Goal: Task Accomplishment & Management: Use online tool/utility

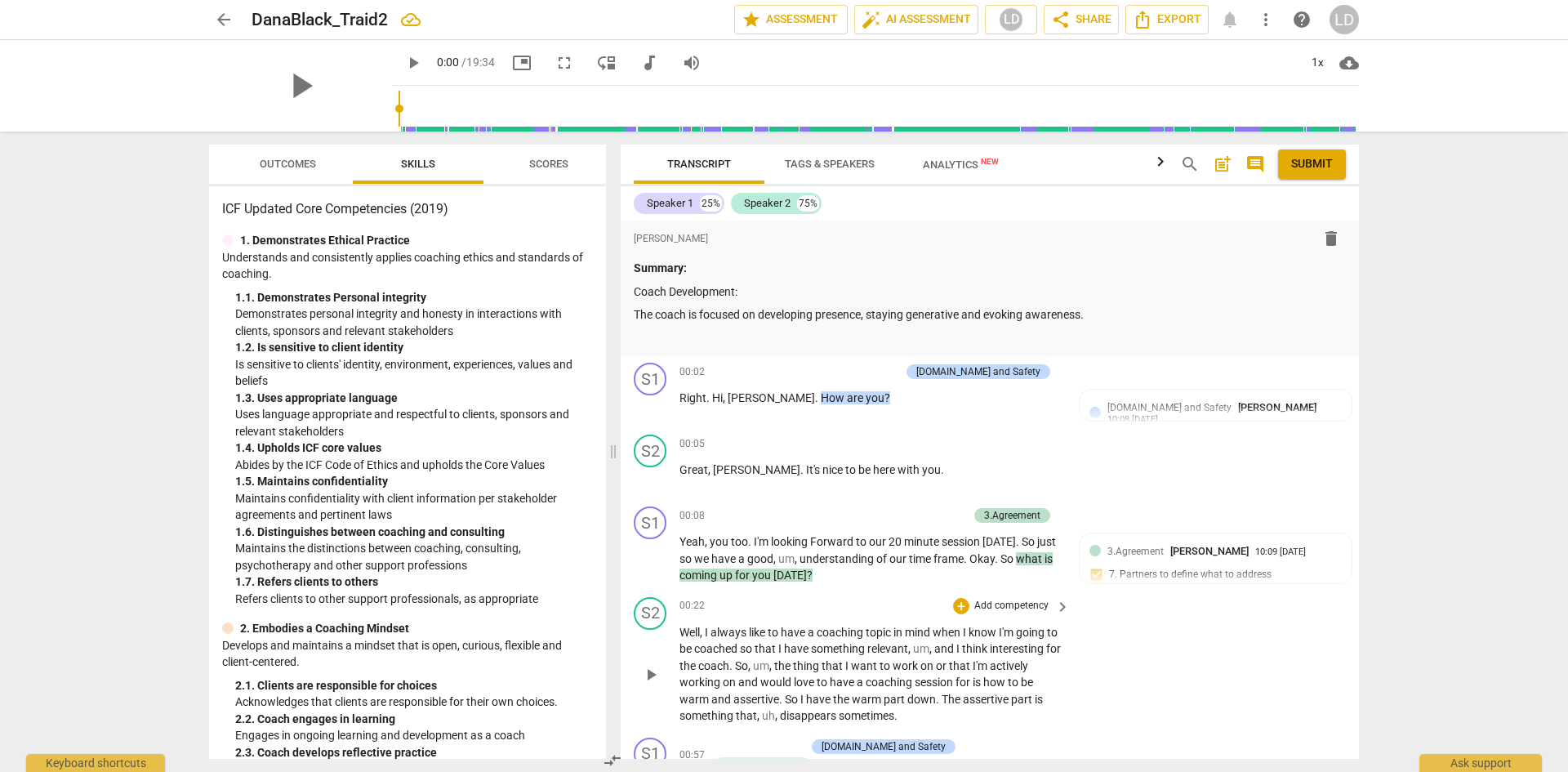
scroll to position [2505, 0]
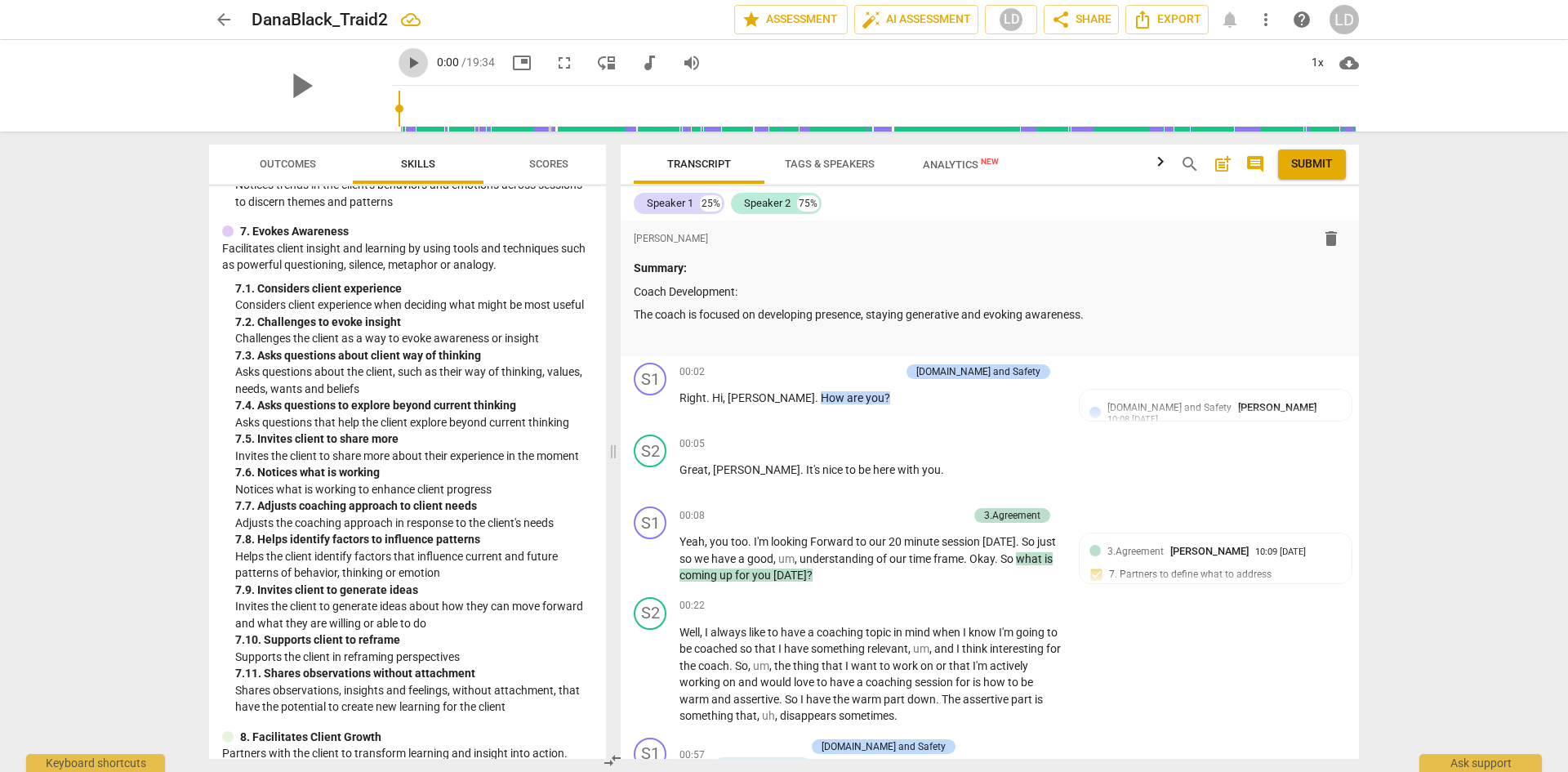
click at [403, 68] on span "play_arrow" at bounding box center [413, 63] width 20 height 20
click at [403, 63] on span "pause" at bounding box center [413, 63] width 20 height 20
type input "5"
click at [682, 64] on span "volume_up" at bounding box center [692, 63] width 20 height 20
type input "0"
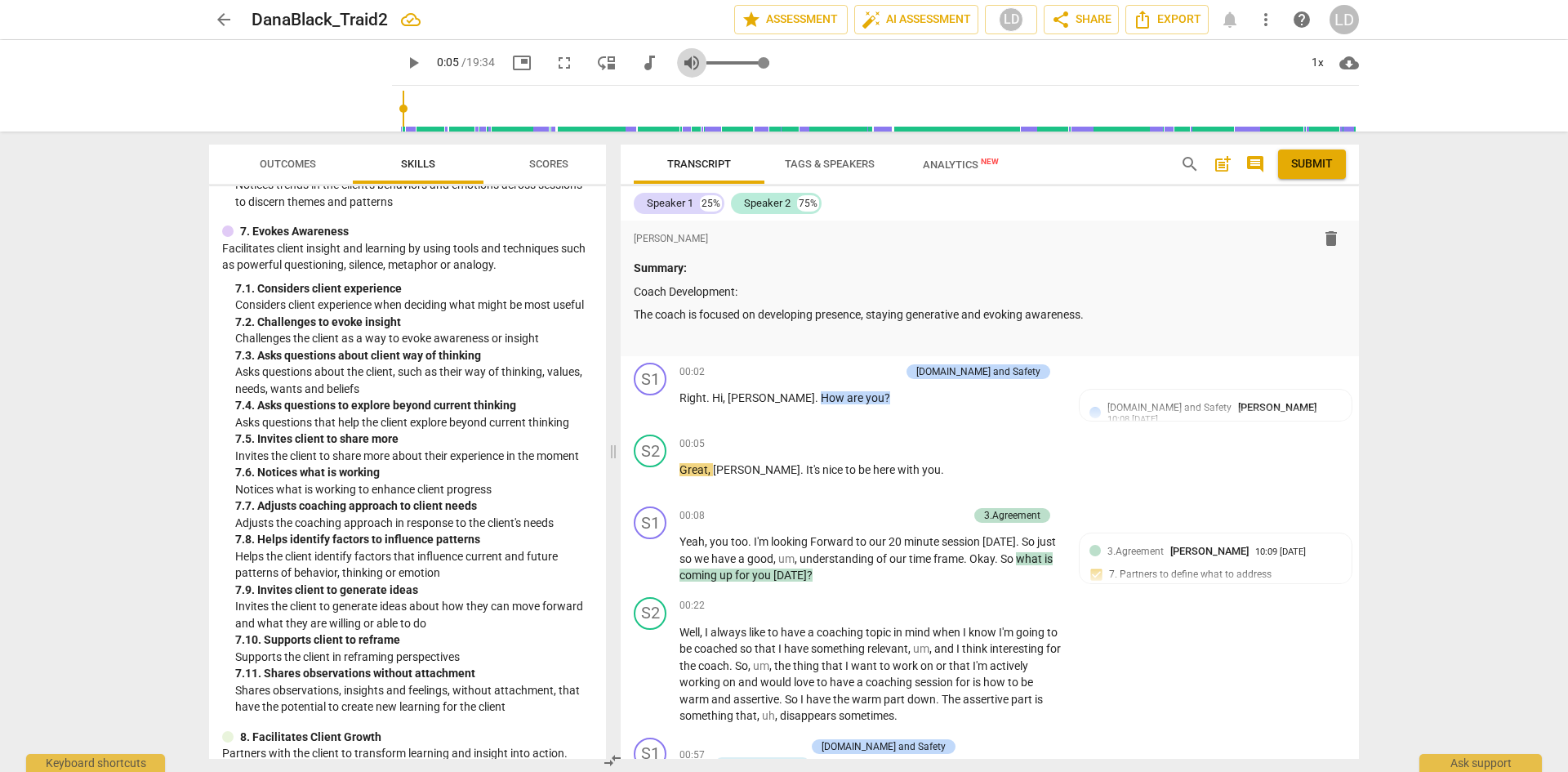
type input "5"
click at [682, 64] on span "volume_off" at bounding box center [692, 63] width 20 height 20
type input "1"
type input "5"
click at [403, 68] on span "play_arrow" at bounding box center [413, 63] width 20 height 20
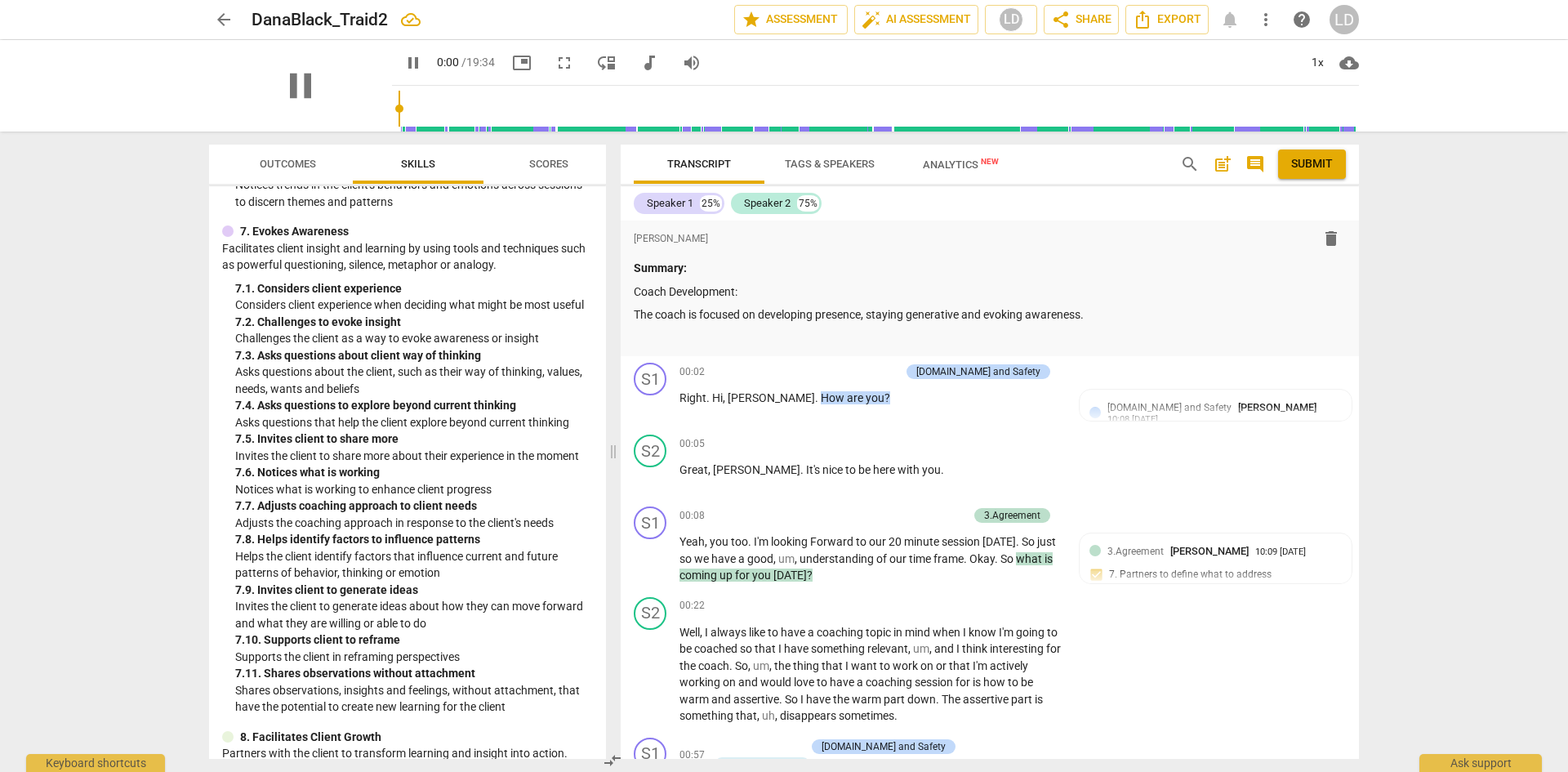
click at [398, 112] on input "range" at bounding box center [878, 108] width 961 height 52
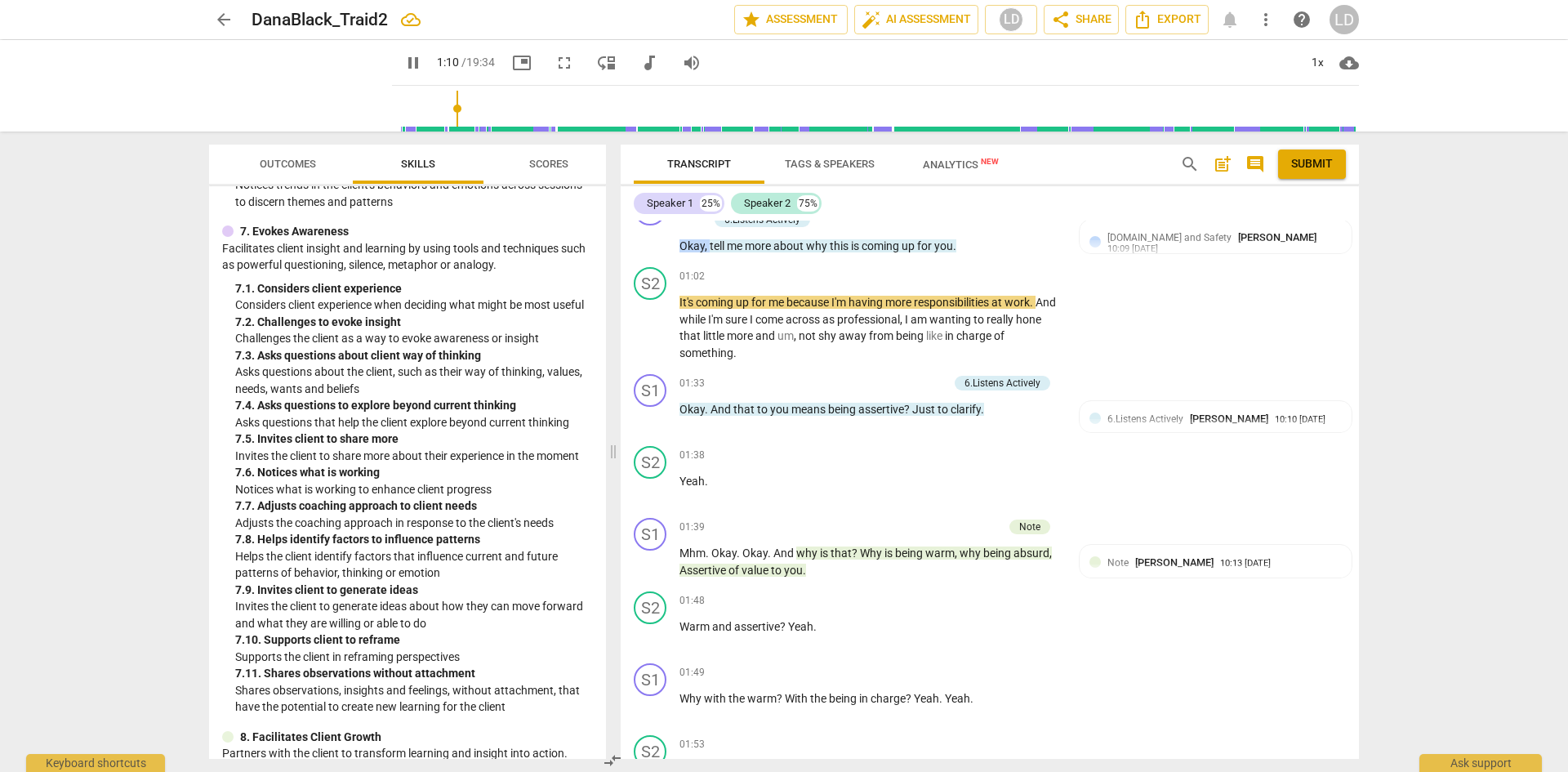
click at [403, 68] on span "pause" at bounding box center [413, 63] width 20 height 20
type input "71"
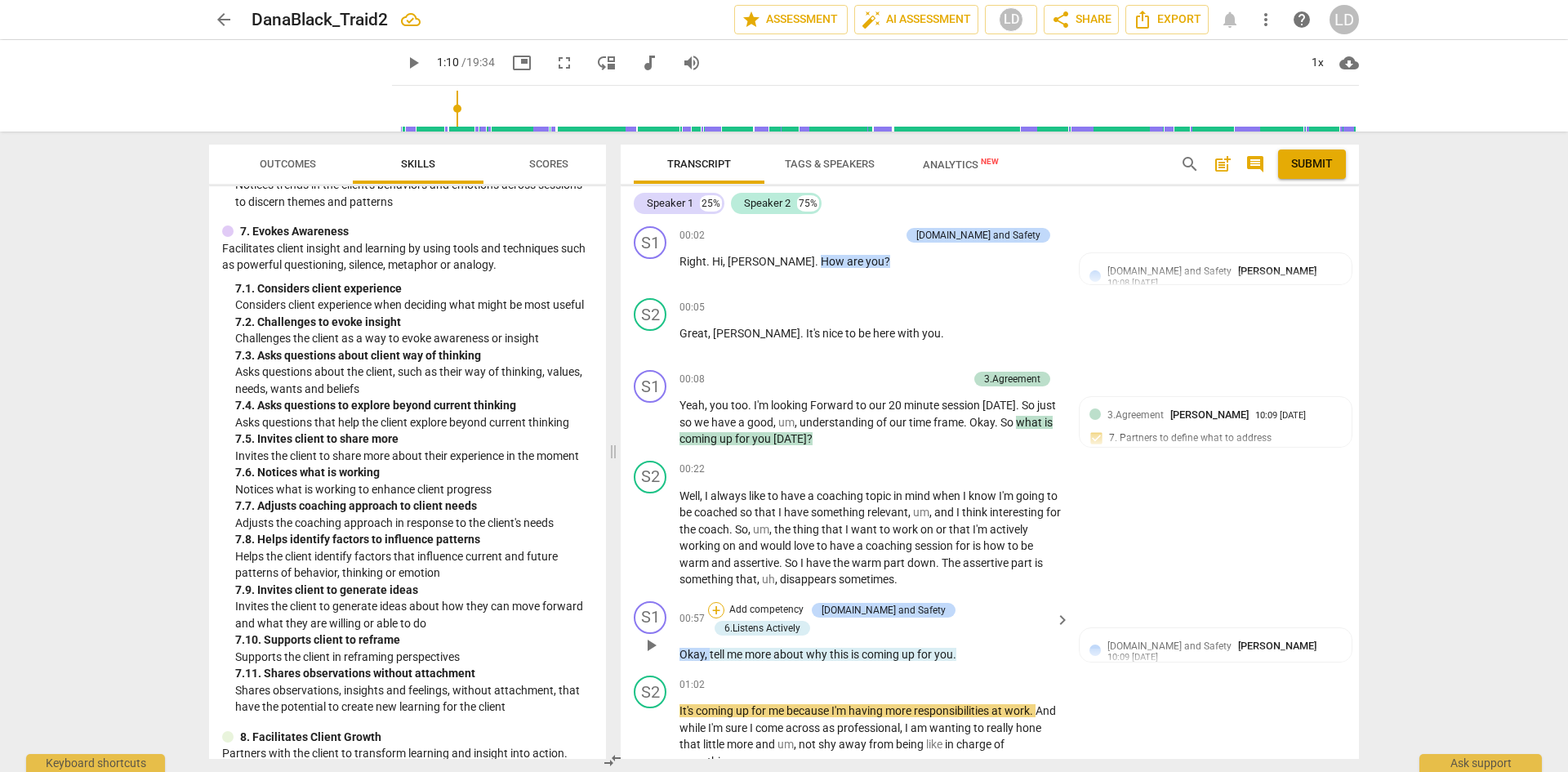
click at [725, 606] on div "+" at bounding box center [716, 610] width 17 height 17
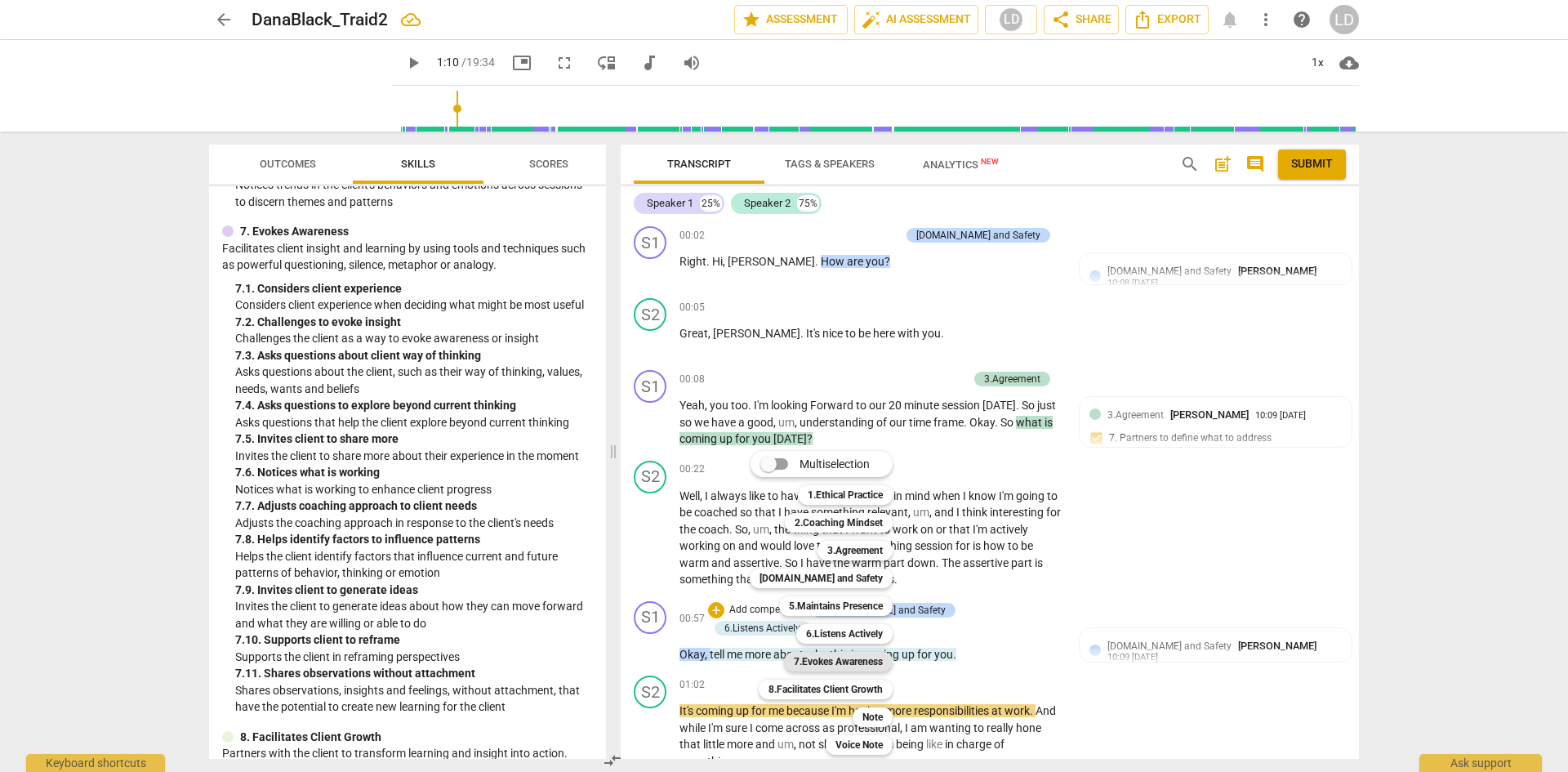
click at [840, 664] on b "7.Evokes Awareness" at bounding box center [838, 661] width 89 height 20
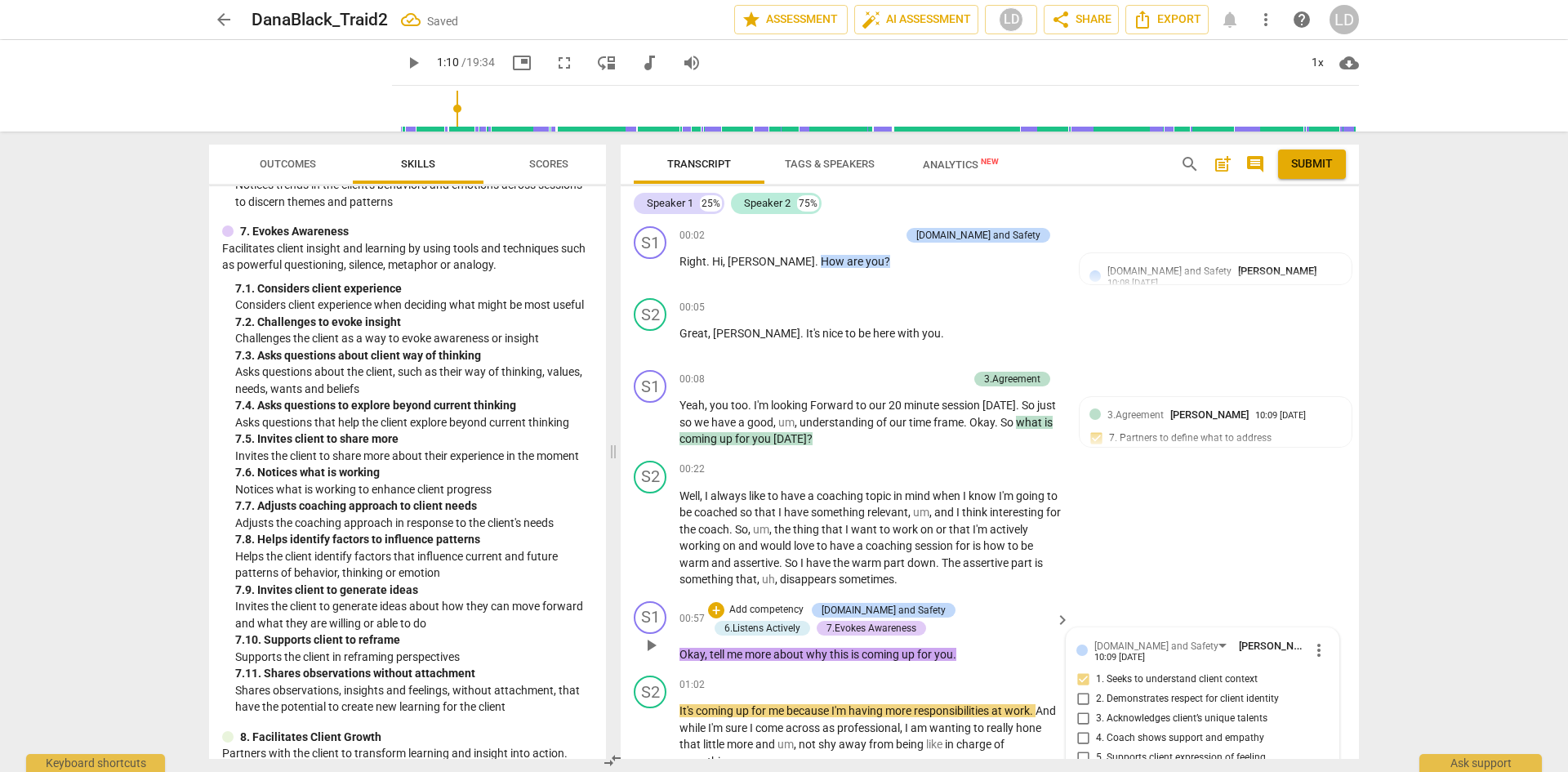
scroll to position [462, 0]
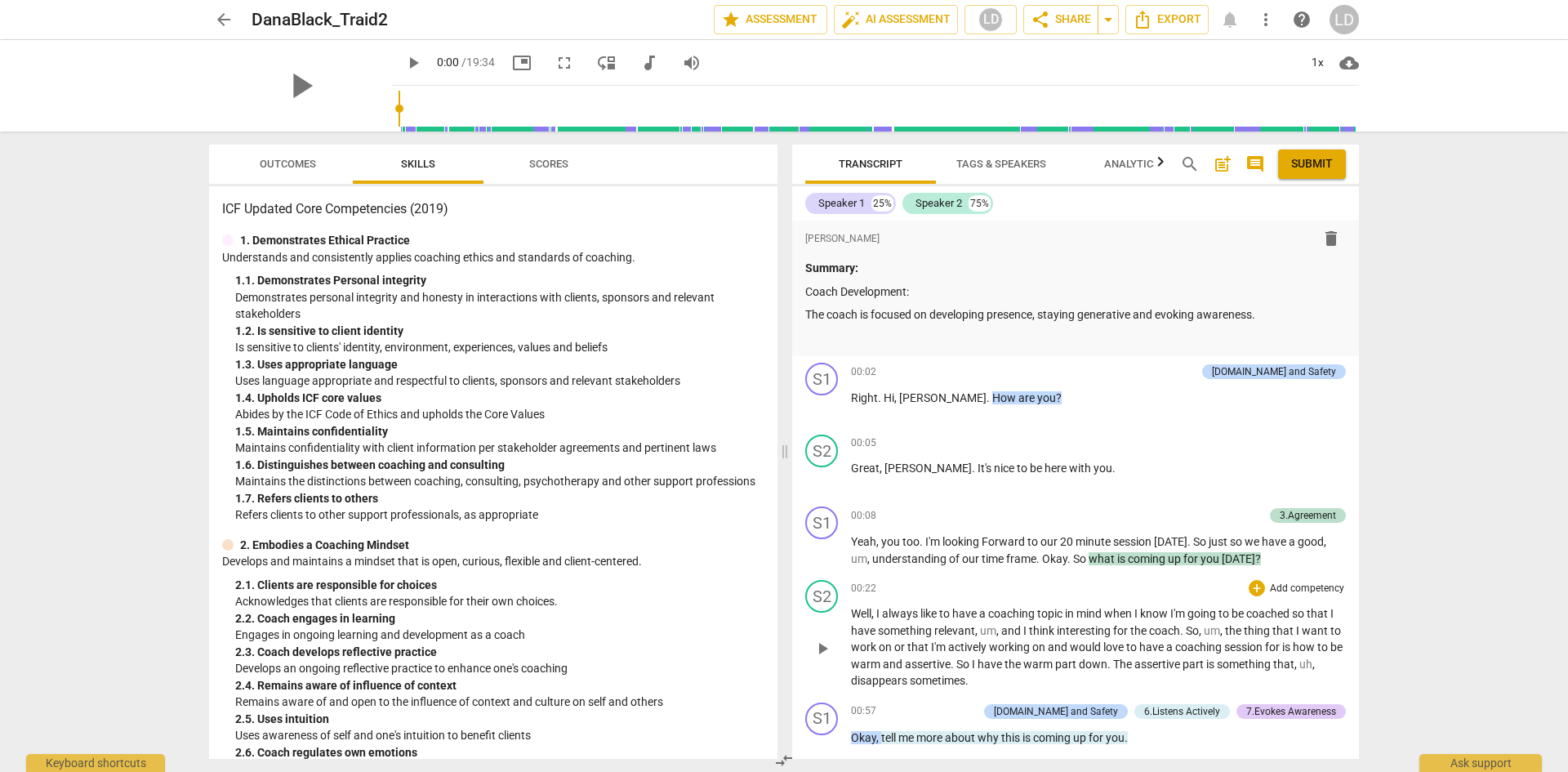
scroll to position [408, 0]
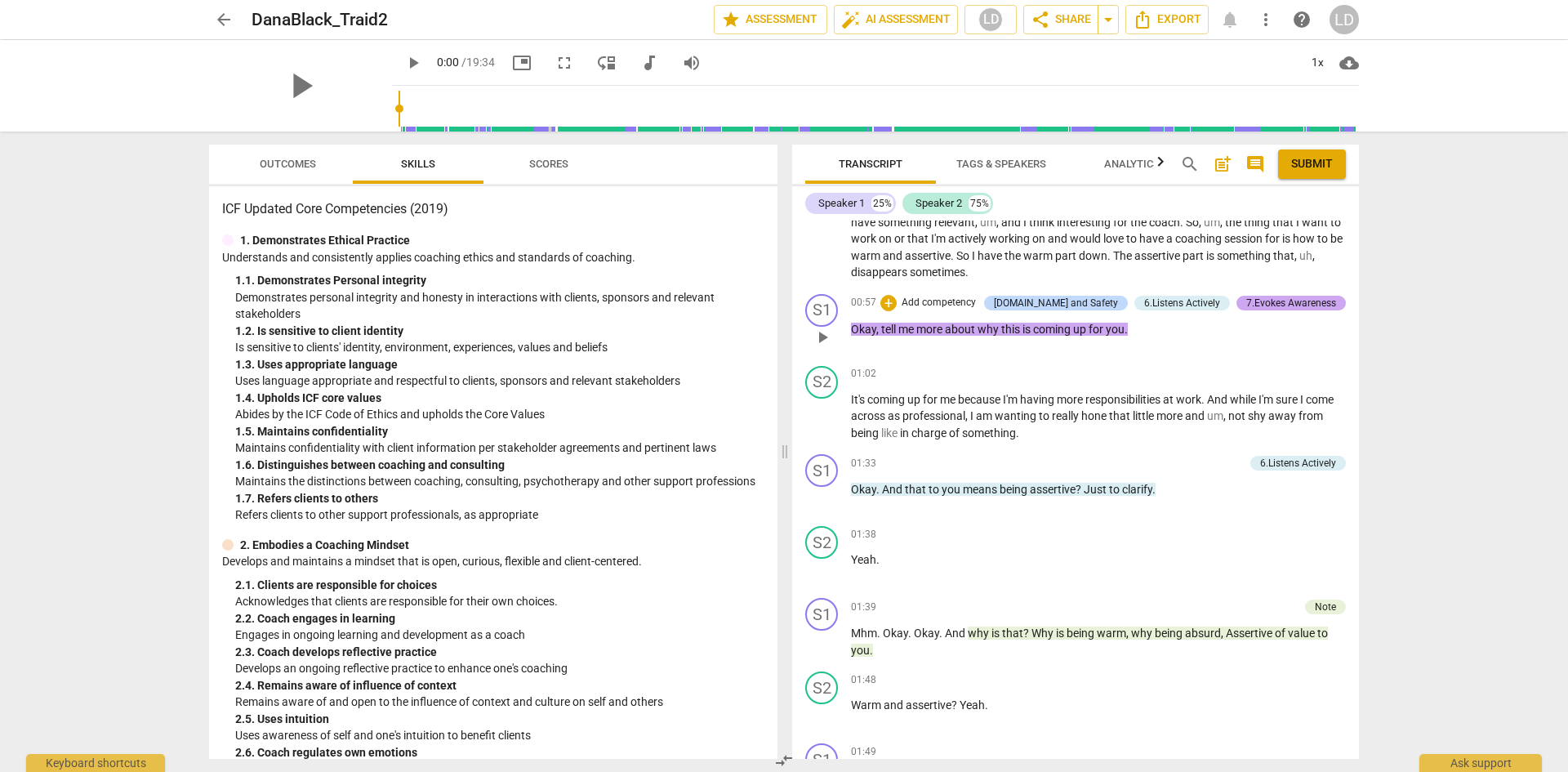
click at [1267, 309] on div "7.Evokes Awareness" at bounding box center [1291, 302] width 90 height 15
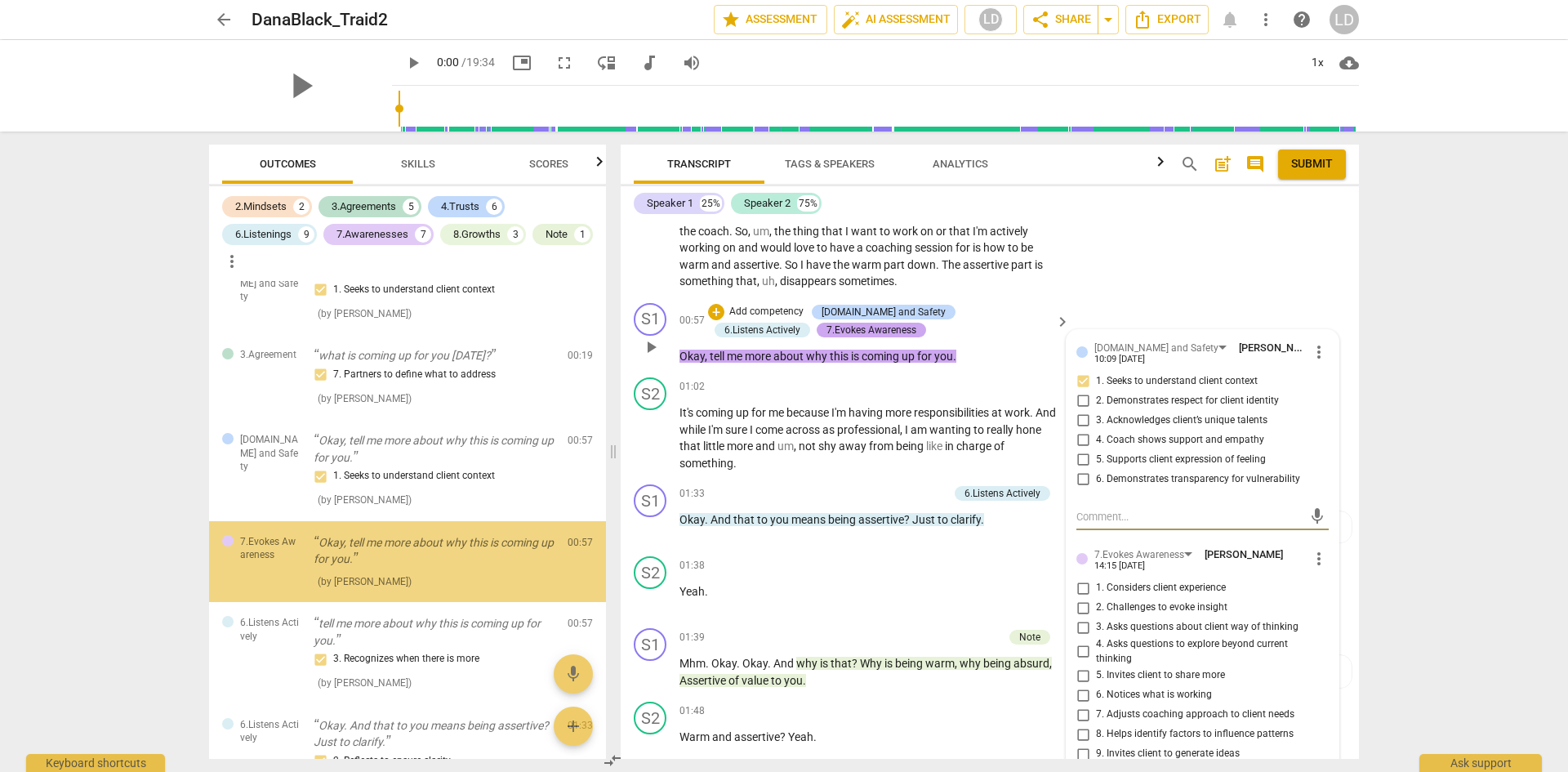
scroll to position [37, 0]
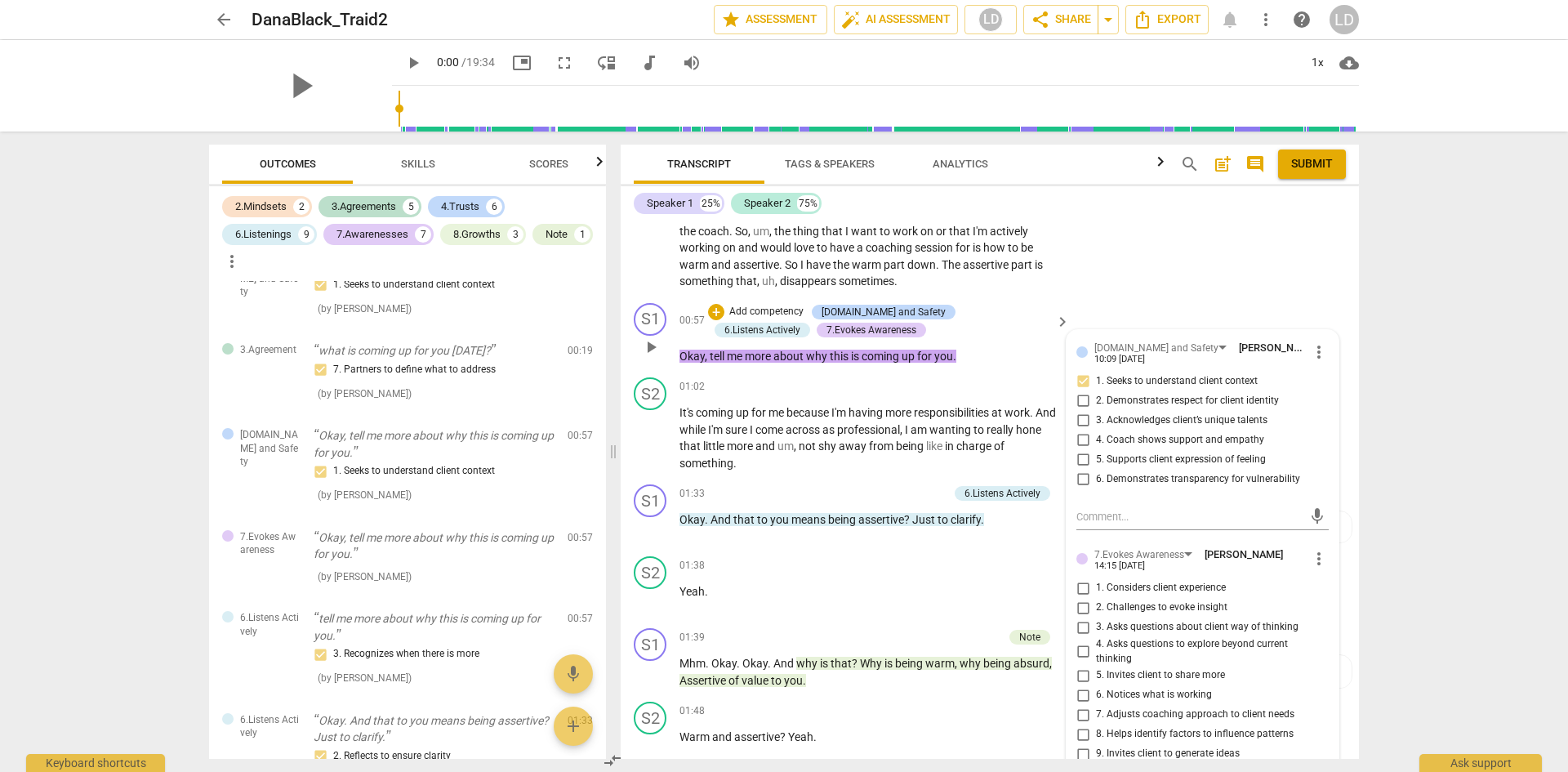
click at [1200, 676] on span "5. Invites client to share more" at bounding box center [1160, 675] width 129 height 15
click at [1096, 676] on input "5. Invites client to share more" at bounding box center [1083, 675] width 26 height 20
checkbox input "true"
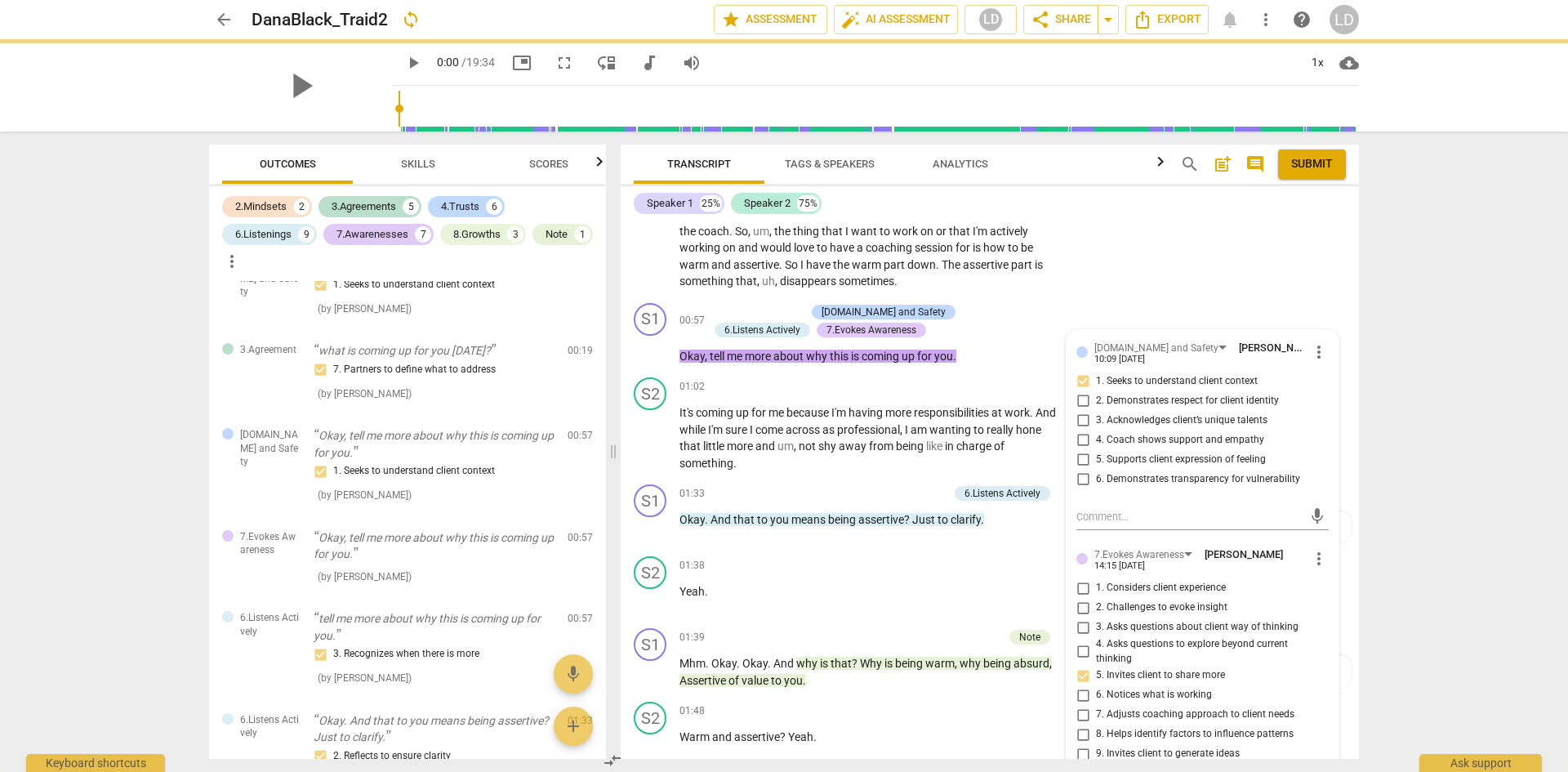
click at [403, 62] on span "play_arrow" at bounding box center [413, 63] width 20 height 20
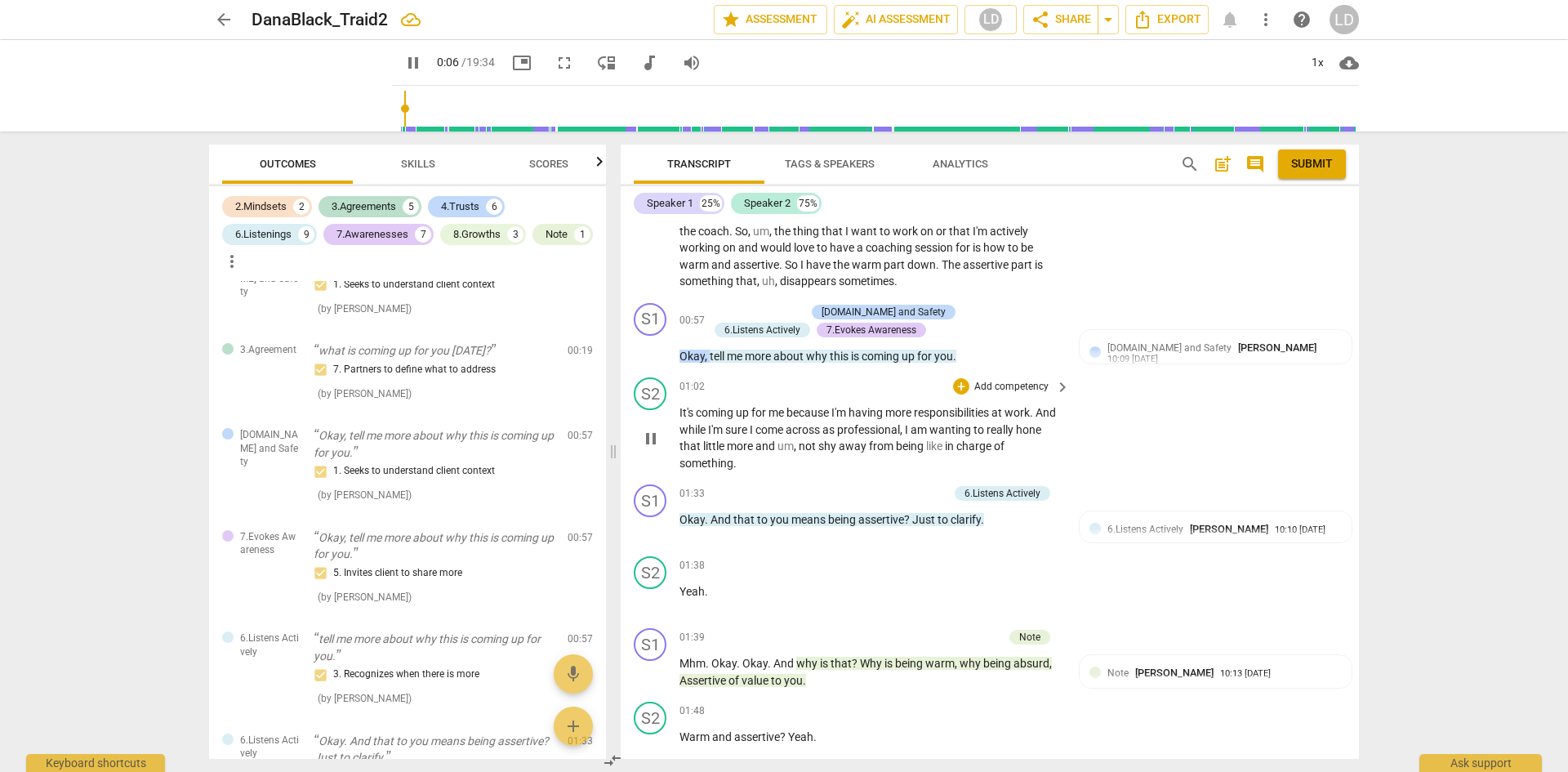
click at [679, 420] on div "play_arrow pause" at bounding box center [658, 438] width 42 height 57
click at [680, 414] on span "It's" at bounding box center [688, 412] width 17 height 13
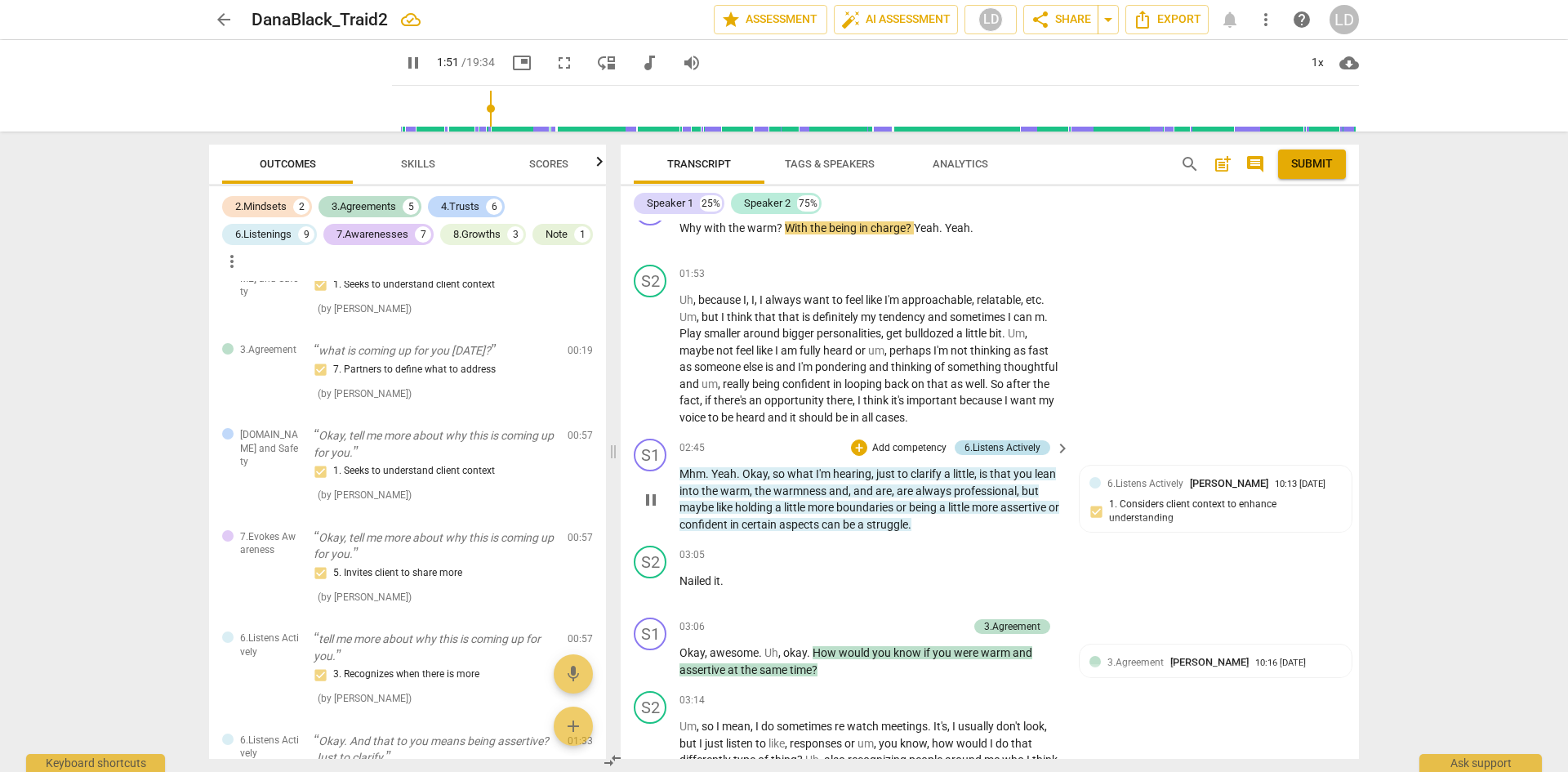
scroll to position [607, 0]
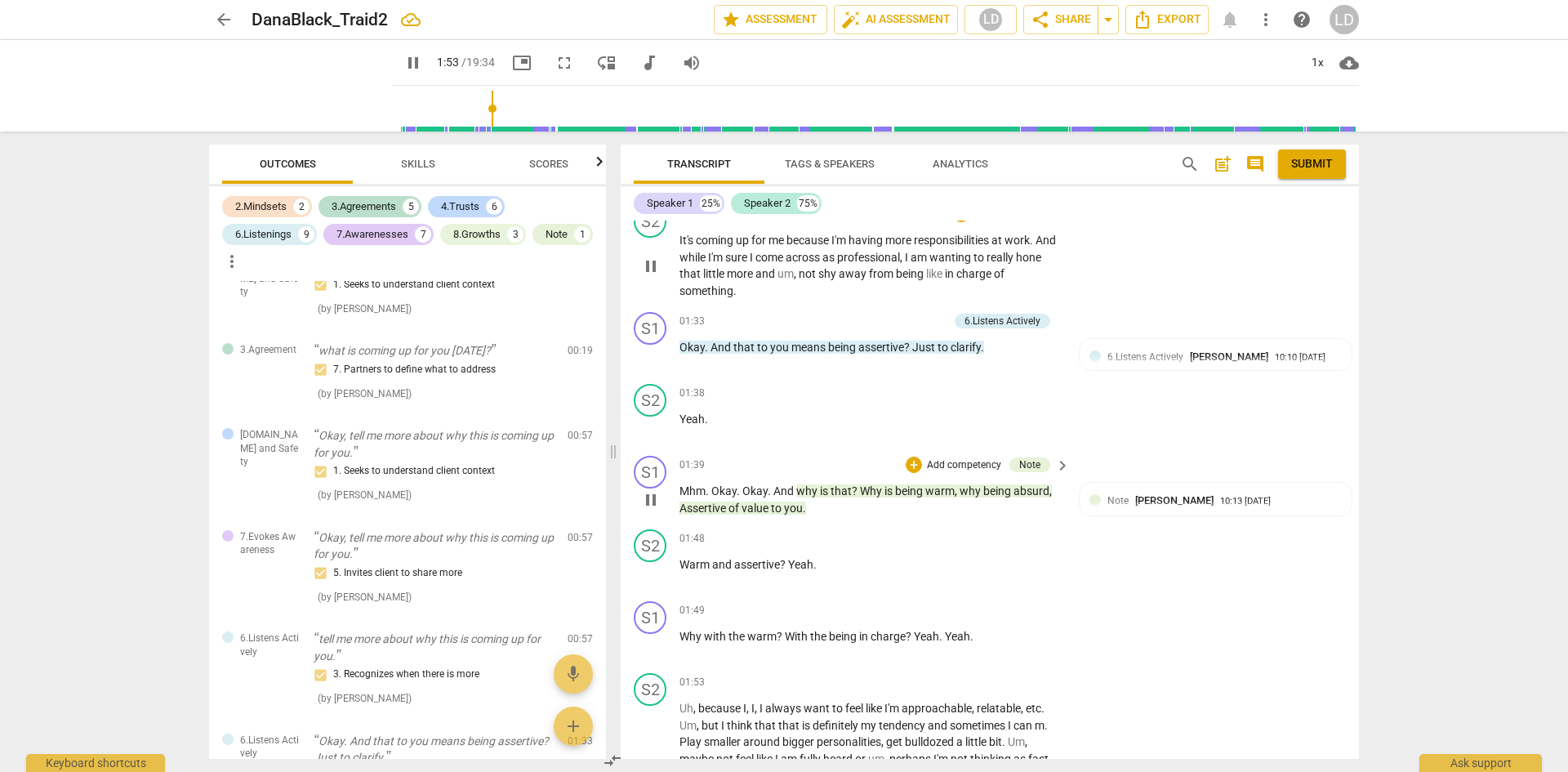
click at [655, 502] on span "pause" at bounding box center [650, 500] width 20 height 20
type input "114"
click at [913, 464] on div "+" at bounding box center [914, 465] width 17 height 17
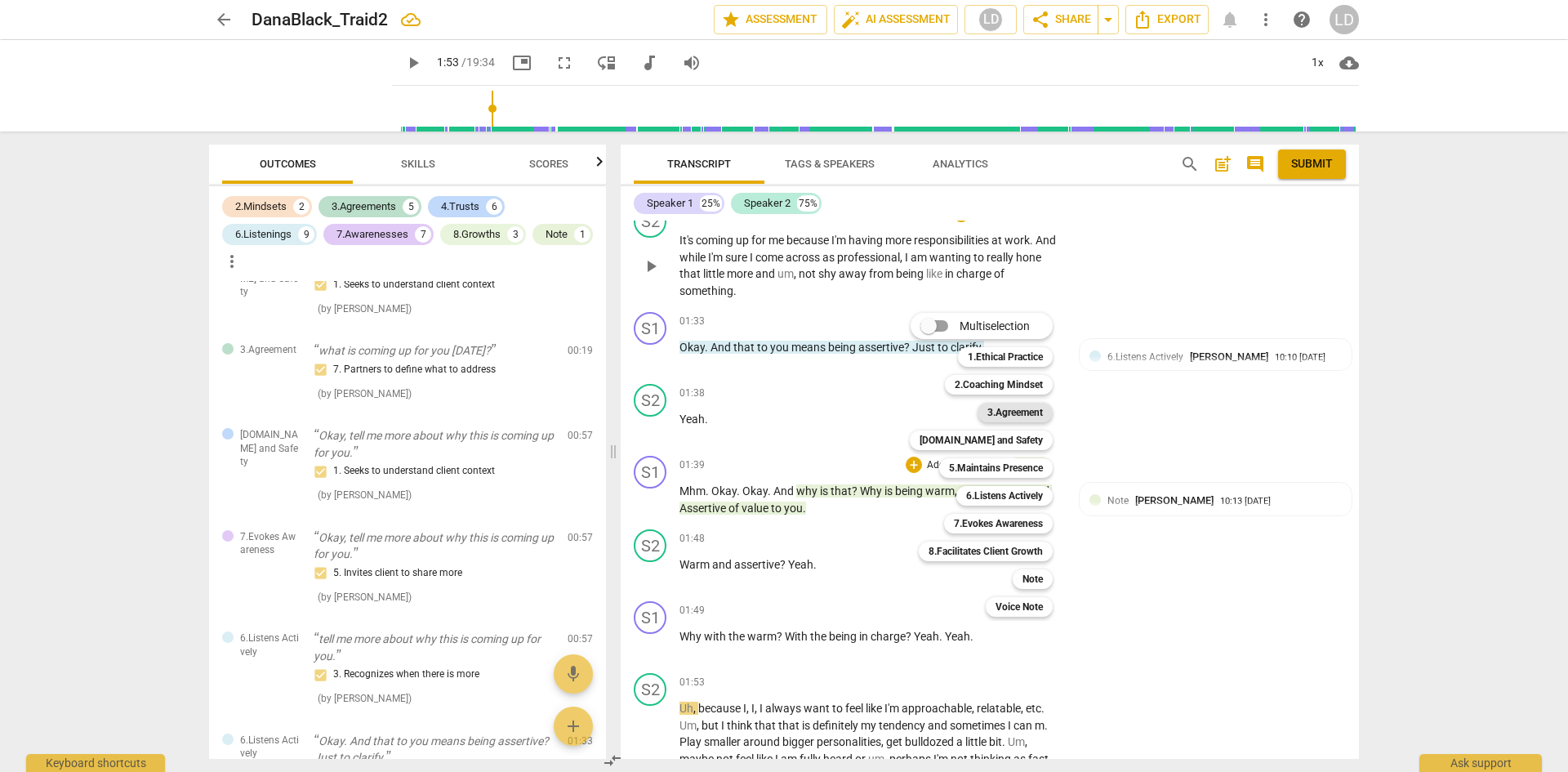
click at [1015, 414] on b "3.Agreement" at bounding box center [1014, 413] width 56 height 20
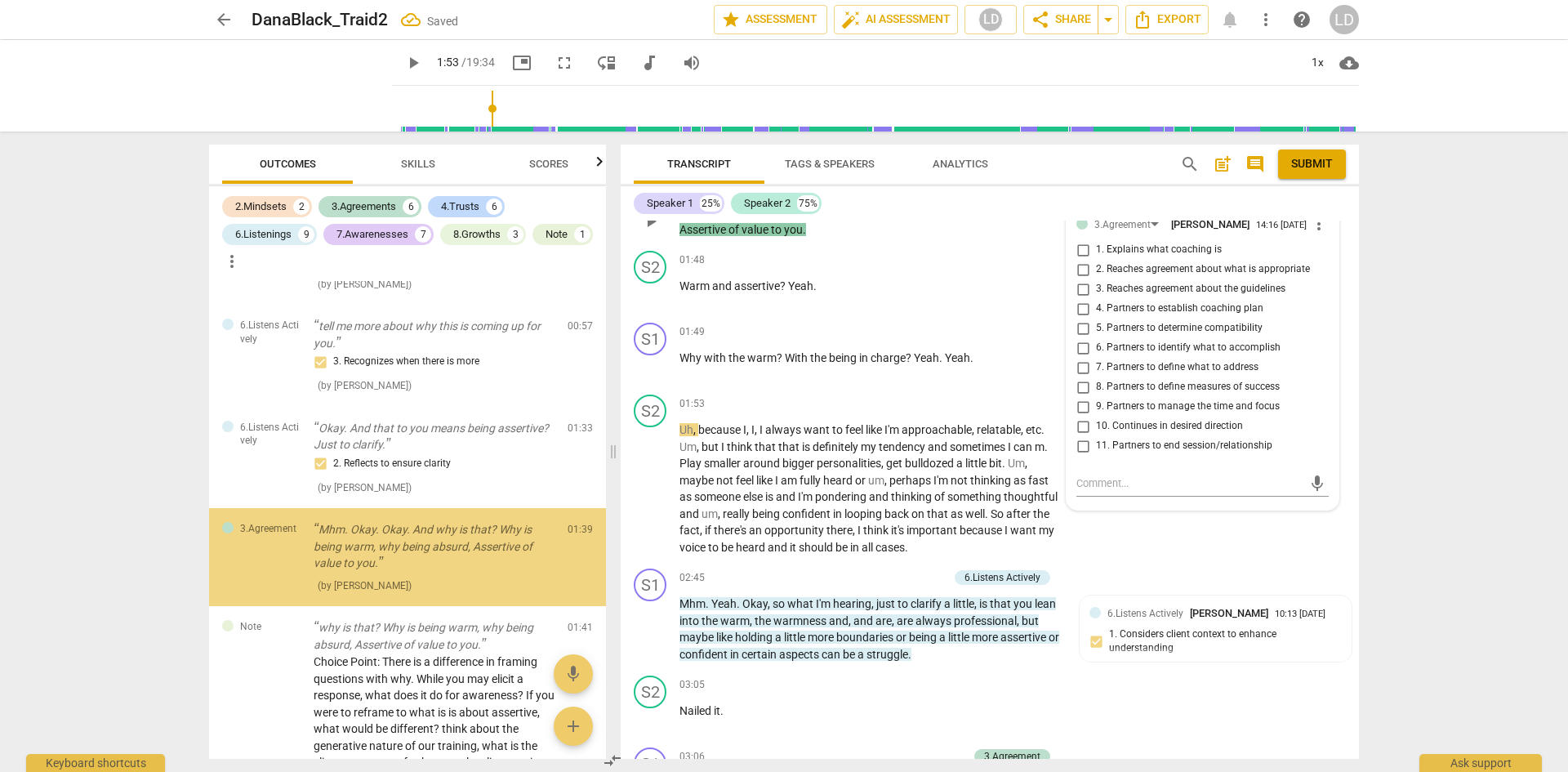
scroll to position [387, 0]
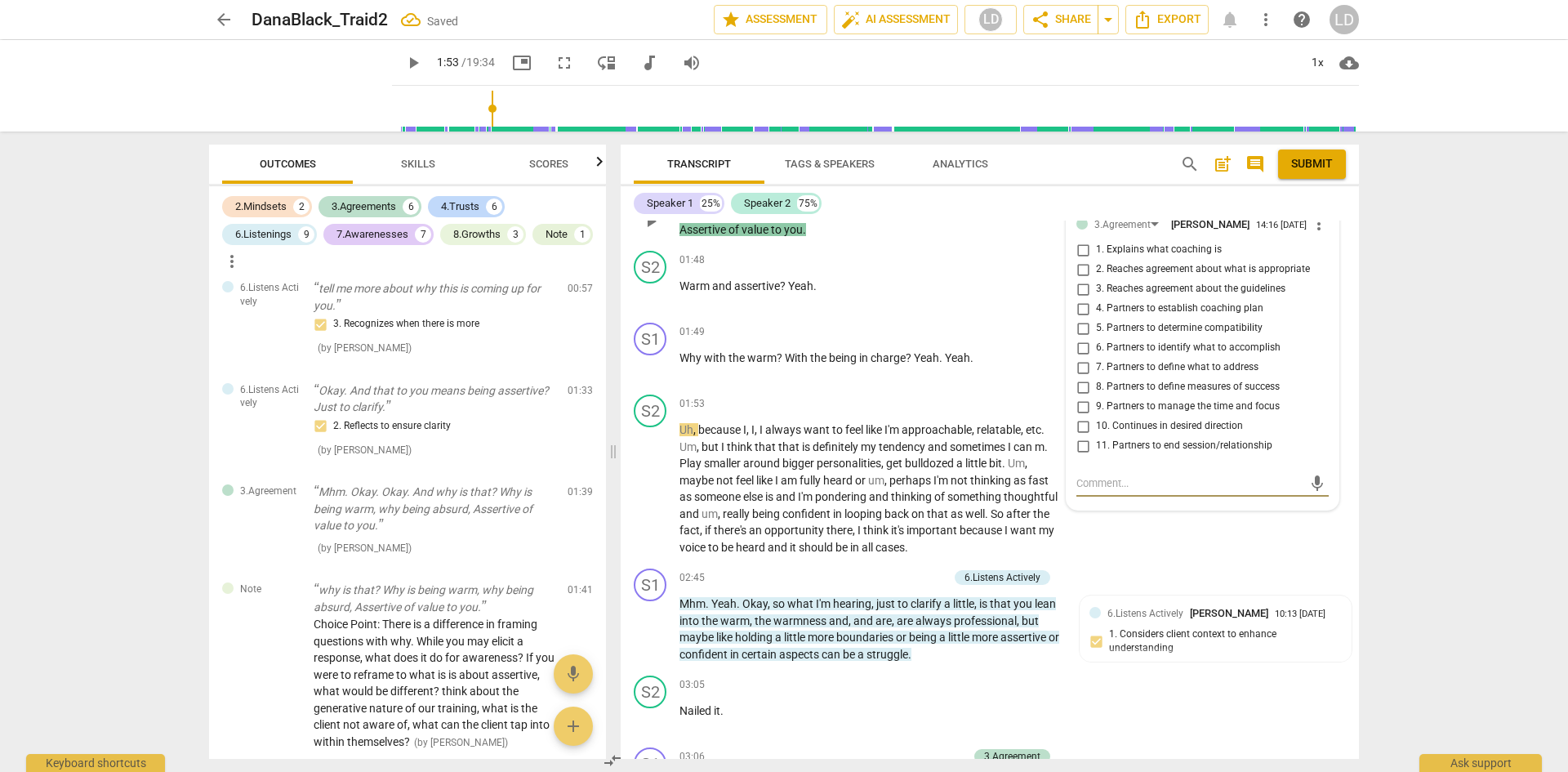
click at [1084, 394] on input "8. Partners to define measures of success" at bounding box center [1083, 387] width 26 height 20
checkbox input "true"
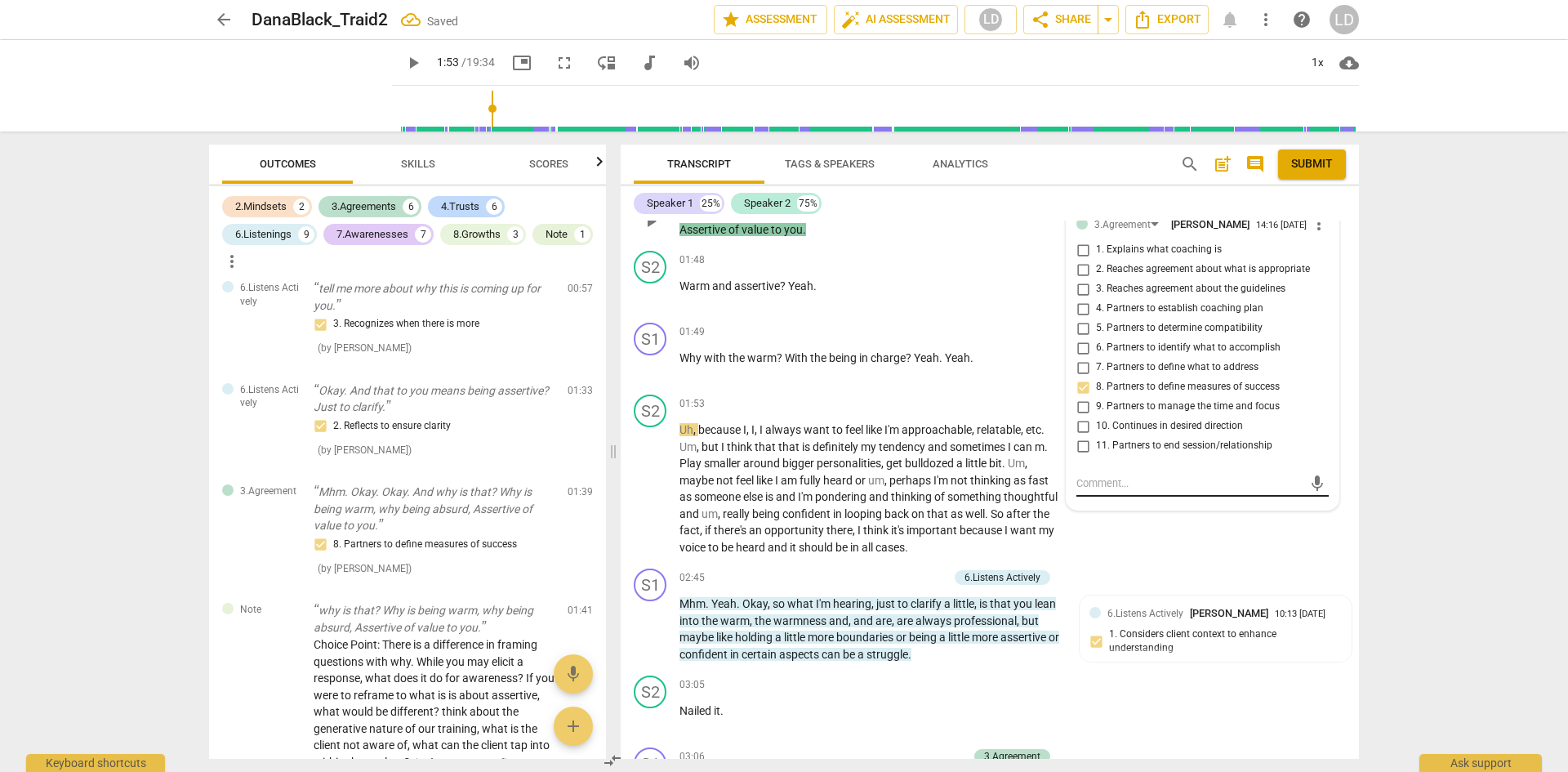
click at [1105, 491] on textarea at bounding box center [1188, 483] width 226 height 16
type textarea "A"
type textarea "Ap"
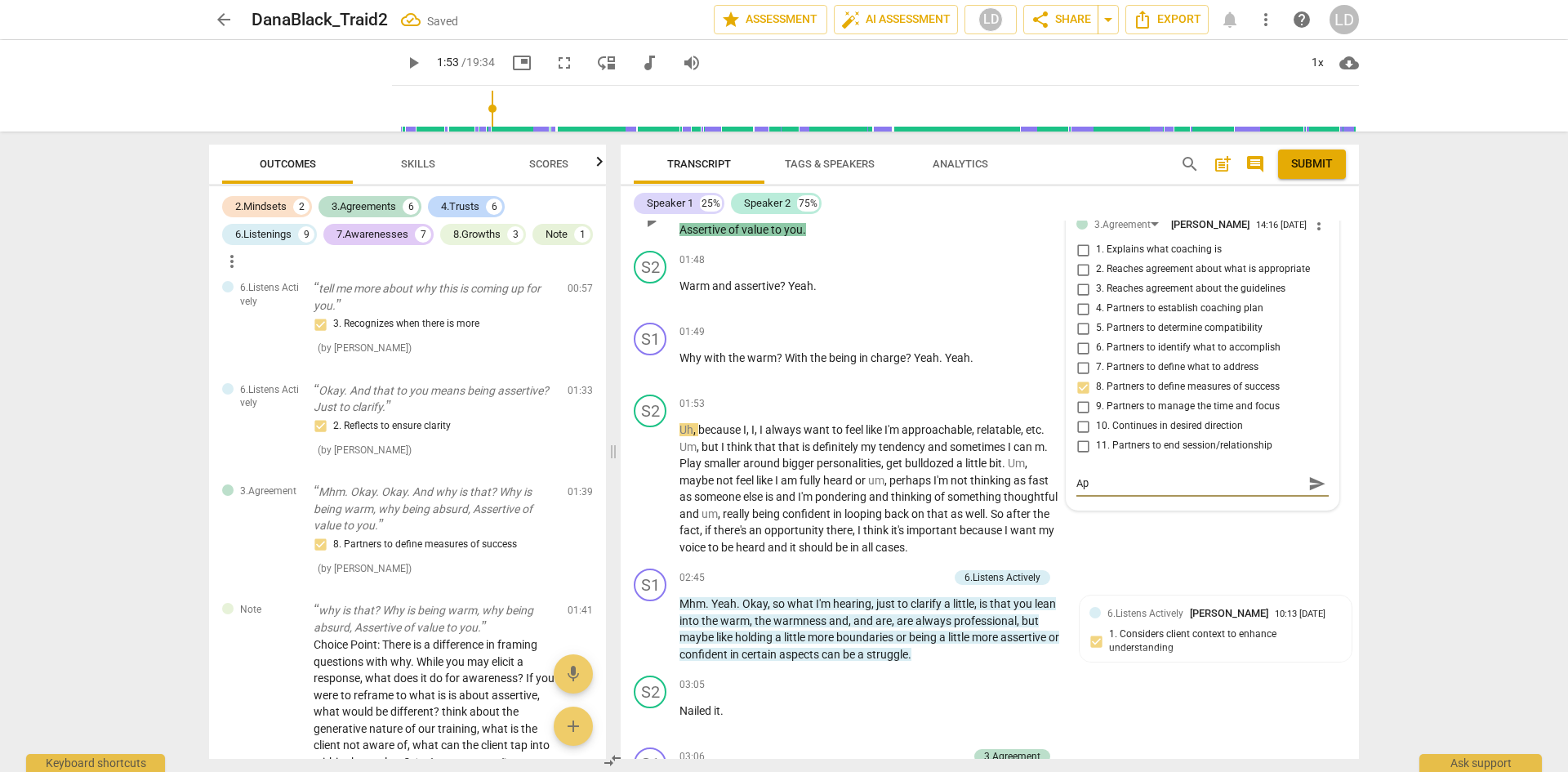
type textarea "App"
type textarea "Appr"
type textarea "Appre"
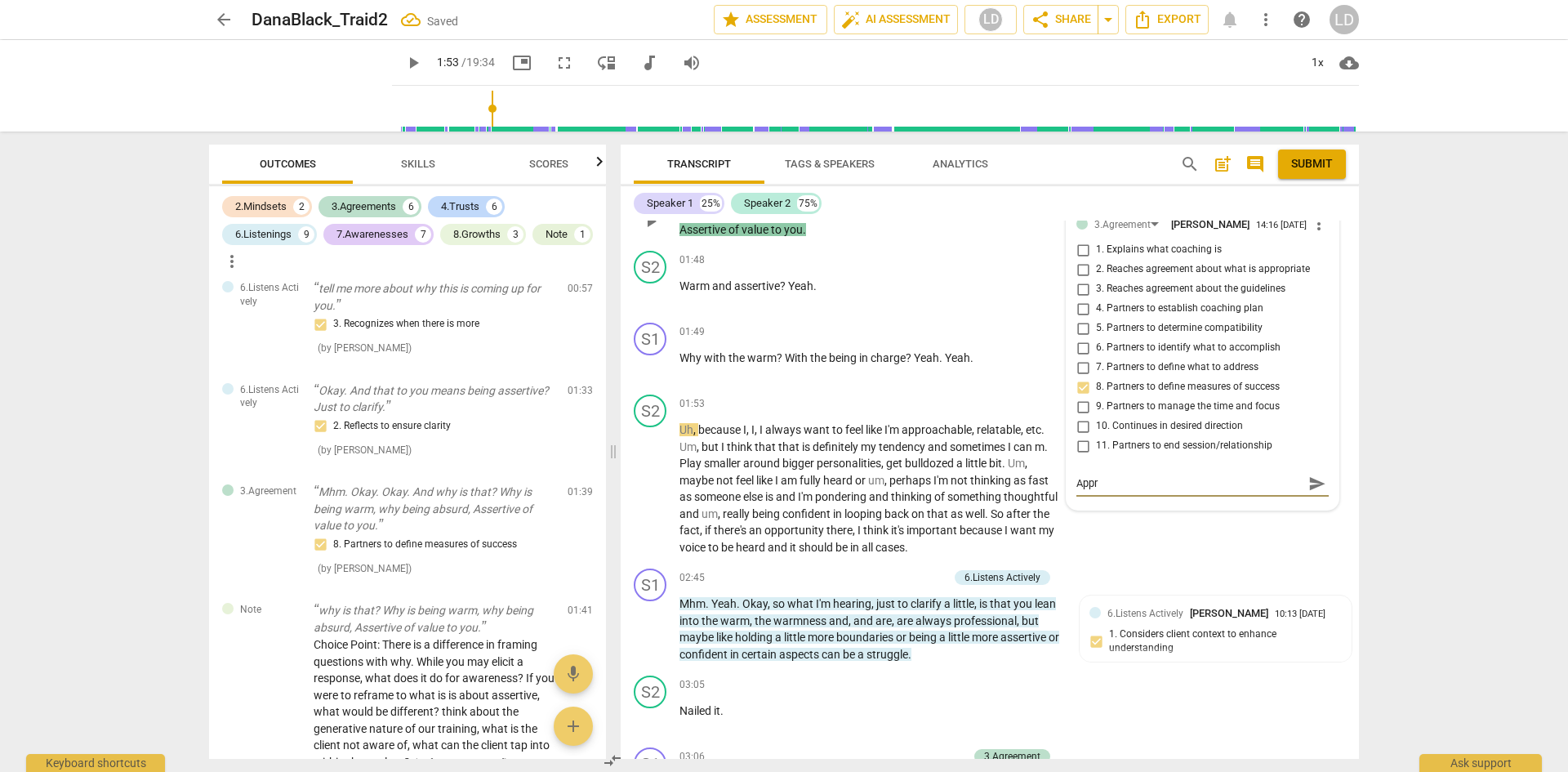
type textarea "Appre"
type textarea "Apprec"
type textarea "Appreci"
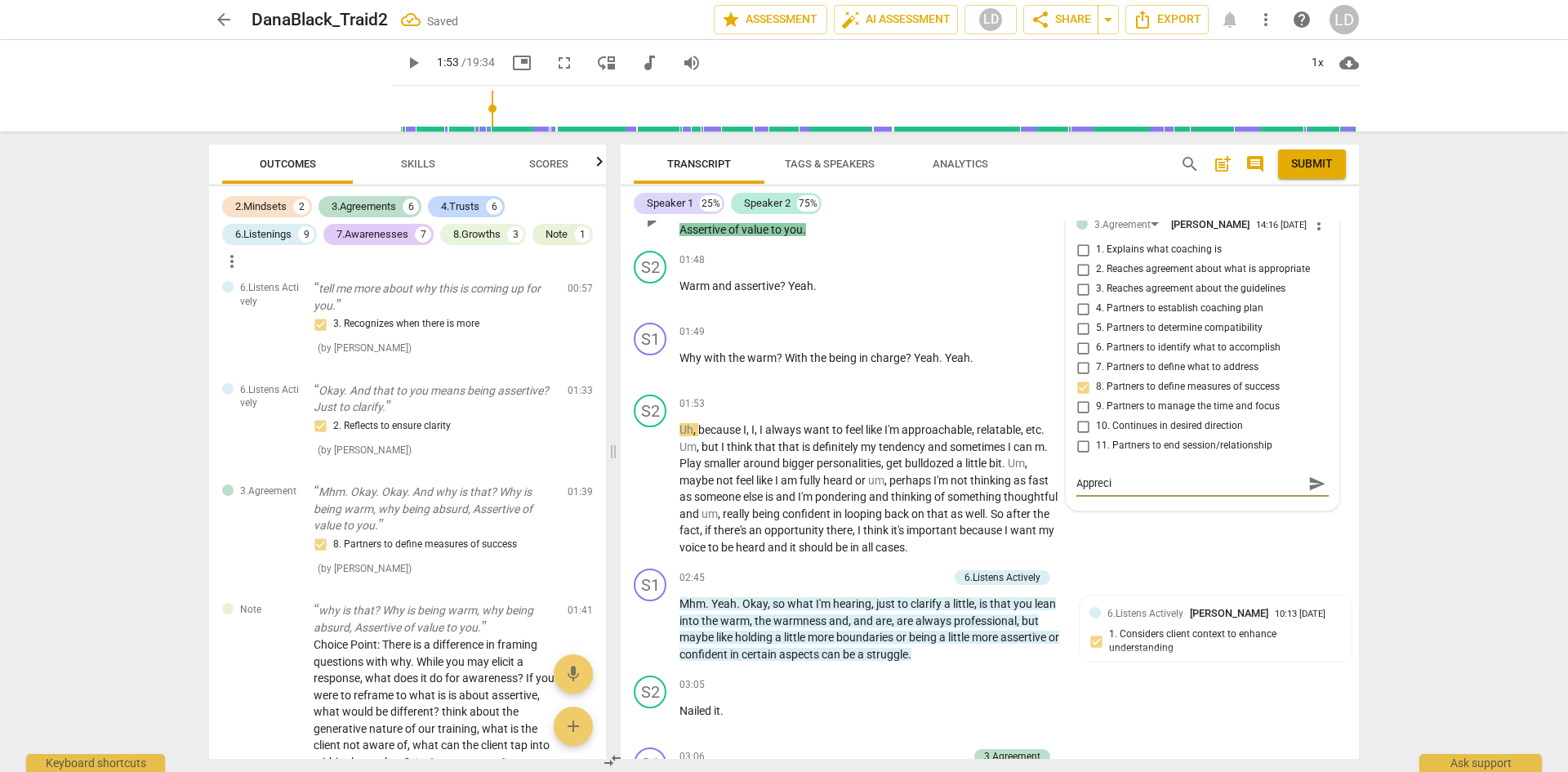
type textarea "Apprecia"
type textarea "Appreciat"
type textarea "Appreciate"
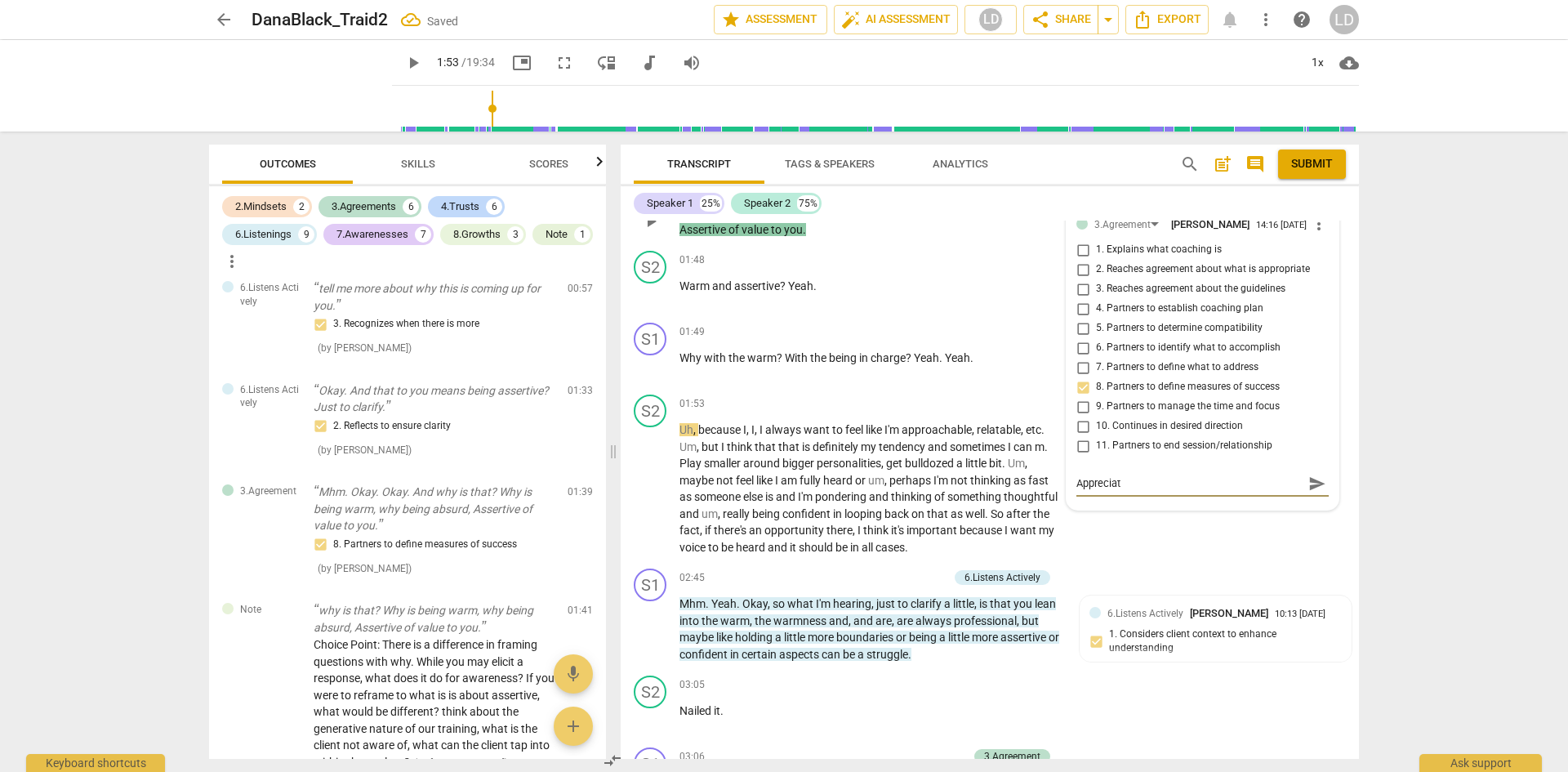
type textarea "Appreciate"
type textarea "Appreciate t"
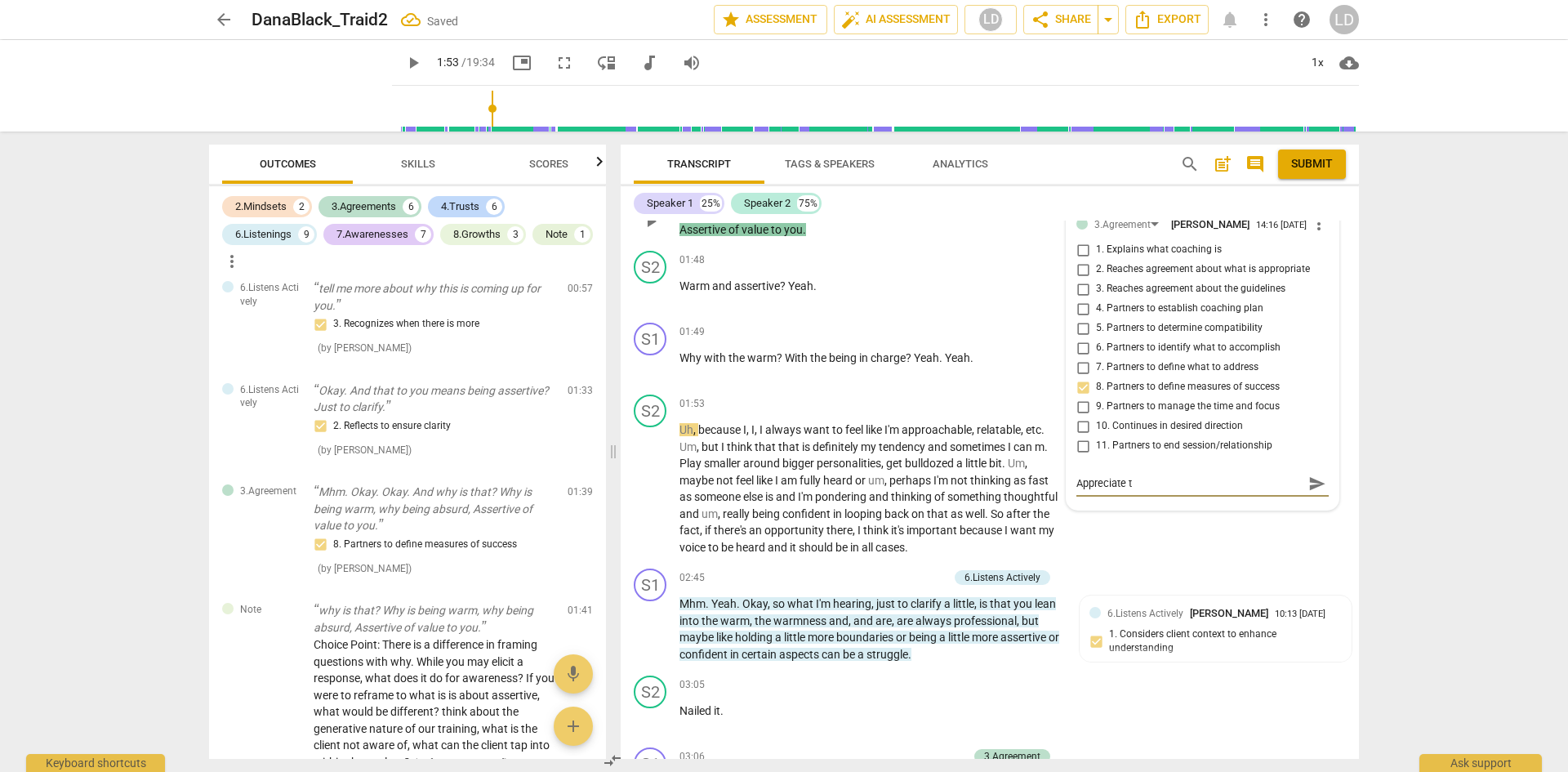
type textarea "Appreciate th"
type textarea "Appreciate the"
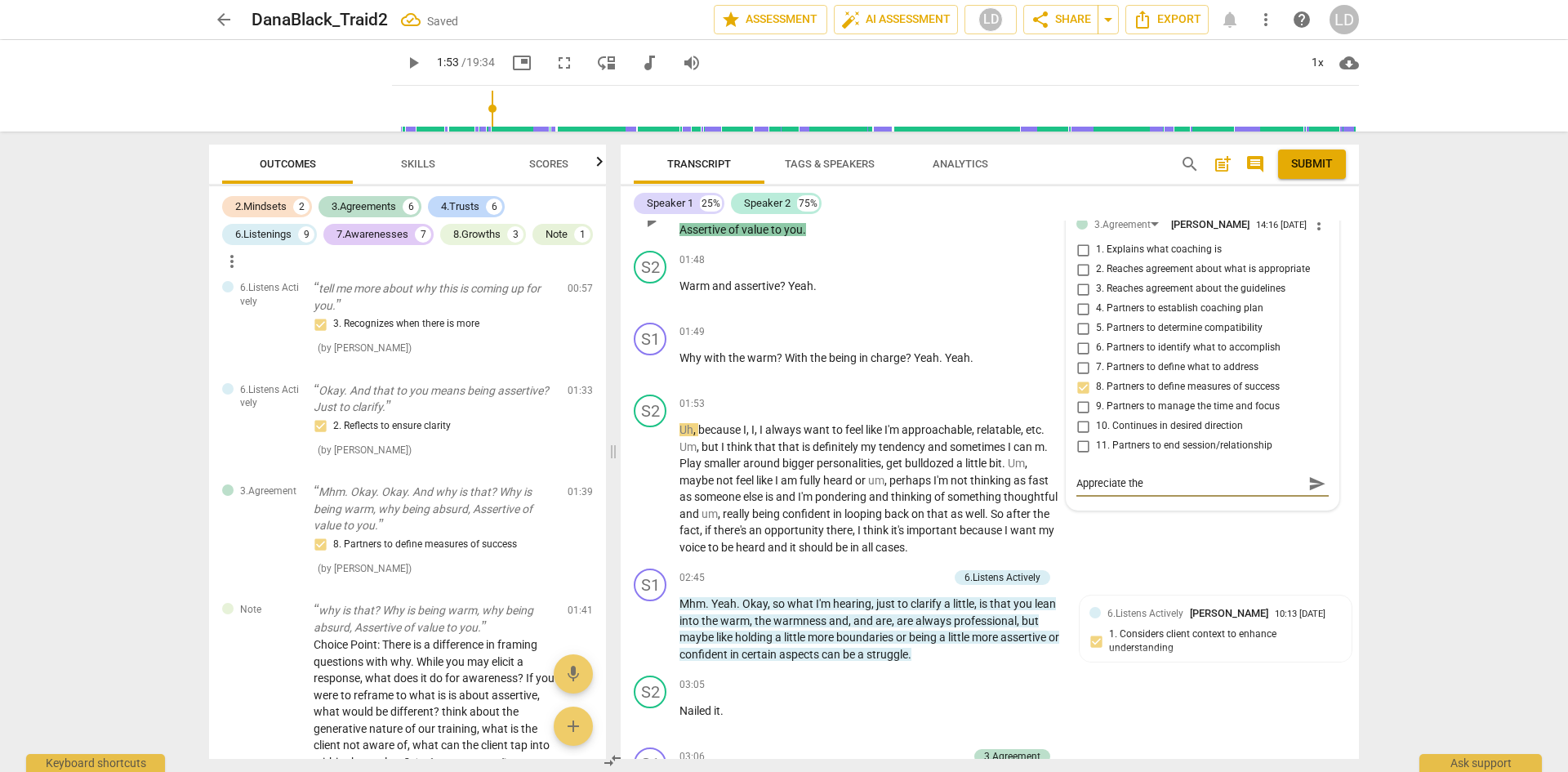
type textarea "Appreciate the"
type textarea "Appreciate the e"
type textarea "Appreciate the ex"
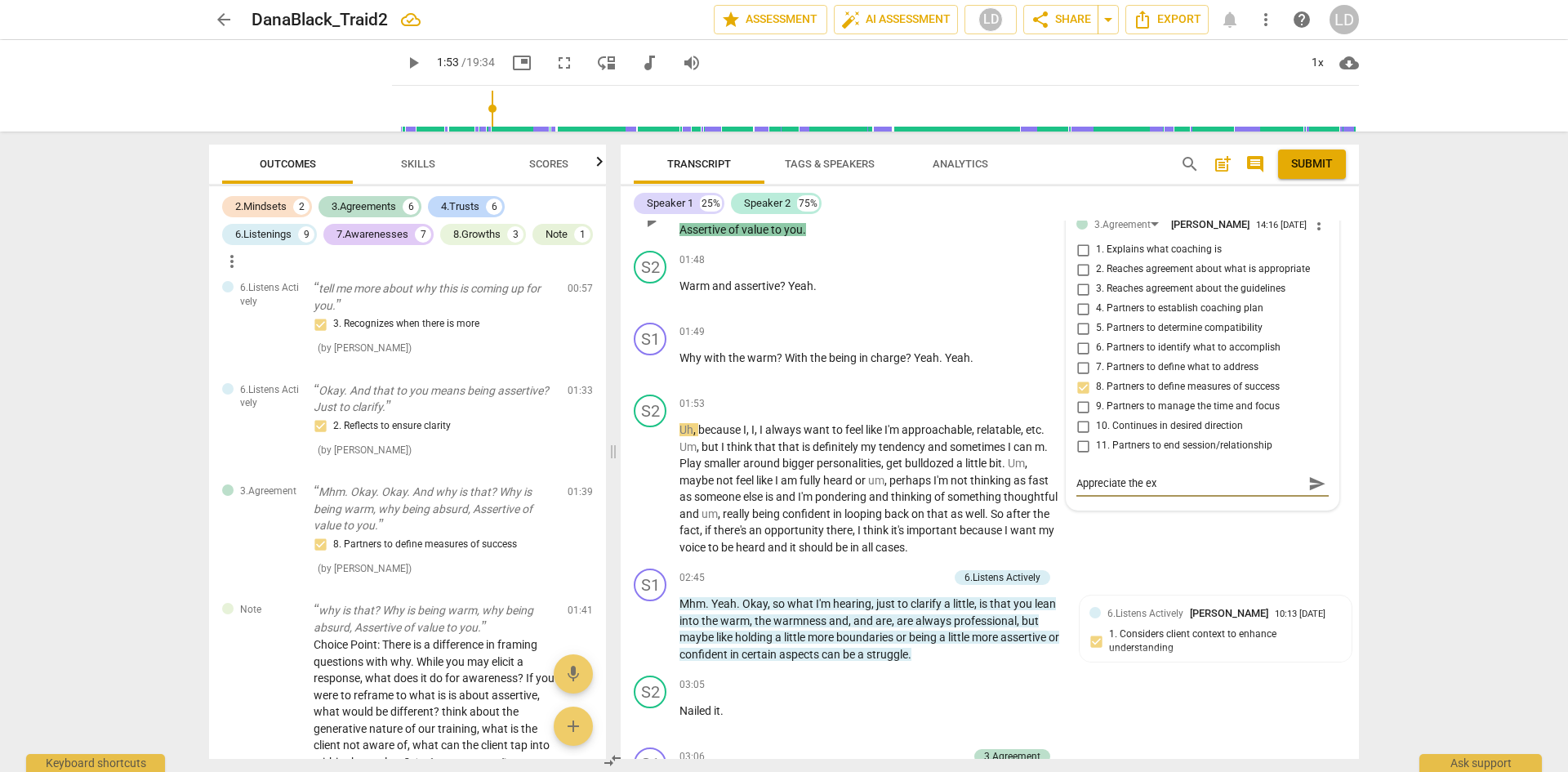
type textarea "Appreciate the exp"
type textarea "Appreciate the expl"
type textarea "Appreciate the explo"
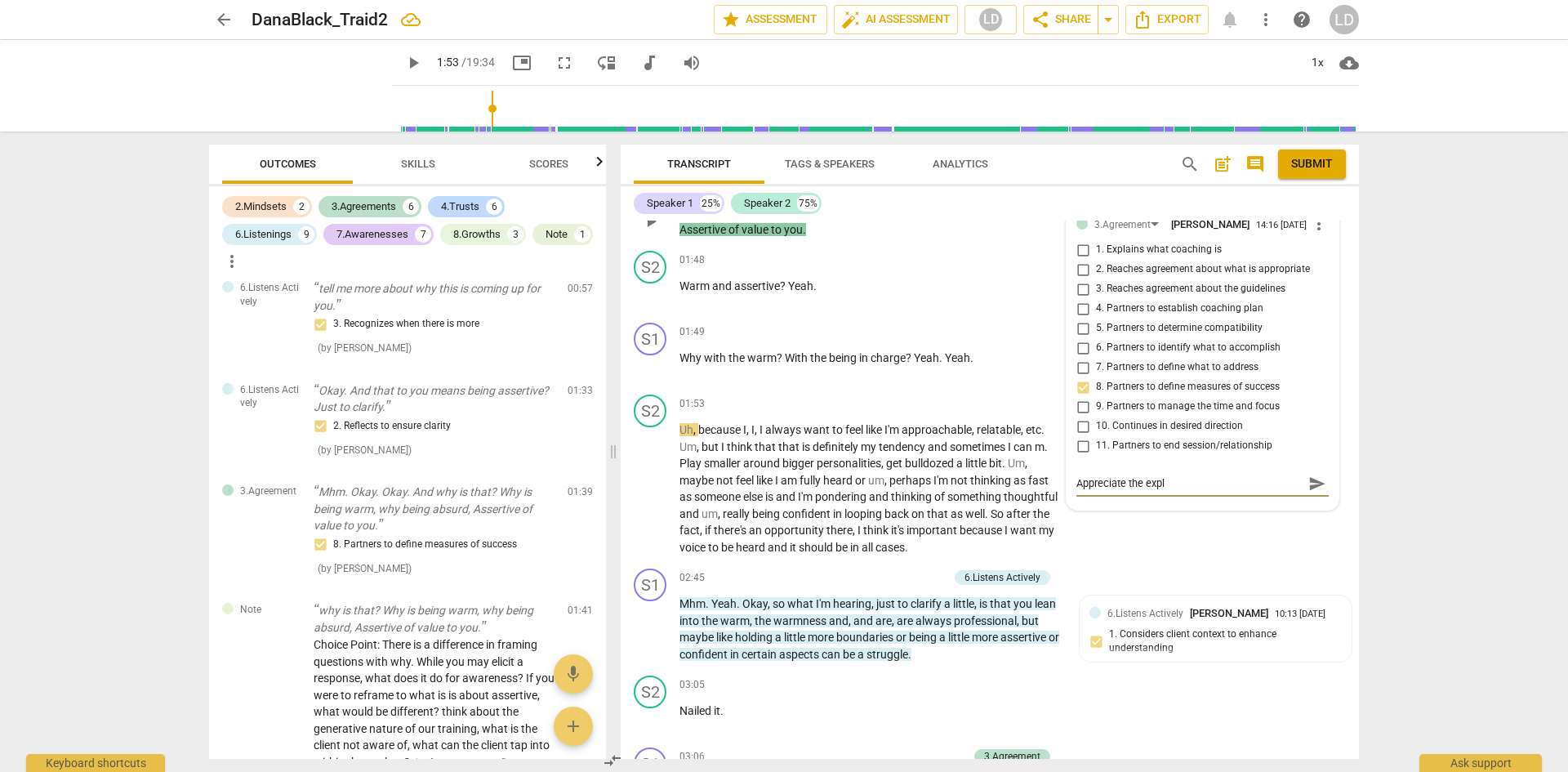
type textarea "Appreciate the explo"
type textarea "Appreciate the explor"
type textarea "Appreciate the explora"
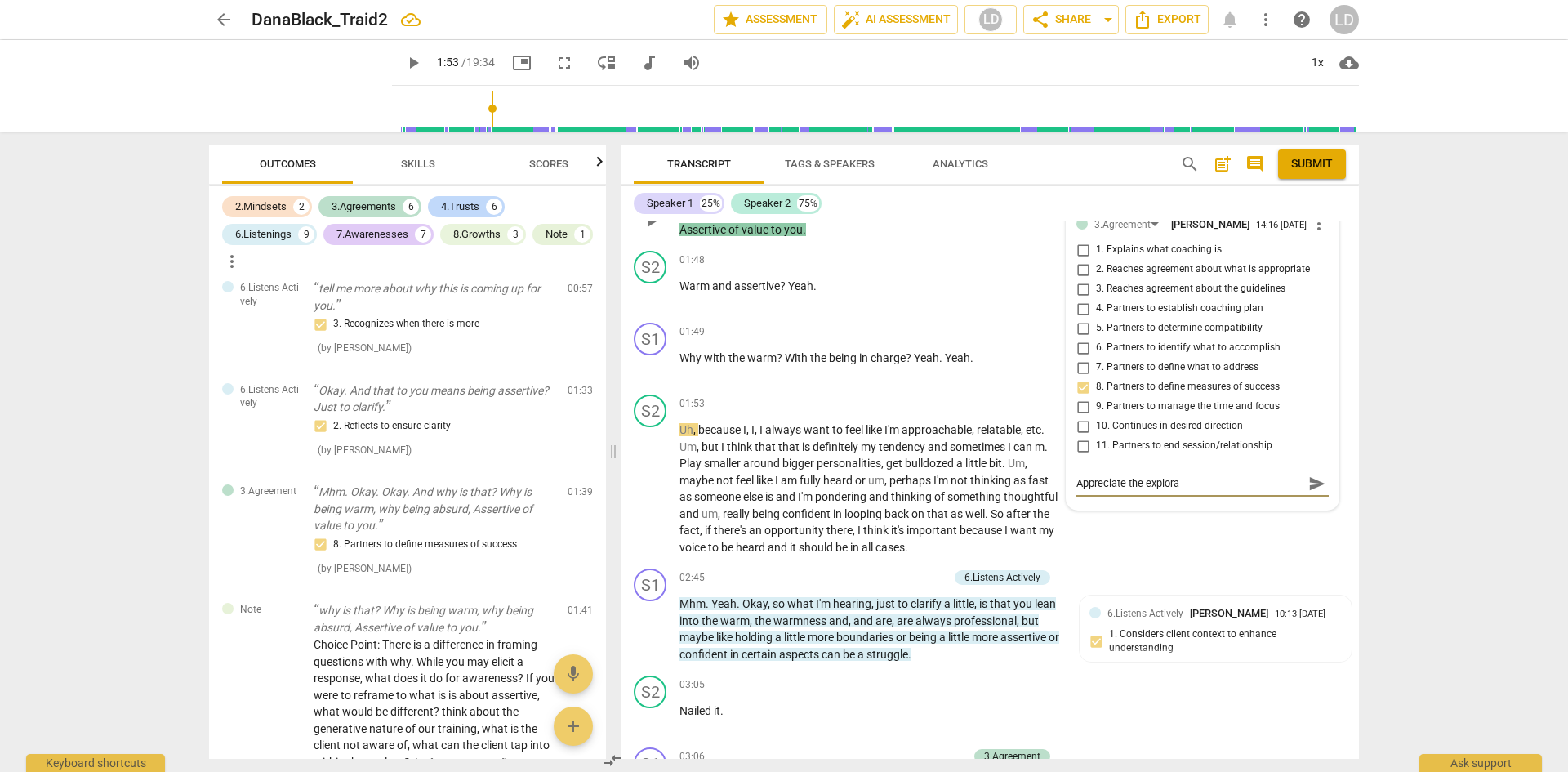
type textarea "Appreciate the explorat"
type textarea "Appreciate the explorati"
type textarea "Appreciate the exploratio"
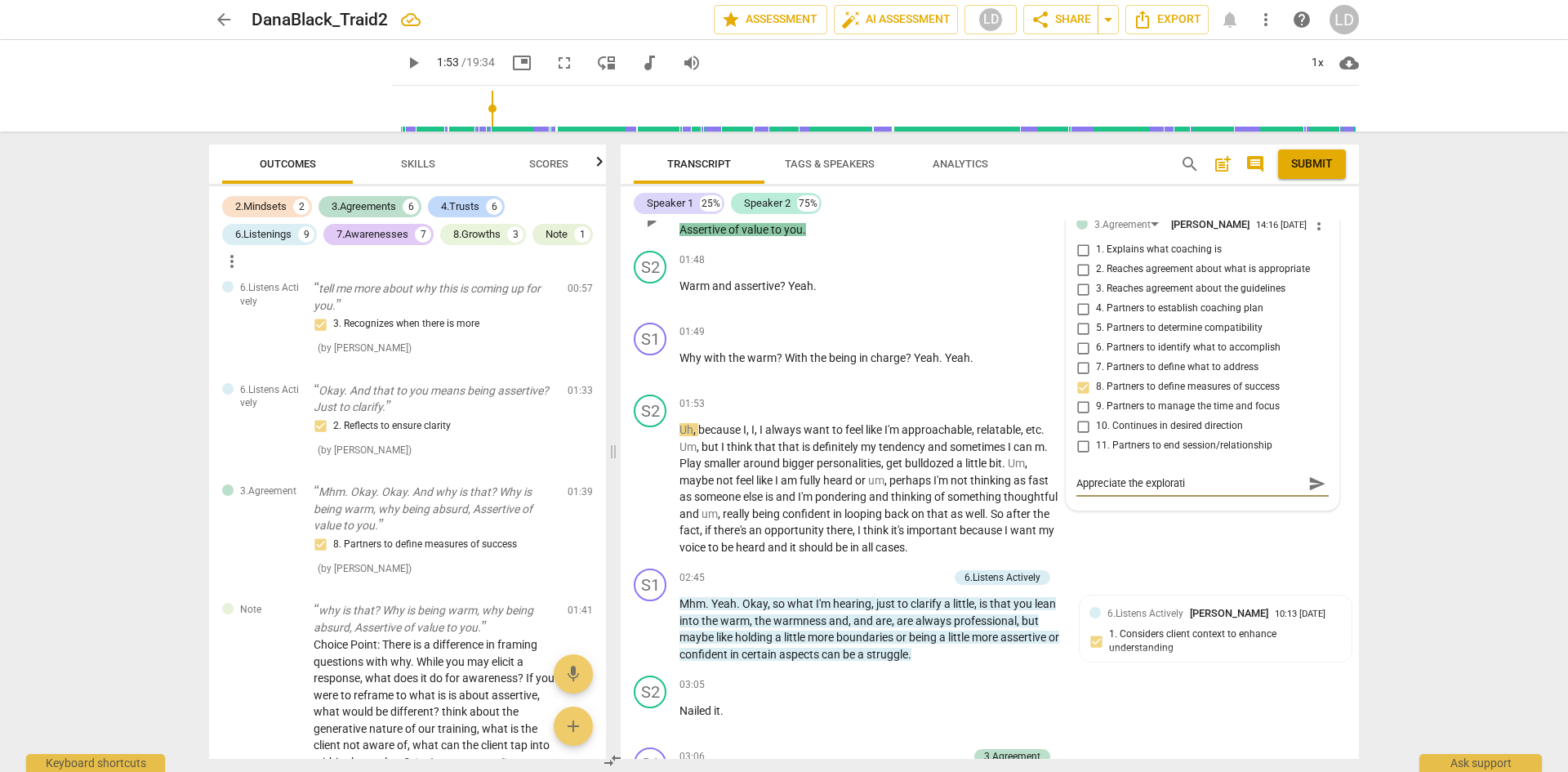
type textarea "Appreciate the exploratio"
type textarea "Appreciate the exploration"
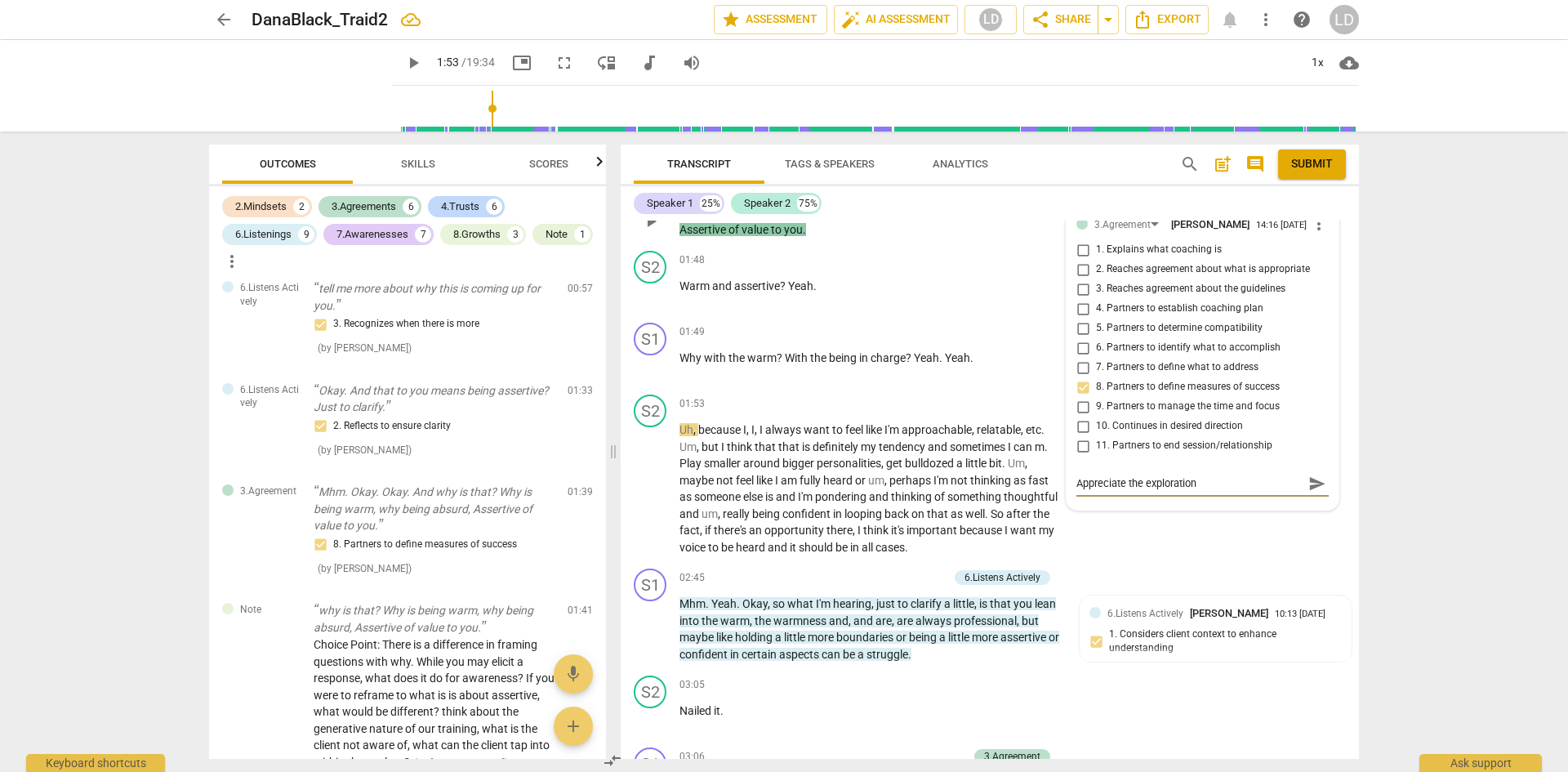
type textarea "Appreciate the exploration o"
type textarea "Appreciate the exploration of"
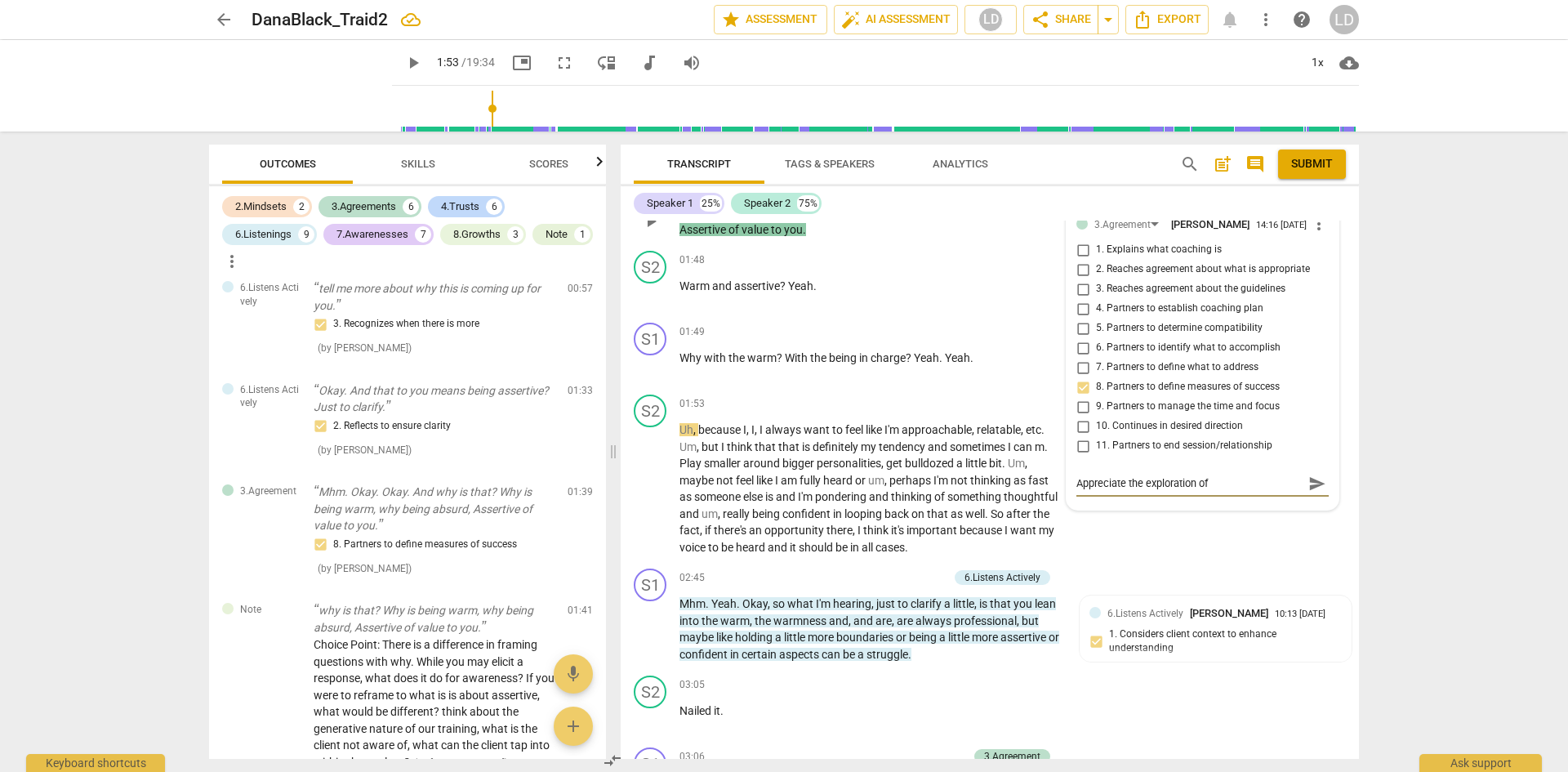
type textarea "Appreciate the exploration of"
type textarea "Appreciate the exploration of t"
type textarea "Appreciate the exploration of th"
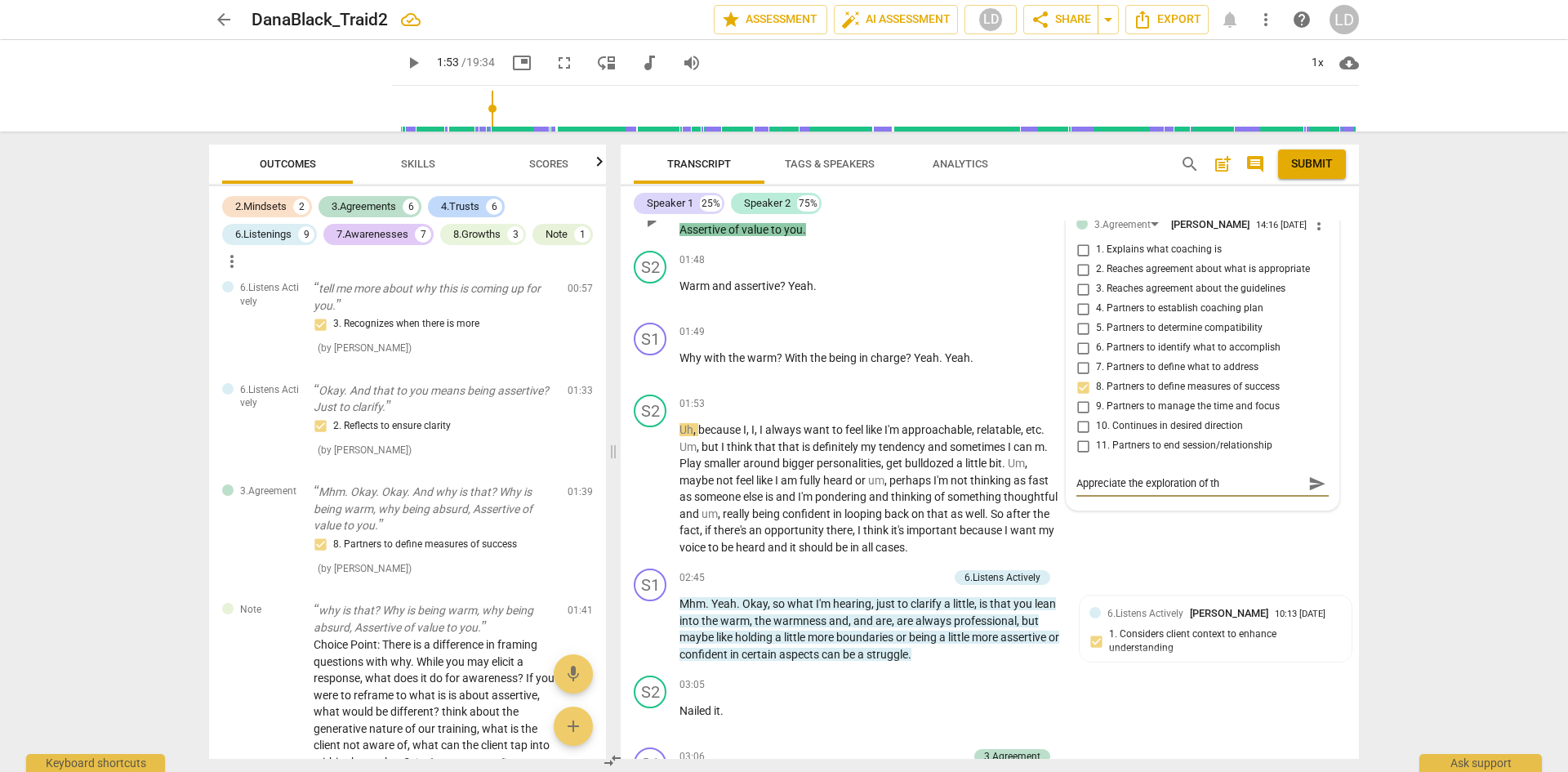
type textarea "Appreciate the exploration of the"
type textarea "Appreciate the exploration of the m"
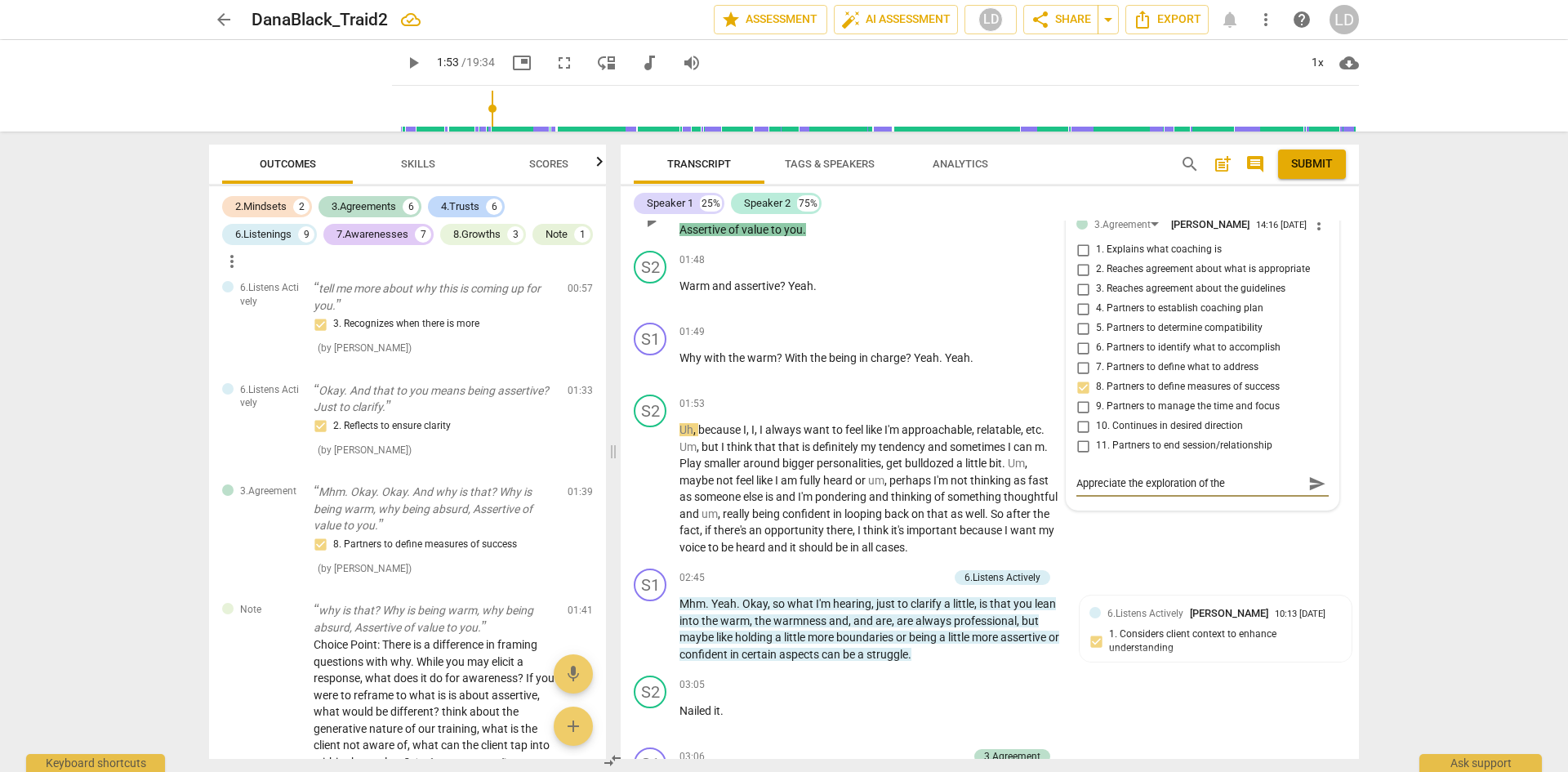
type textarea "Appreciate the exploration of the m"
type textarea "Appreciate the exploration of the me"
type textarea "Appreciate the exploration of the mea"
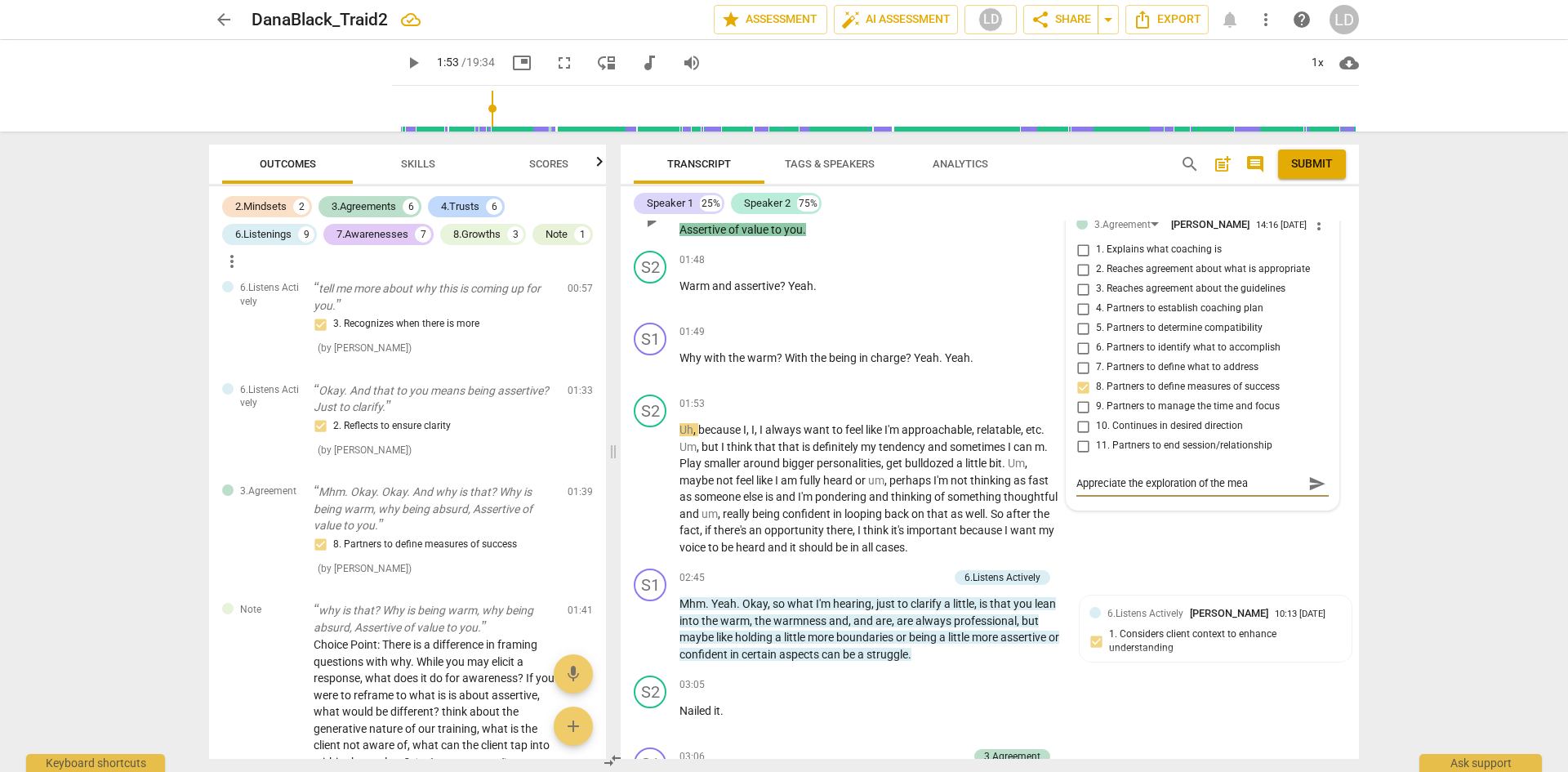
type textarea "Appreciate the exploration of the mean"
type textarea "Appreciate the exploration of the meani"
type textarea "Appreciate the exploration of the meanin"
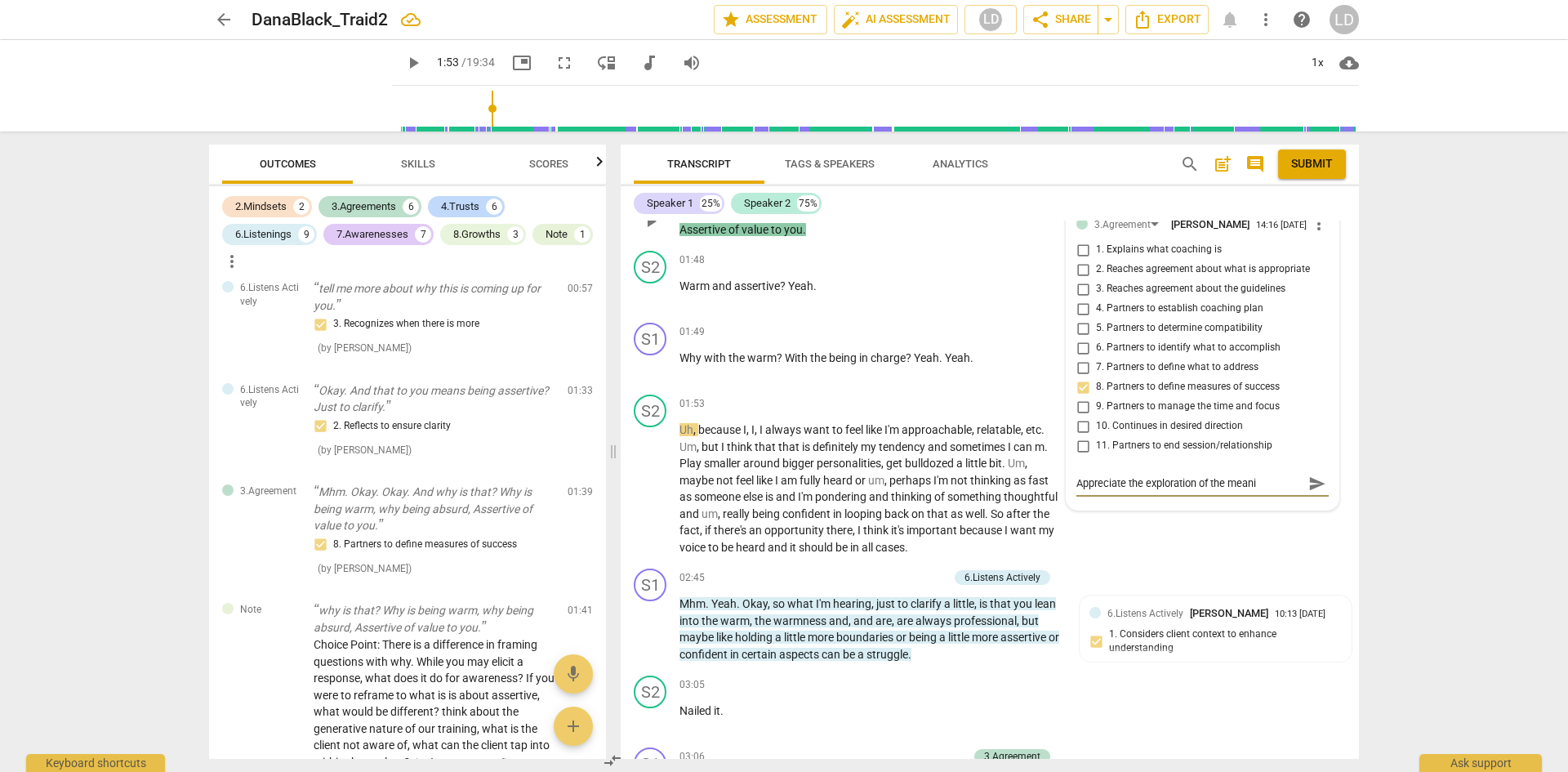
type textarea "Appreciate the exploration of the meanin"
type textarea "Appreciate the exploration of the meaning"
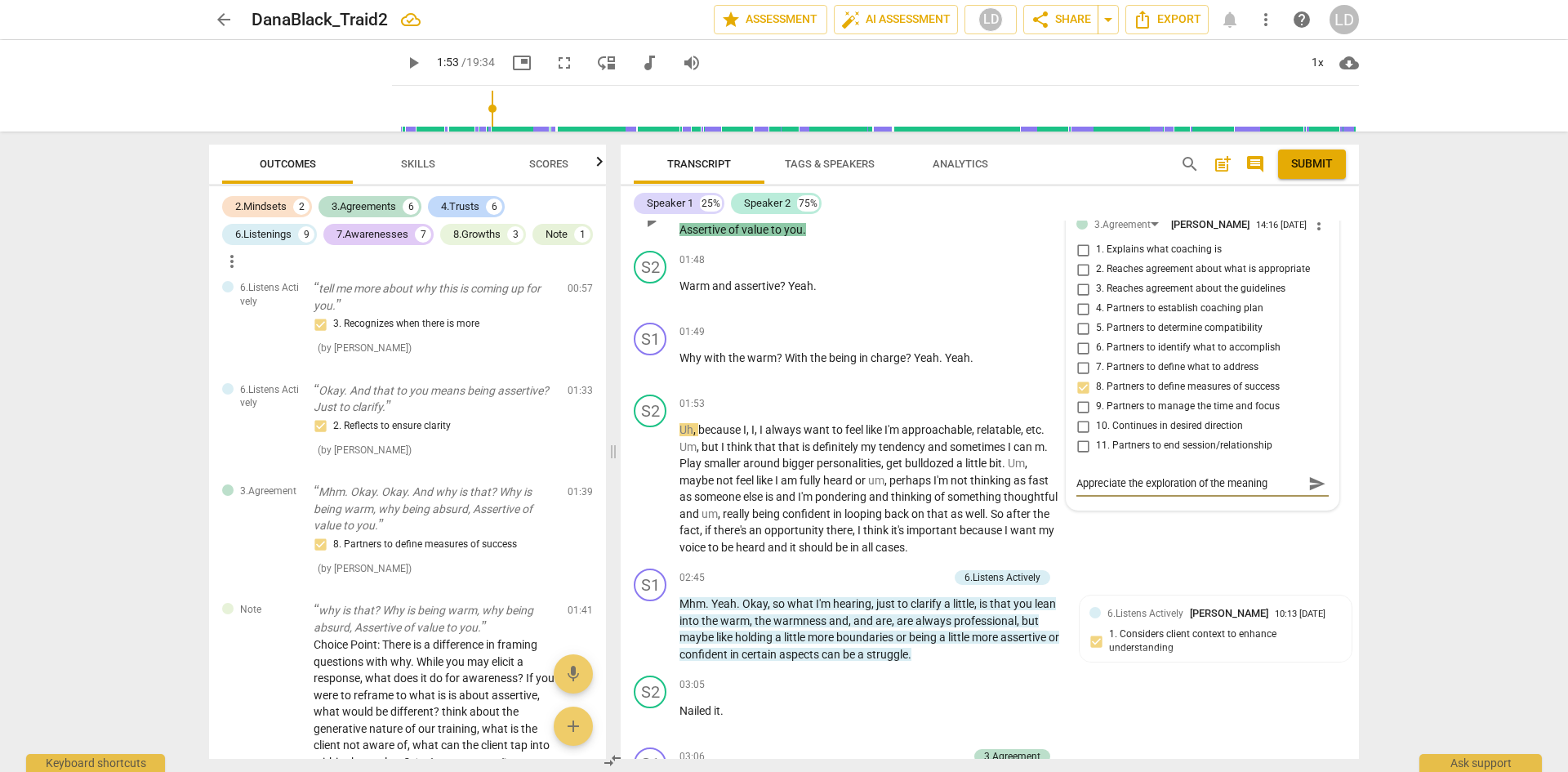
type textarea "Appreciate the exploration of the meaning o"
type textarea "Appreciate the exploration of the meaning of"
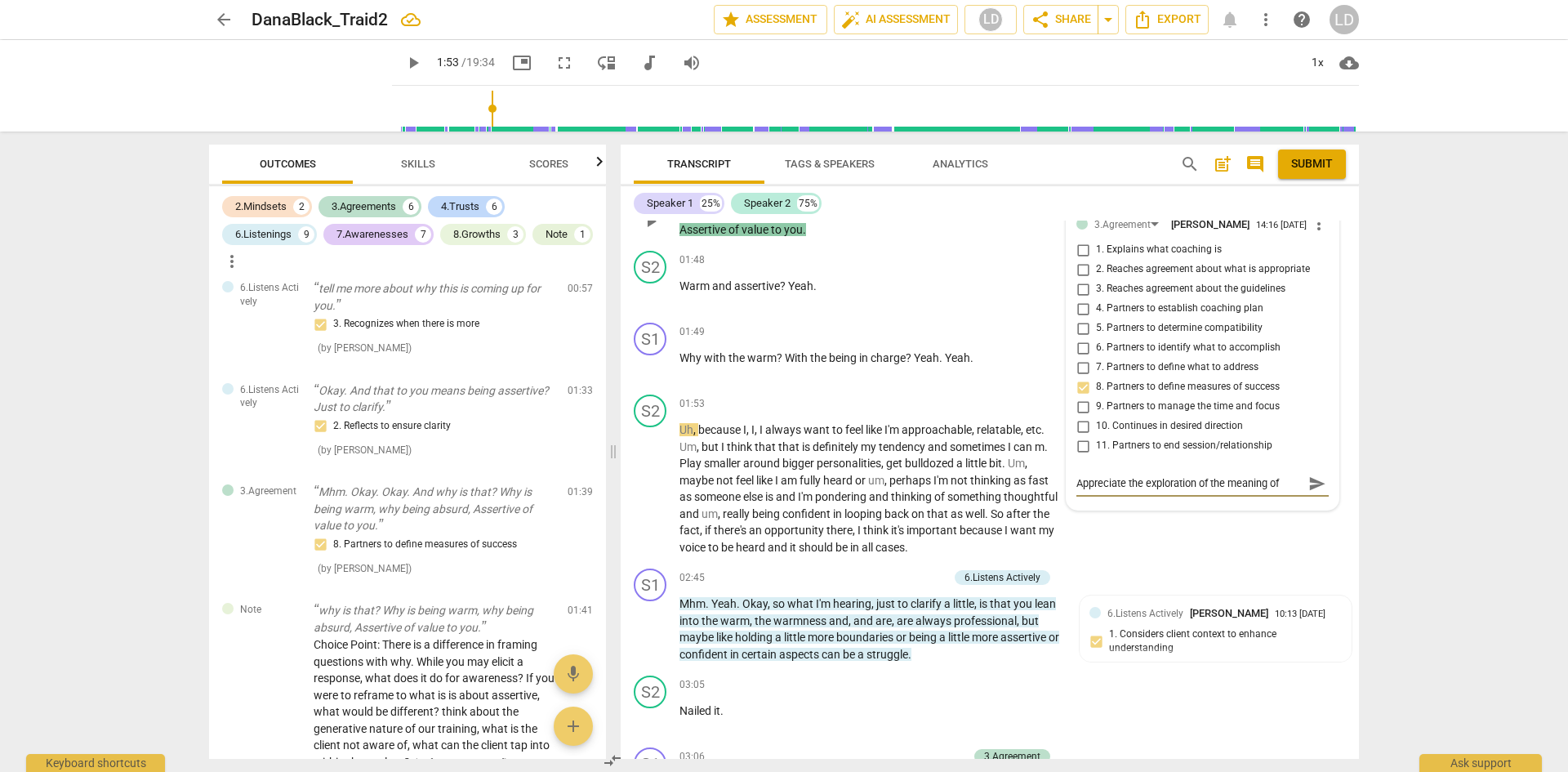
type textarea "Appreciate the exploration of the meaning of"
type textarea "Appreciate the exploration of the meaning of h"
type textarea "Appreciate the exploration of the meaning of he"
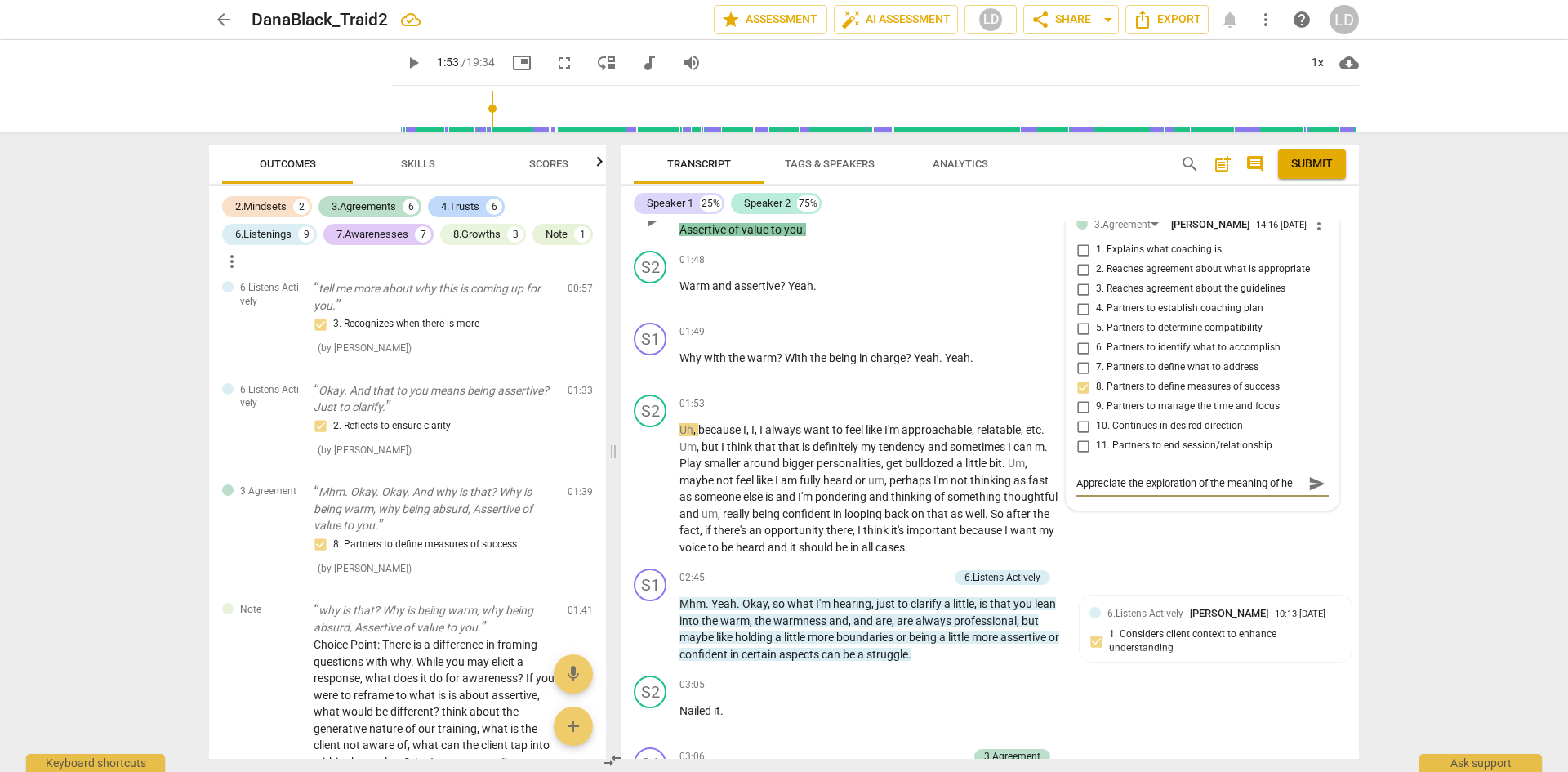
type textarea "Appreciate the exploration of the meaning of her"
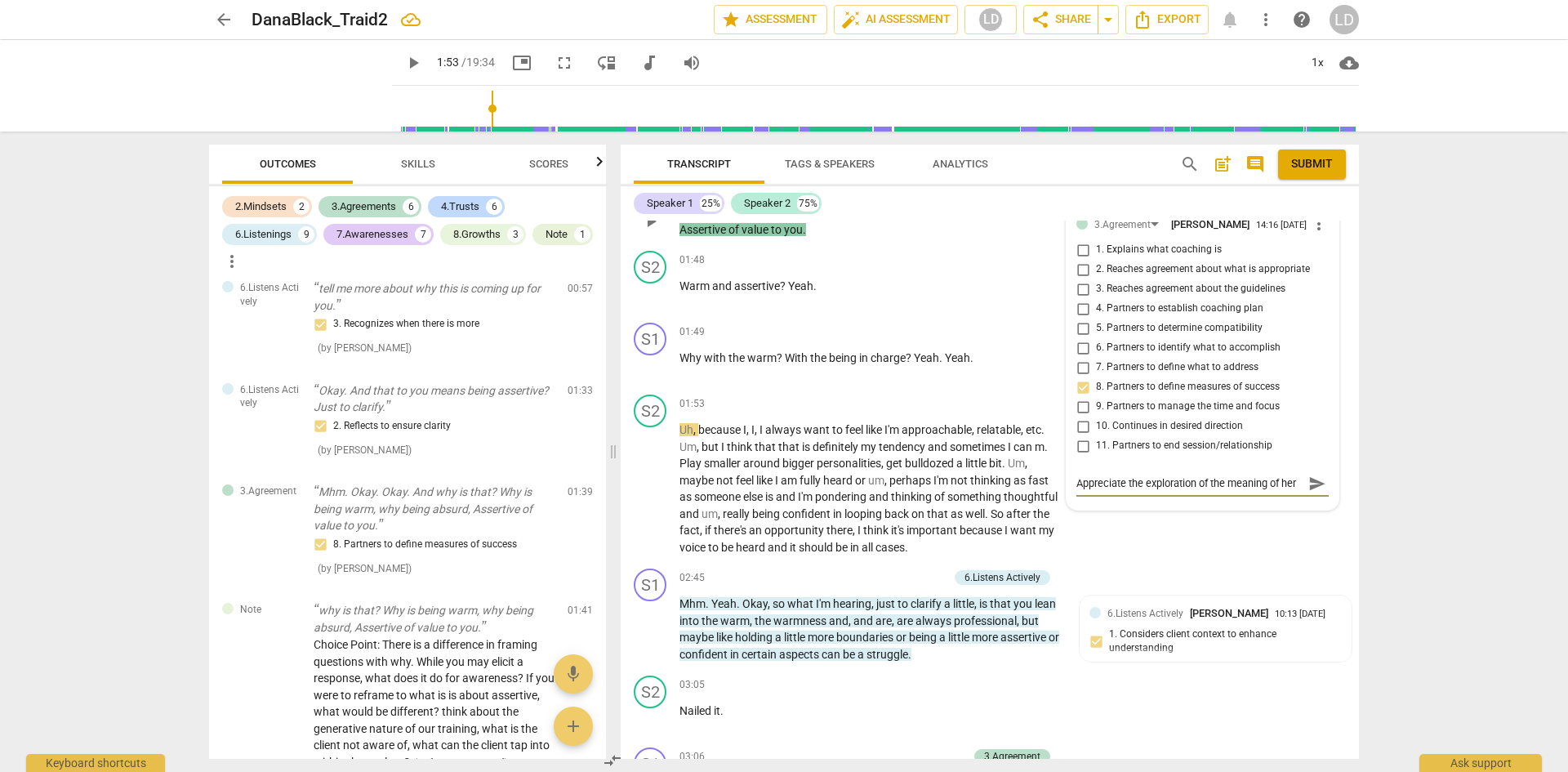
type textarea "Appreciate the exploration of the meaning of her t"
type textarea "Appreciate the exploration of the meaning of her to"
type textarea "Appreciate the exploration of the meaning of her top"
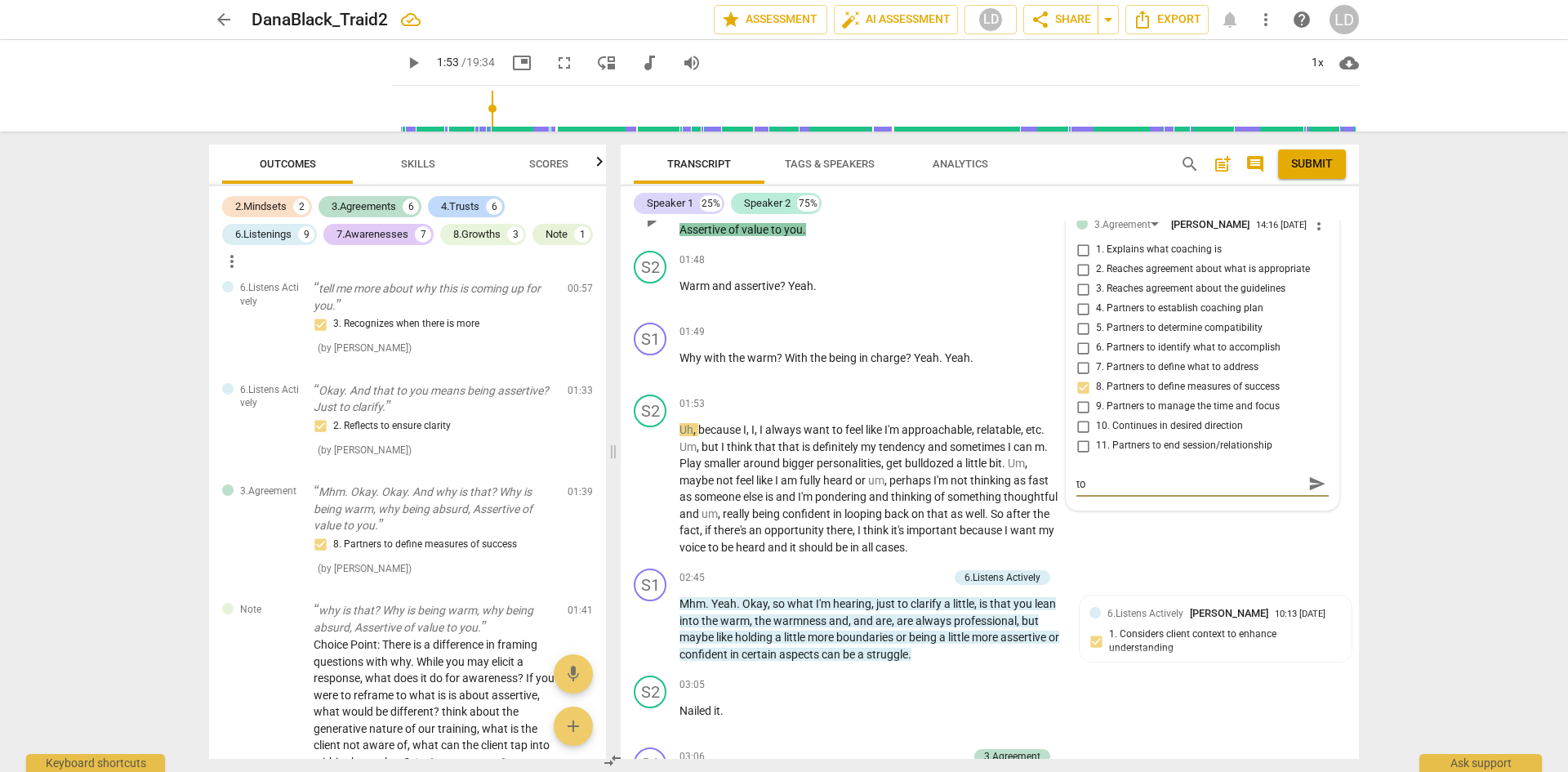
type textarea "Appreciate the exploration of the meaning of her top"
type textarea "Appreciate the exploration of the meaning of her topi"
type textarea "Appreciate the exploration of the meaning of her topic"
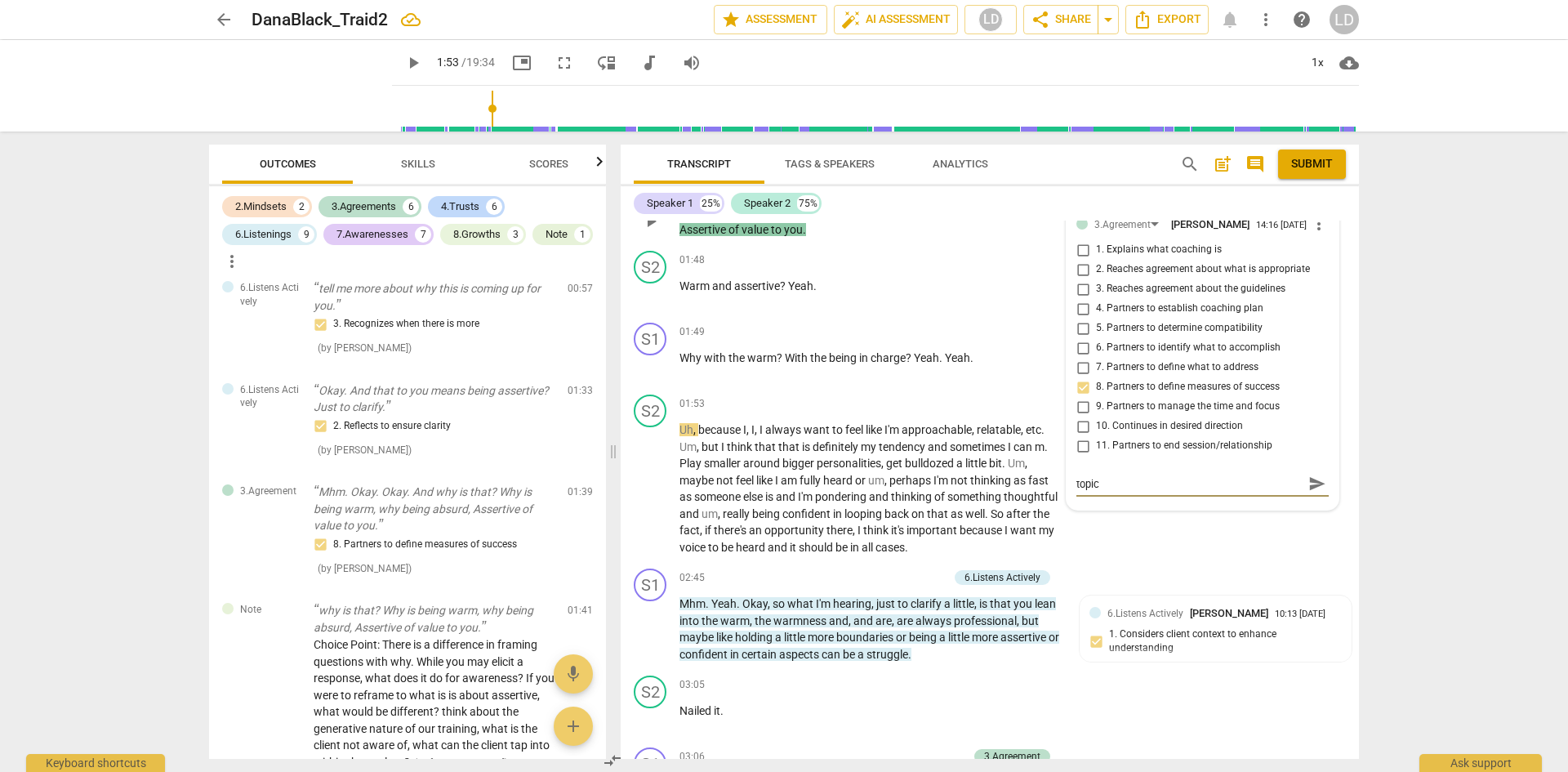
scroll to position [0, 0]
type textarea "Appreciate the exploration of the meaning of her topic."
click at [1308, 490] on span "send" at bounding box center [1317, 491] width 18 height 18
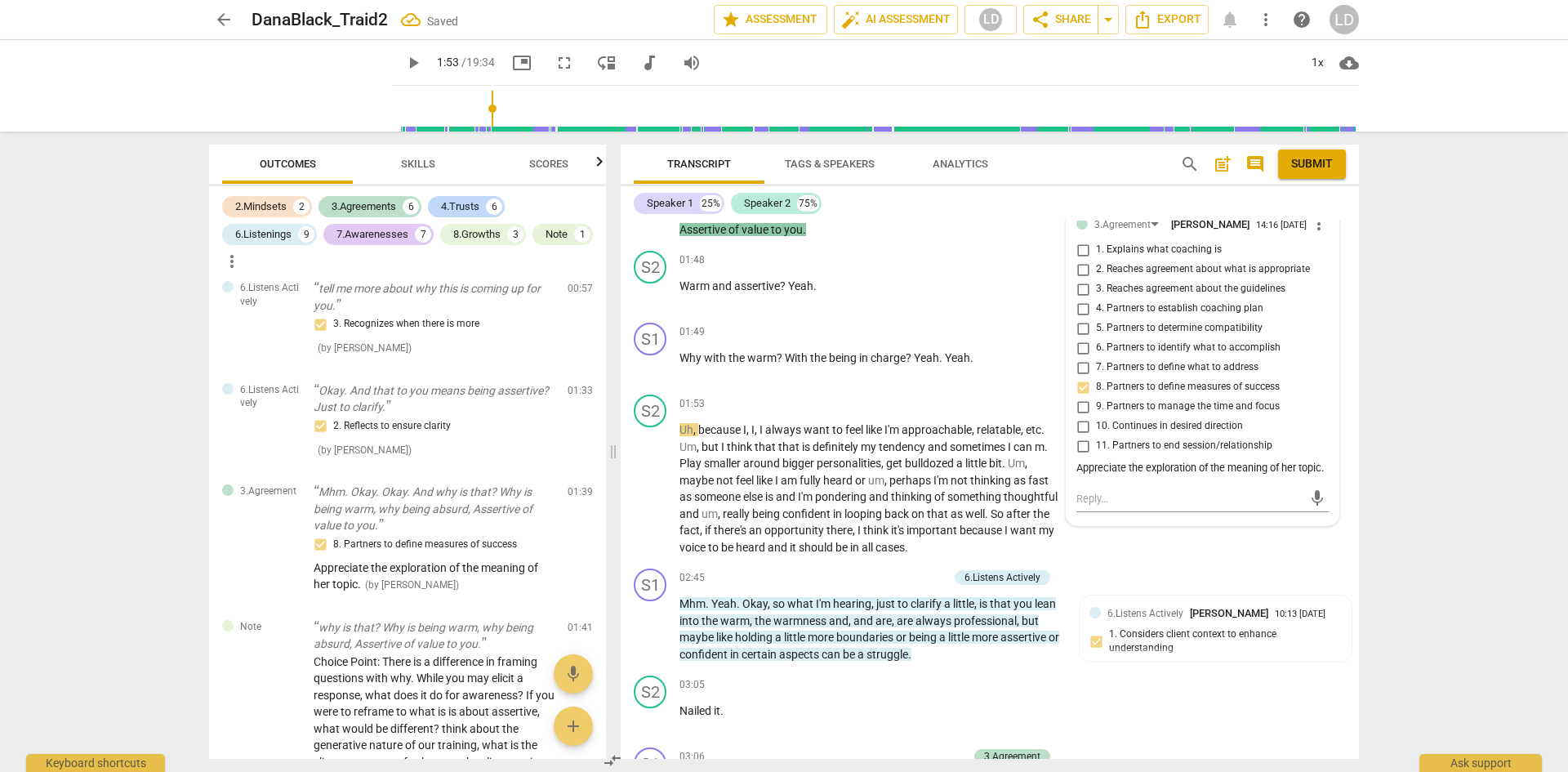
drag, startPoint x: 1359, startPoint y: 315, endPoint x: 1355, endPoint y: 302, distance: 13.6
click at [1355, 302] on div "Transcript Tags & Speakers Analytics search post_add comment Submit Speaker 1 2…" at bounding box center [993, 451] width 758 height 641
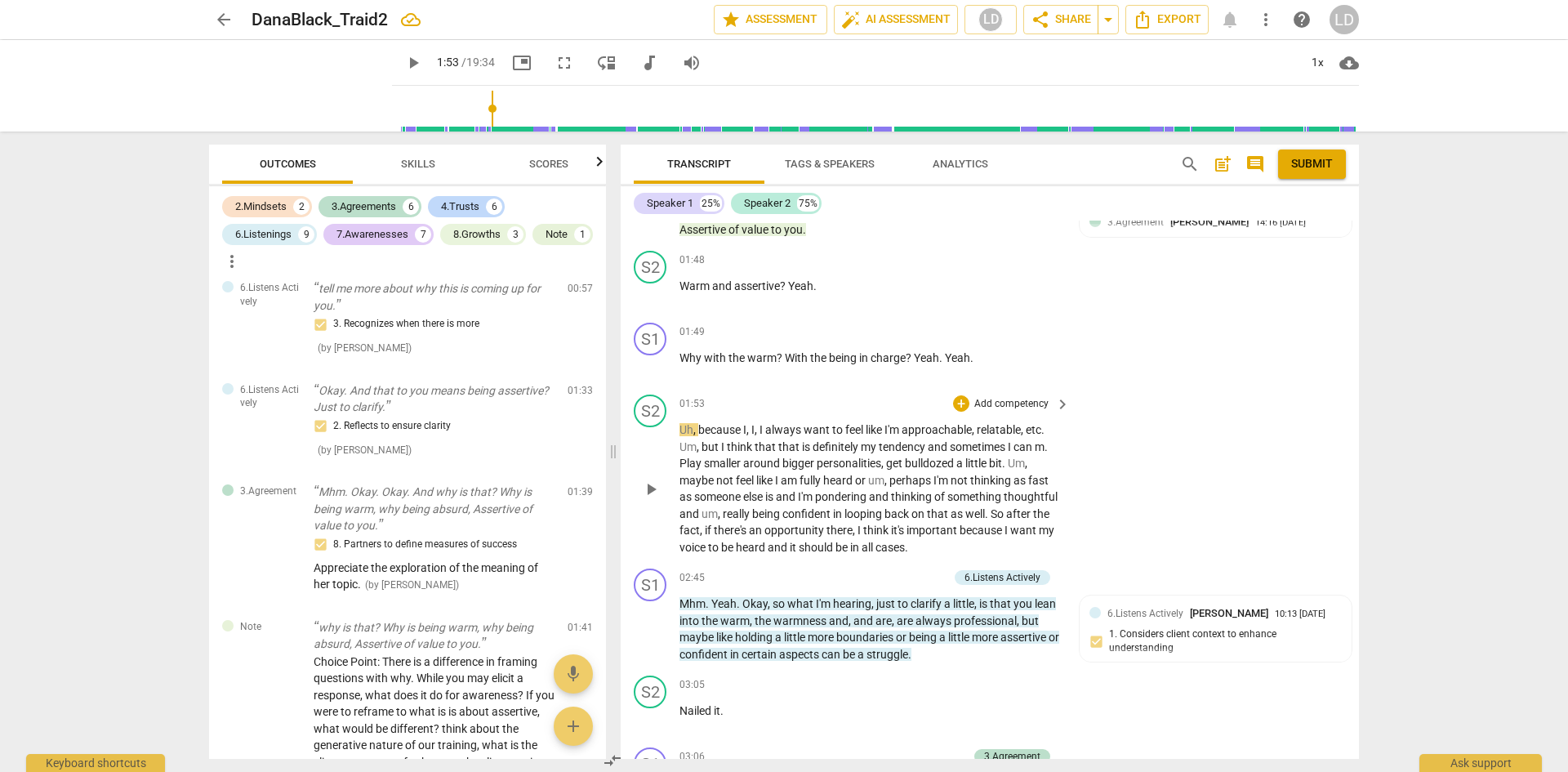
click at [683, 436] on p "Uh , because I , I , I always want to feel like I'm approachable , relatable , …" at bounding box center [871, 488] width 382 height 134
click at [656, 487] on span "play_arrow" at bounding box center [650, 489] width 20 height 20
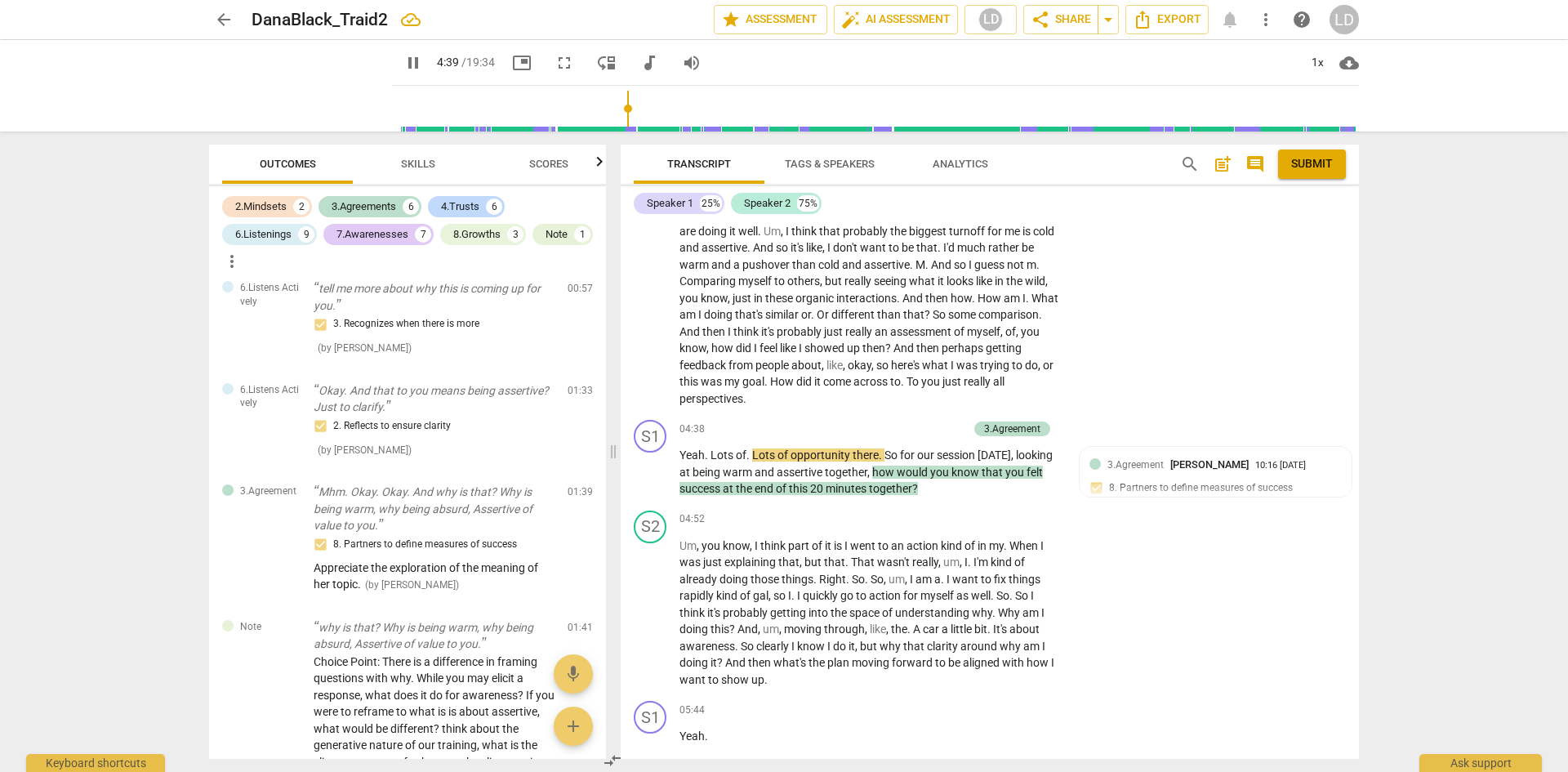
scroll to position [1571, 0]
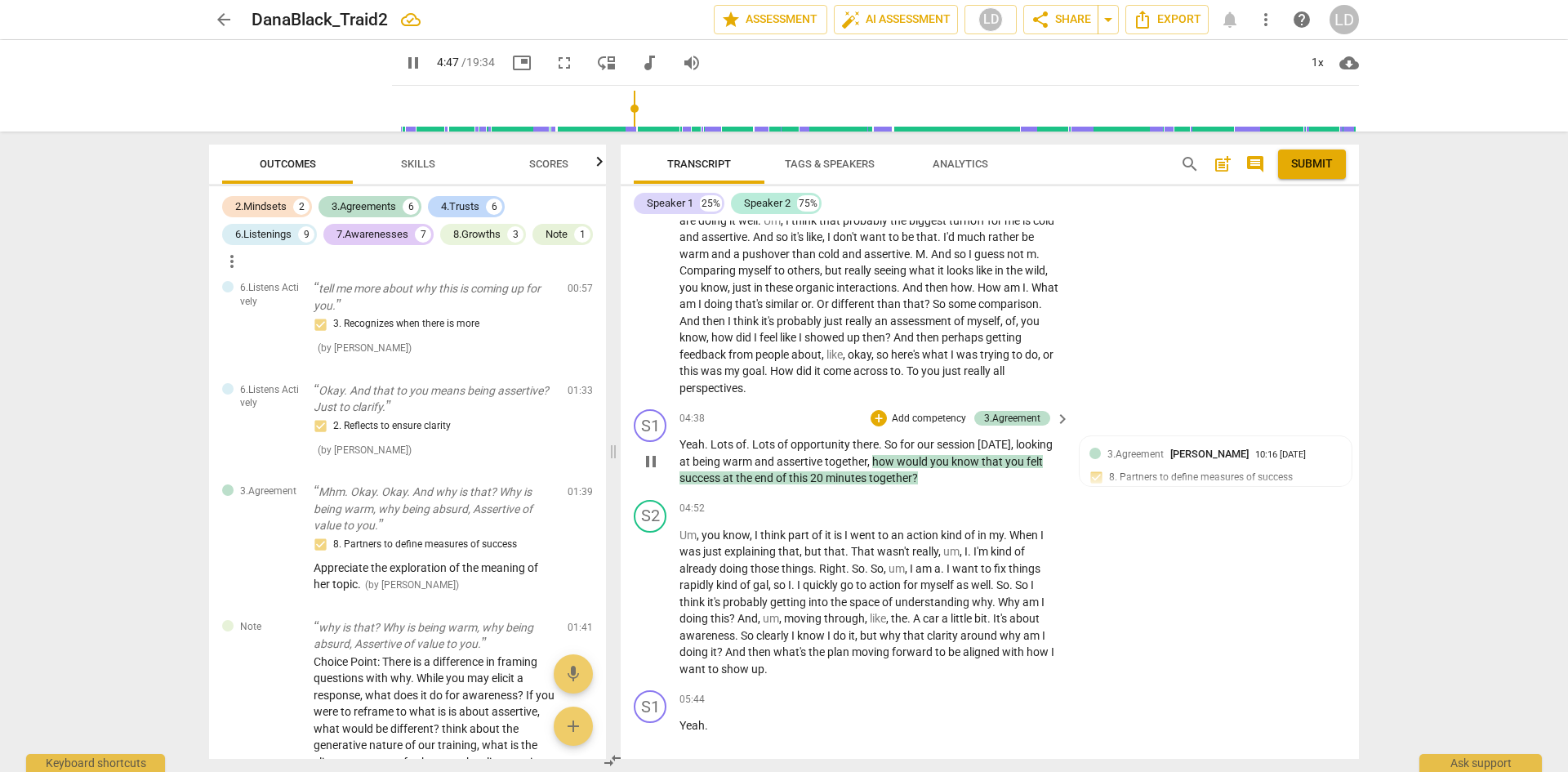
click at [655, 461] on span "pause" at bounding box center [650, 462] width 20 height 20
type input "288"
drag, startPoint x: 753, startPoint y: 446, endPoint x: 880, endPoint y: 438, distance: 127.3
click at [880, 438] on p "Yeah . Lots of . Lots of opportunity there . So for our session [DATE] , lookin…" at bounding box center [871, 462] width 382 height 51
click at [874, 413] on div "+" at bounding box center [878, 418] width 17 height 17
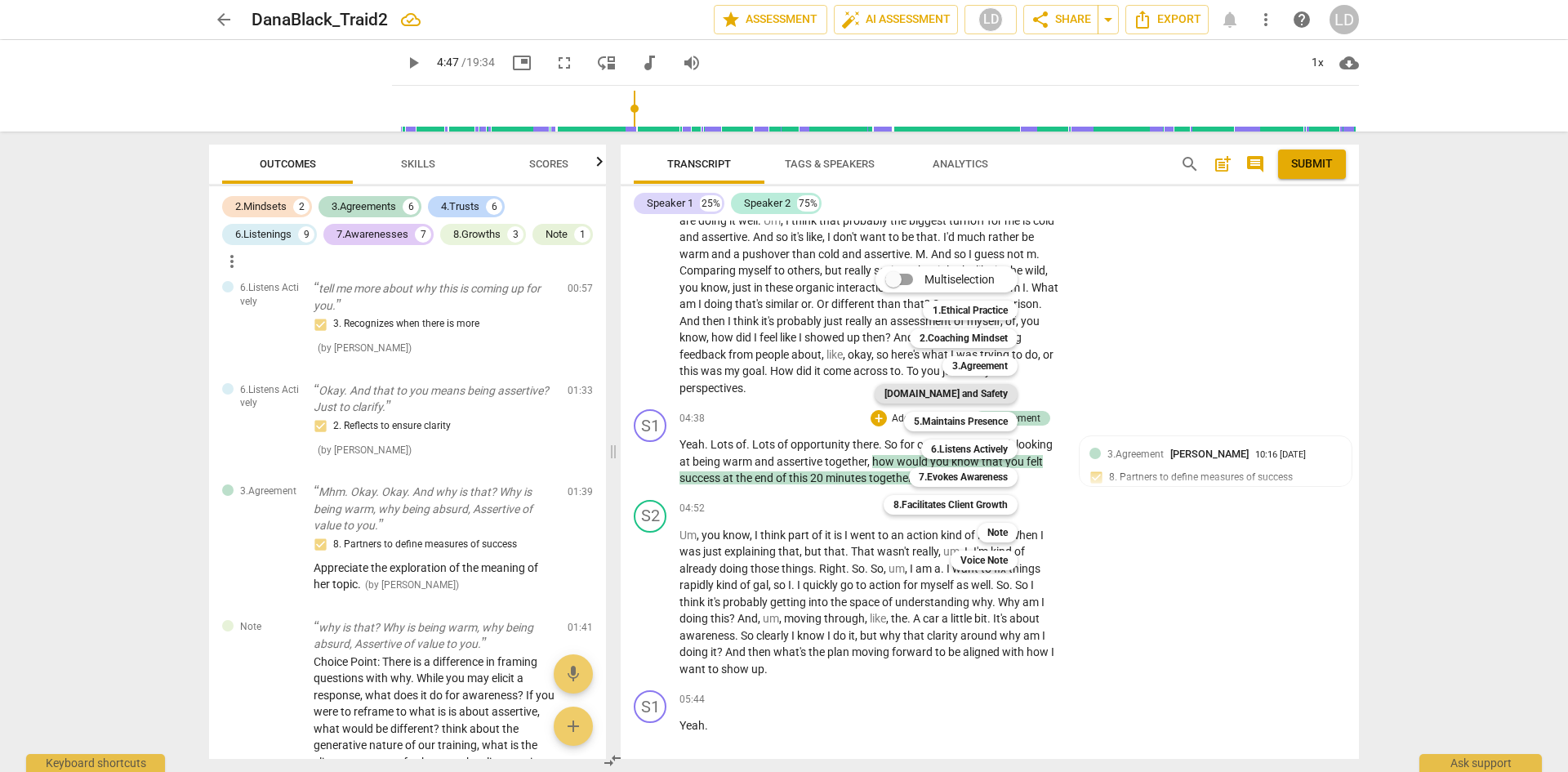
click at [968, 393] on b "[DOMAIN_NAME] and Safety" at bounding box center [946, 393] width 123 height 20
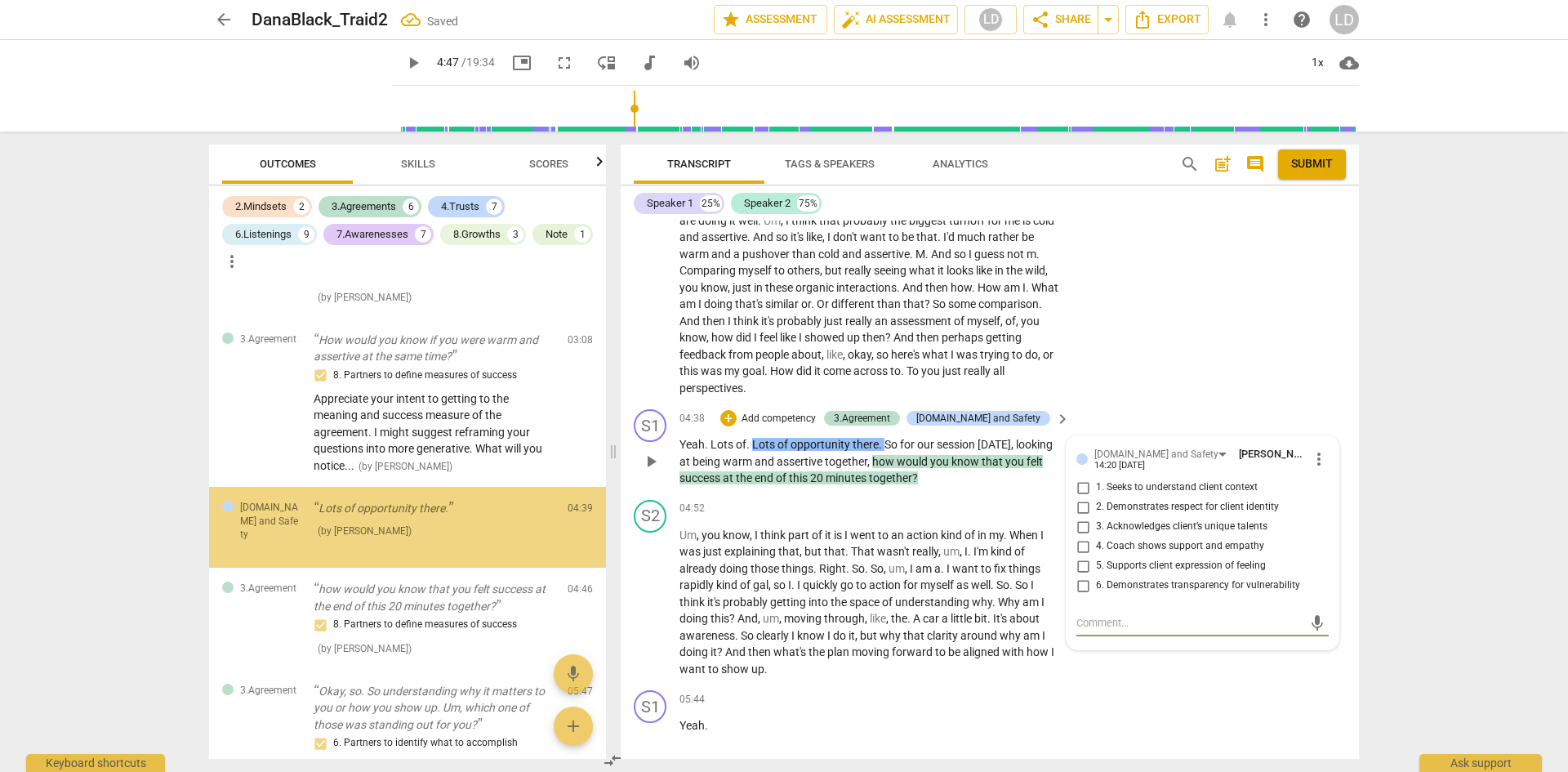
scroll to position [1065, 0]
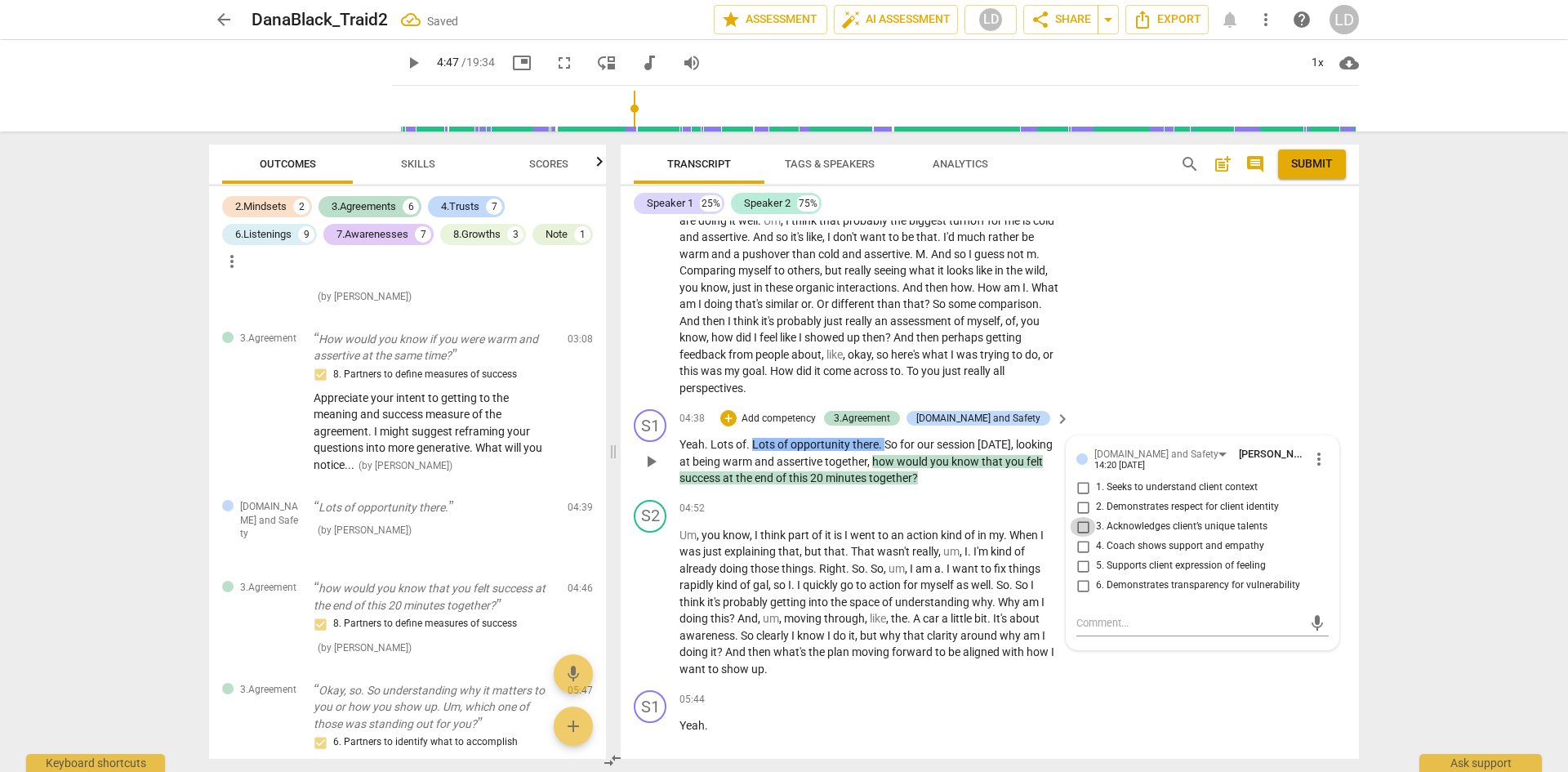
click at [1081, 526] on input "3. Acknowledges client’s unique talents" at bounding box center [1083, 526] width 26 height 20
checkbox input "true"
click at [403, 62] on span "play_arrow" at bounding box center [413, 63] width 20 height 20
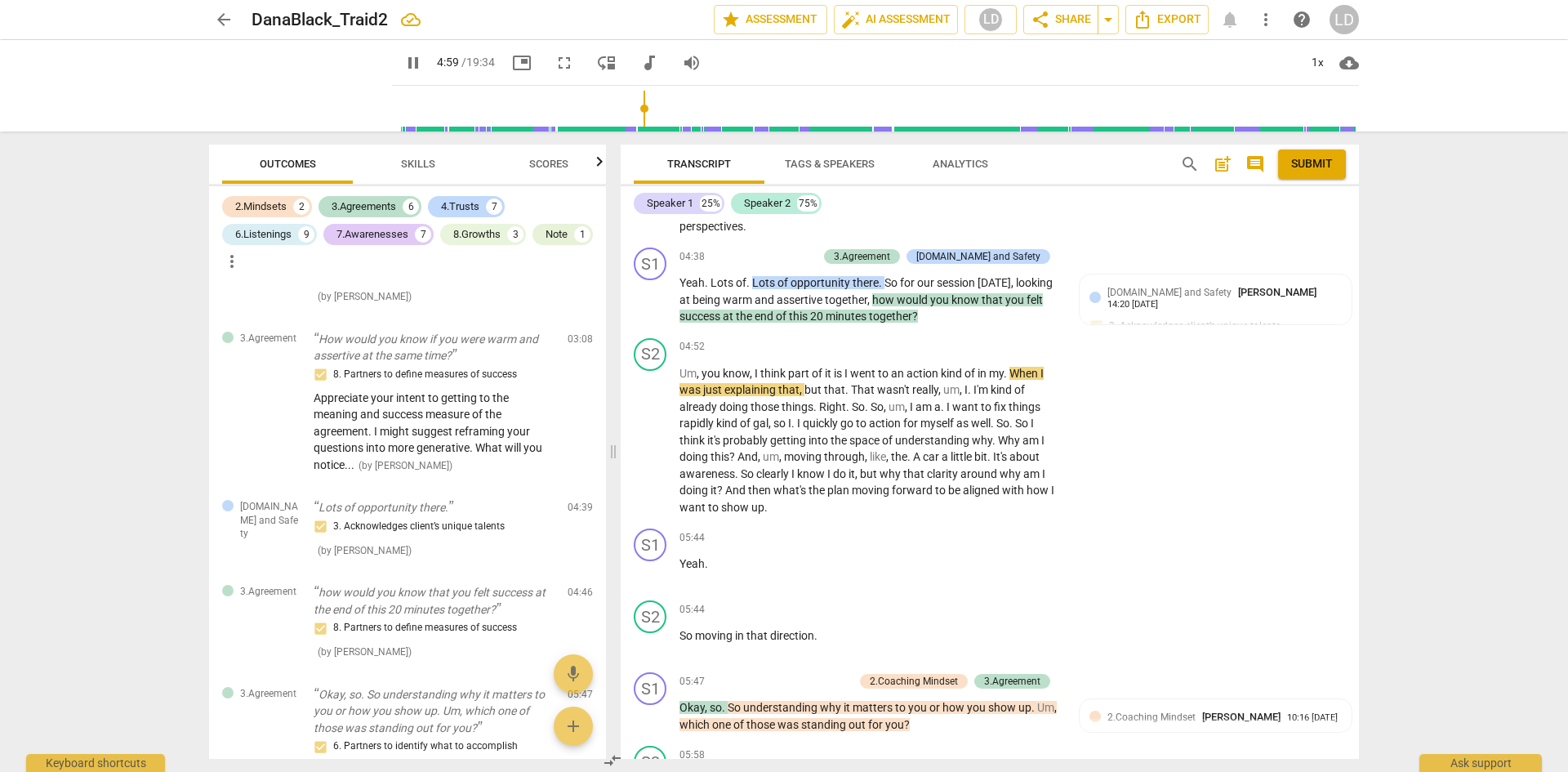
scroll to position [1754, 0]
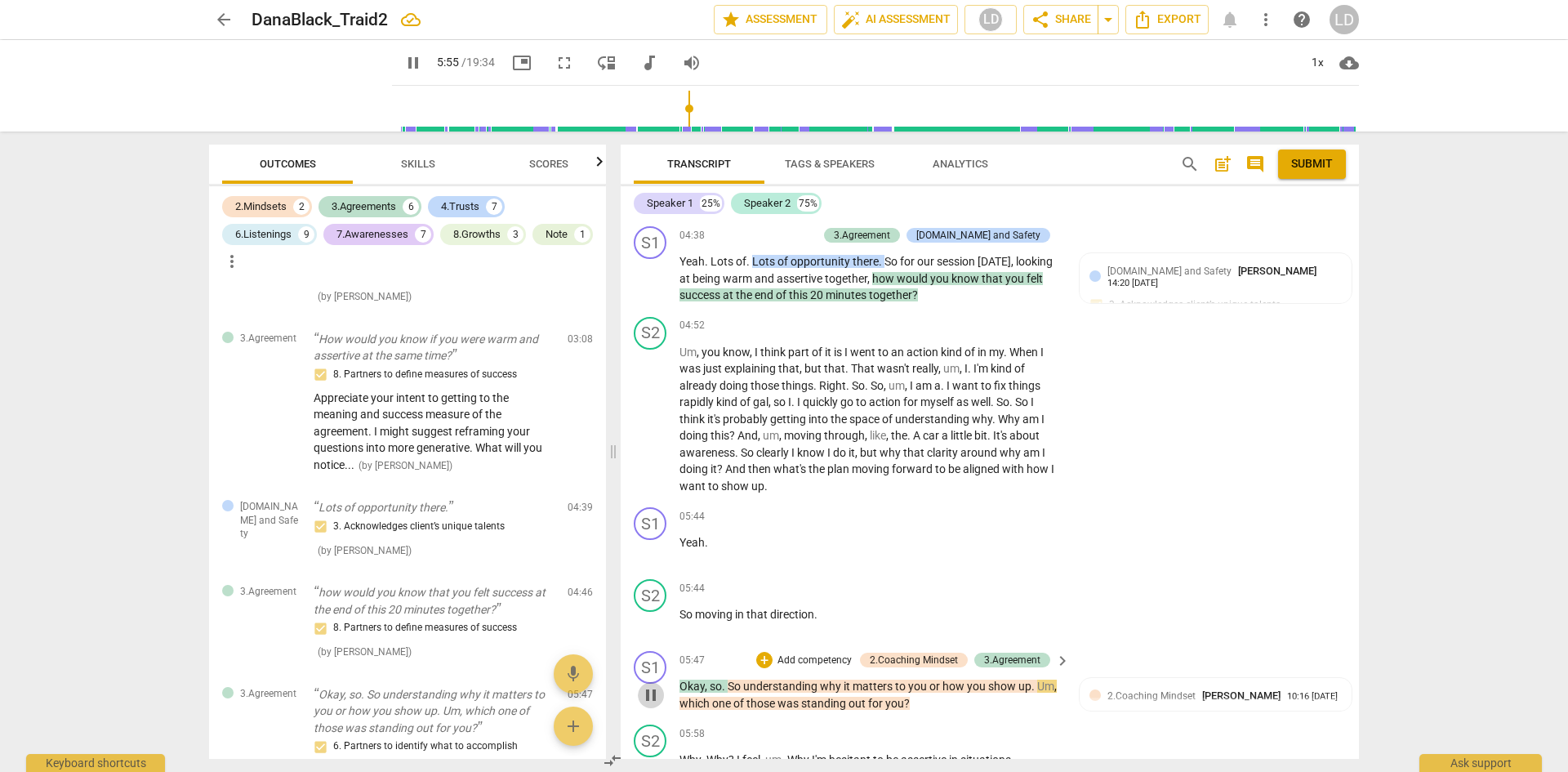
click at [656, 698] on span "pause" at bounding box center [650, 695] width 20 height 20
type input "355"
click at [1107, 700] on span "2.Coaching Mindset" at bounding box center [1151, 696] width 88 height 12
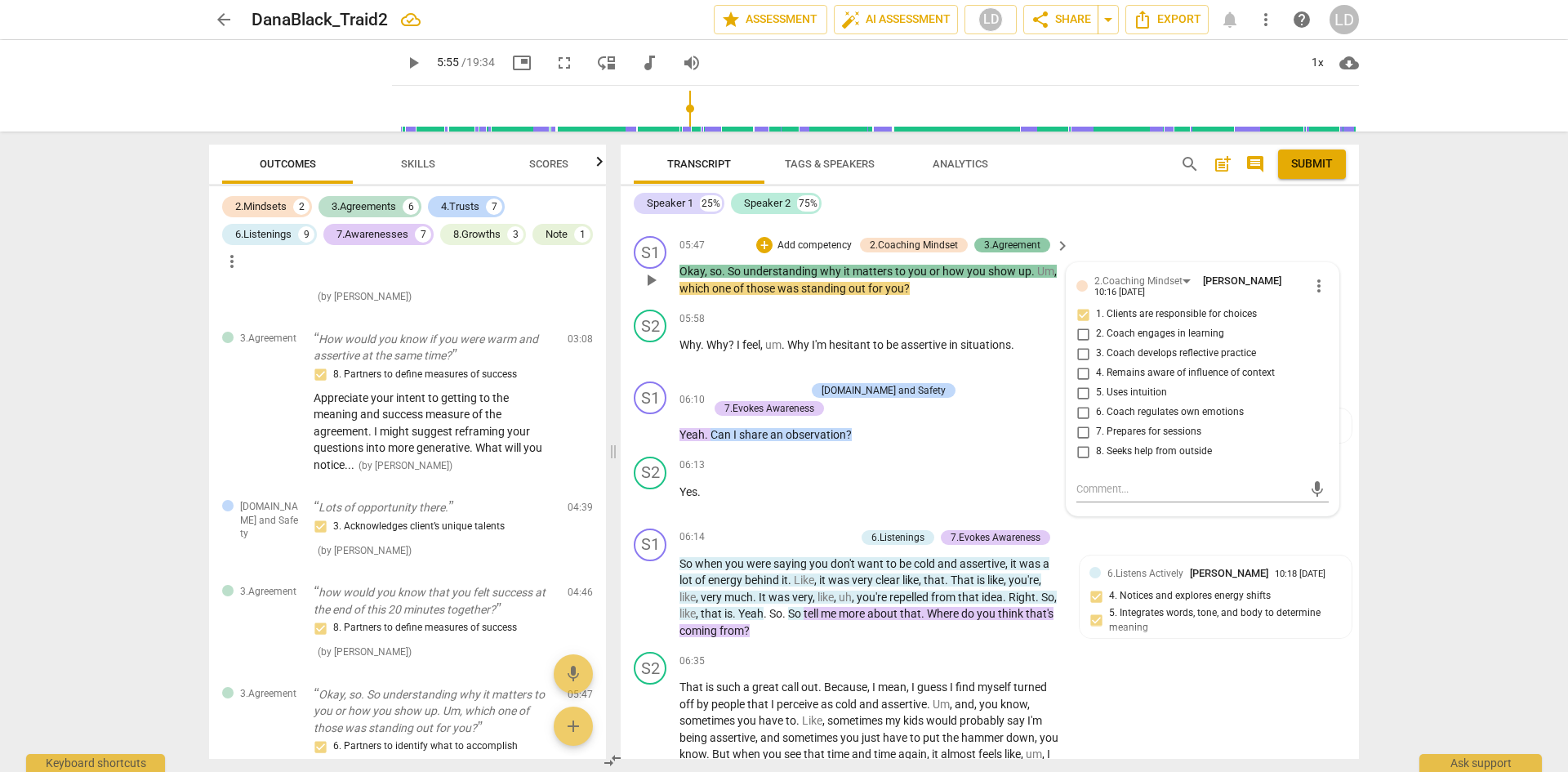
click at [997, 247] on div "3.Agreement" at bounding box center [1012, 245] width 57 height 15
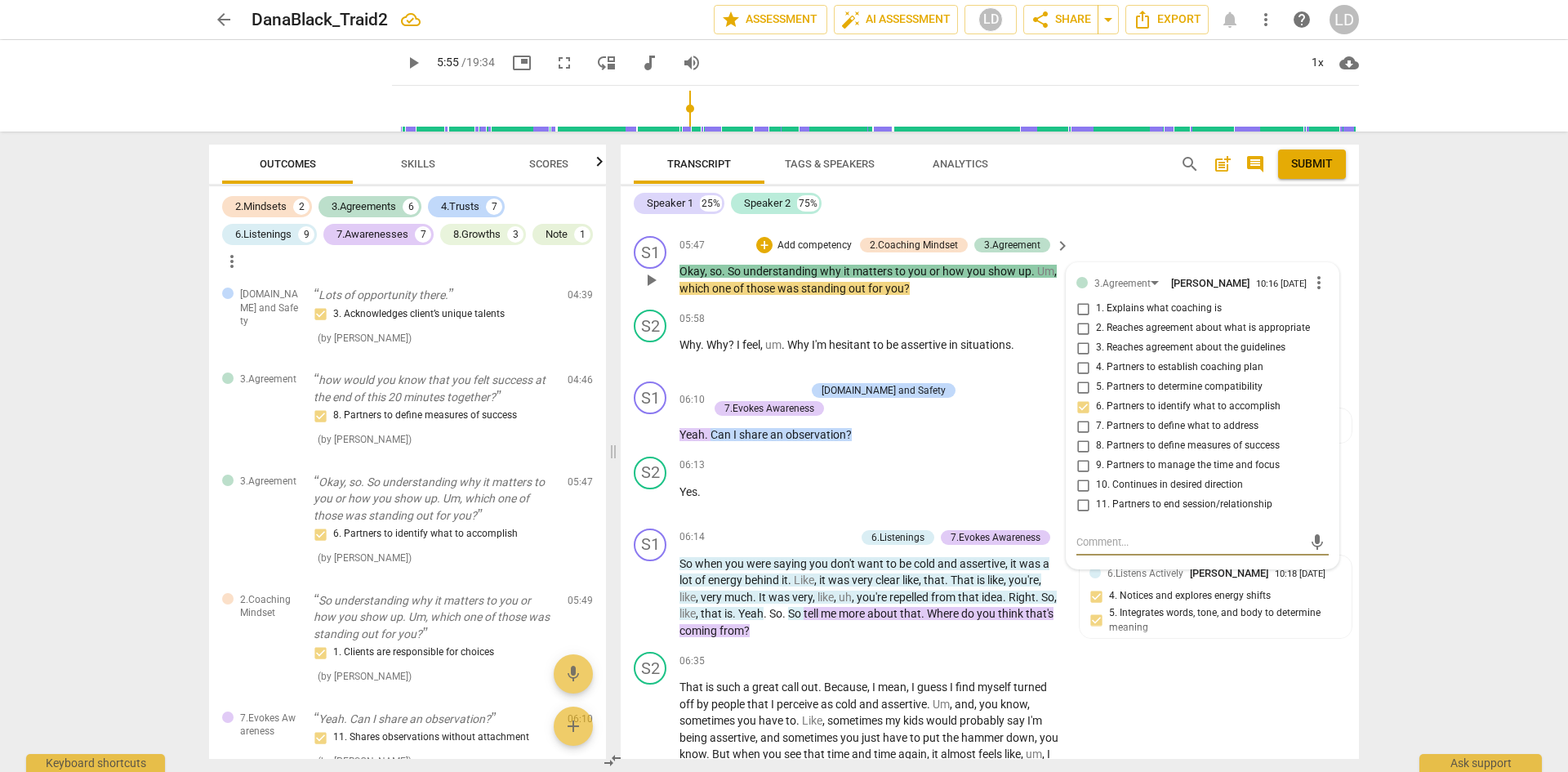
click at [933, 295] on p "Okay , so . So understanding why it matters to you or how you show up . Um , wh…" at bounding box center [871, 280] width 382 height 33
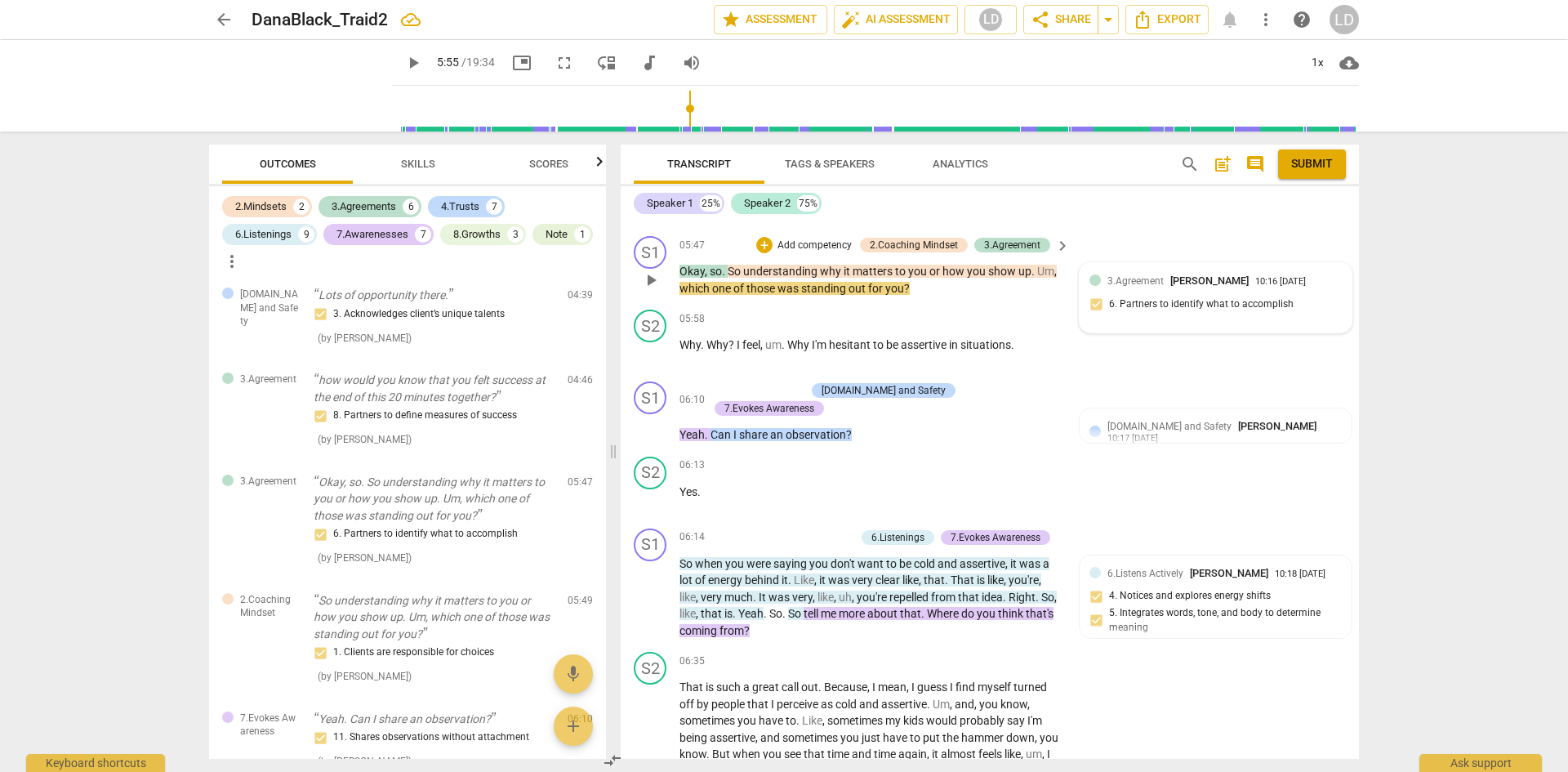
click at [975, 273] on span "you" at bounding box center [977, 271] width 22 height 13
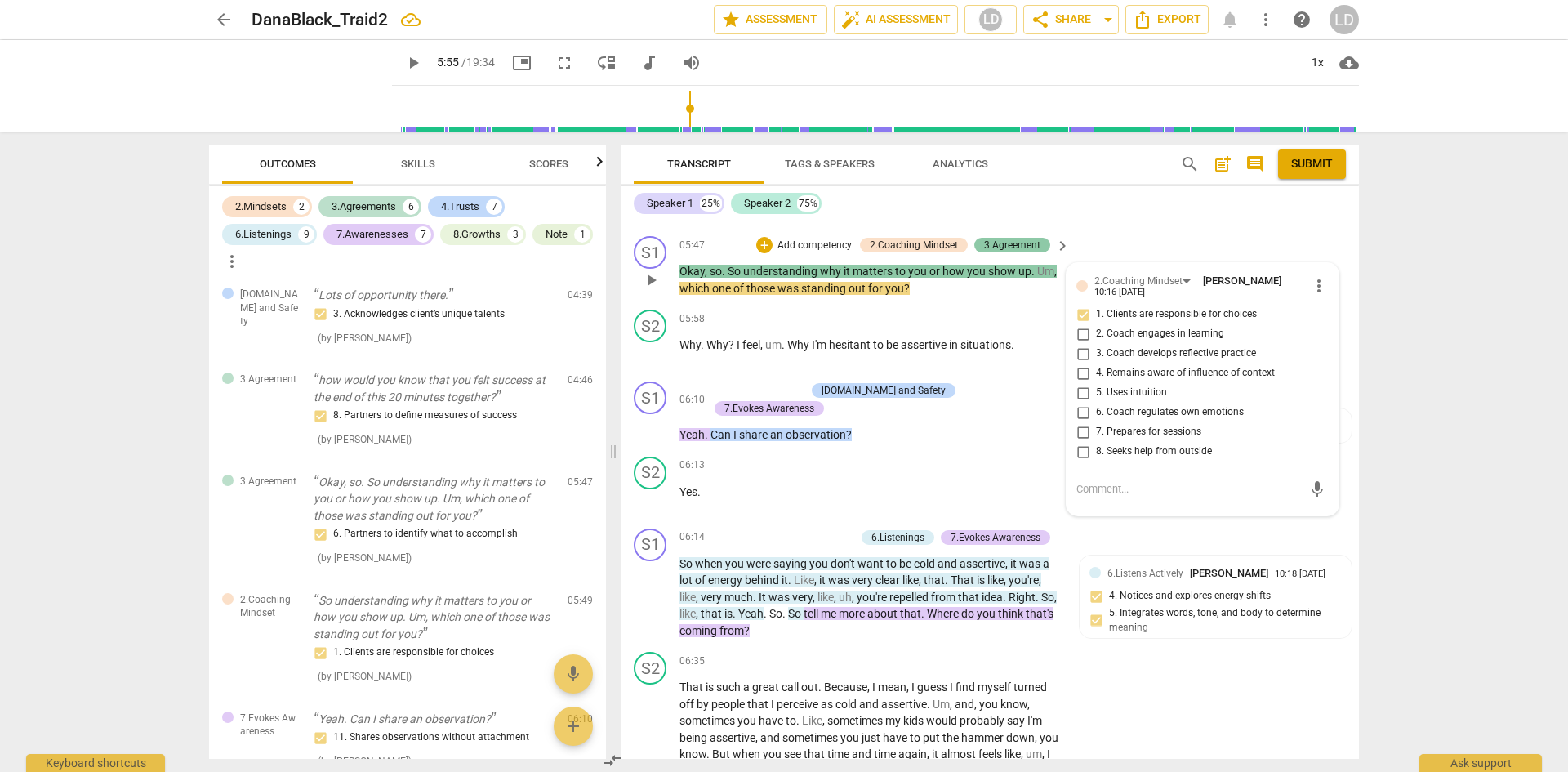
click at [1015, 243] on div "3.Agreement" at bounding box center [1012, 245] width 57 height 15
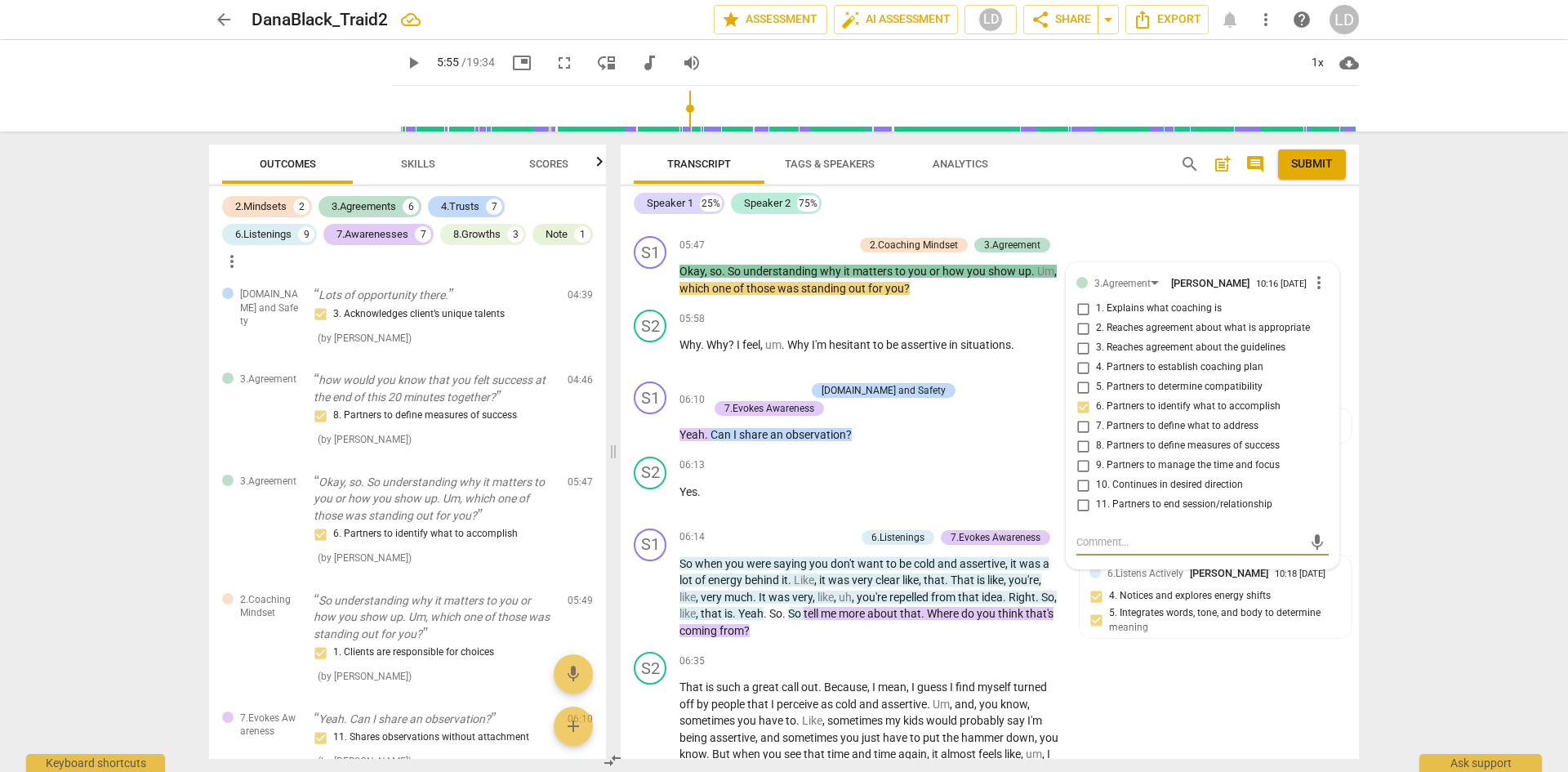
click at [1155, 549] on textarea at bounding box center [1188, 542] width 226 height 16
type textarea "I"
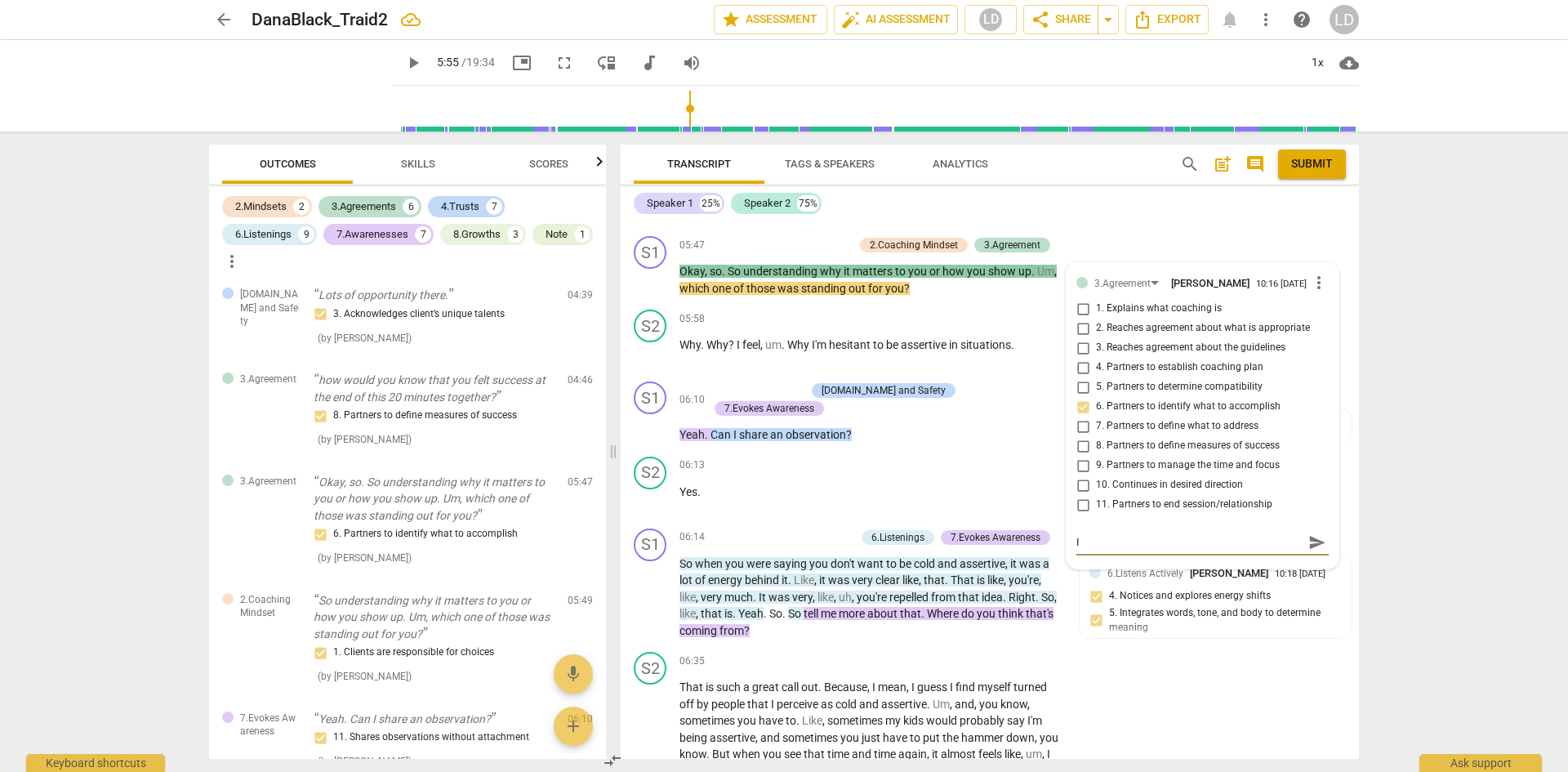
type textarea "I a"
type textarea "I ap"
type textarea "I app"
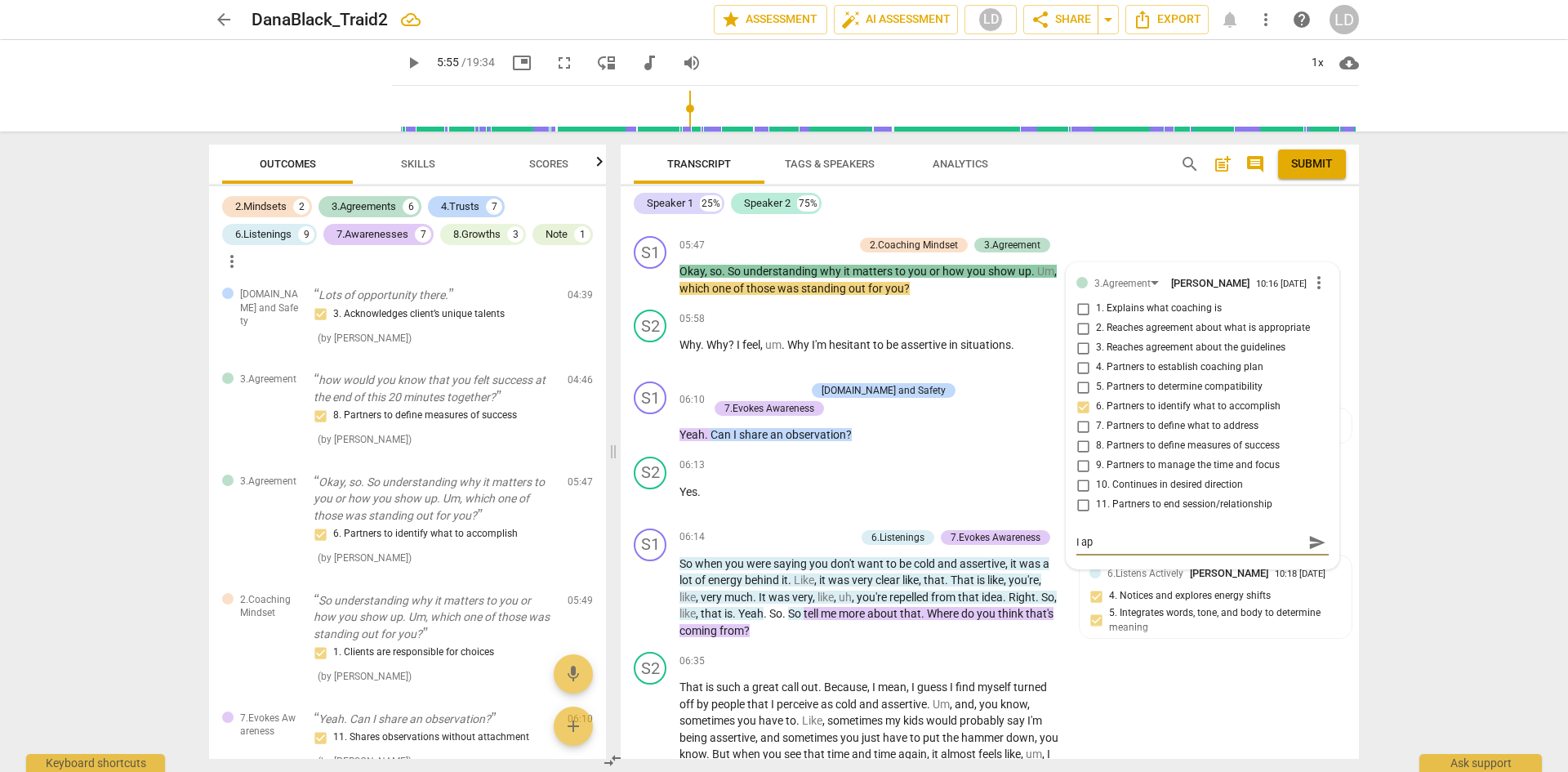
type textarea "I app"
type textarea "I appr"
type textarea "I appre"
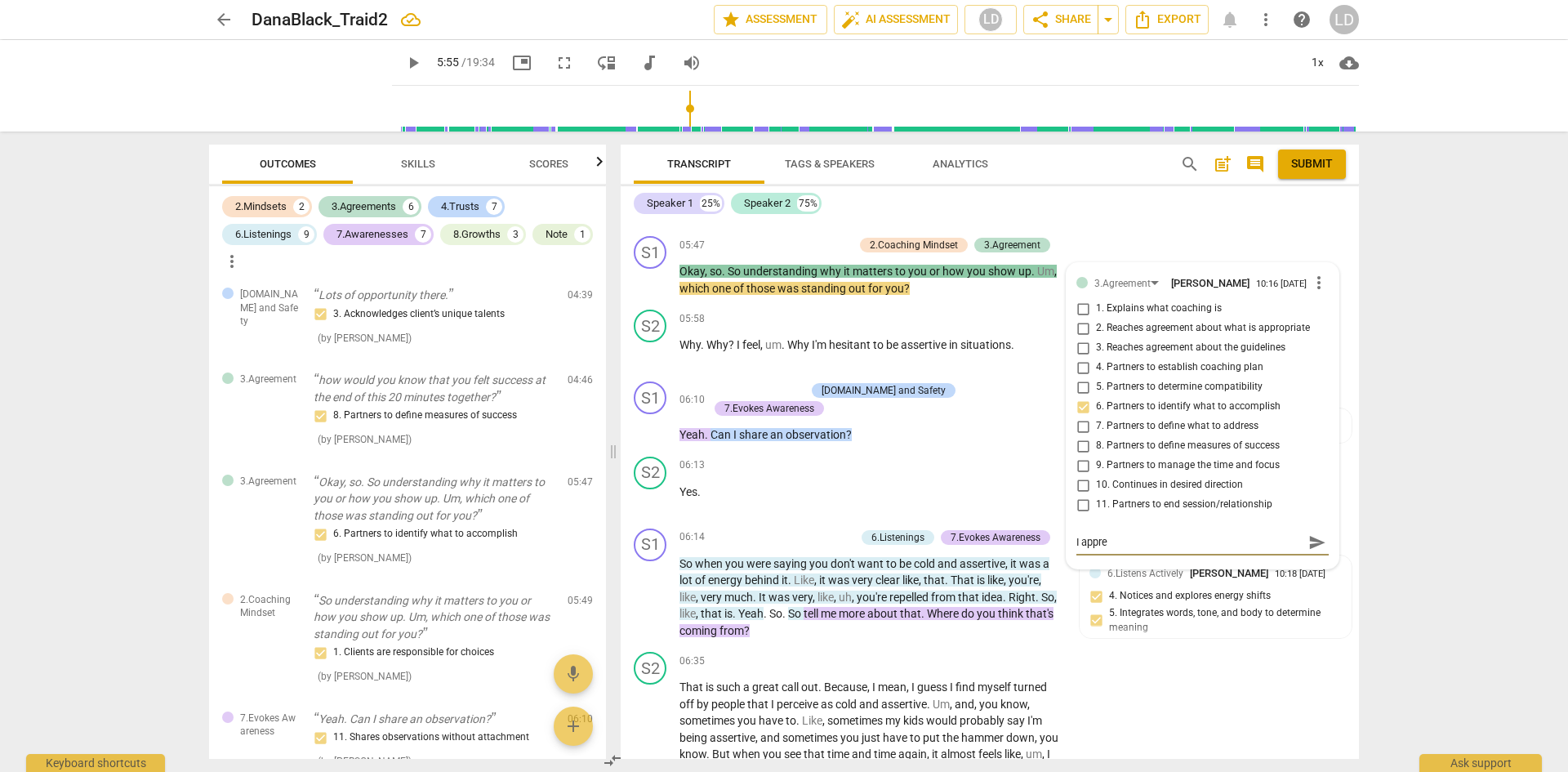
type textarea "I apprec"
type textarea "I appreci"
type textarea "I apprecia"
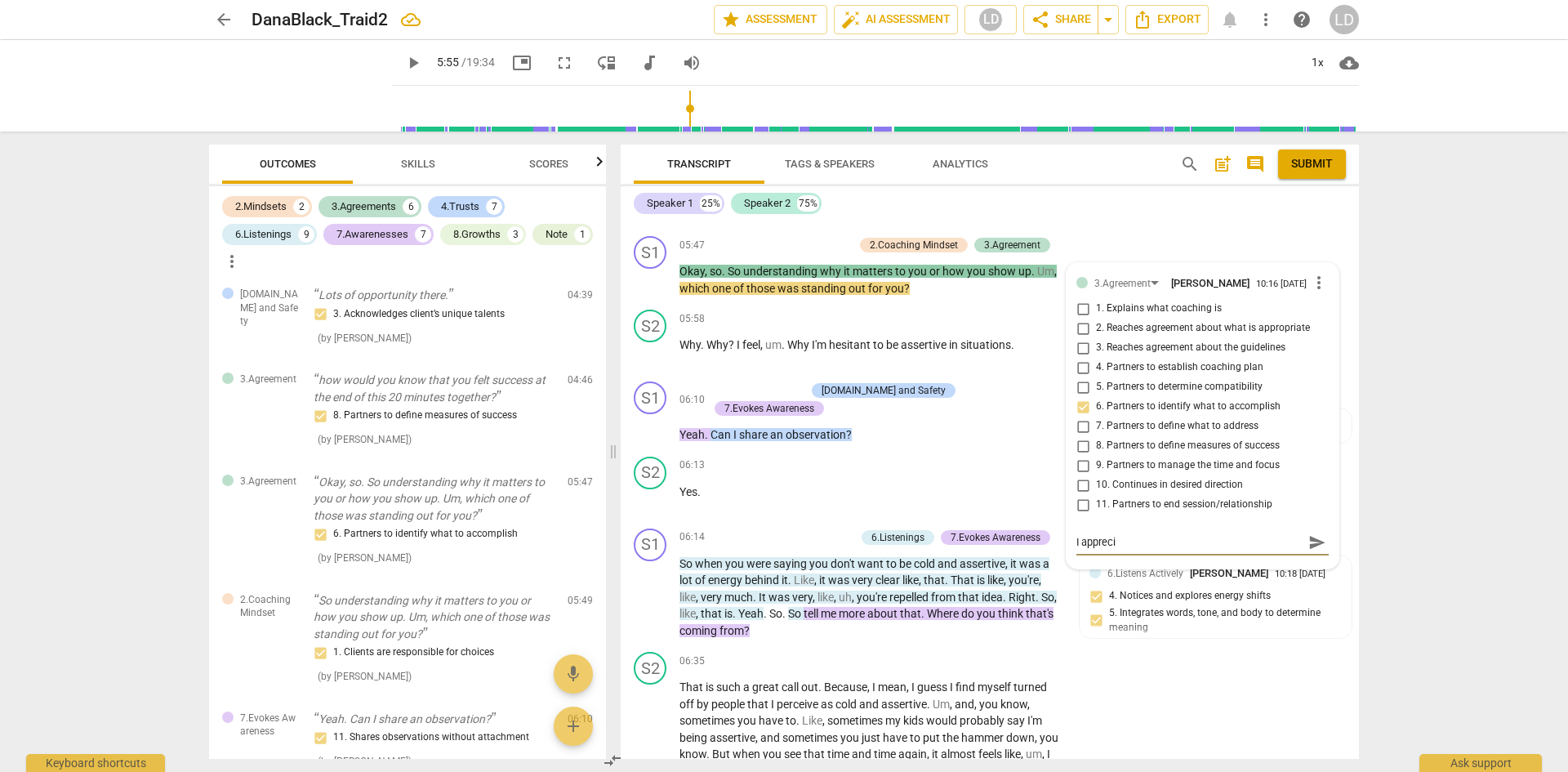
type textarea "I apprecia"
type textarea "I appreciat"
type textarea "I appreciate"
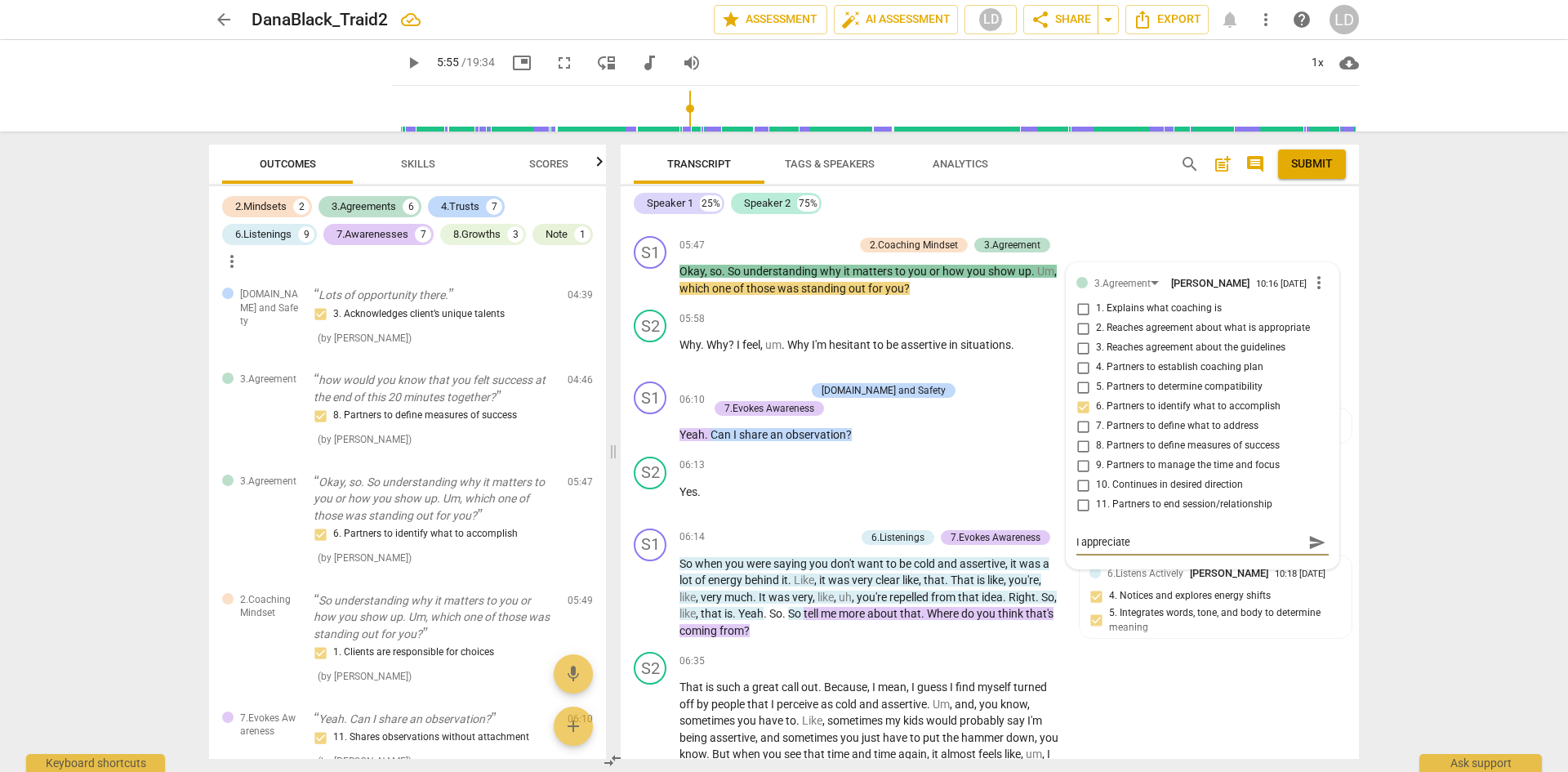
type textarea "I appreciate"
type textarea "I appreciate y"
type textarea "I appreciate yo"
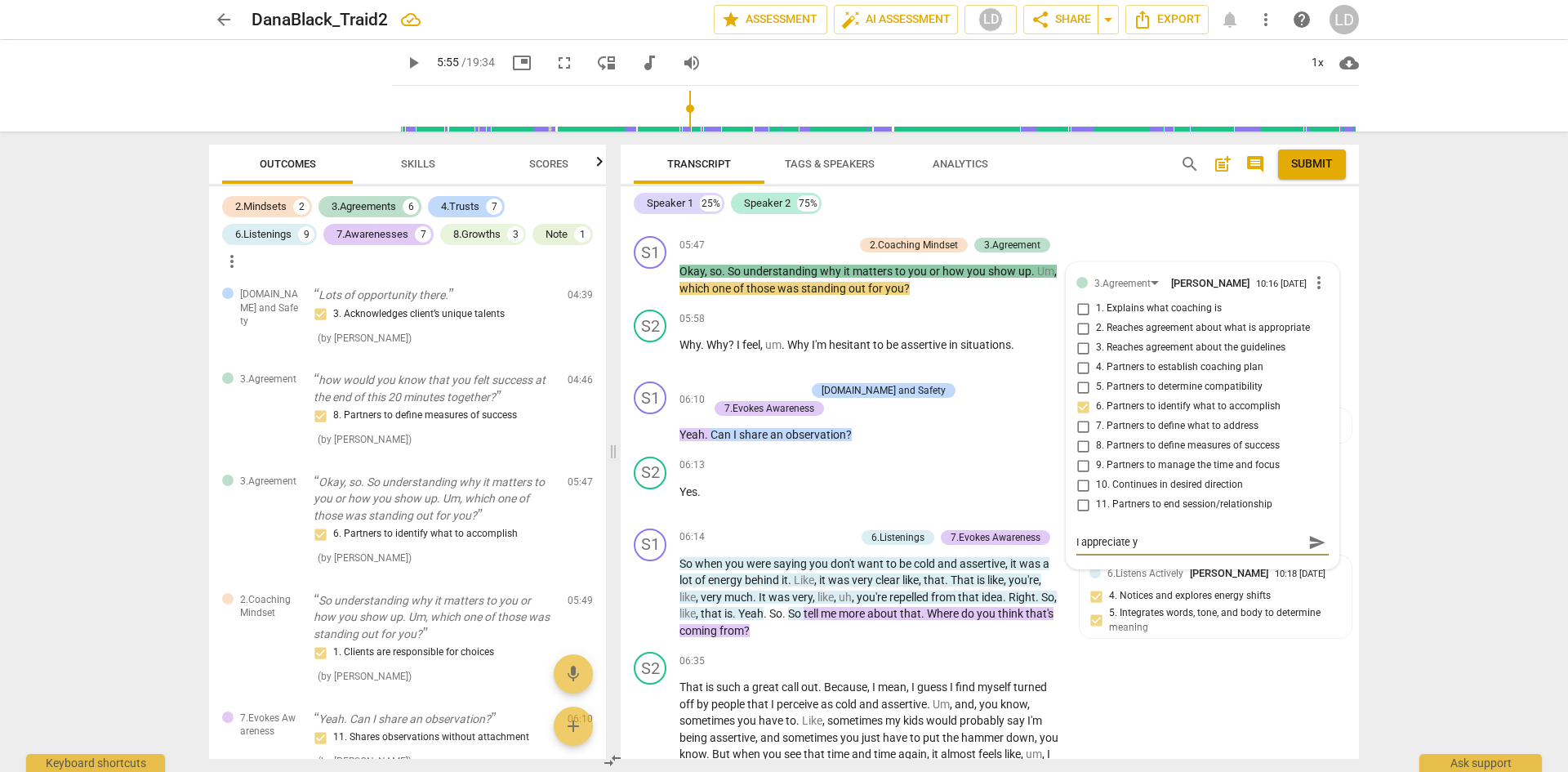
type textarea "I appreciate yo"
type textarea "I appreciate you"
type textarea "I appreciate your"
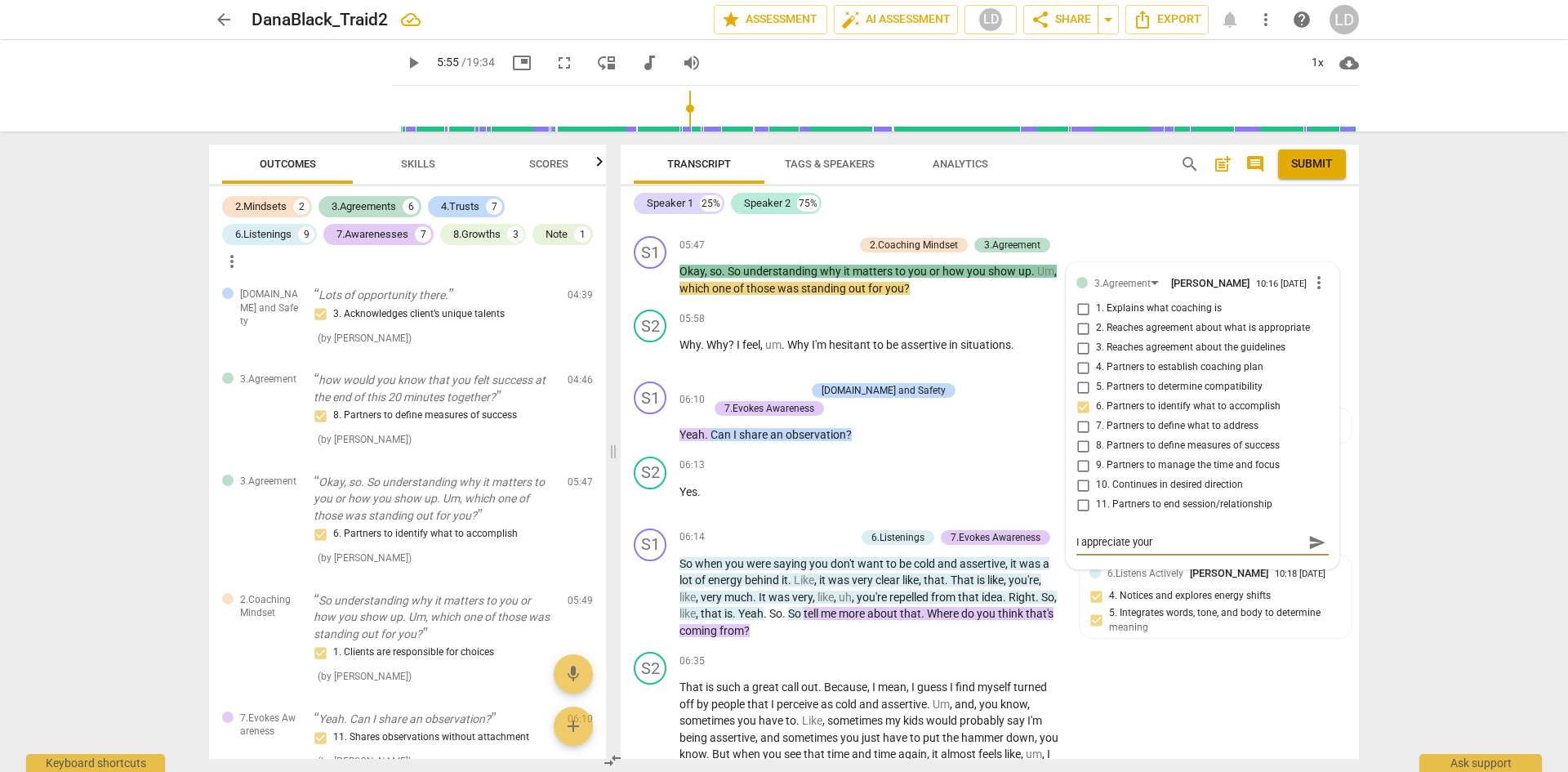
type textarea "I appreciate your"
type textarea "I appreciate your u"
type textarea "I appreciate your us"
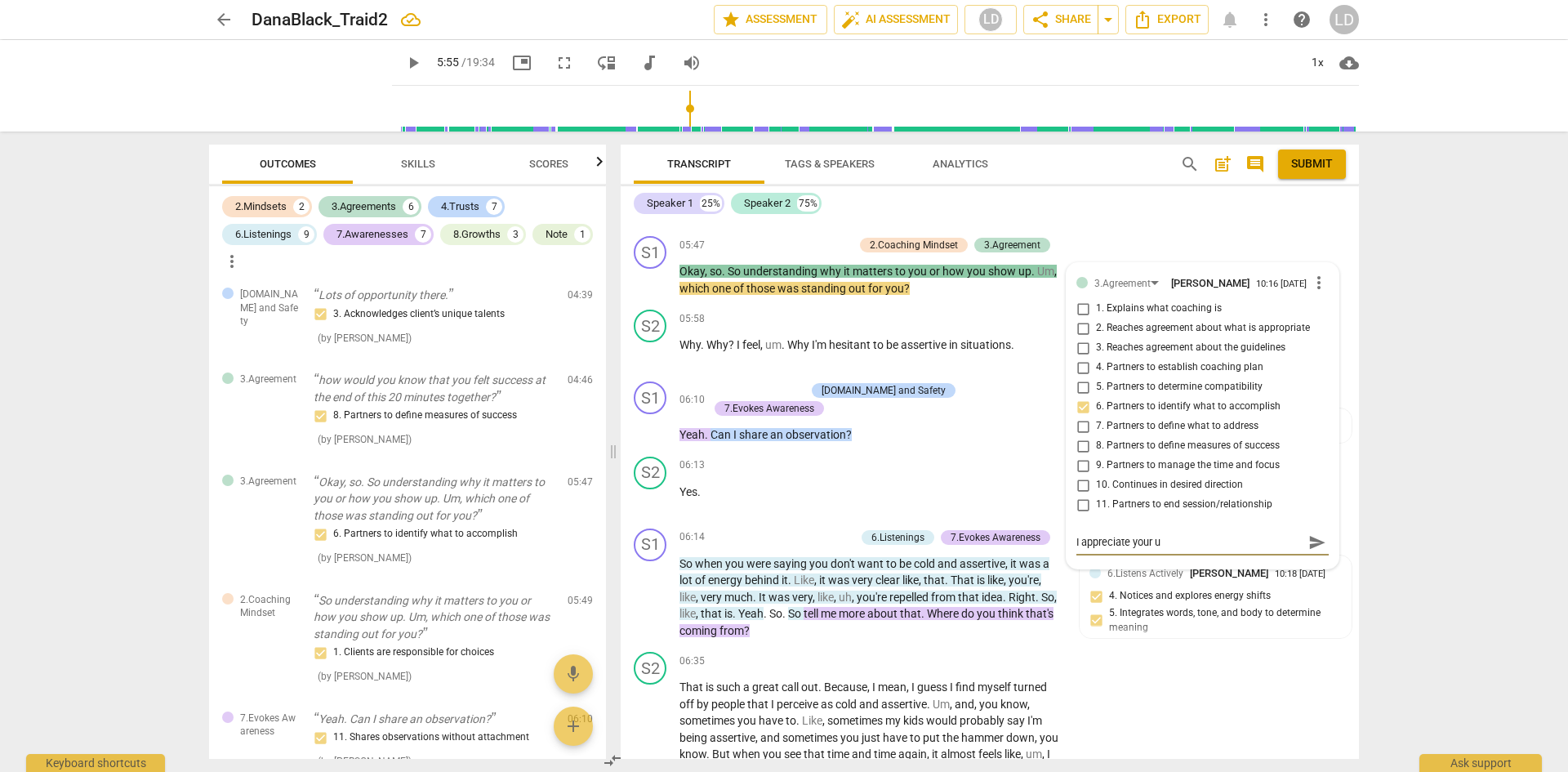
type textarea "I appreciate your us"
type textarea "I appreciate your use"
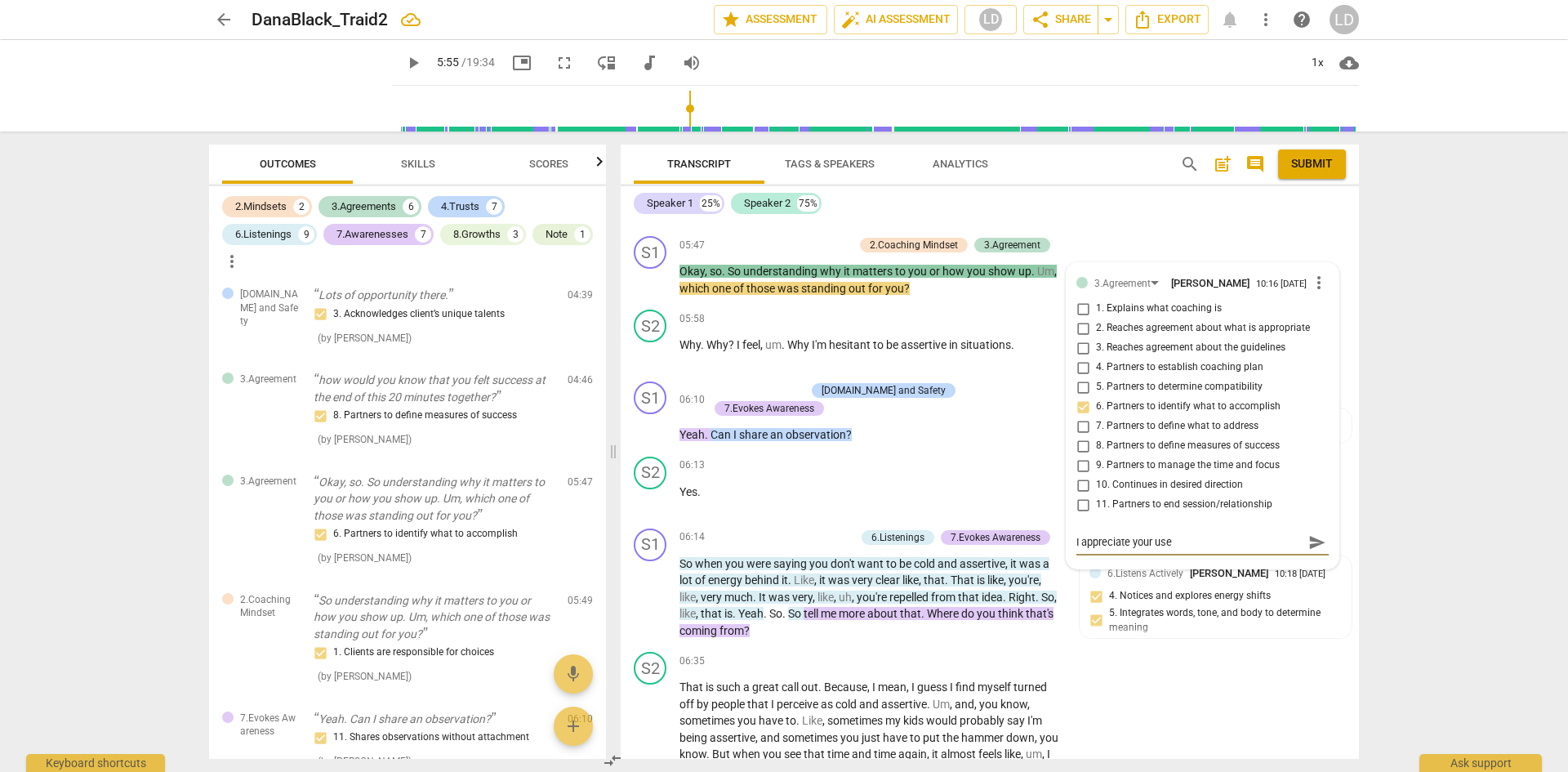
type textarea "I appreciate your use o"
type textarea "I appreciate your use of"
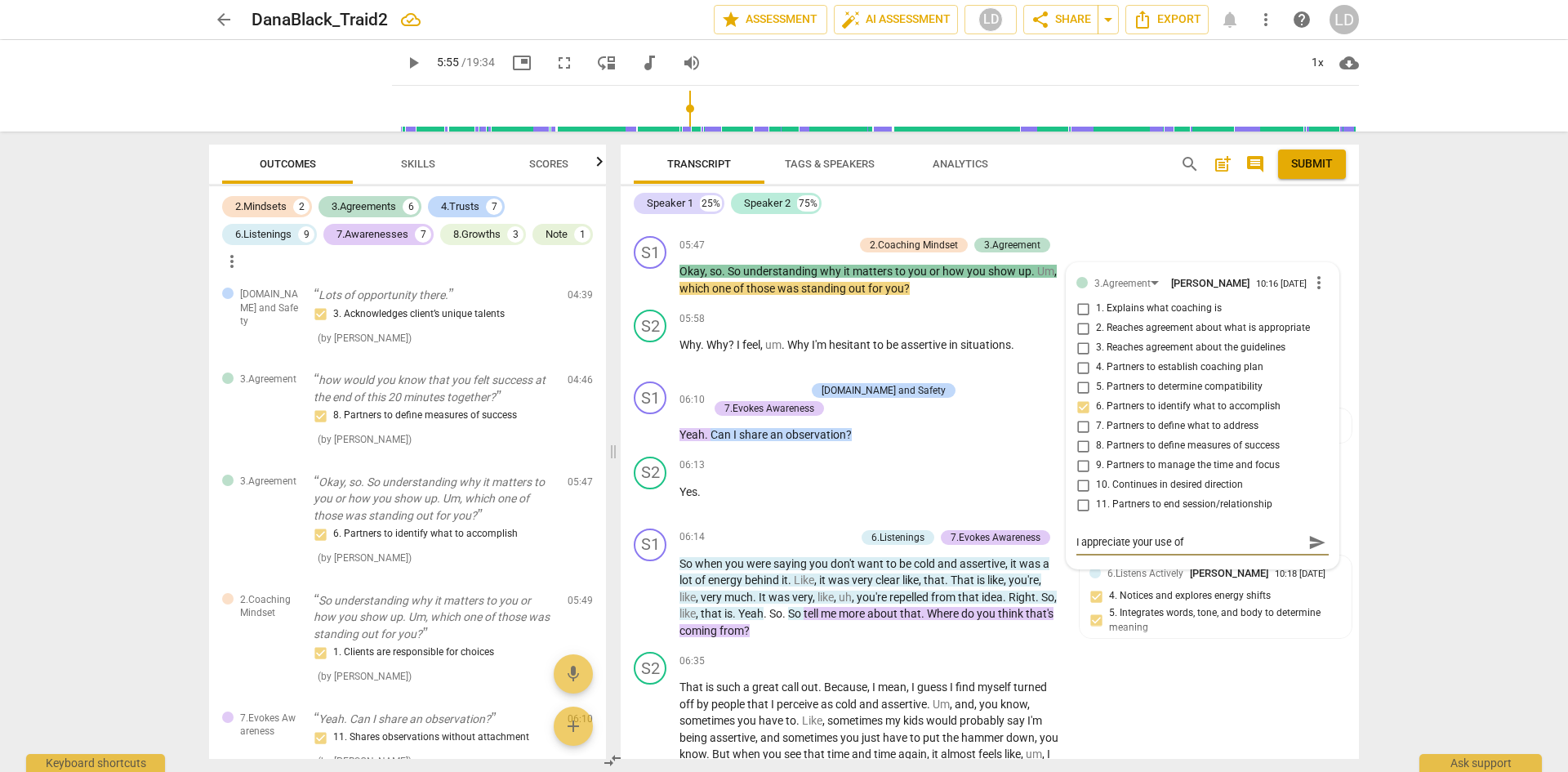
type textarea "I appreciate your use of"
type textarea "I appreciate your use of h"
type textarea "I appreciate your use of he"
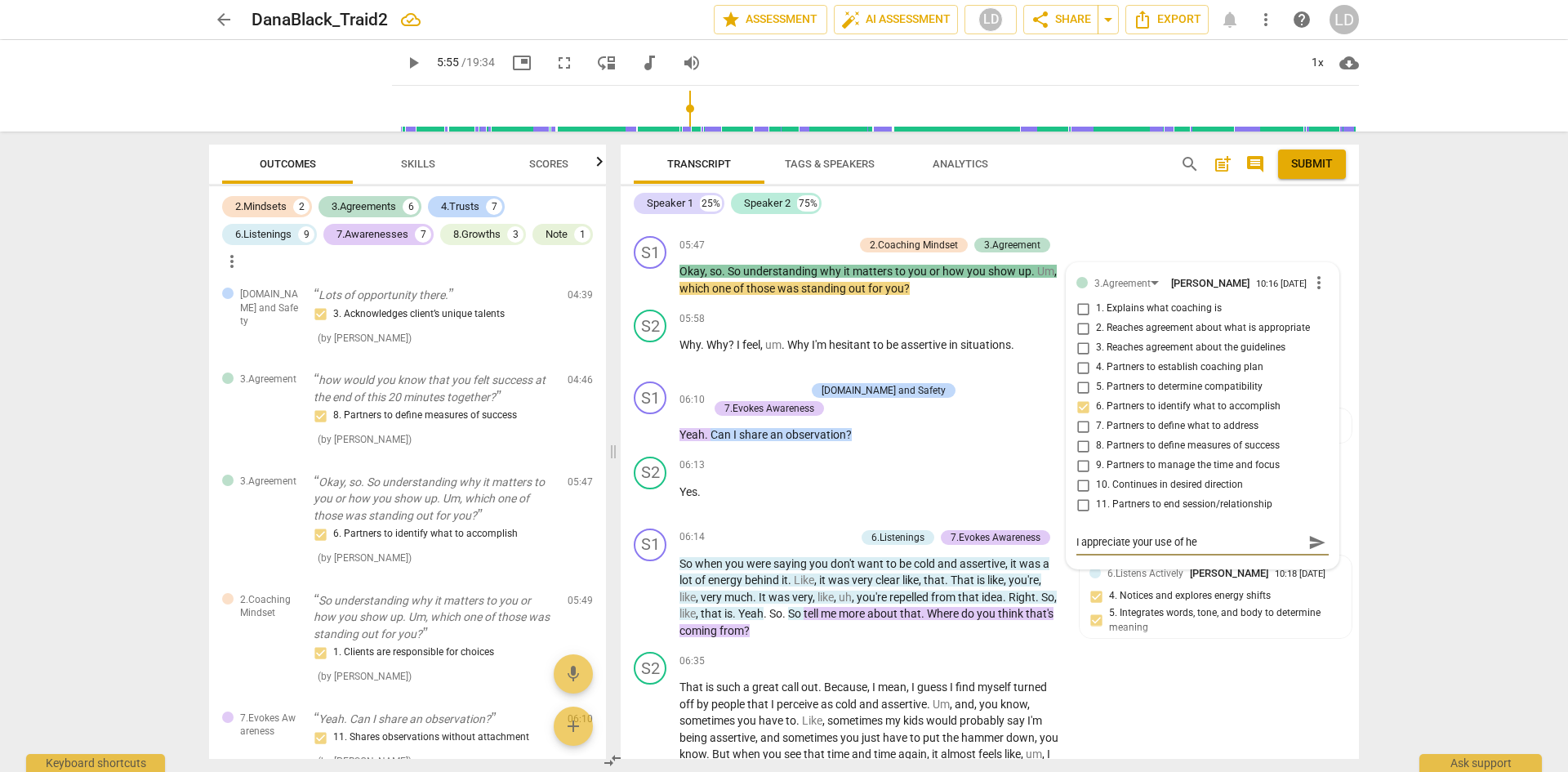
type textarea "I appreciate your use of her"
type textarea "I appreciate your use of her t"
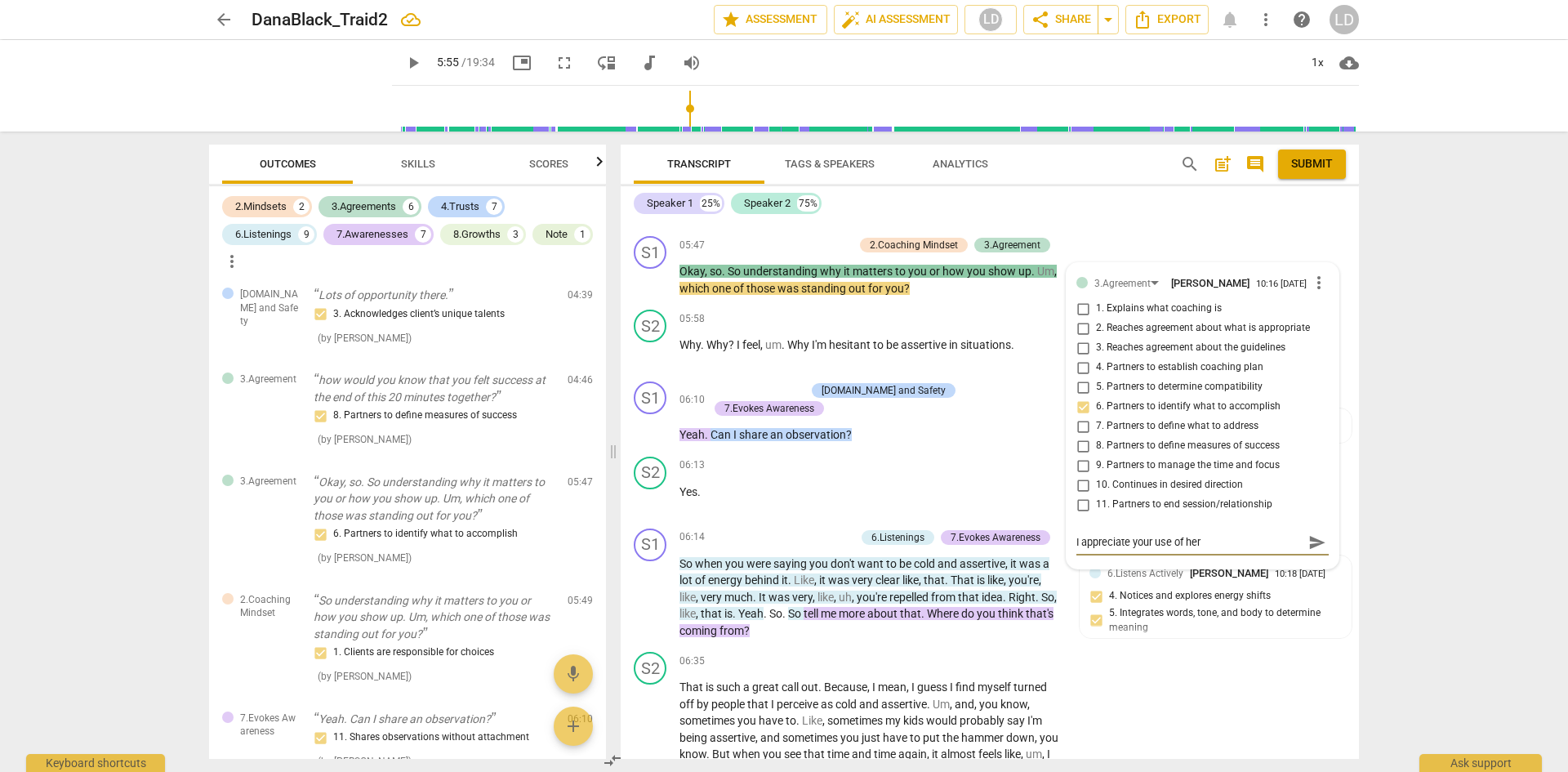
type textarea "I appreciate your use of her t"
type textarea "I appreciate your use of her te"
type textarea "I appreciate your use of her ter"
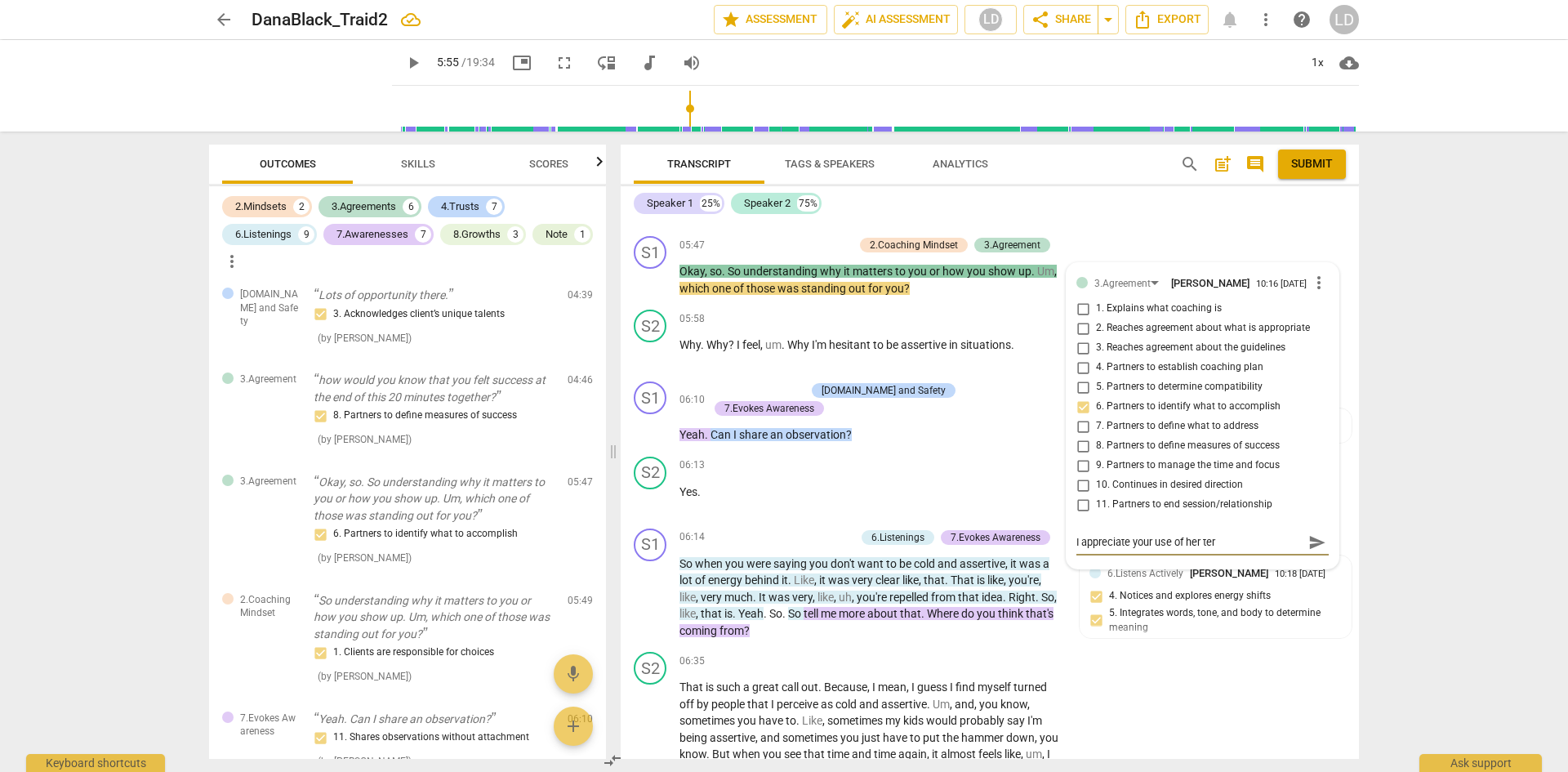
type textarea "I appreciate your use of her term"
type textarea "I appreciate your use of her termi"
type textarea "I appreciate your use of her termin"
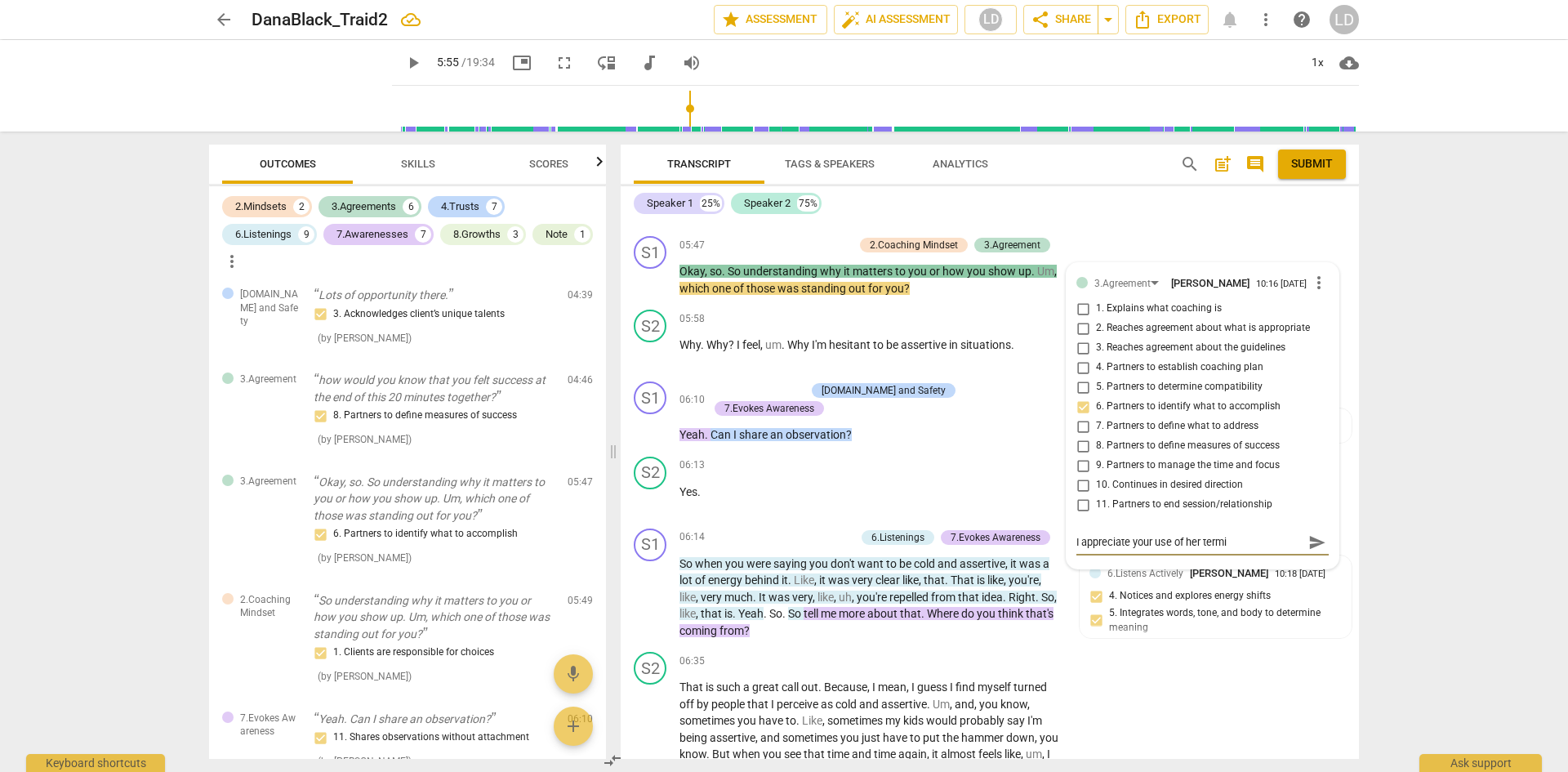
type textarea "I appreciate your use of her termin"
type textarea "I appreciate your use of her termino"
type textarea "I appreciate your use of her terminol"
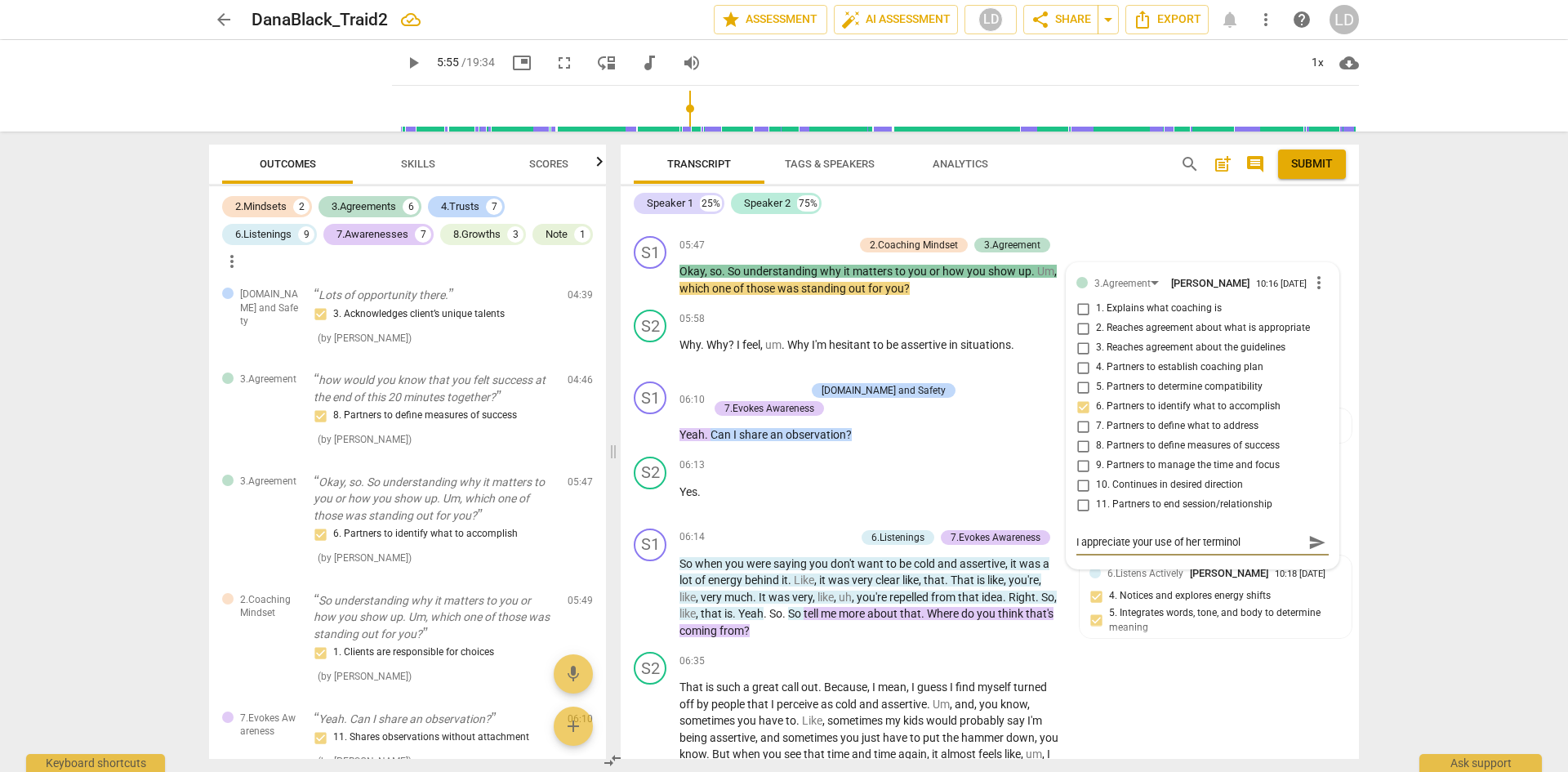
type textarea "I appreciate your use of her terminolo"
type textarea "I appreciate your use of her terminolog"
type textarea "I appreciate your use of her terminology"
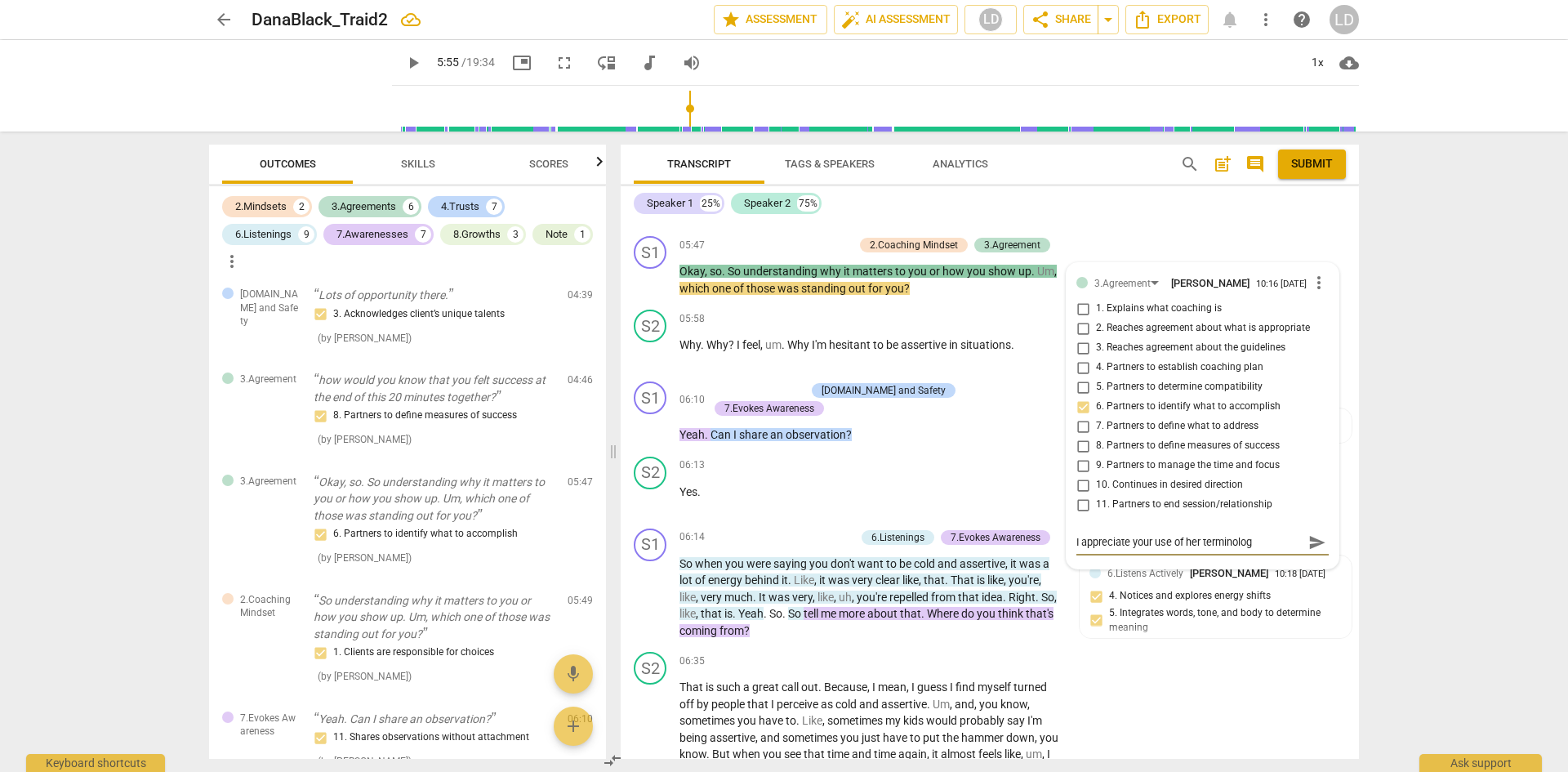
type textarea "I appreciate your use of her terminology"
type textarea "I appreciate your use of her terminology,"
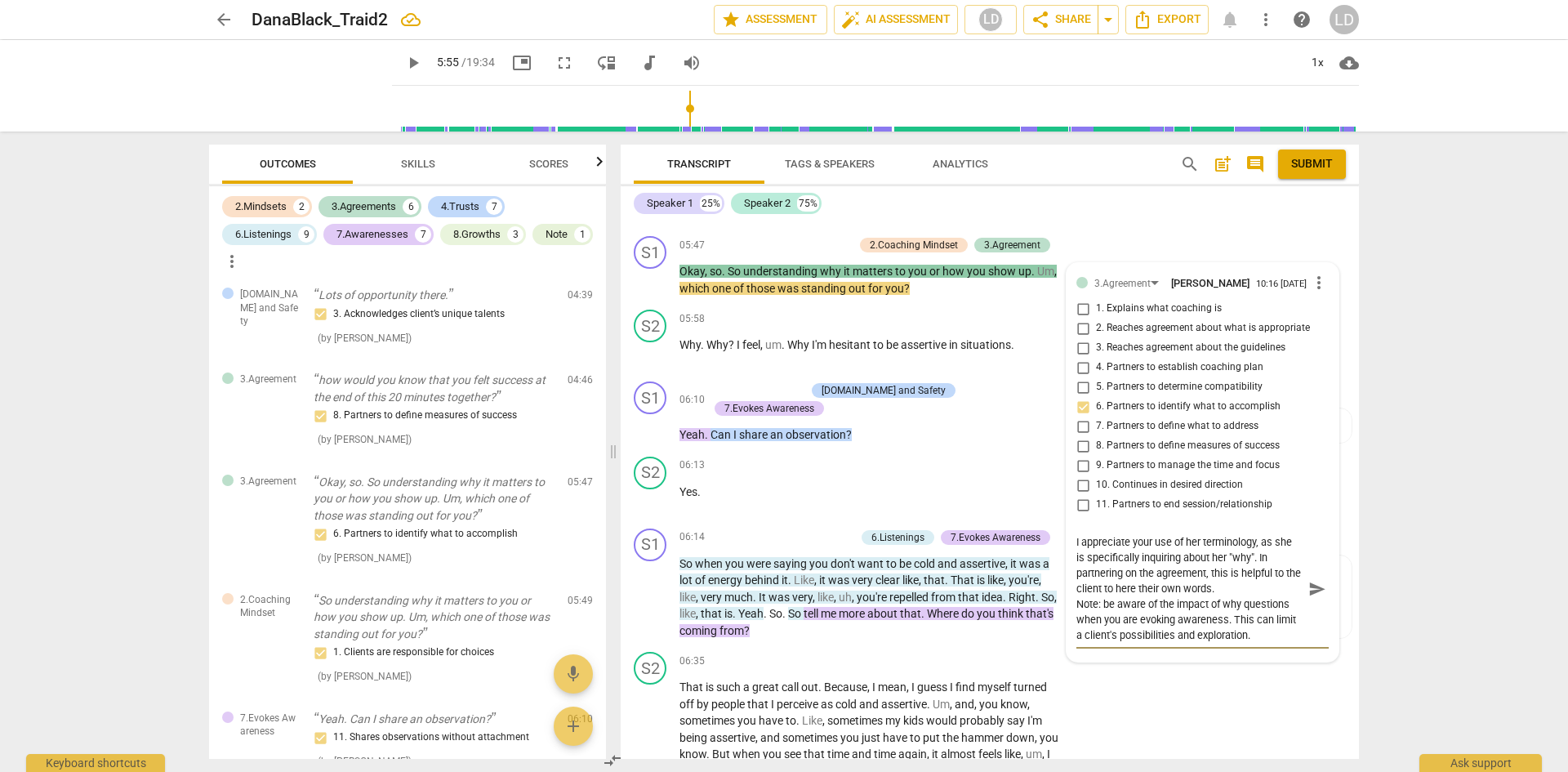
click at [1107, 612] on textarea "I appreciate your use of her terminology, as she is specifically inquiring abou…" at bounding box center [1188, 588] width 226 height 109
click at [1320, 597] on span "send" at bounding box center [1317, 589] width 18 height 18
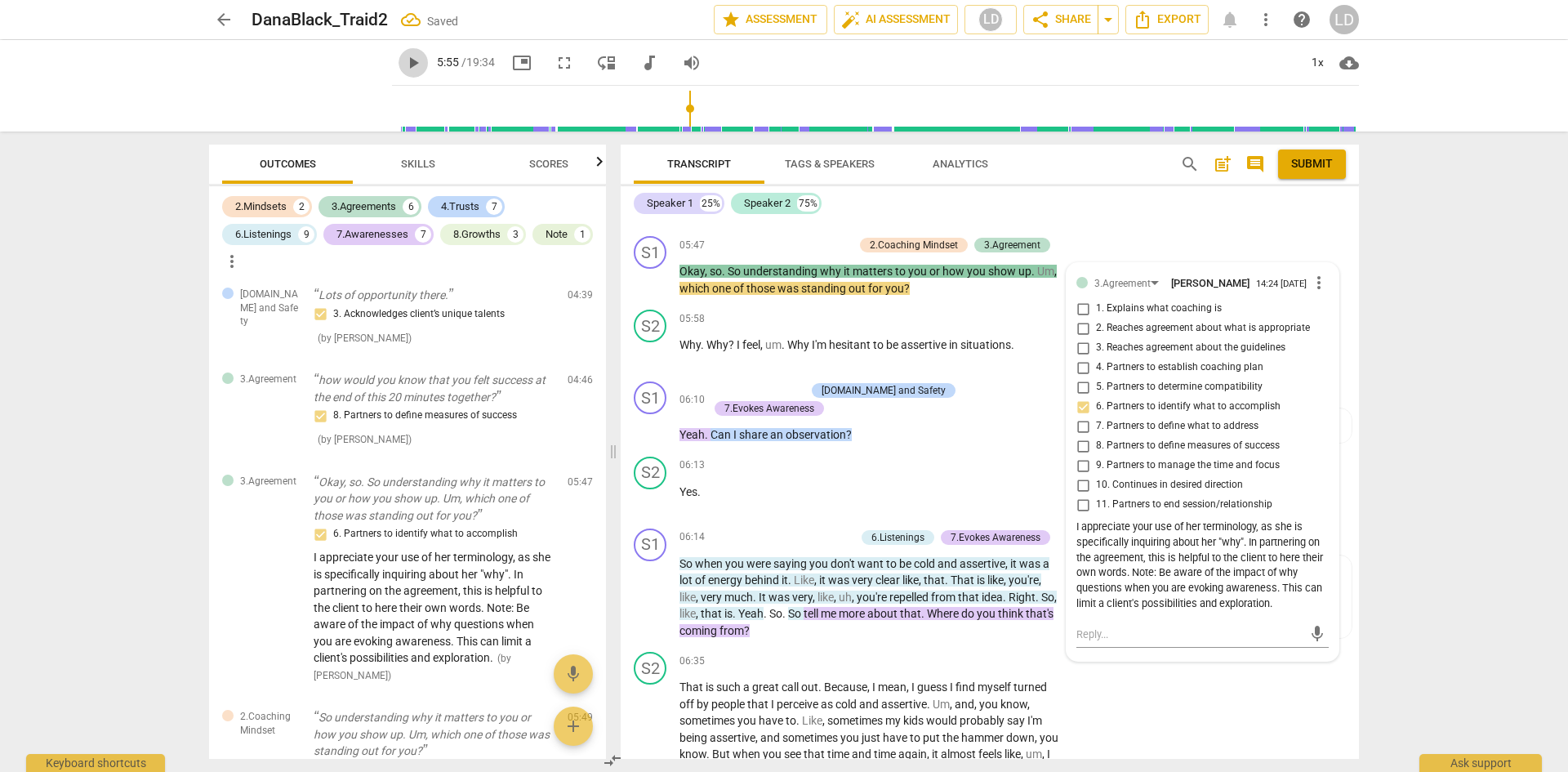
click at [403, 65] on span "play_arrow" at bounding box center [413, 63] width 20 height 20
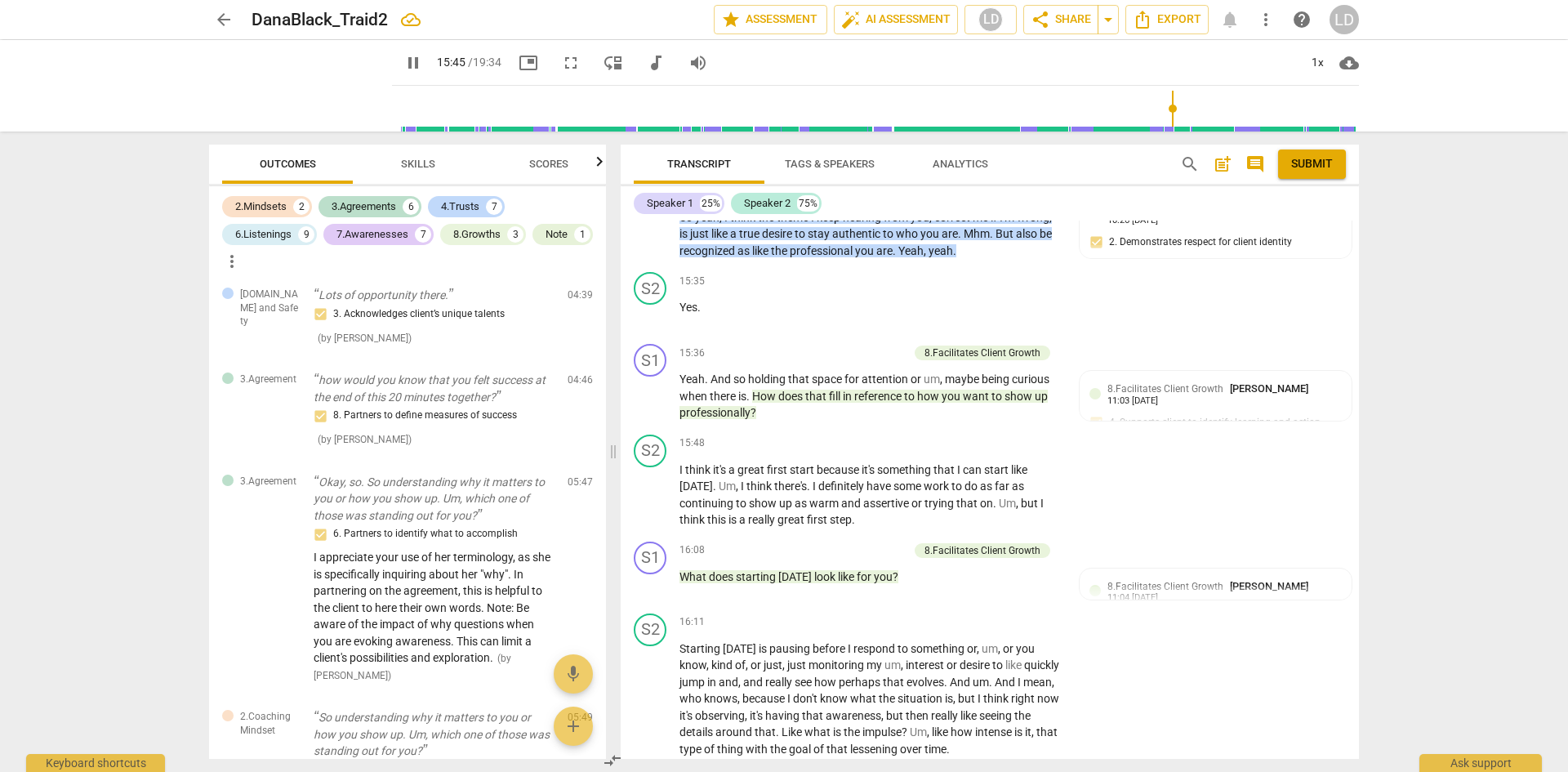
scroll to position [5050, 0]
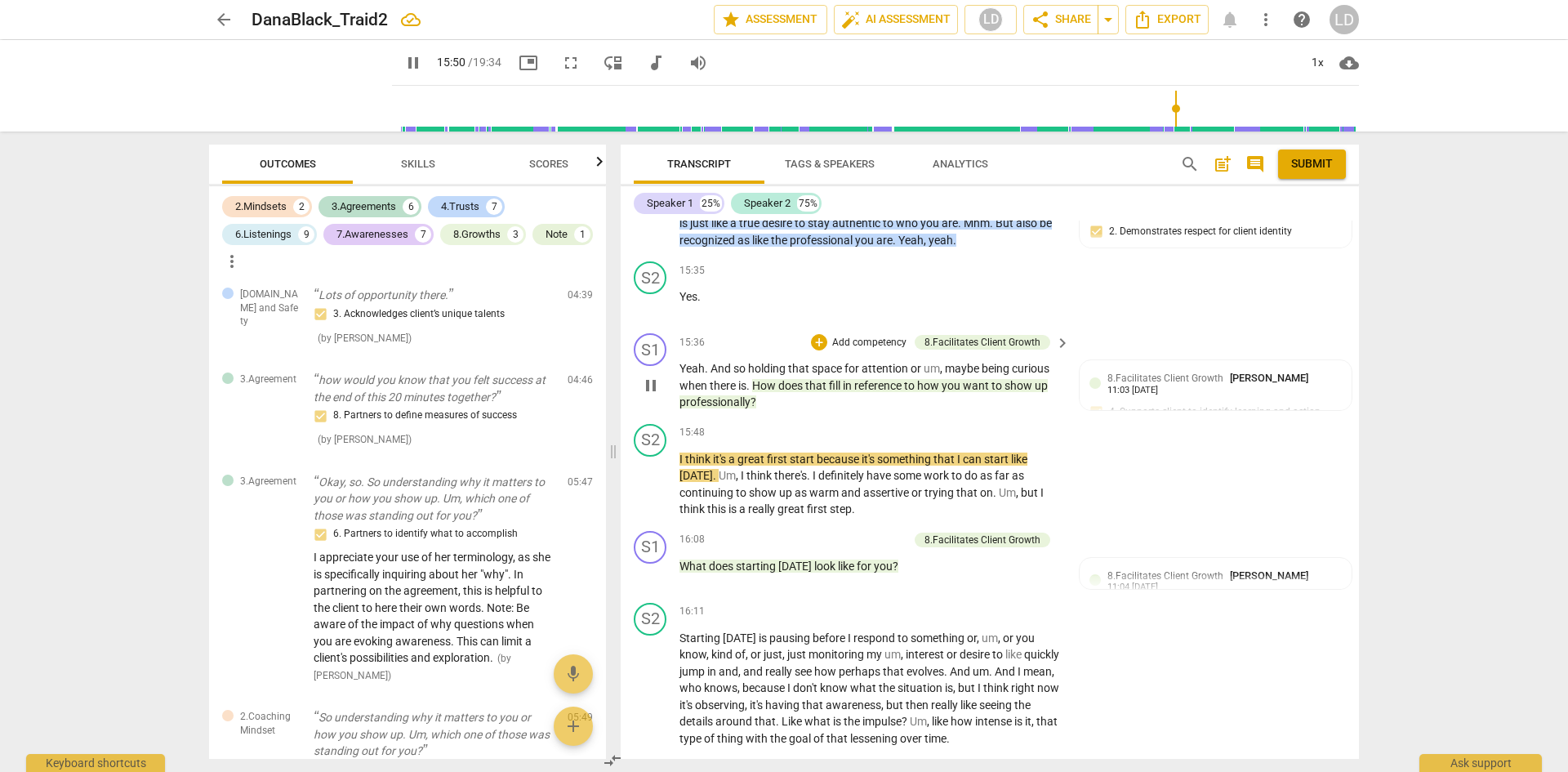
click at [651, 395] on span "pause" at bounding box center [650, 386] width 20 height 20
drag, startPoint x: 735, startPoint y: 384, endPoint x: 747, endPoint y: 393, distance: 15.0
click at [747, 393] on p "Yeah . And so holding that space for attention or um , maybe being curious when…" at bounding box center [871, 386] width 382 height 51
click at [822, 350] on div "+" at bounding box center [819, 341] width 17 height 17
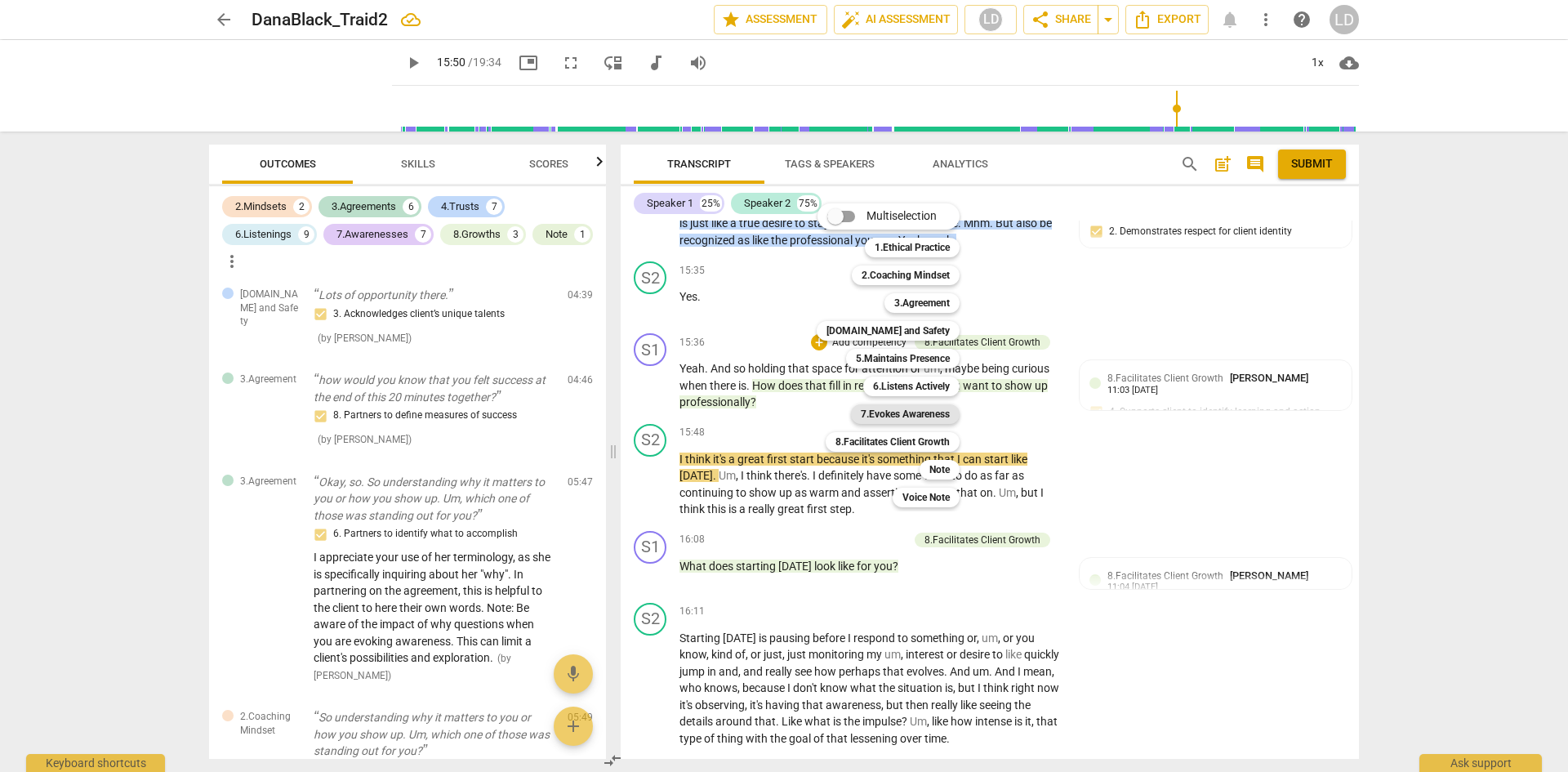
click at [894, 418] on b "7.Evokes Awareness" at bounding box center [905, 414] width 89 height 20
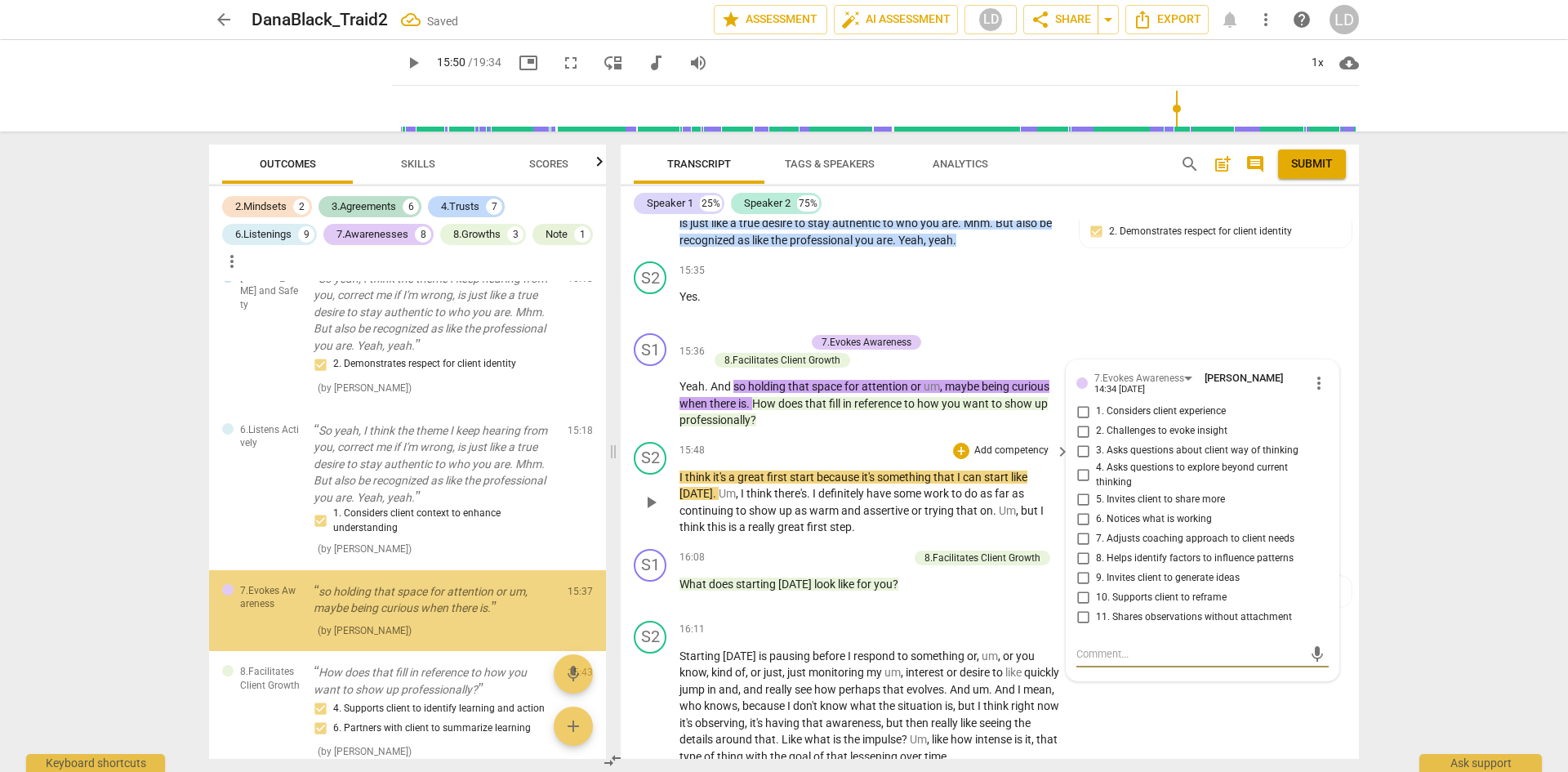
scroll to position [3902, 0]
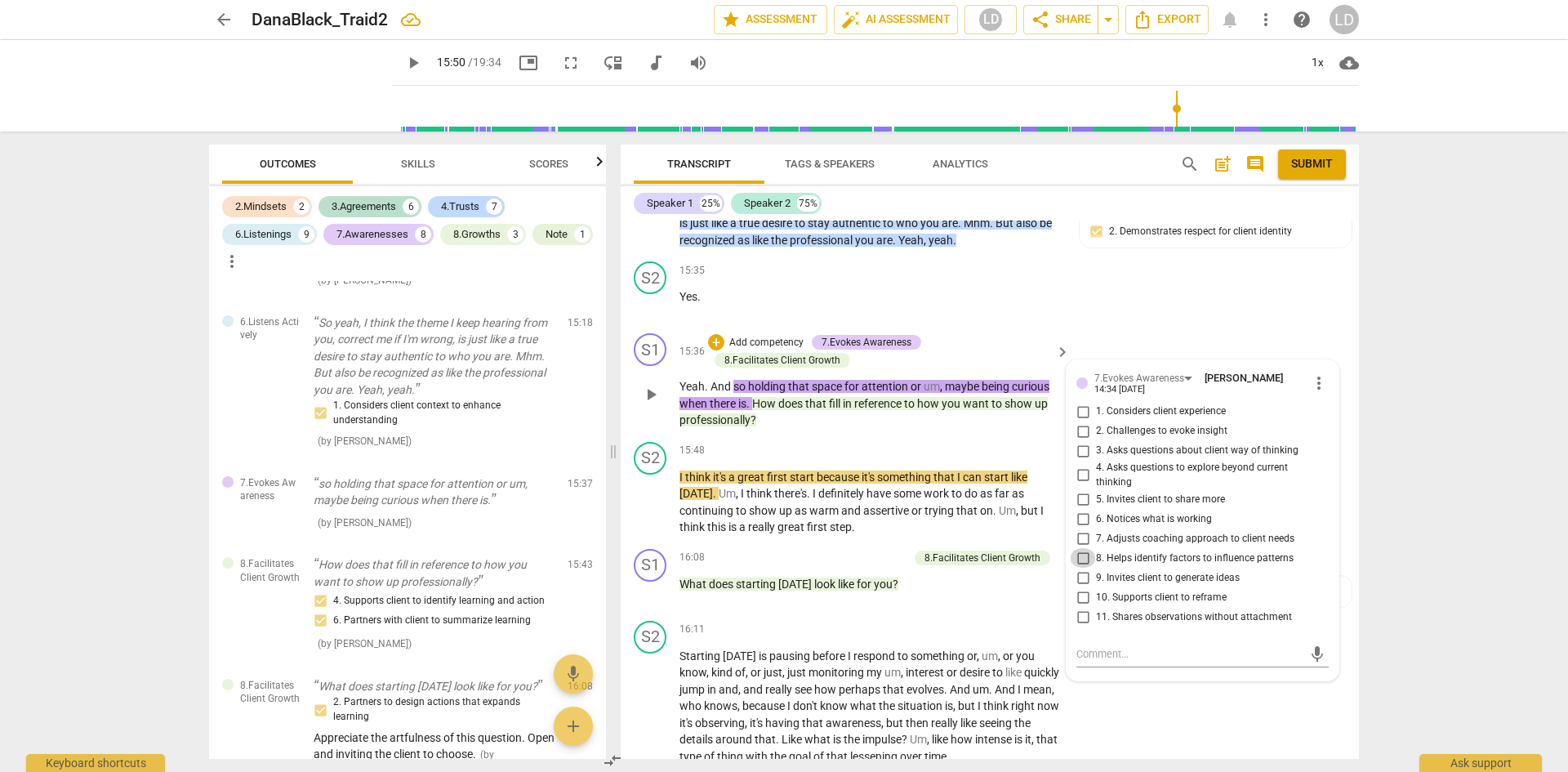
click at [1083, 568] on input "8. Helps identify factors to influence patterns" at bounding box center [1083, 558] width 26 height 20
click at [1162, 661] on textarea at bounding box center [1188, 654] width 226 height 16
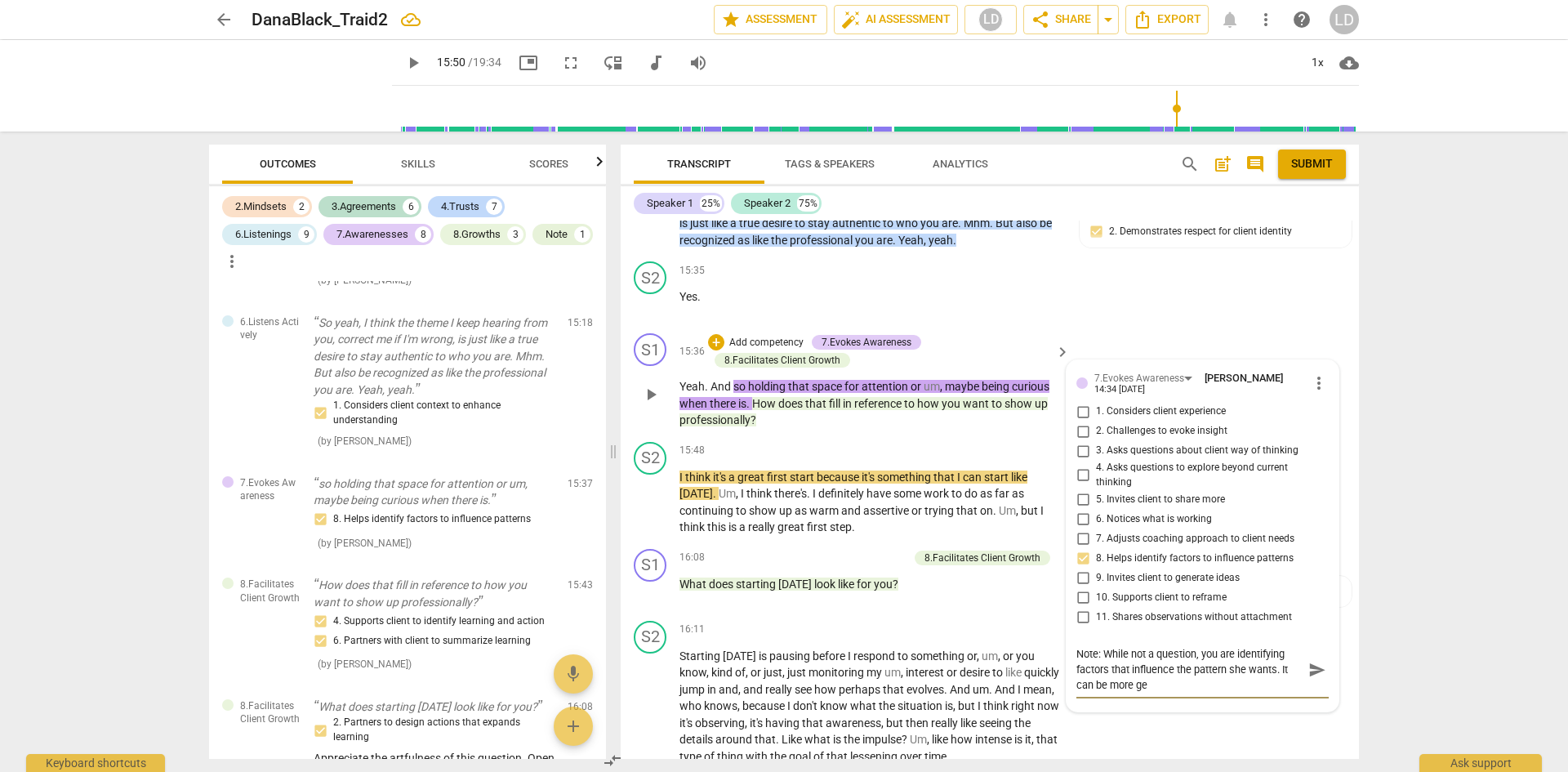
scroll to position [0, 0]
click at [1088, 667] on textarea "Note: While not a question, you are identifying factors that influence the patt…" at bounding box center [1188, 669] width 226 height 47
click at [1293, 693] on textarea "Choice Point: While not a question, you are identifying factors that influence …" at bounding box center [1188, 669] width 226 height 47
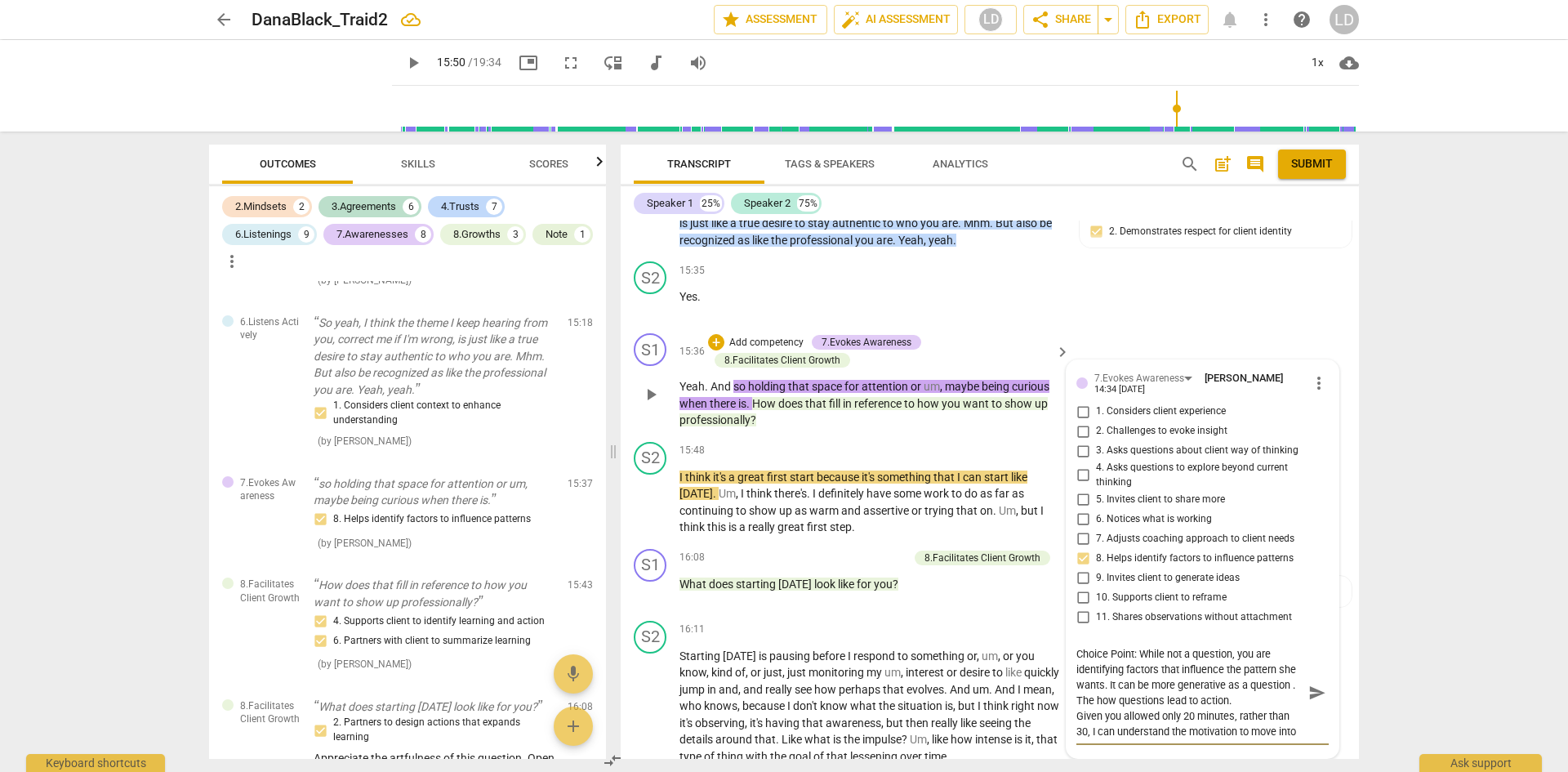
scroll to position [14, 0]
click at [1312, 702] on span "send" at bounding box center [1317, 694] width 18 height 18
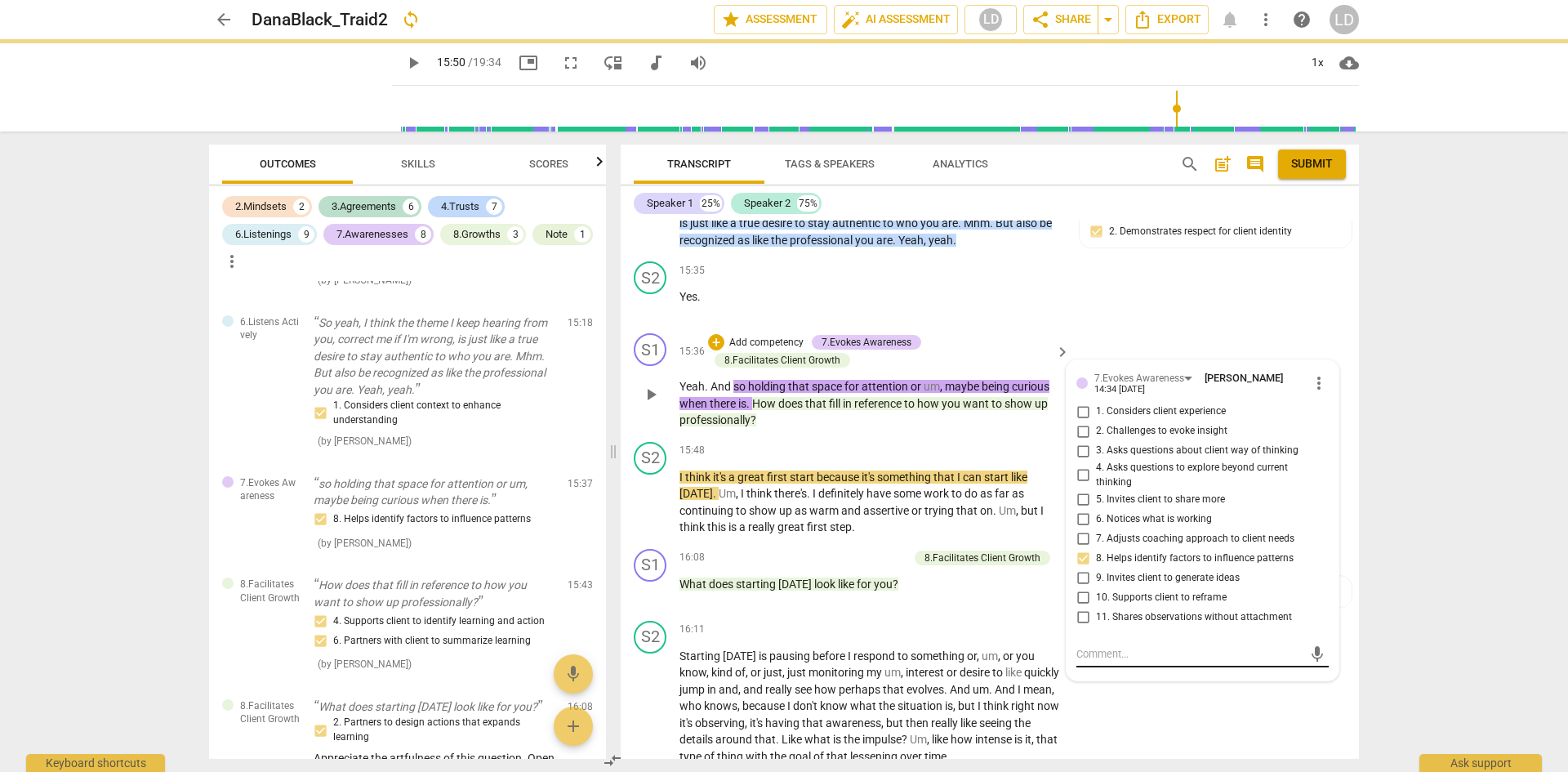
scroll to position [0, 0]
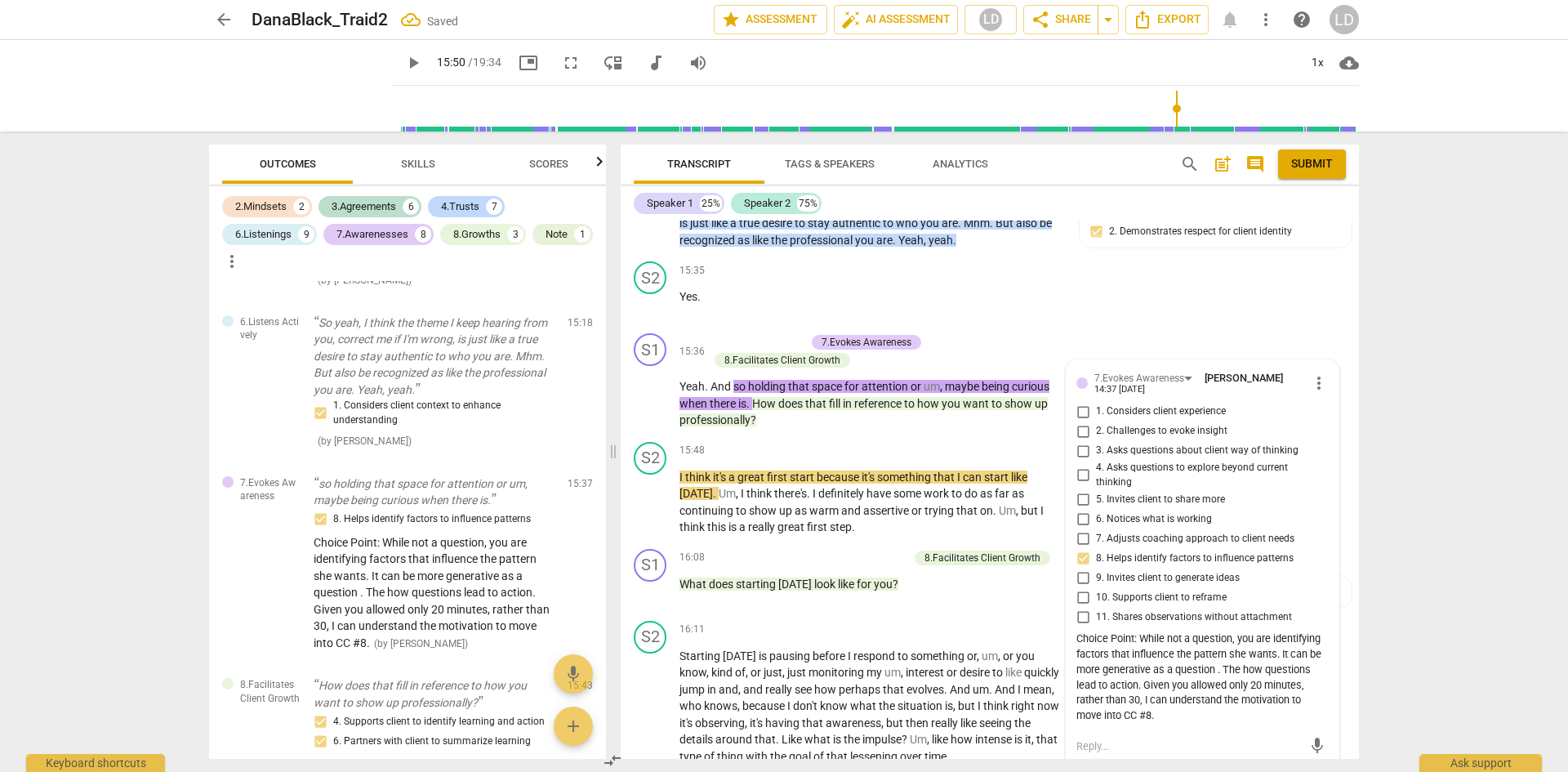
click at [403, 71] on span "play_arrow" at bounding box center [413, 63] width 20 height 20
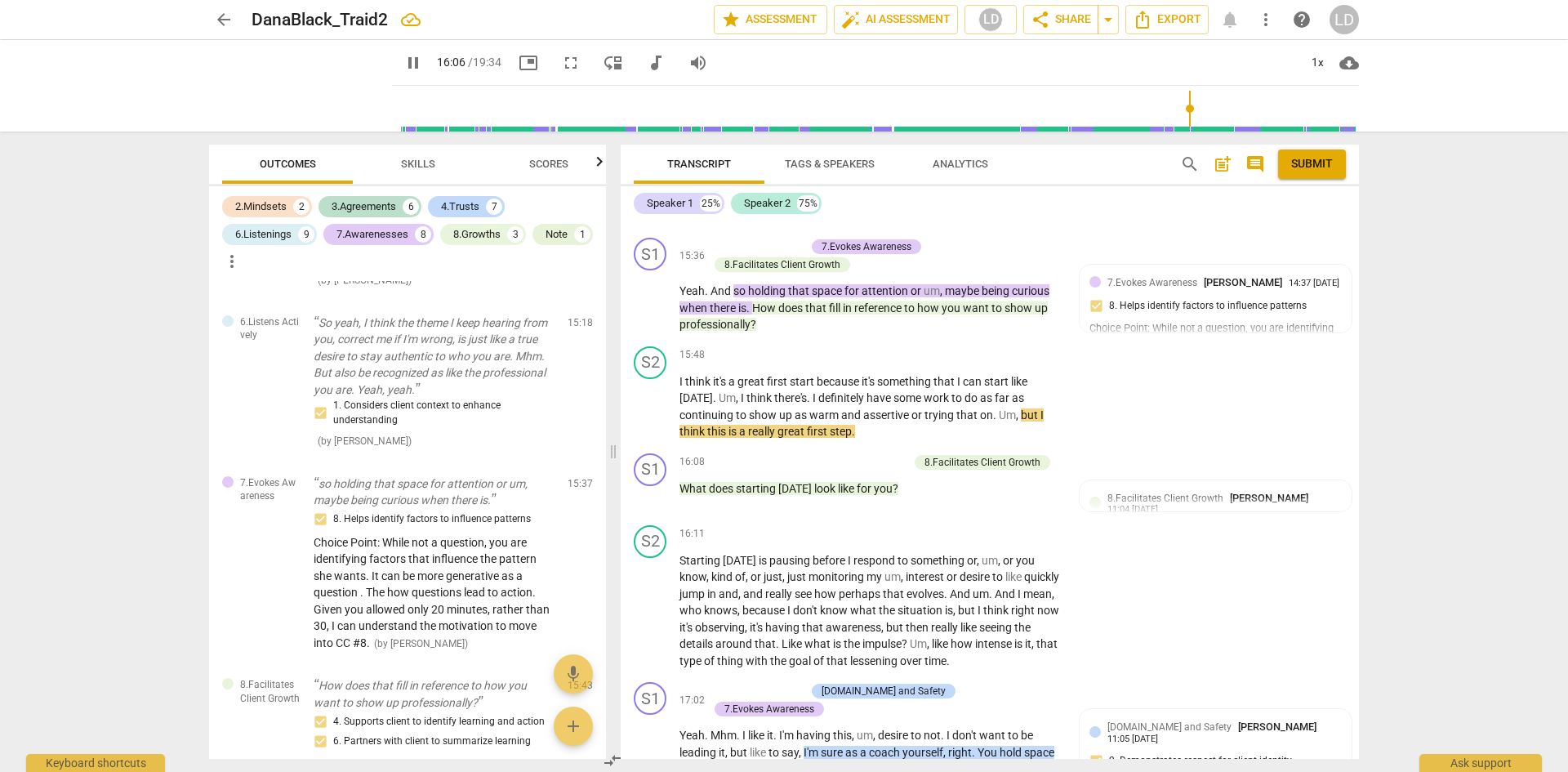
scroll to position [5217, 0]
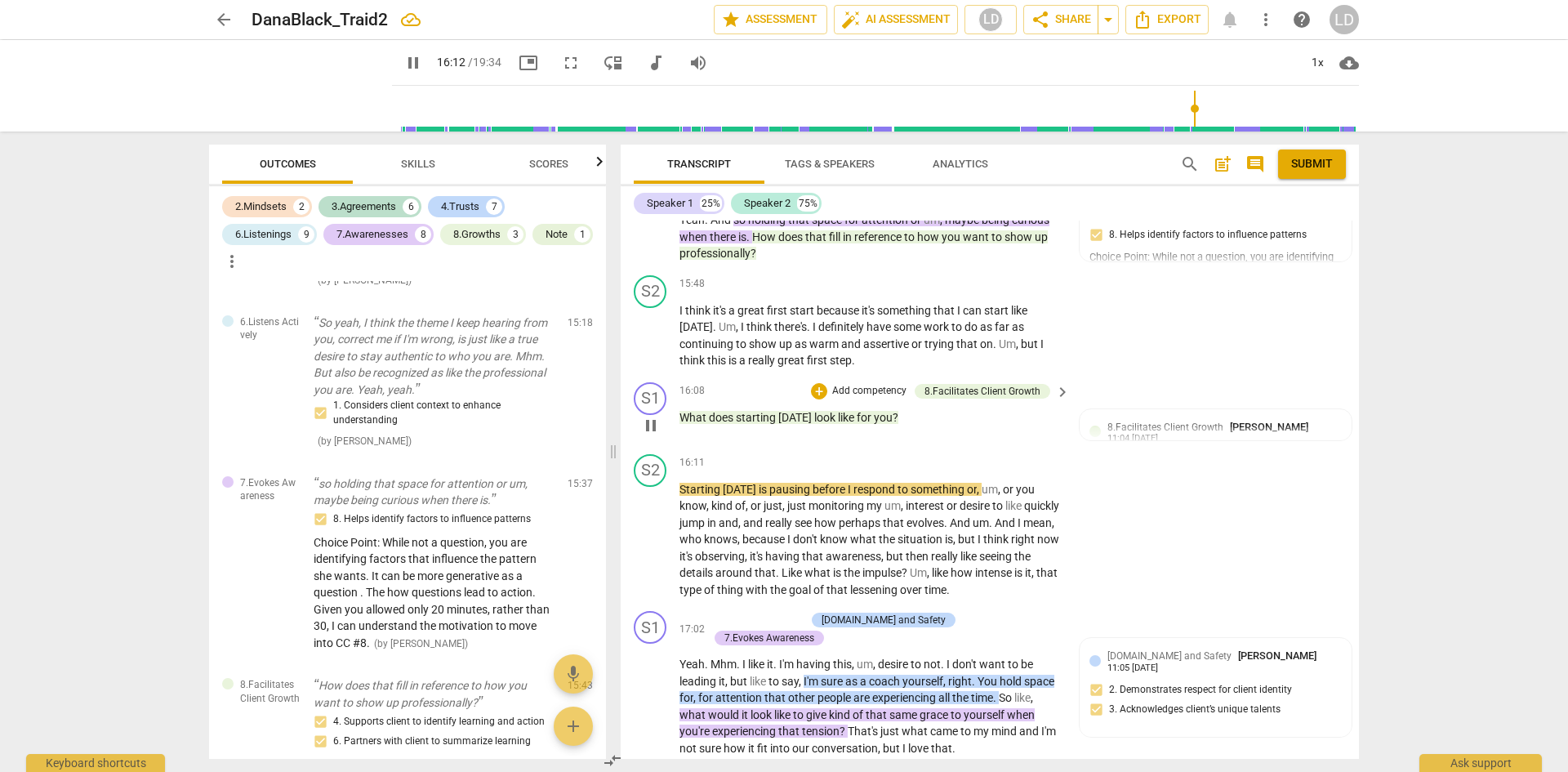
click at [650, 435] on span "pause" at bounding box center [650, 426] width 20 height 20
click at [819, 399] on div "+" at bounding box center [819, 391] width 17 height 17
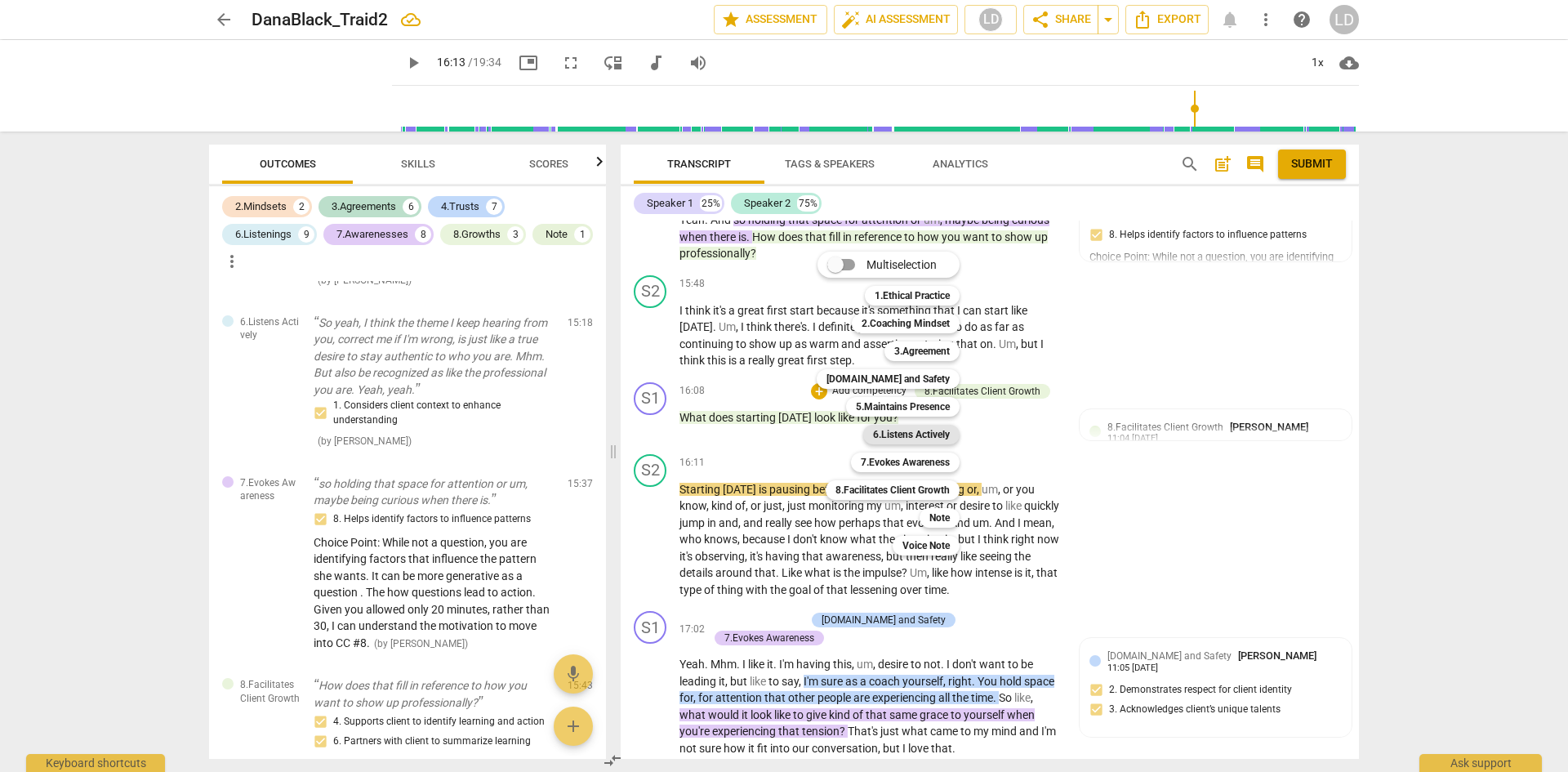
click at [942, 432] on b "6.Listens Actively" at bounding box center [911, 434] width 76 height 20
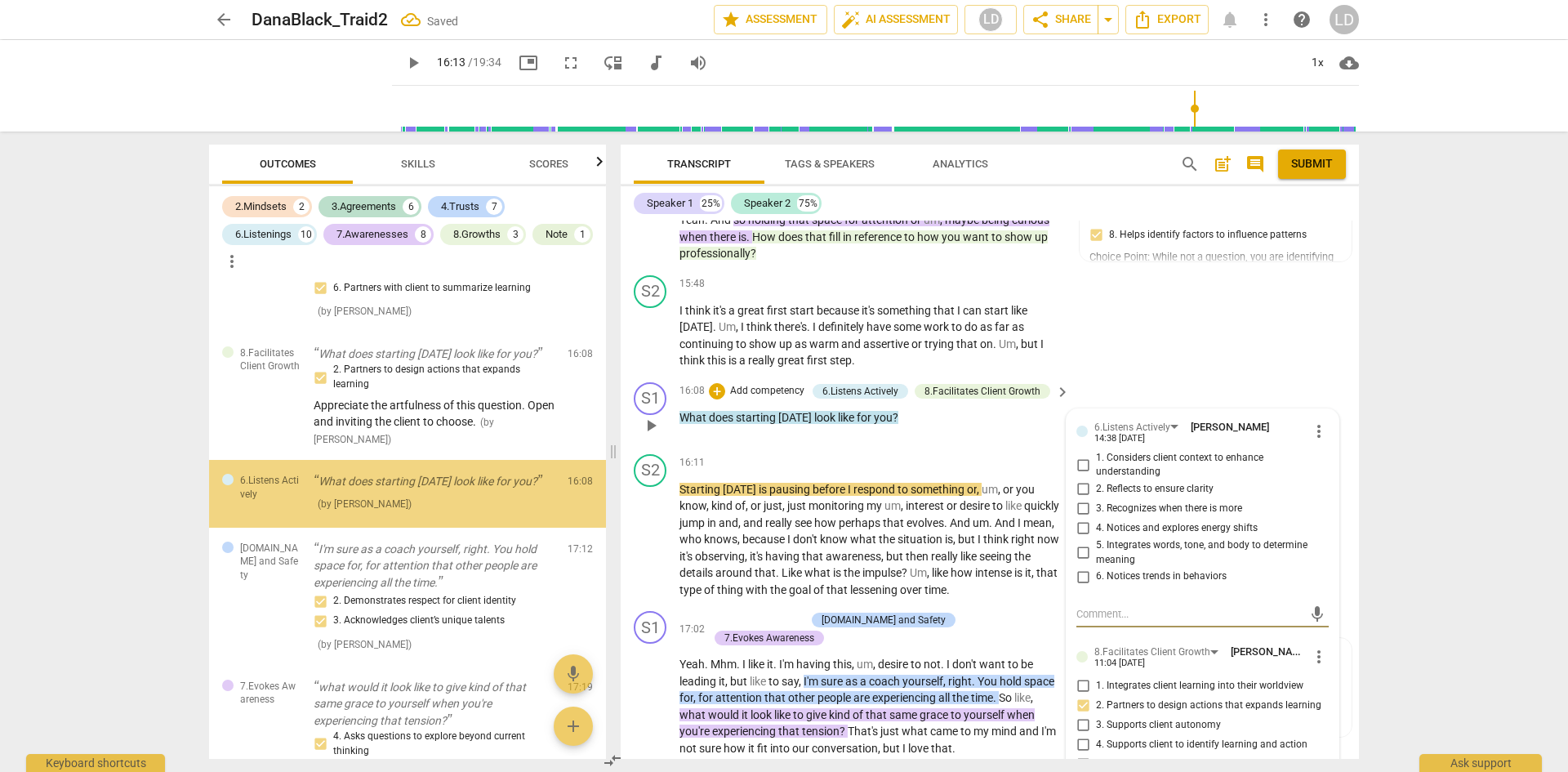
scroll to position [4370, 0]
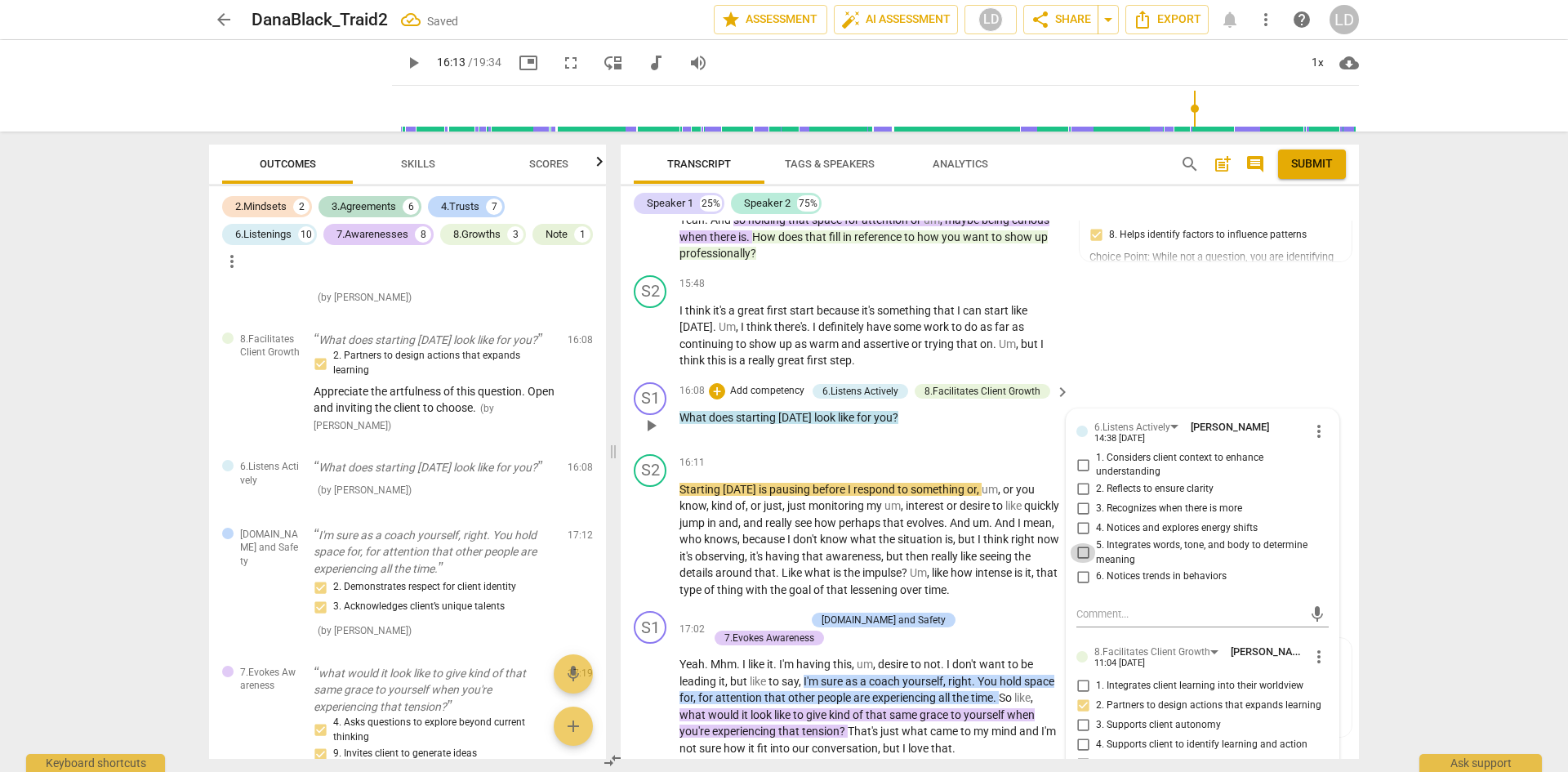
click at [1077, 563] on input "5. Integrates words, tone, and body to determine meaning" at bounding box center [1083, 553] width 26 height 20
click at [1393, 570] on div "arrow_back DanaBlack_Traid2 Saved edit star Assessment auto_fix_high AI Assessm…" at bounding box center [784, 386] width 1568 height 772
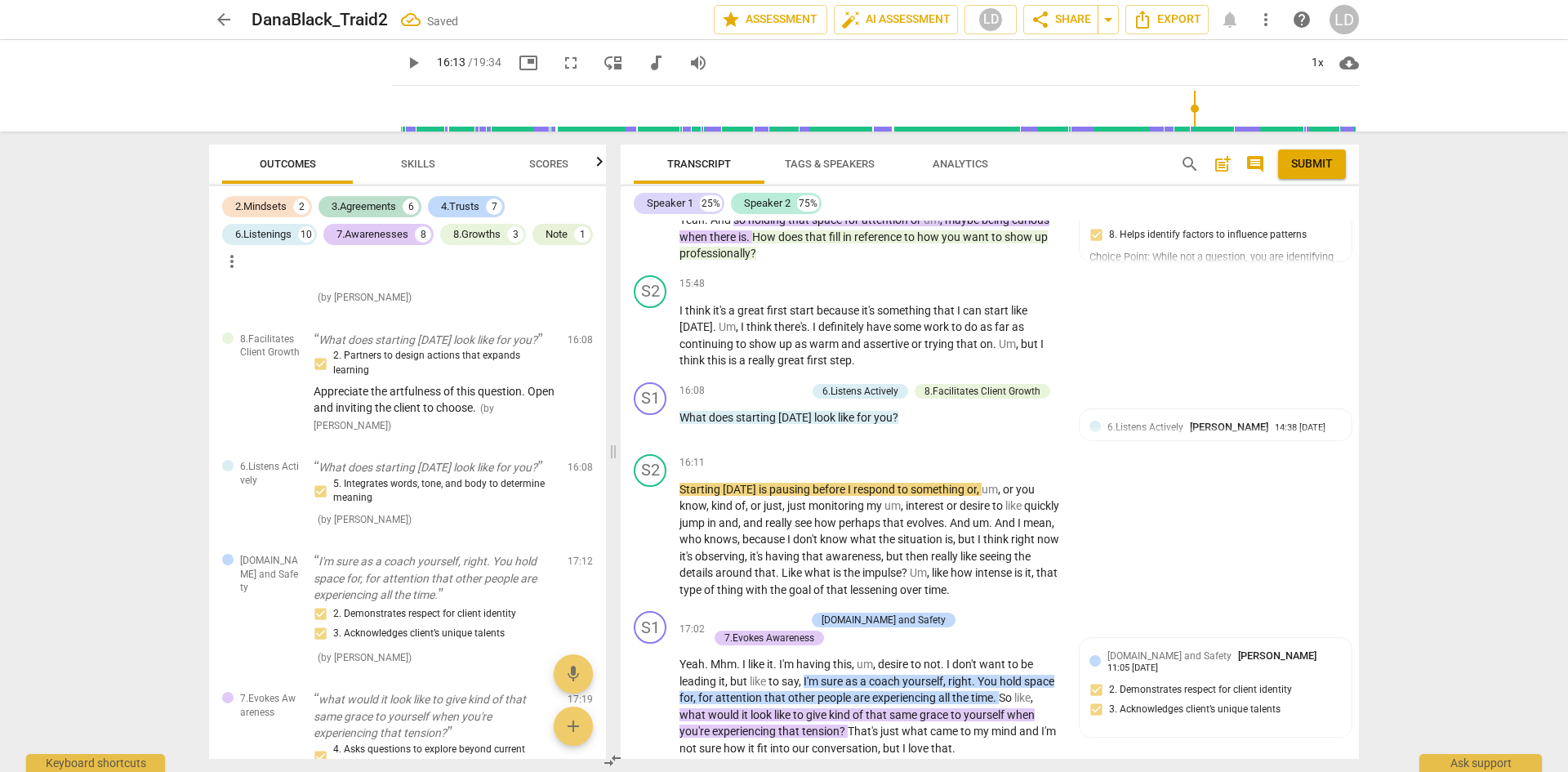
click at [403, 63] on span "play_arrow" at bounding box center [413, 63] width 20 height 20
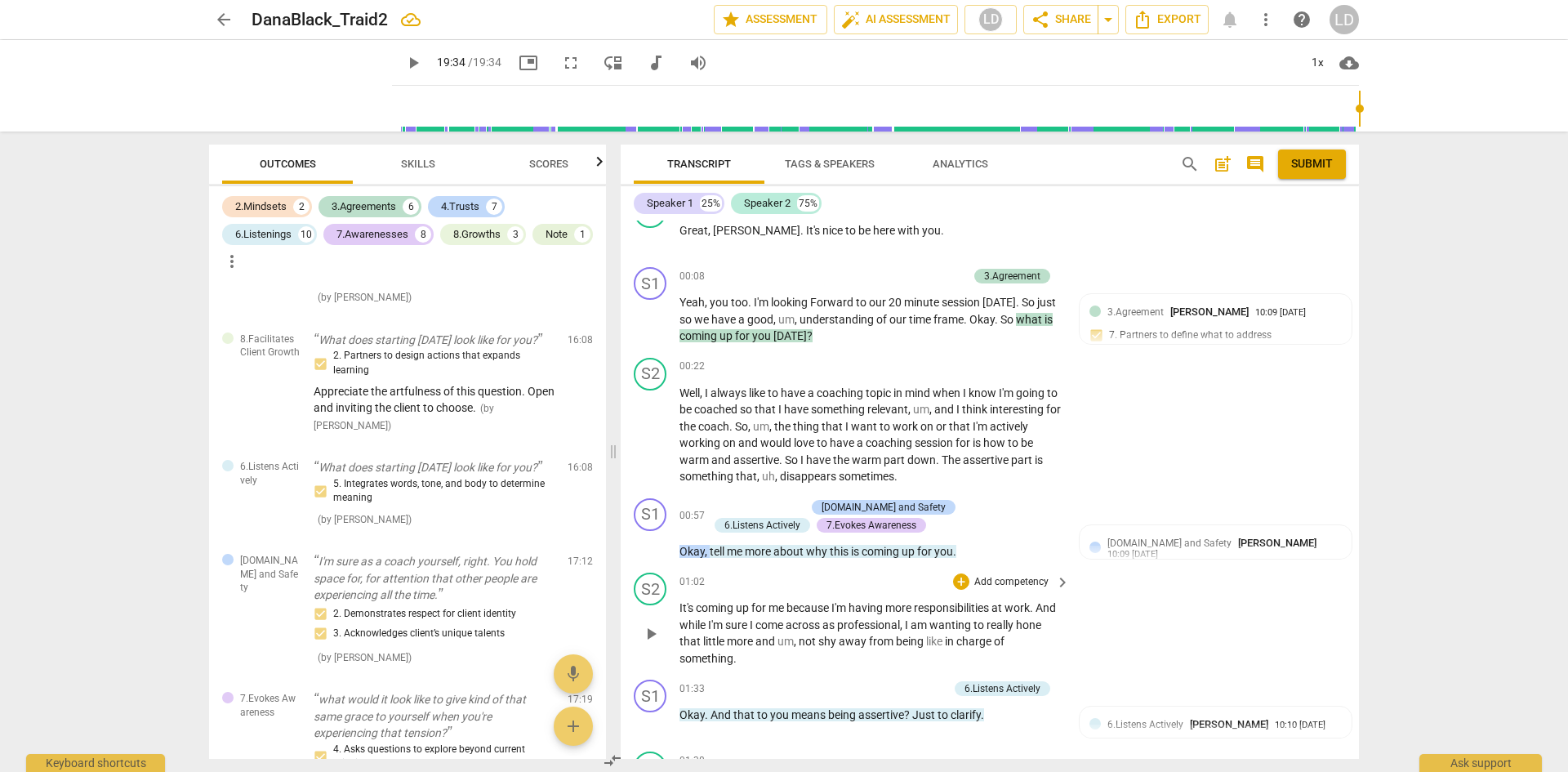
scroll to position [0, 0]
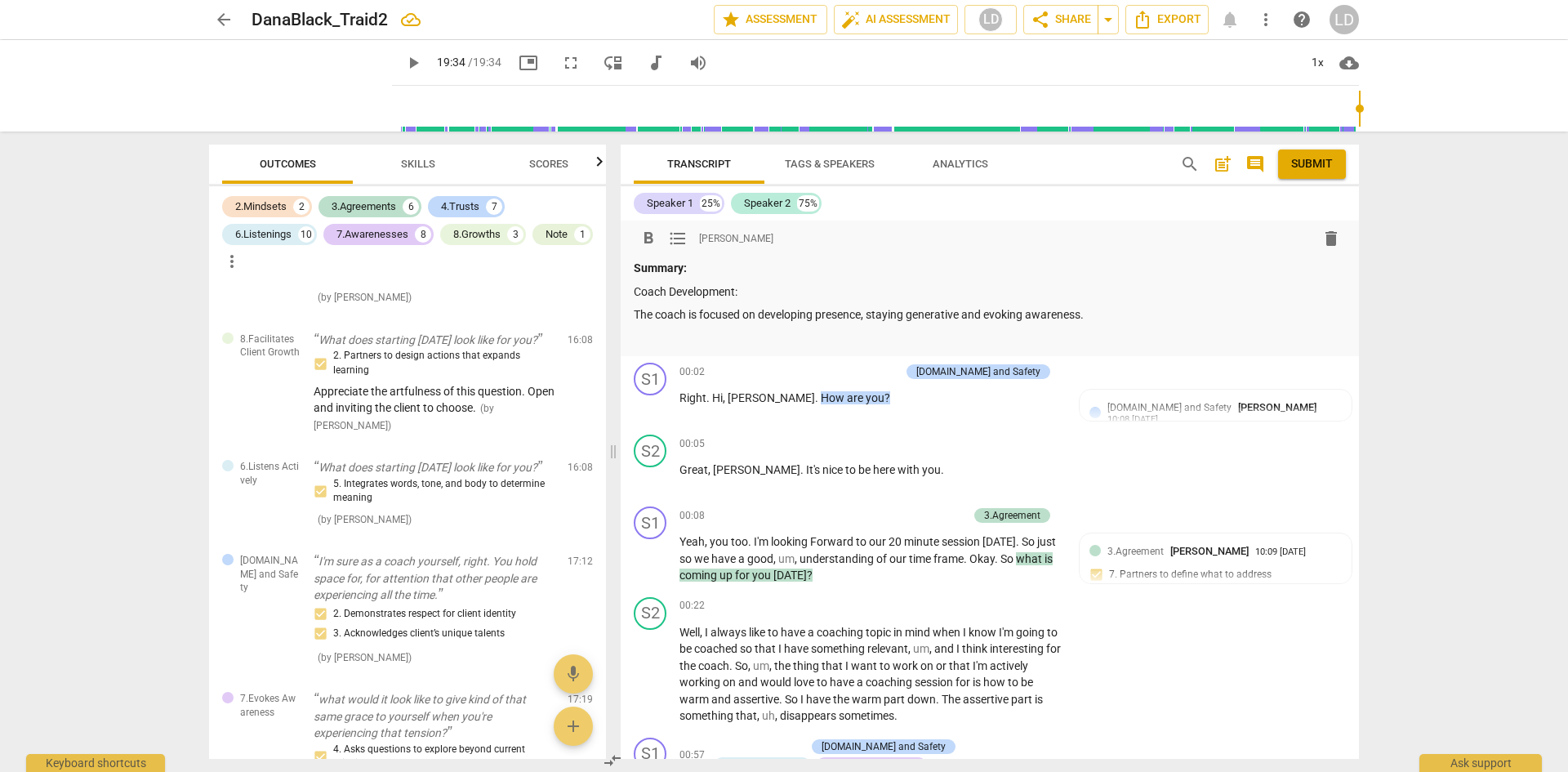
click at [1117, 316] on p "The coach is focused on developing presence, staying generative and evoking awa…" at bounding box center [990, 315] width 712 height 18
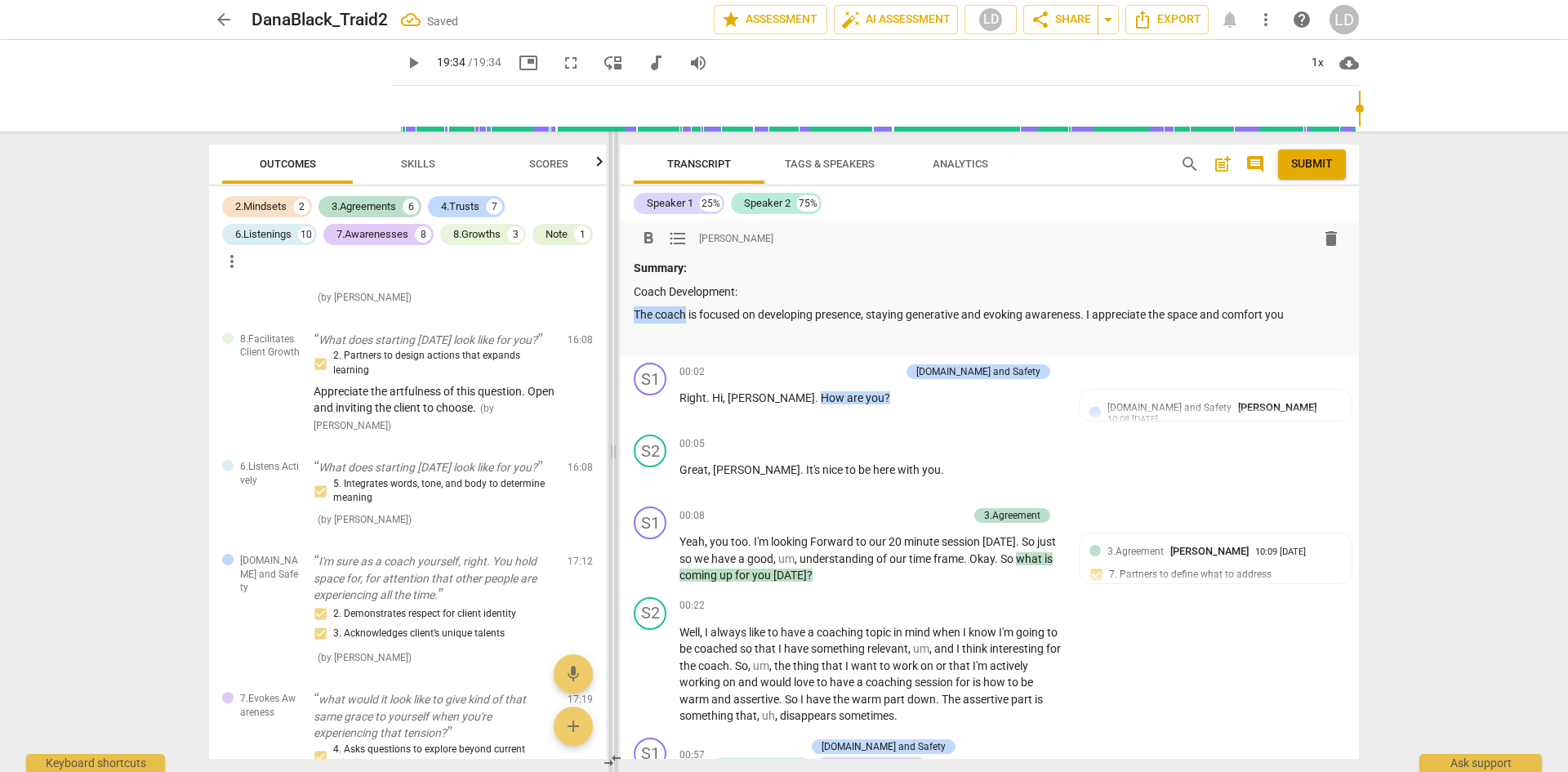
drag, startPoint x: 685, startPoint y: 315, endPoint x: 614, endPoint y: 313, distance: 71.0
click at [614, 313] on div "Outcomes Skills Scores 2.Mindsets 2 3.Agreements 6 4.Trusts 7 6.Listenings 10 7…" at bounding box center [784, 451] width 1176 height 641
click at [1264, 314] on p "[PERSON_NAME] is focused on developing presence, staying generative and evoking…" at bounding box center [990, 315] width 712 height 18
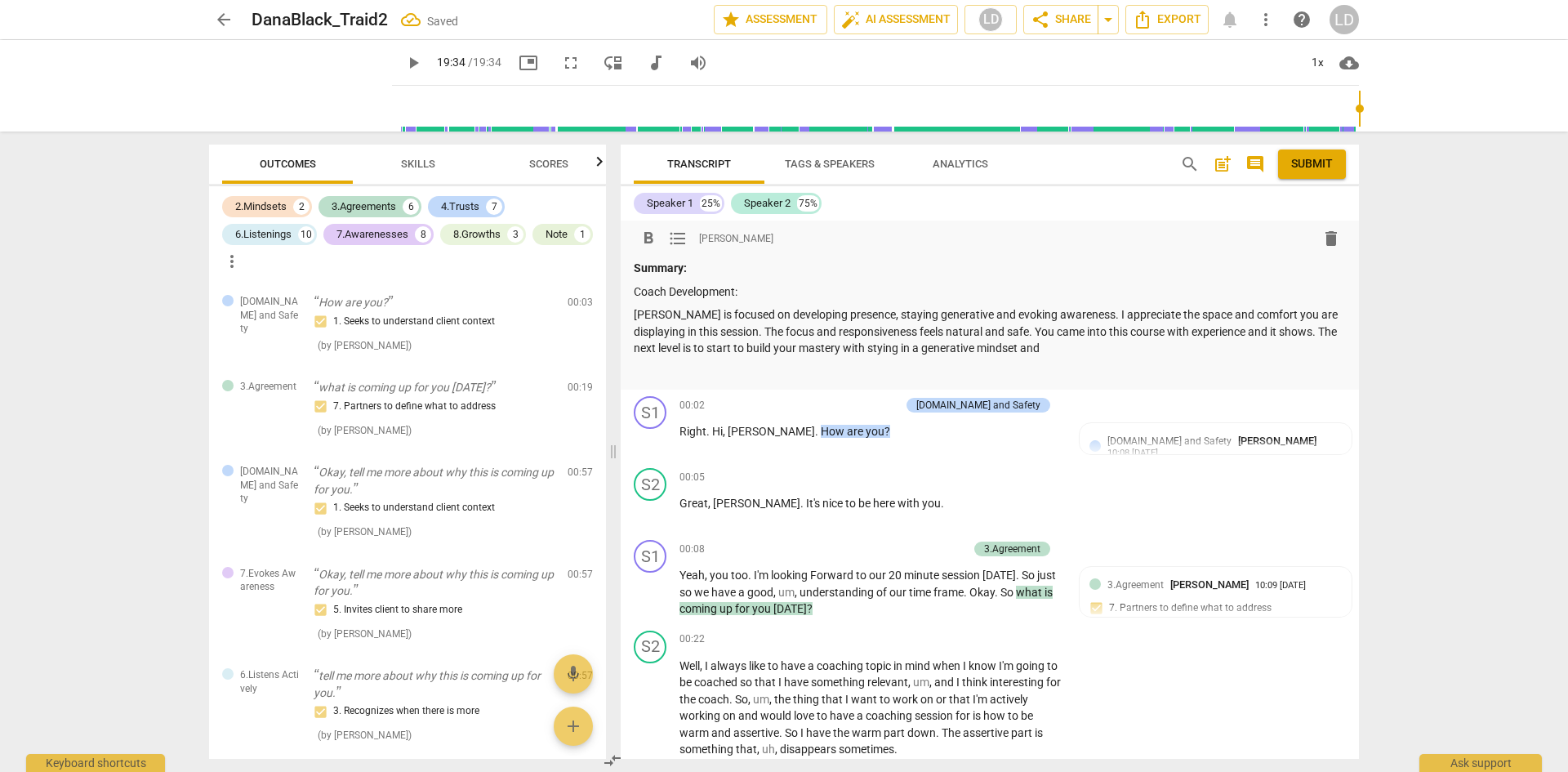
click at [853, 346] on p "[PERSON_NAME] is focused on developing presence, staying generative and evoking…" at bounding box center [990, 332] width 712 height 51
click at [1043, 350] on p "[PERSON_NAME] is focused on developing presence, staying generative and evoking…" at bounding box center [990, 332] width 712 height 51
click at [1183, 346] on p "[PERSON_NAME] is focused on developing presence, staying generative and evoking…" at bounding box center [990, 332] width 712 height 51
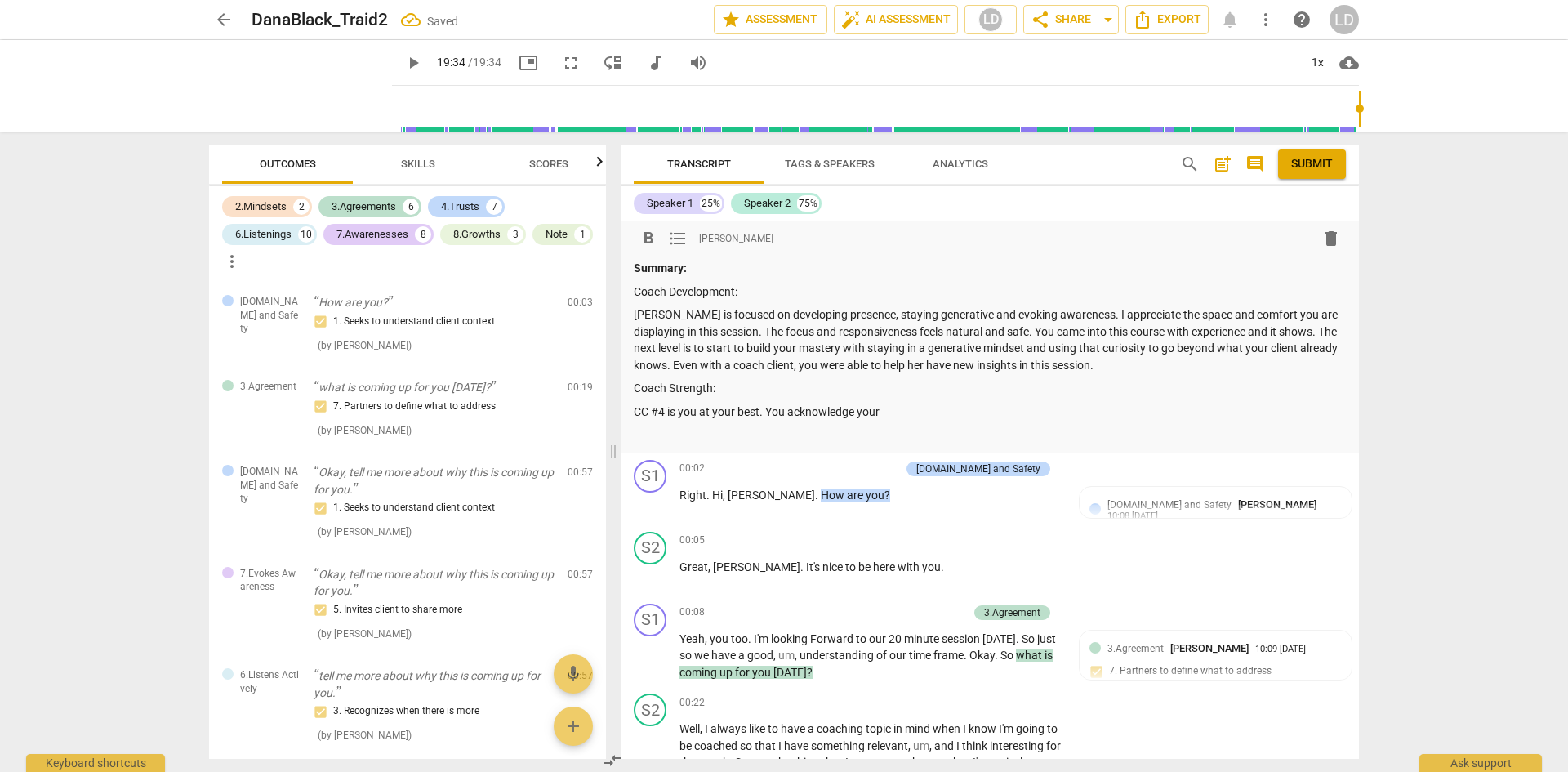
click at [910, 410] on p "CC #4 is you at your best. You acknowledge your" at bounding box center [990, 412] width 712 height 18
click at [470, 204] on div "4.Trusts" at bounding box center [460, 206] width 38 height 17
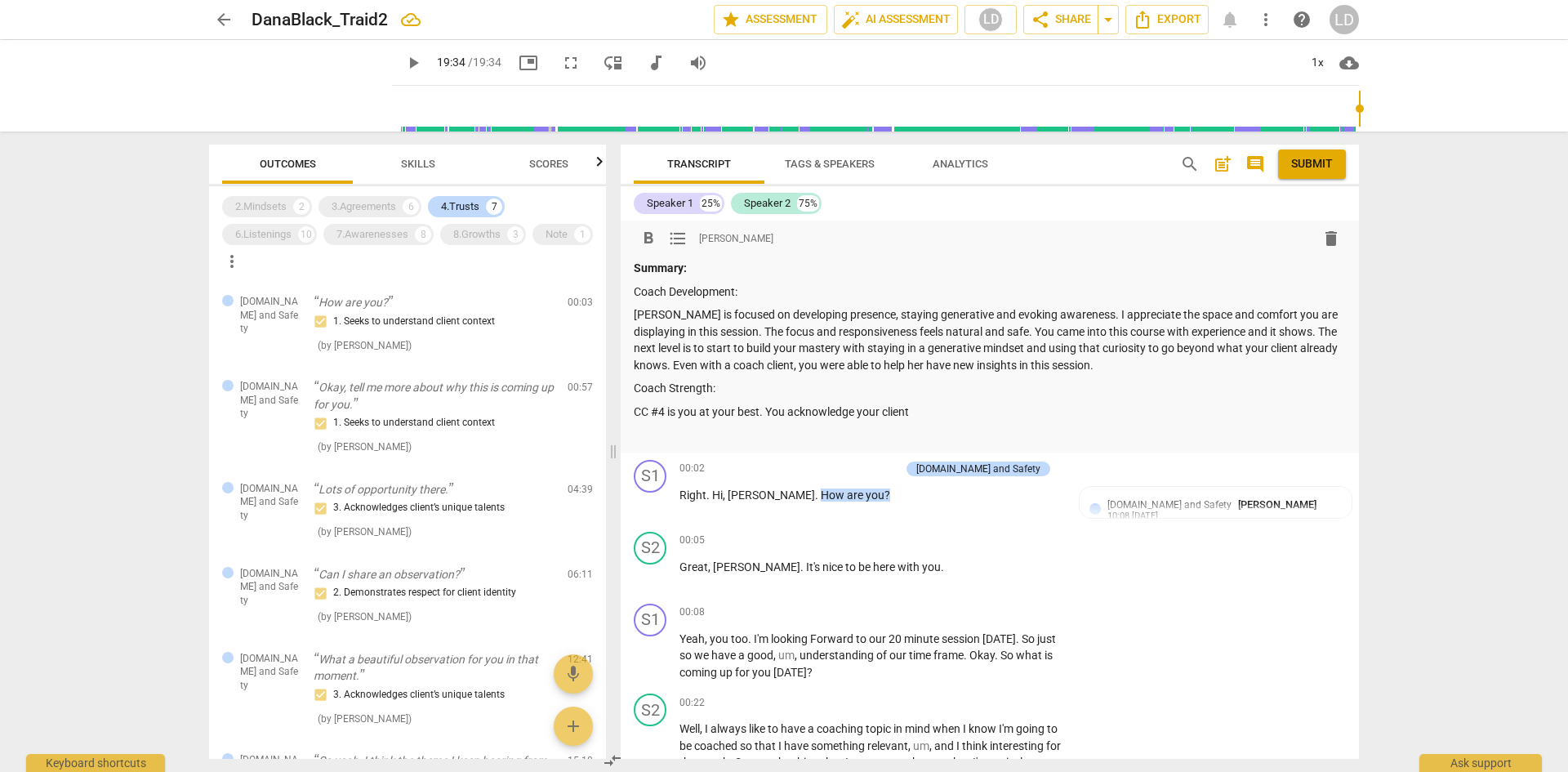
click at [949, 412] on p "CC #4 is you at your best. You acknowledge your client" at bounding box center [990, 412] width 712 height 18
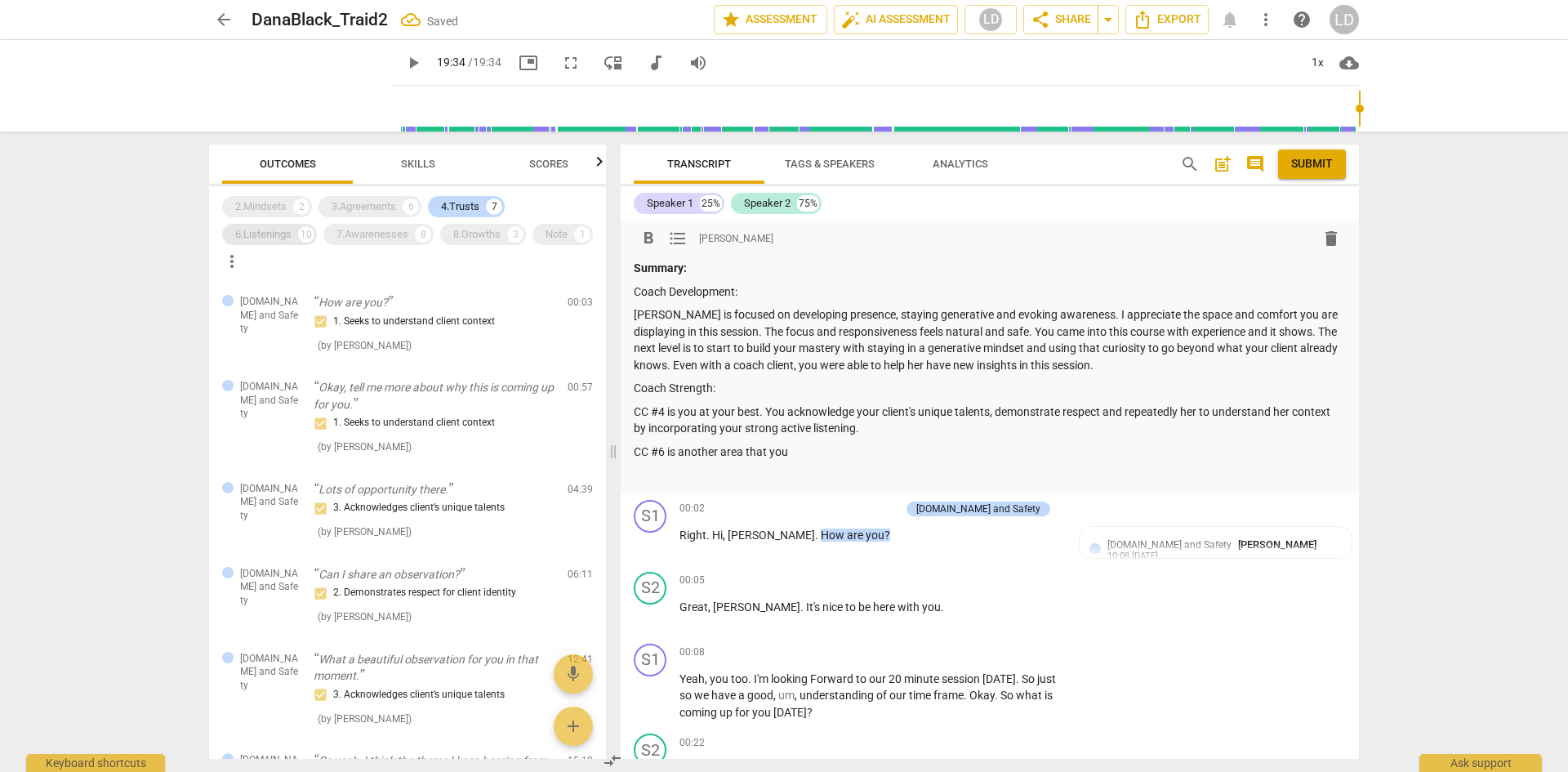
click at [242, 228] on div "6.Listenings" at bounding box center [263, 234] width 57 height 17
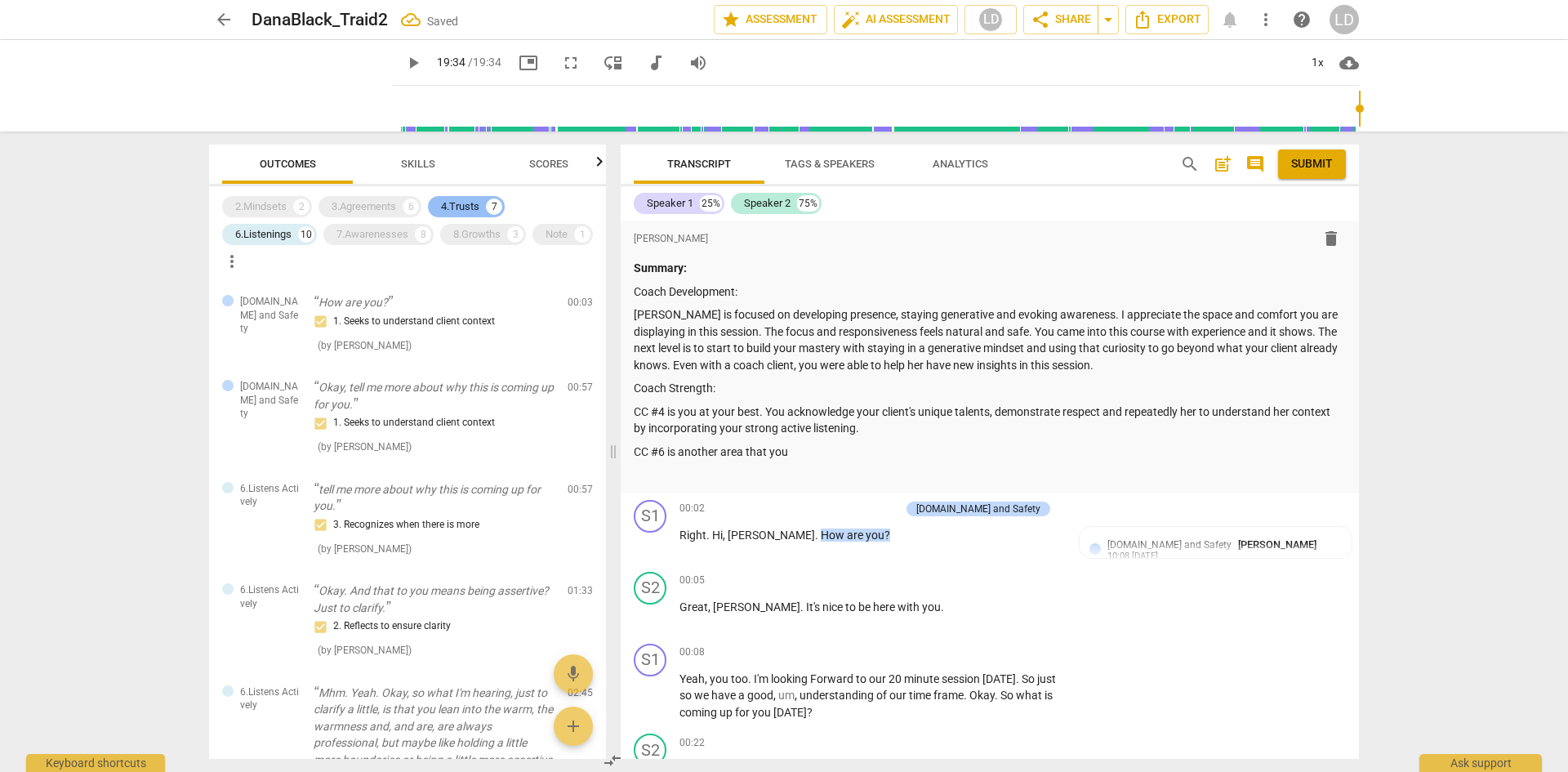
click at [459, 208] on div "4.Trusts" at bounding box center [460, 206] width 38 height 17
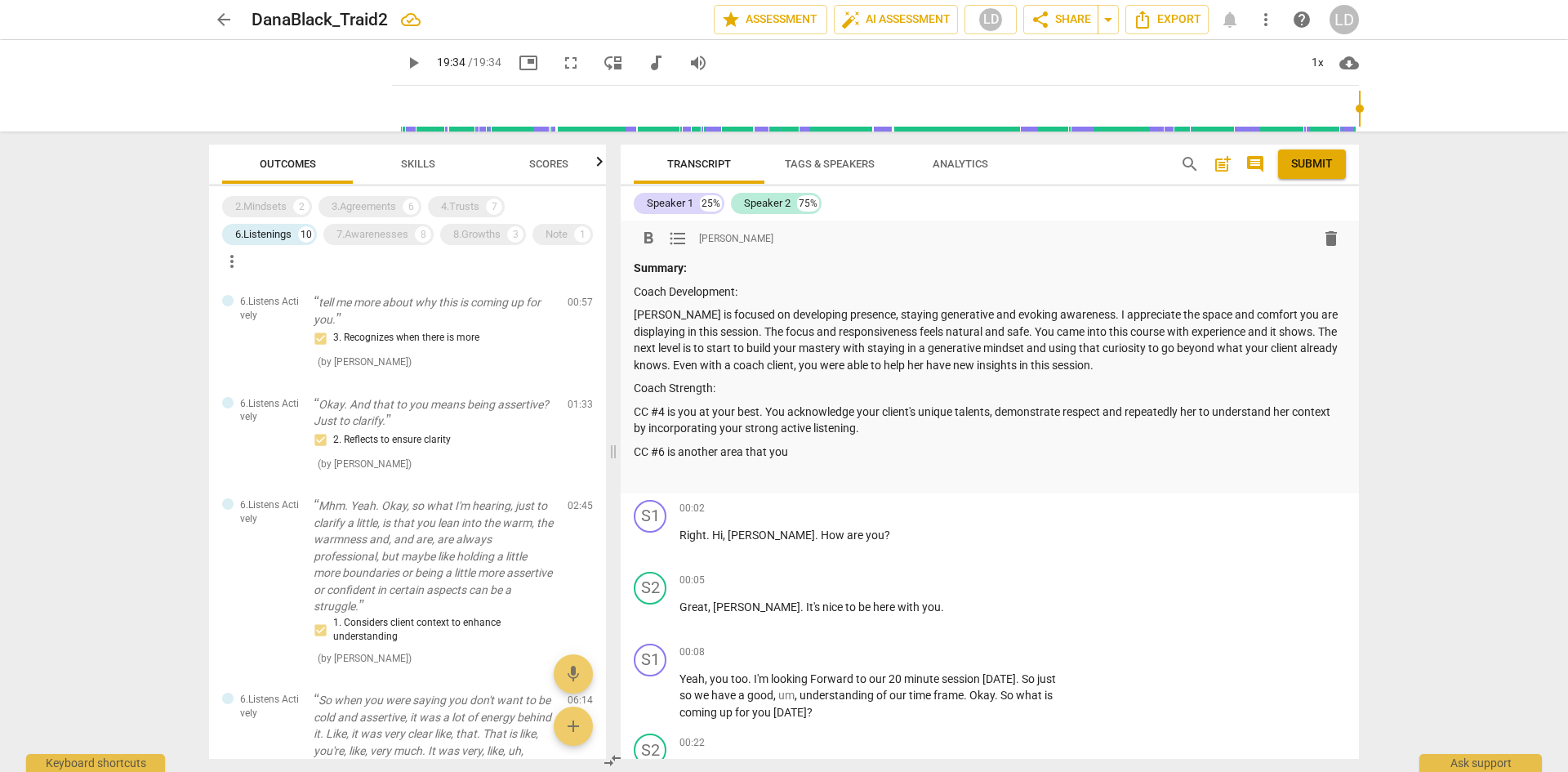
click at [804, 451] on p "CC #6 is another area that you" at bounding box center [990, 452] width 712 height 18
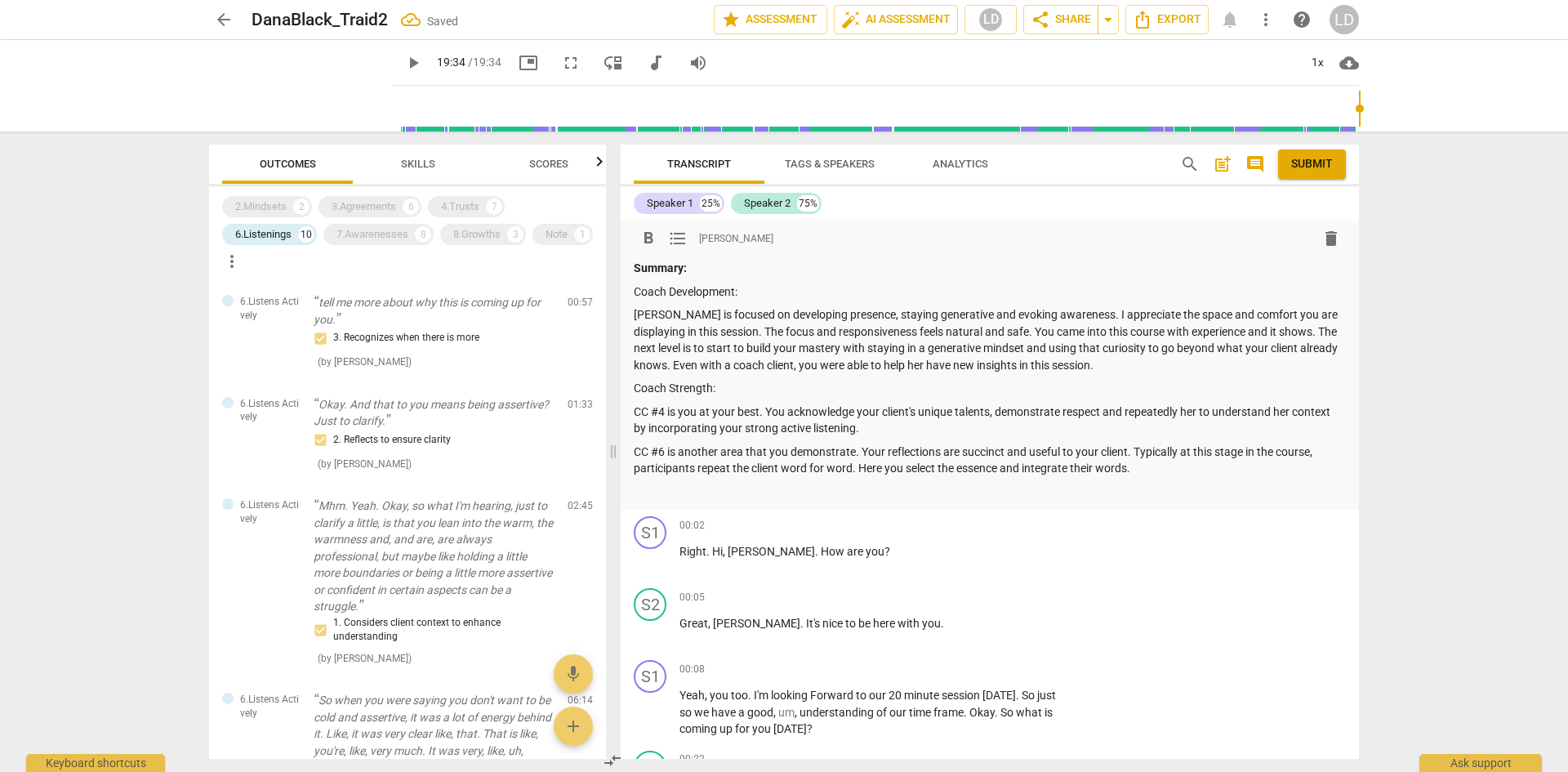
click at [924, 461] on p "CC #6 is another area that you demonstrate. Your reflections are succinct and u…" at bounding box center [990, 460] width 712 height 33
click at [1148, 473] on p "CC #6 is another area that you demonstrate. Your reflections are succinct and u…" at bounding box center [990, 460] width 712 height 33
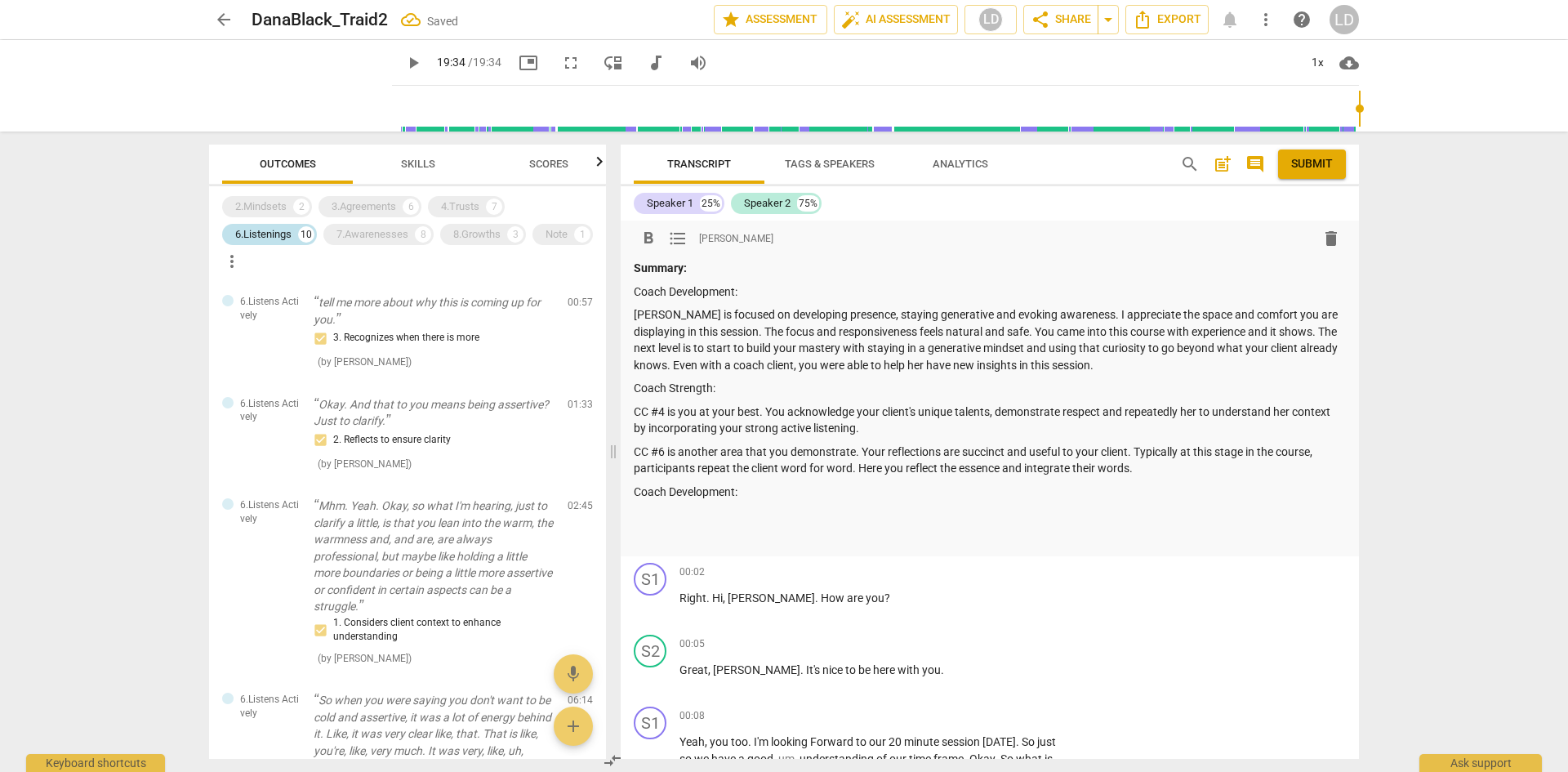
click at [274, 234] on div "6.Listenings" at bounding box center [263, 234] width 57 height 17
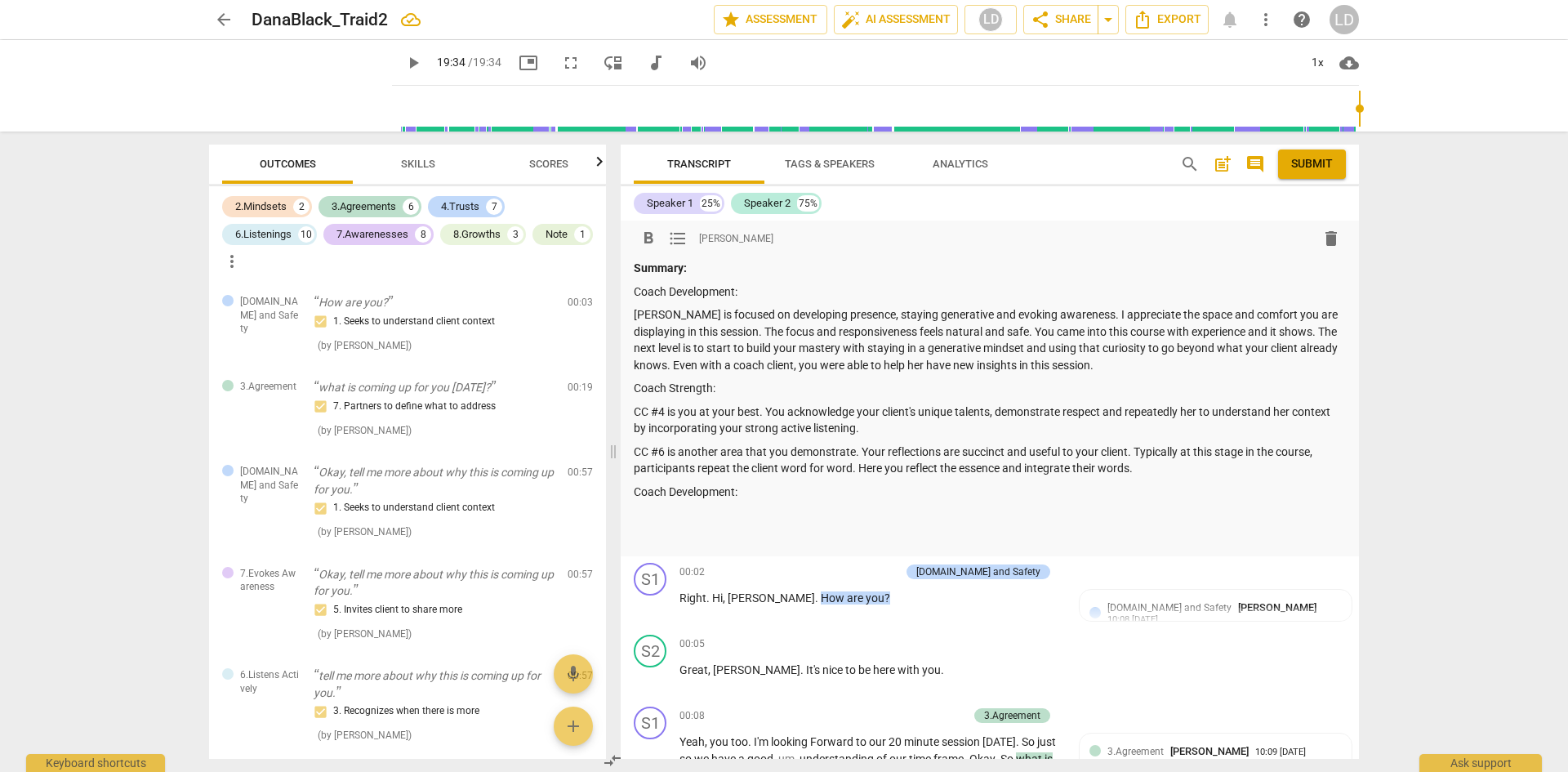
click at [734, 522] on p at bounding box center [990, 516] width 712 height 18
click at [366, 229] on div "7.Awarenesses" at bounding box center [372, 234] width 71 height 17
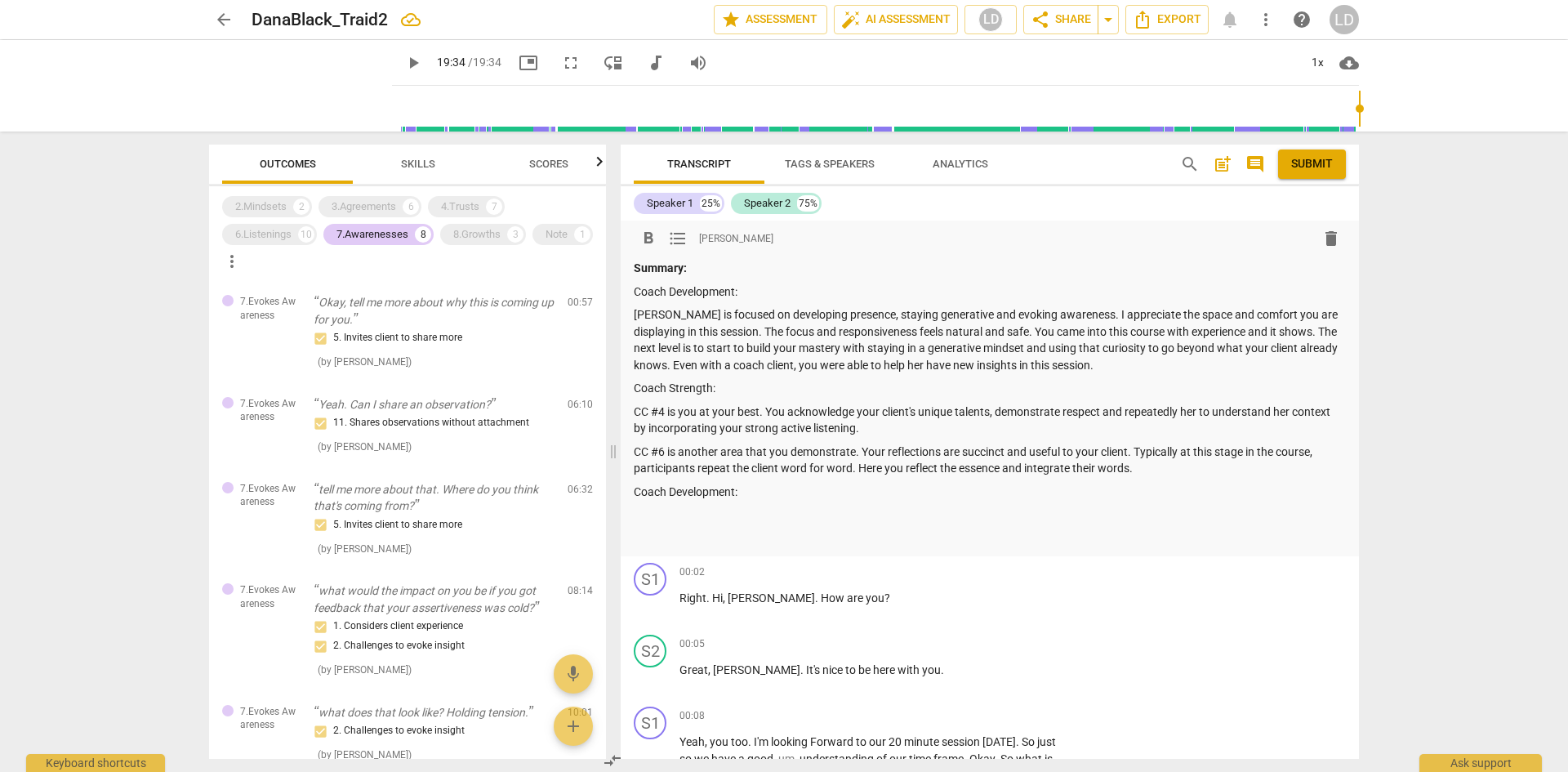
click at [694, 517] on p at bounding box center [990, 516] width 712 height 18
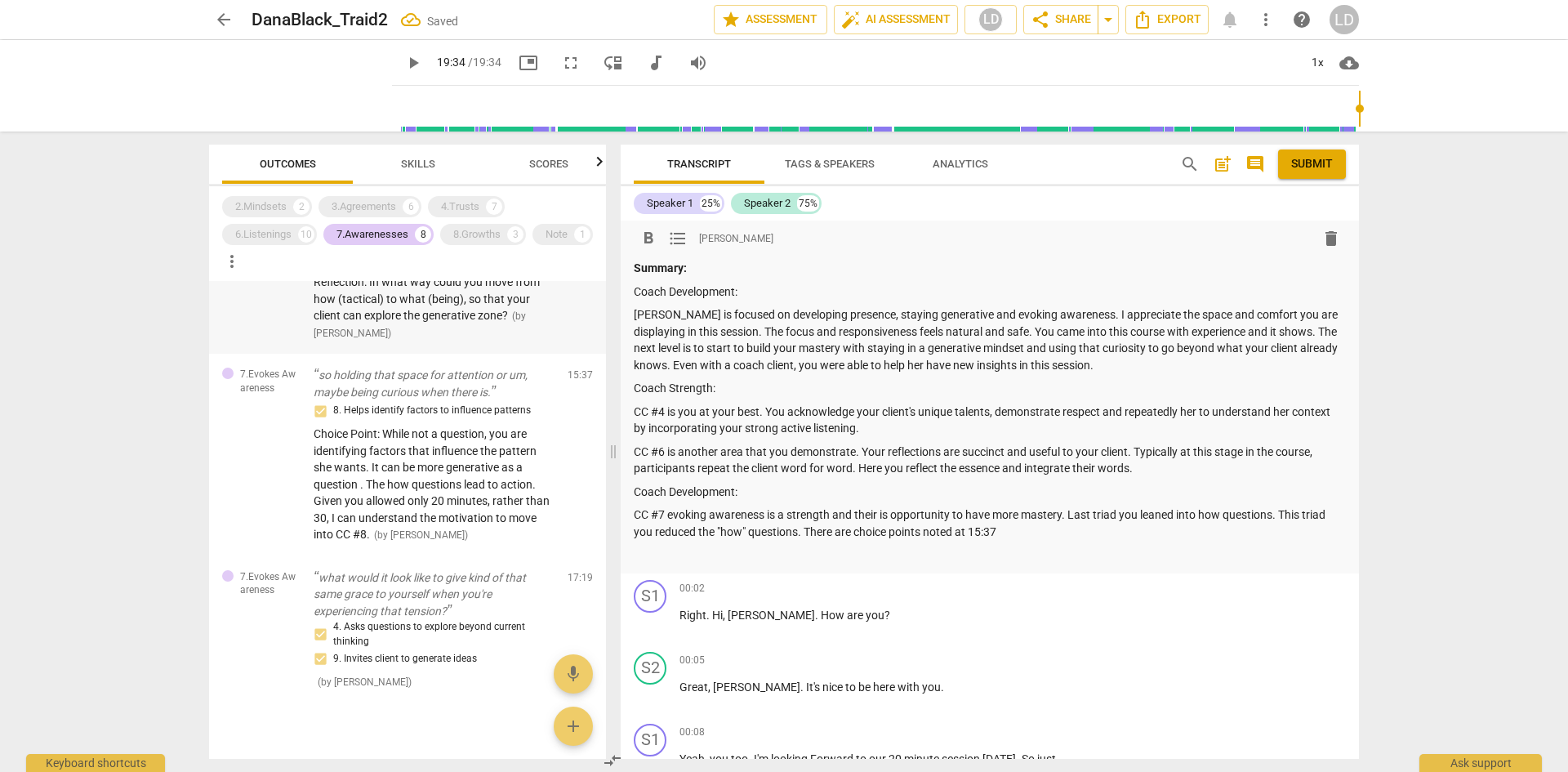
scroll to position [646, 0]
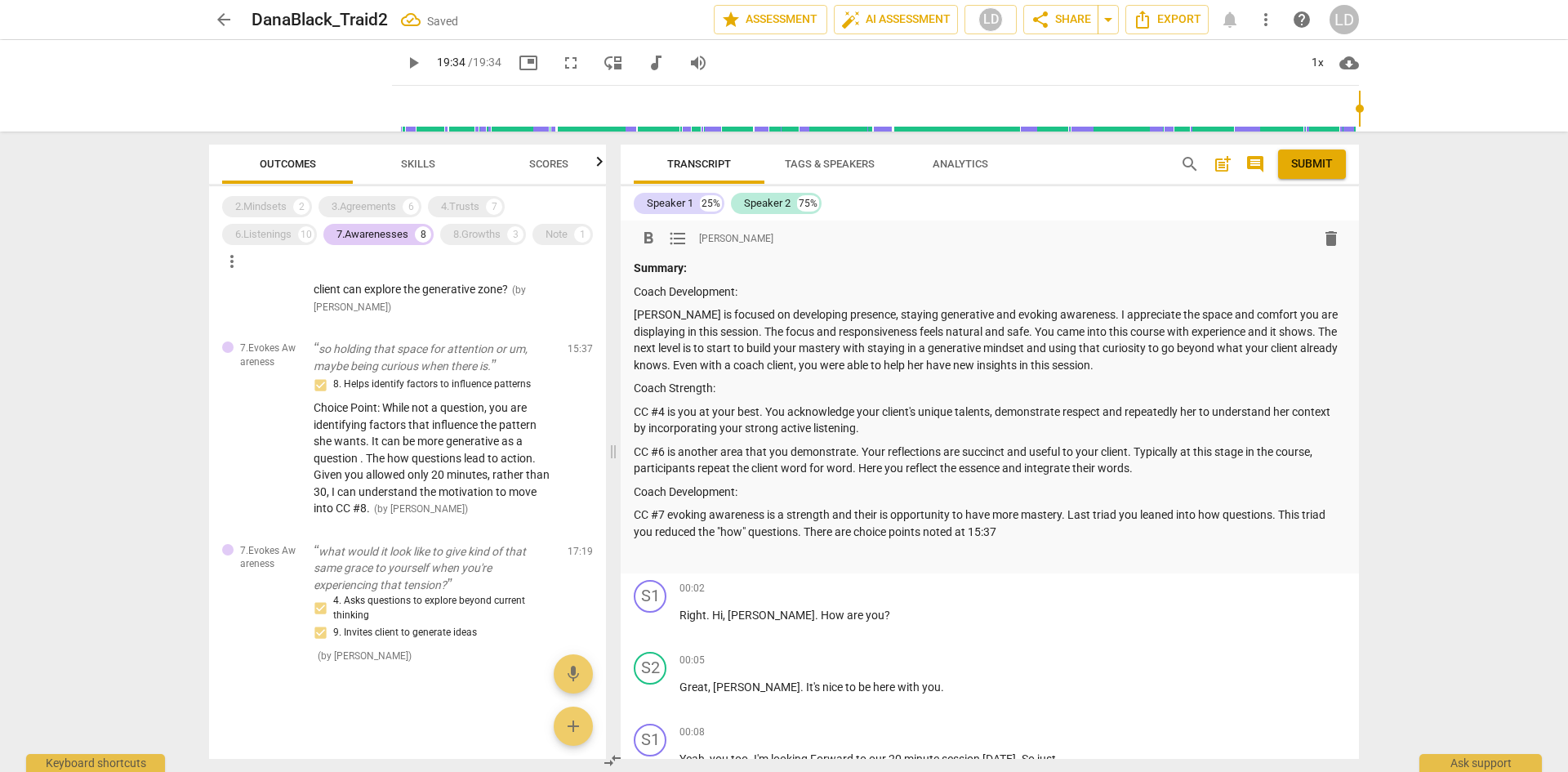
click at [848, 532] on p "CC #7 evoking awareness is a strength and their is opportunity to have more mas…" at bounding box center [990, 523] width 712 height 33
click at [918, 532] on p "CC #7 evoking awareness is a strength and their is opportunity to have more mas…" at bounding box center [990, 523] width 712 height 33
click at [1019, 530] on p "CC #7 evoking awareness is a strength and their is opportunity to have more mas…" at bounding box center [990, 523] width 712 height 33
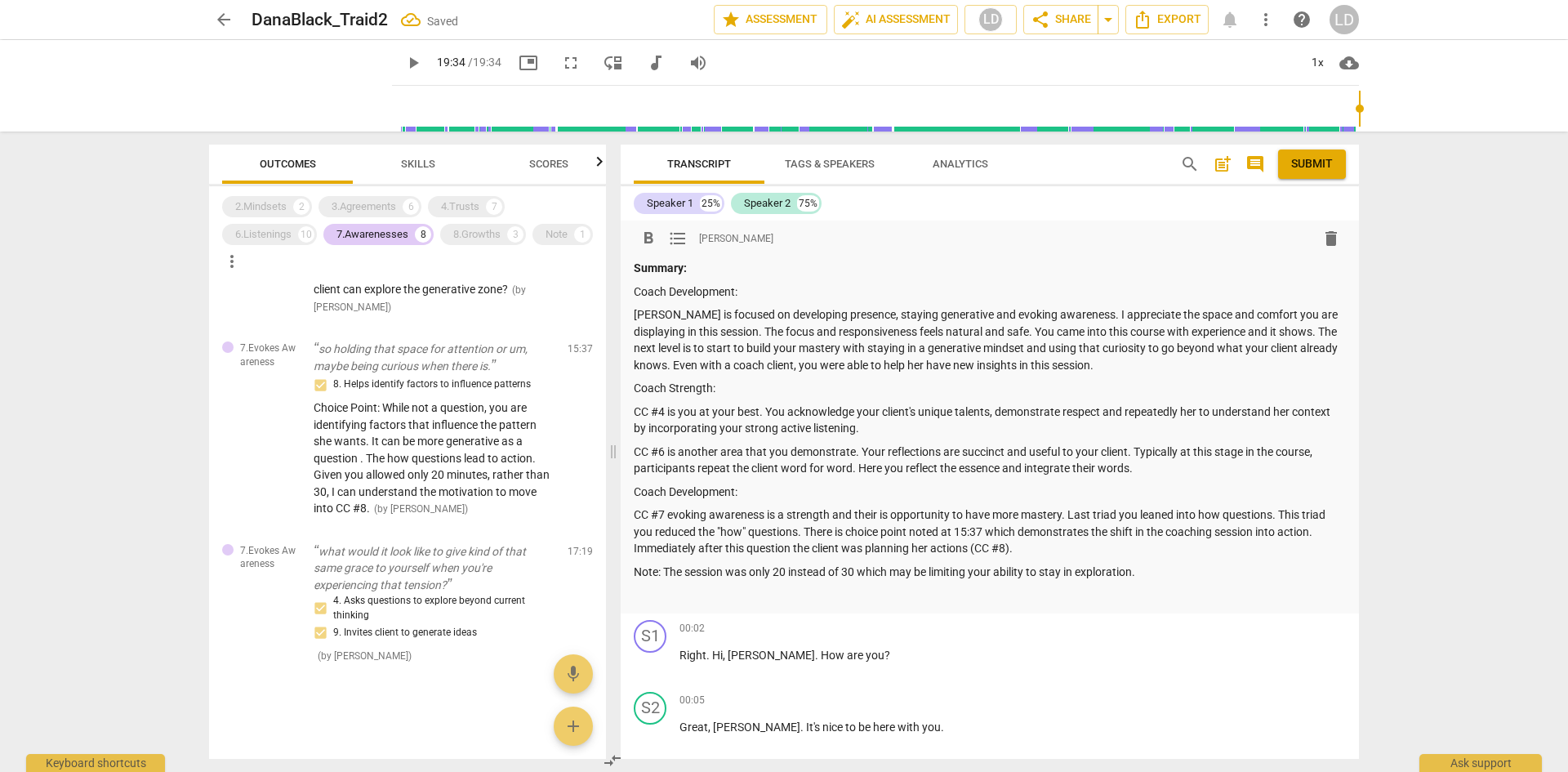
click at [1036, 549] on p "CC #7 evoking awareness is a strength and their is opportunity to have more mas…" at bounding box center [990, 532] width 712 height 51
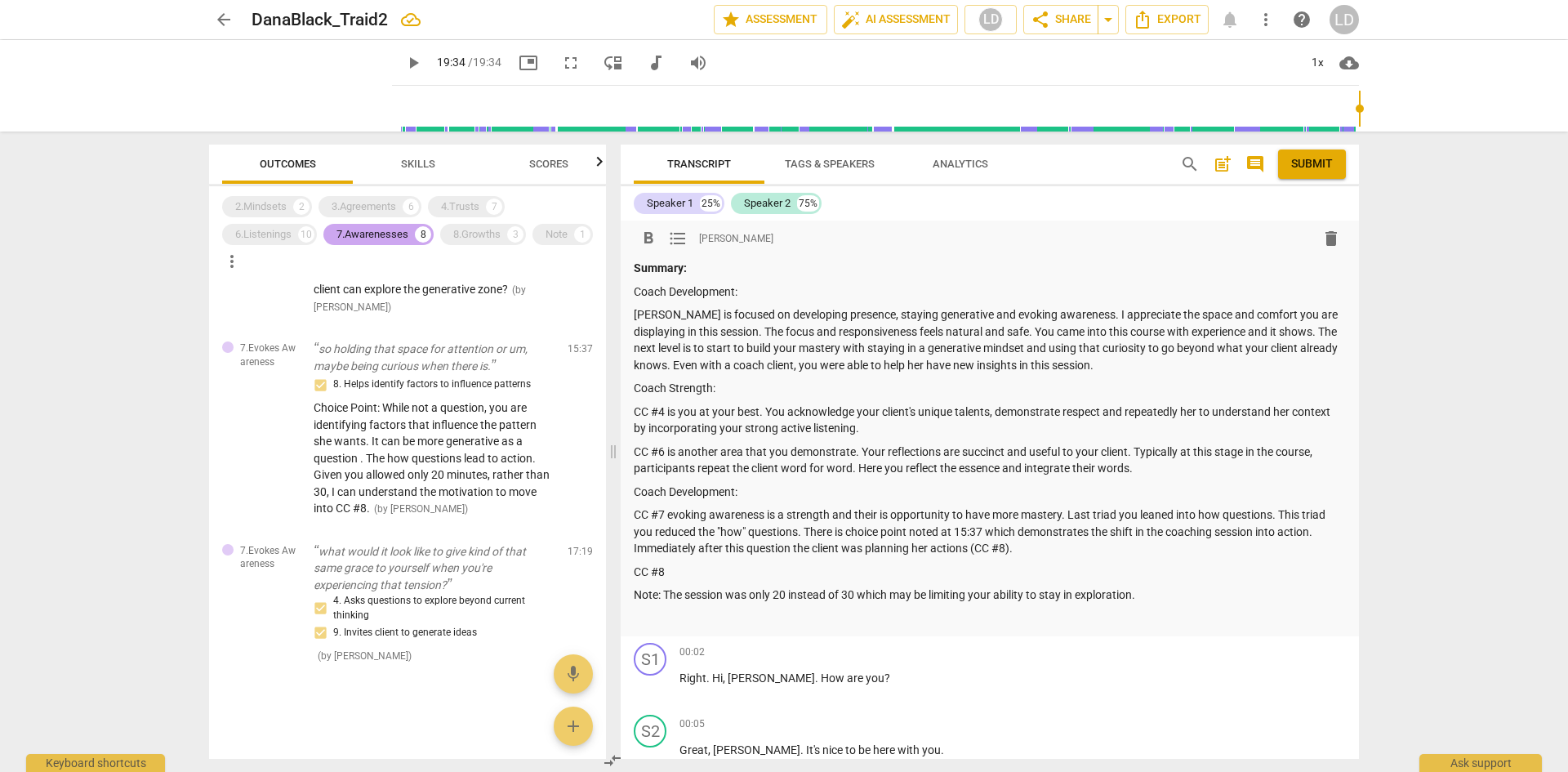
click at [372, 230] on div "7.Awarenesses" at bounding box center [372, 234] width 71 height 17
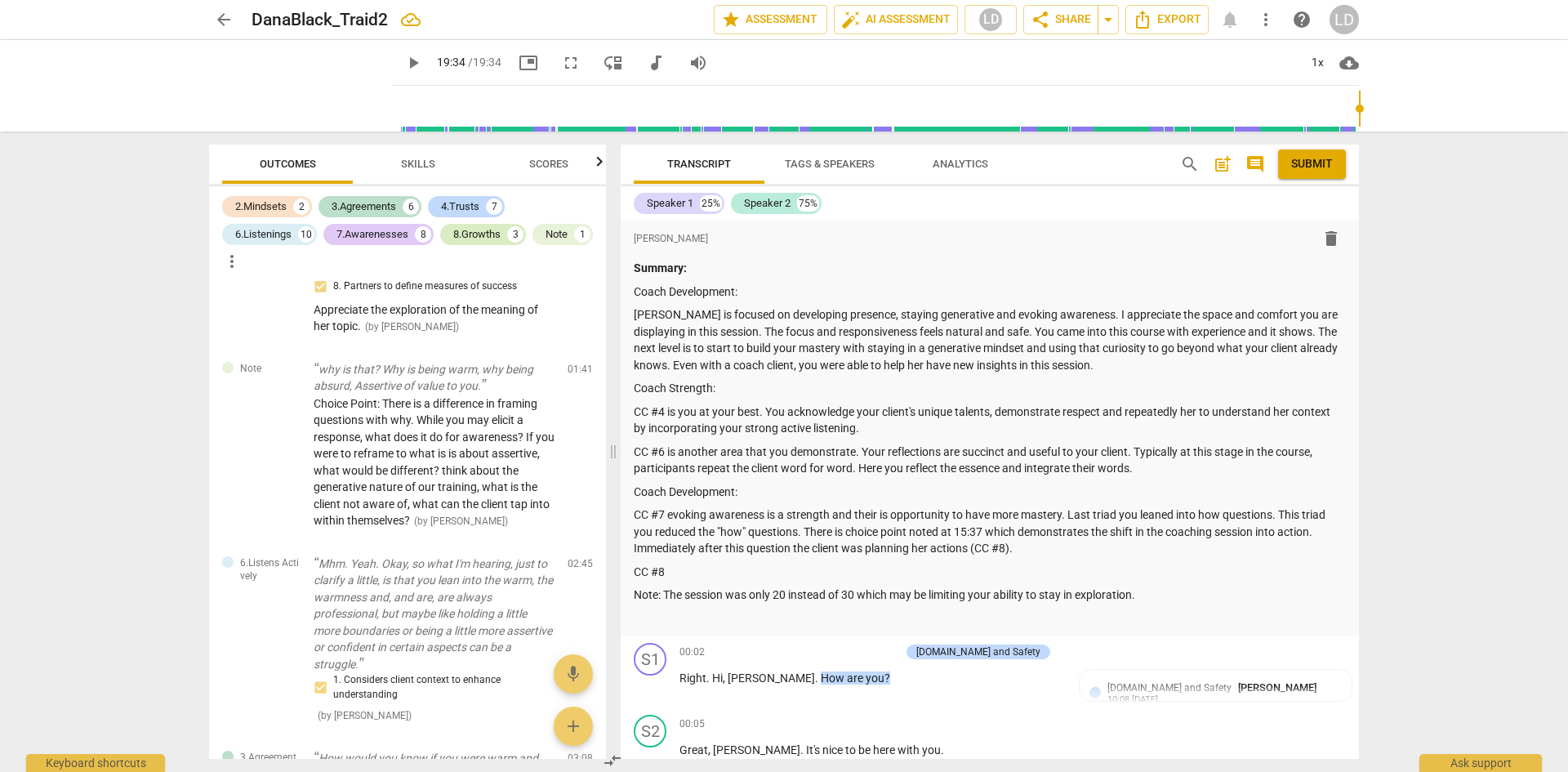
scroll to position [3346, 0]
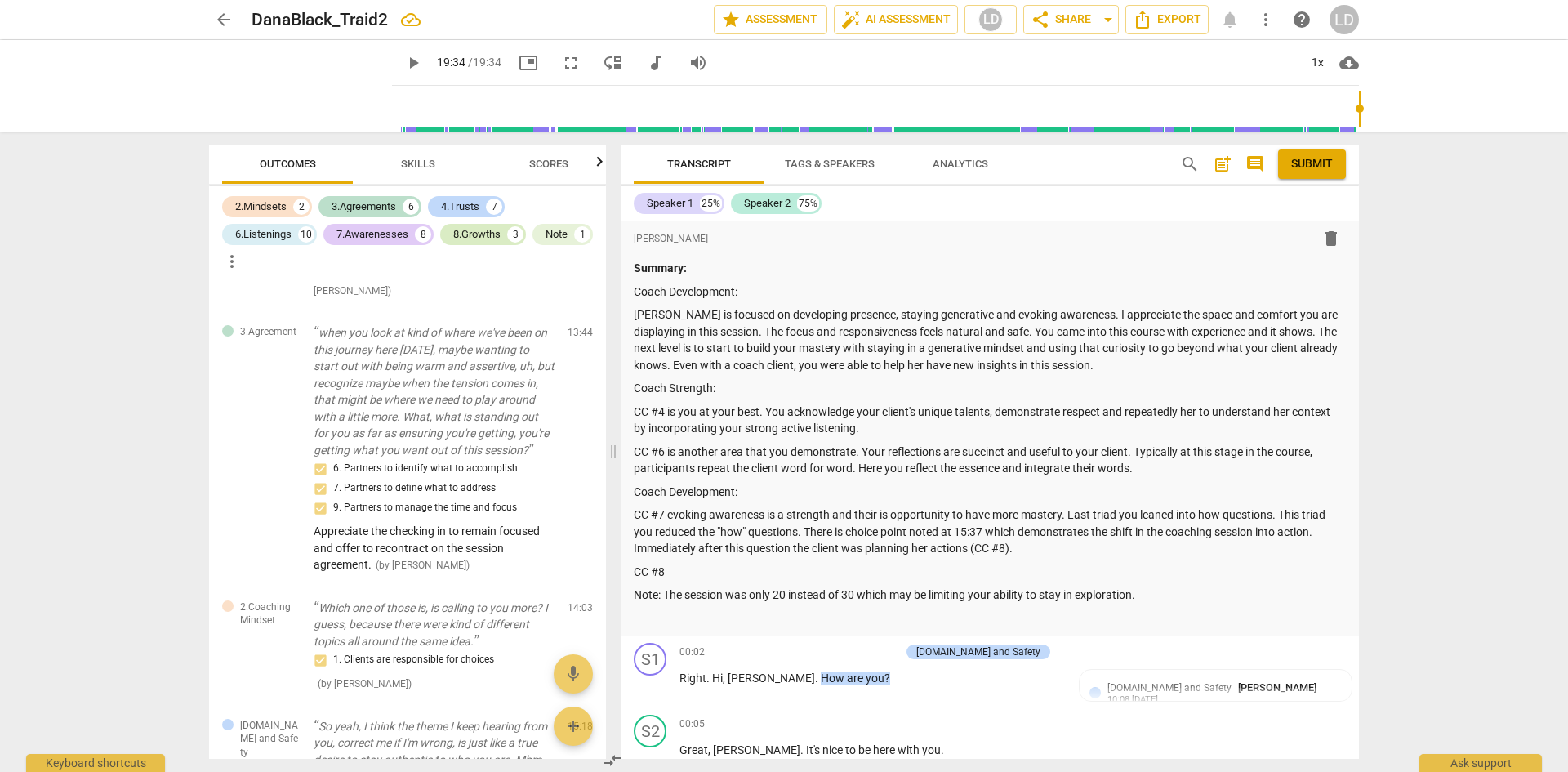
click at [482, 240] on div "8.Growths" at bounding box center [476, 234] width 47 height 17
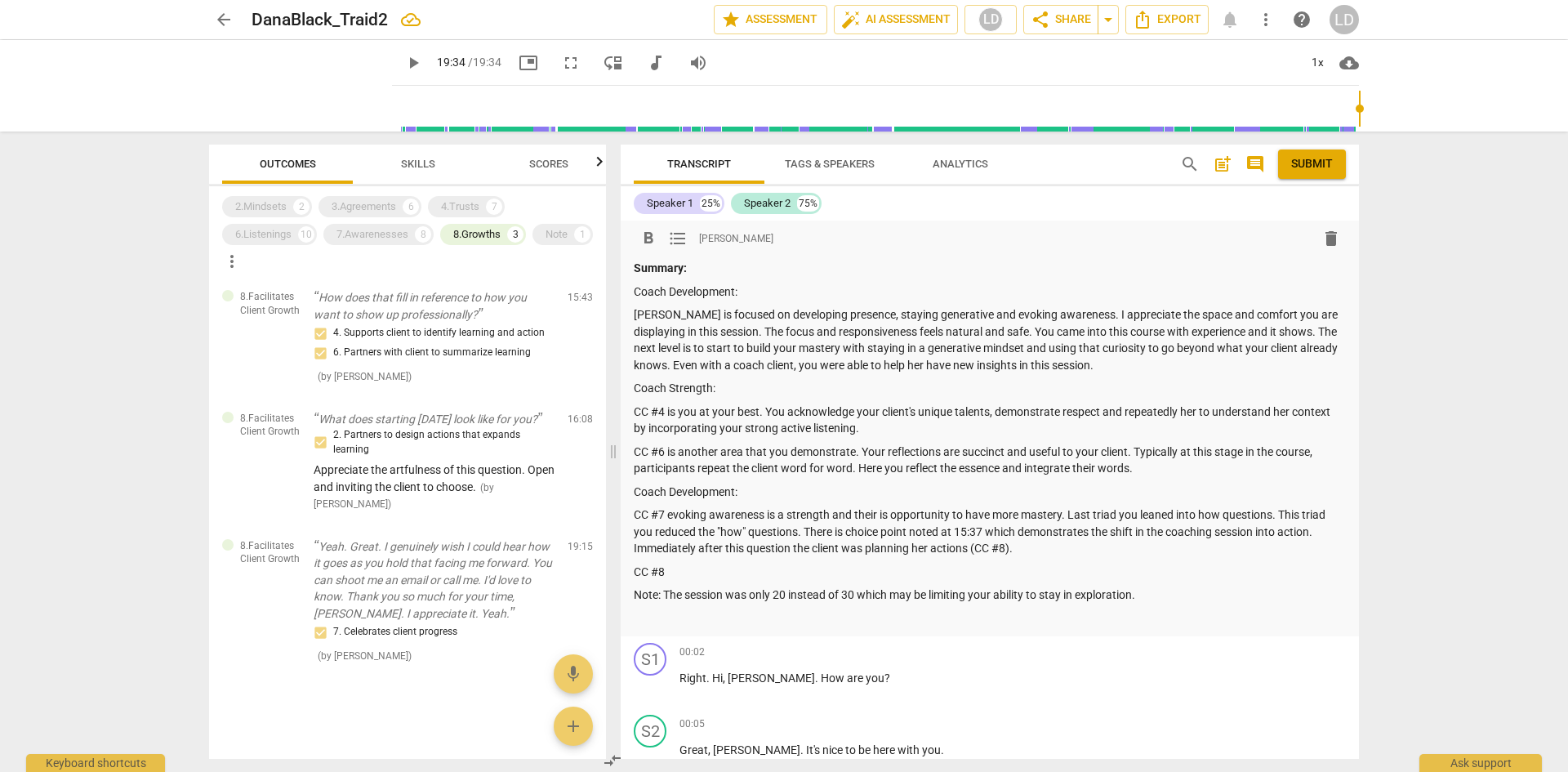
scroll to position [22, 0]
click at [772, 567] on p "CC #8" at bounding box center [990, 572] width 712 height 18
click at [730, 383] on p "Coach Strength:" at bounding box center [990, 388] width 712 height 18
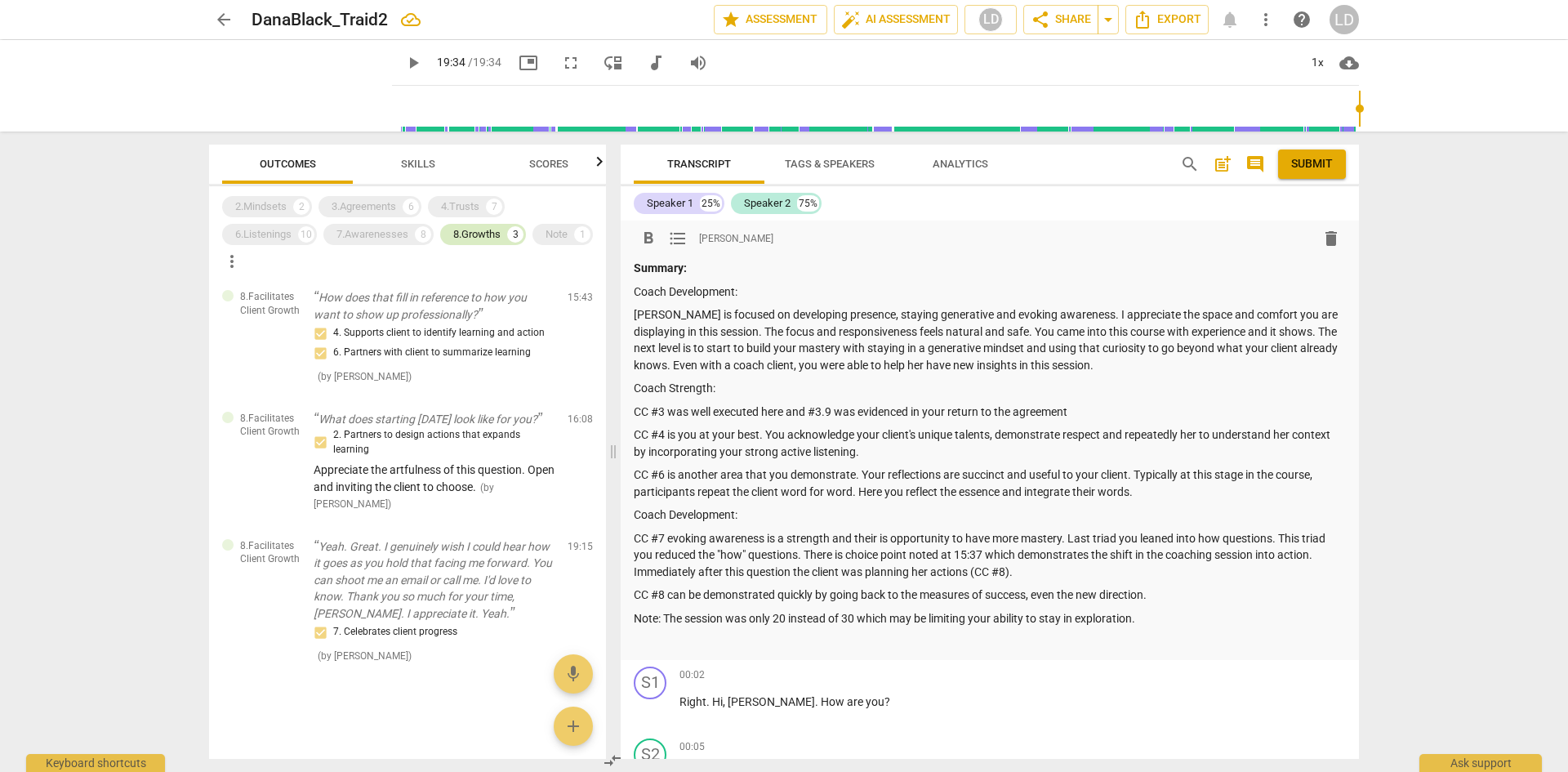
click at [488, 235] on div "8.Growths" at bounding box center [476, 234] width 47 height 17
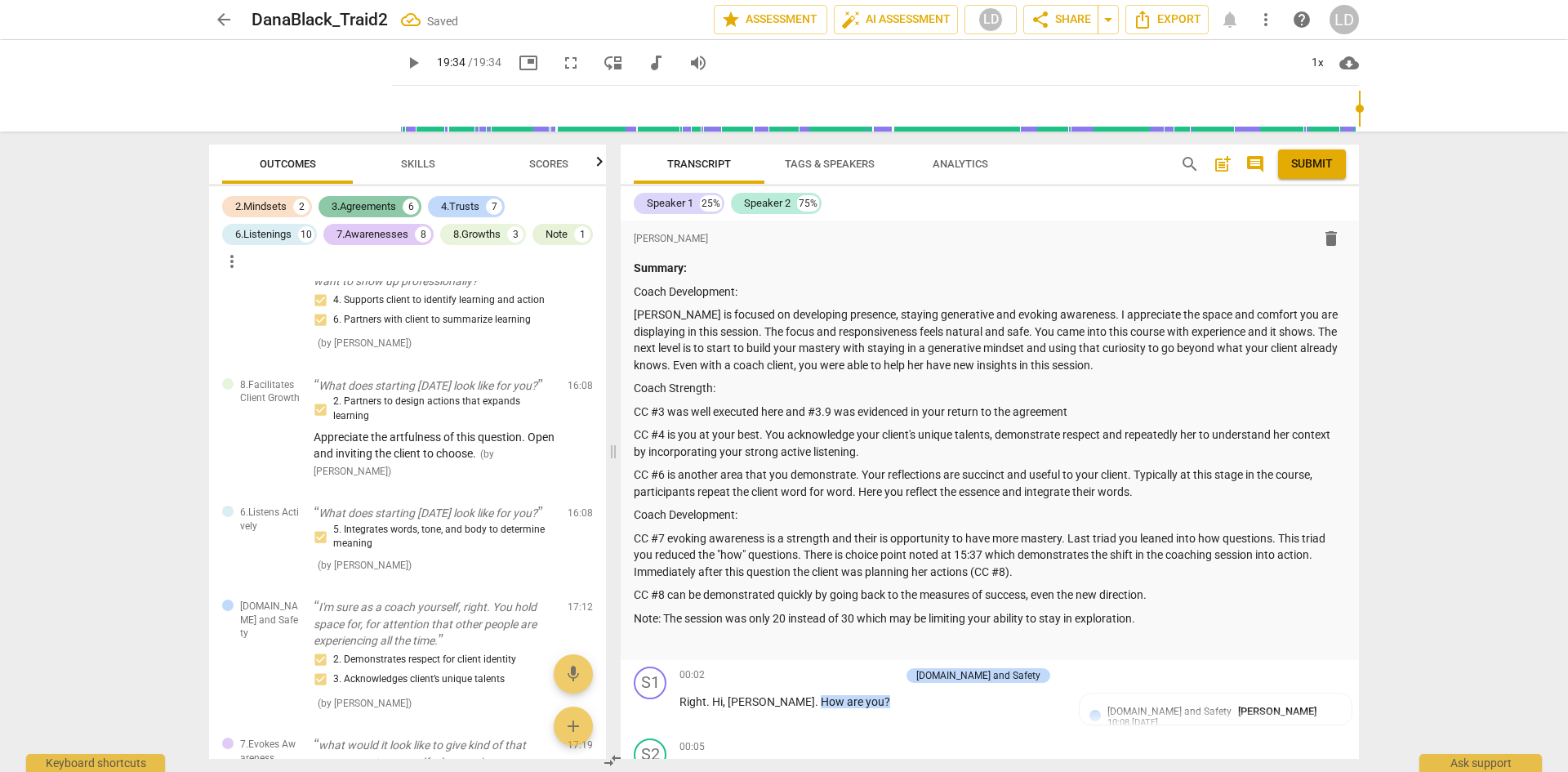
click at [358, 210] on div "3.Agreements" at bounding box center [364, 206] width 65 height 17
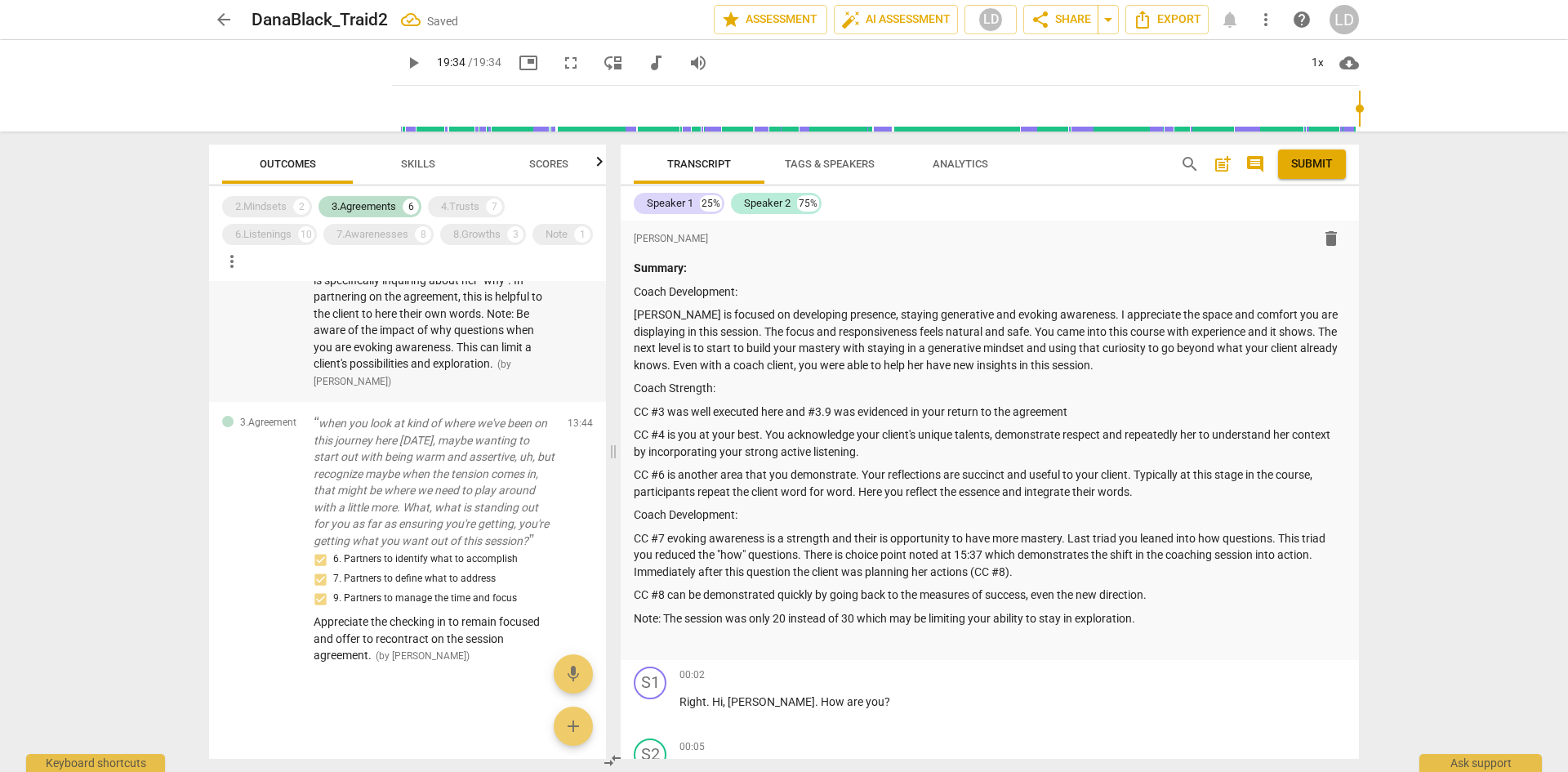
scroll to position [606, 0]
click at [1100, 415] on p "CC #3 was well executed here and #3.9 was evidenced in your return to the agree…" at bounding box center [990, 412] width 712 height 18
click at [1170, 593] on p "CC #8 can be demonstrated quickly by going back to the measures of success, eve…" at bounding box center [990, 595] width 712 height 18
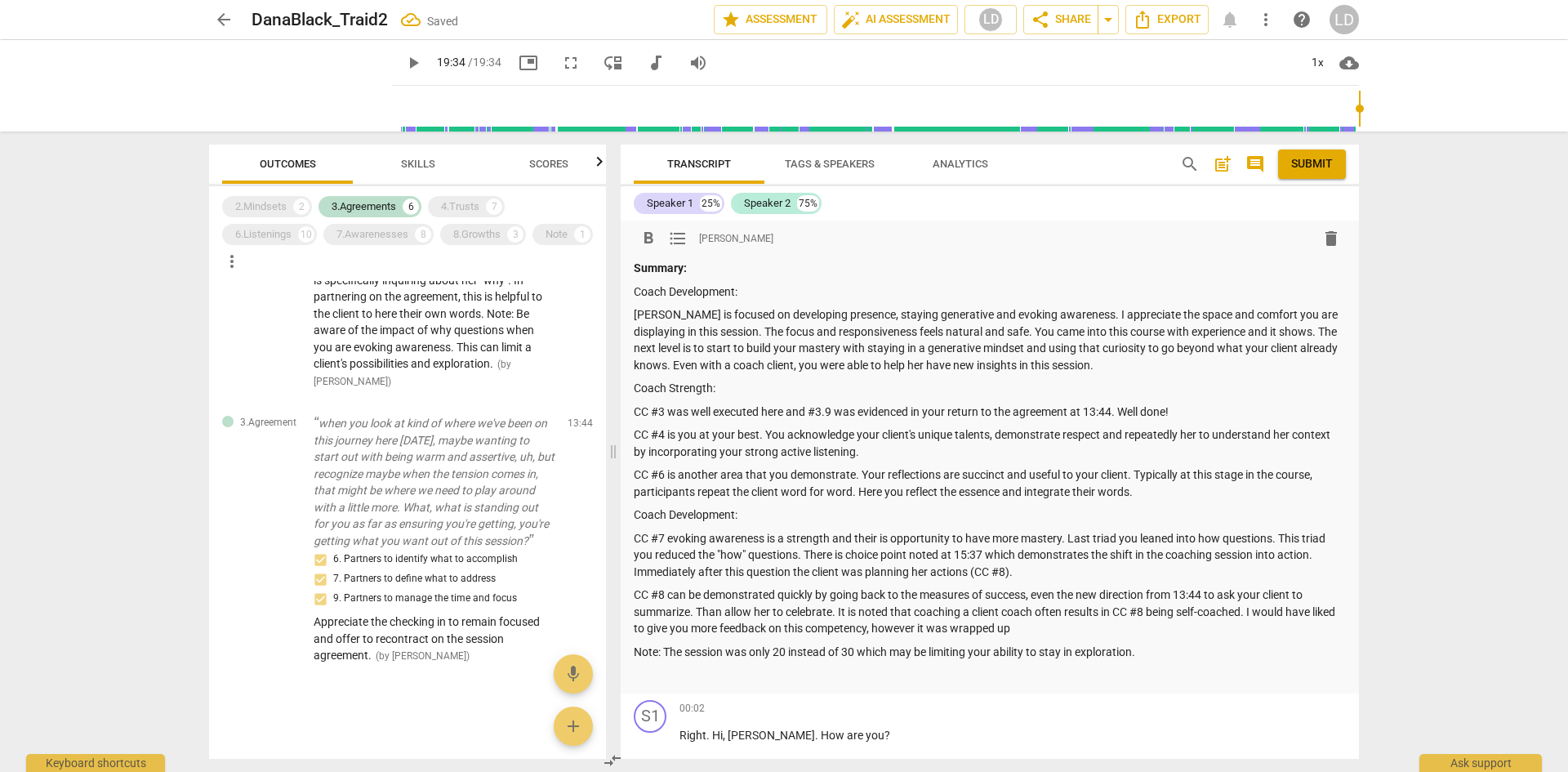
click at [1075, 621] on p "CC #8 can be demonstrated quickly by going back to the measures of success, eve…" at bounding box center [990, 612] width 712 height 51
click at [737, 516] on p "Coach Development:" at bounding box center [990, 516] width 712 height 18
click at [1187, 651] on p "Note: The session was only 20 instead of 30 which may be limiting your ability …" at bounding box center [990, 653] width 712 height 18
click at [1086, 570] on p "CC #7 evoking awareness is a strength and their is opportunity to have more mas…" at bounding box center [990, 556] width 712 height 51
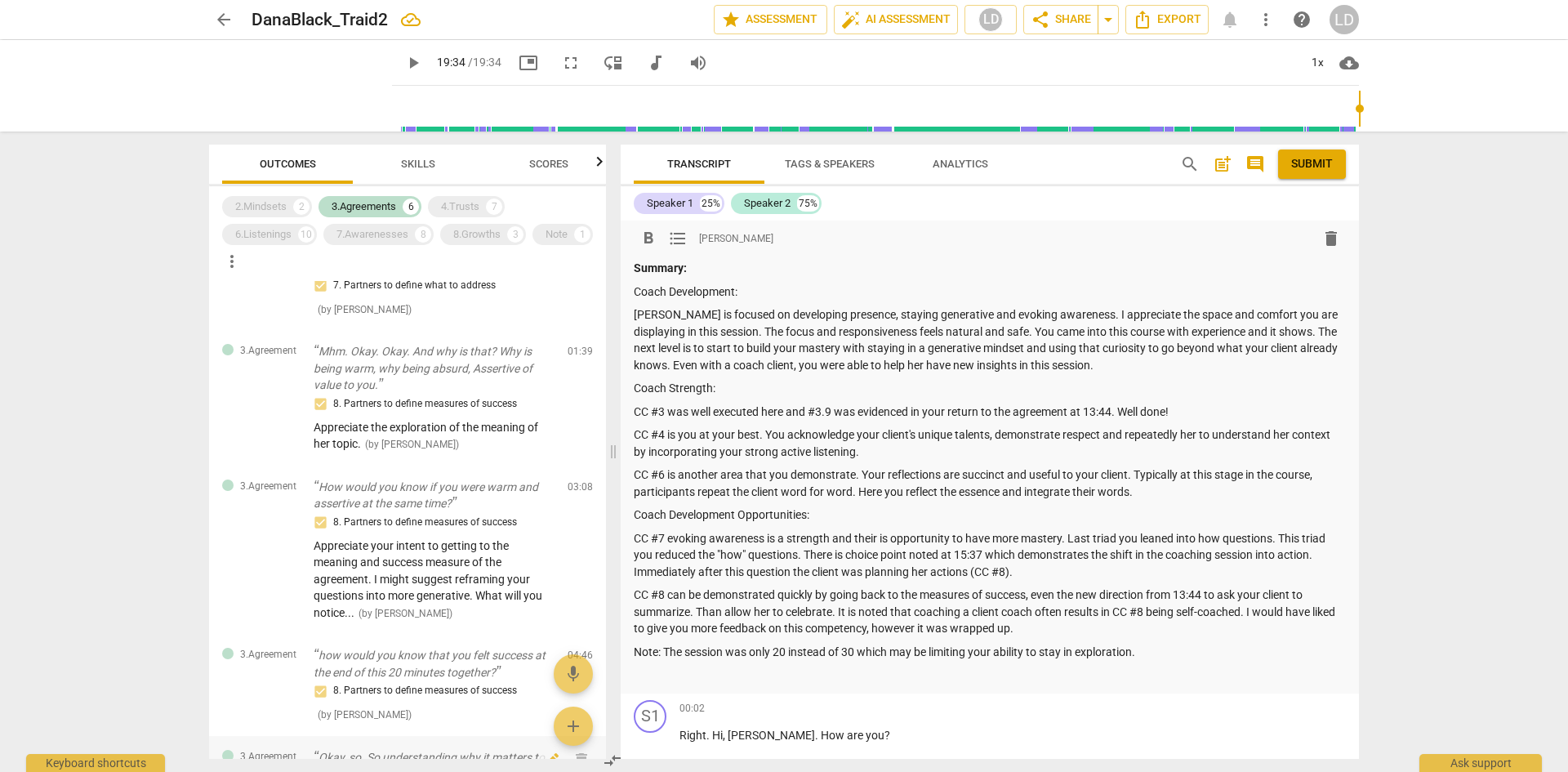
scroll to position [0, 0]
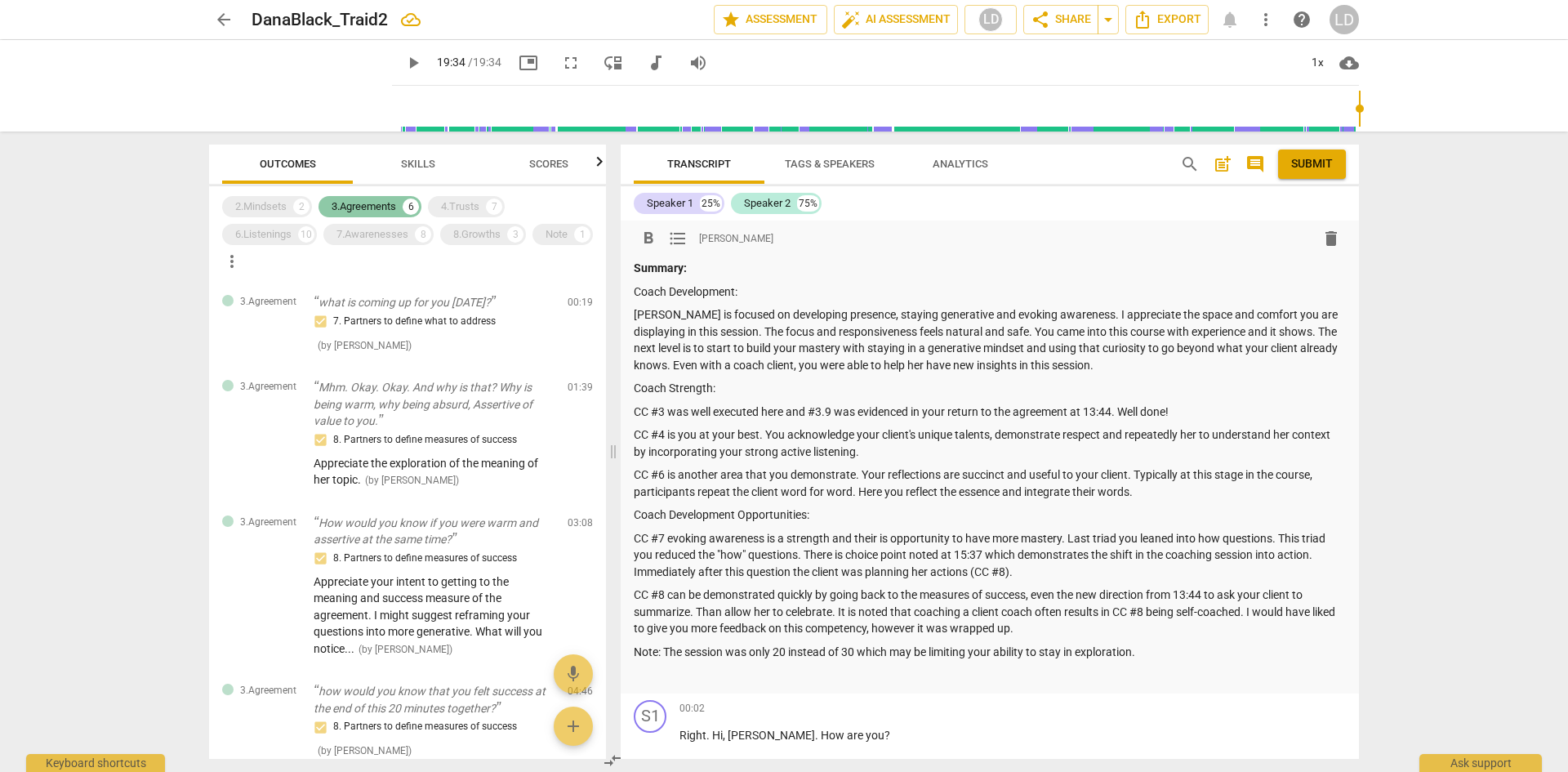
click at [369, 207] on div "3.Agreements" at bounding box center [364, 206] width 65 height 17
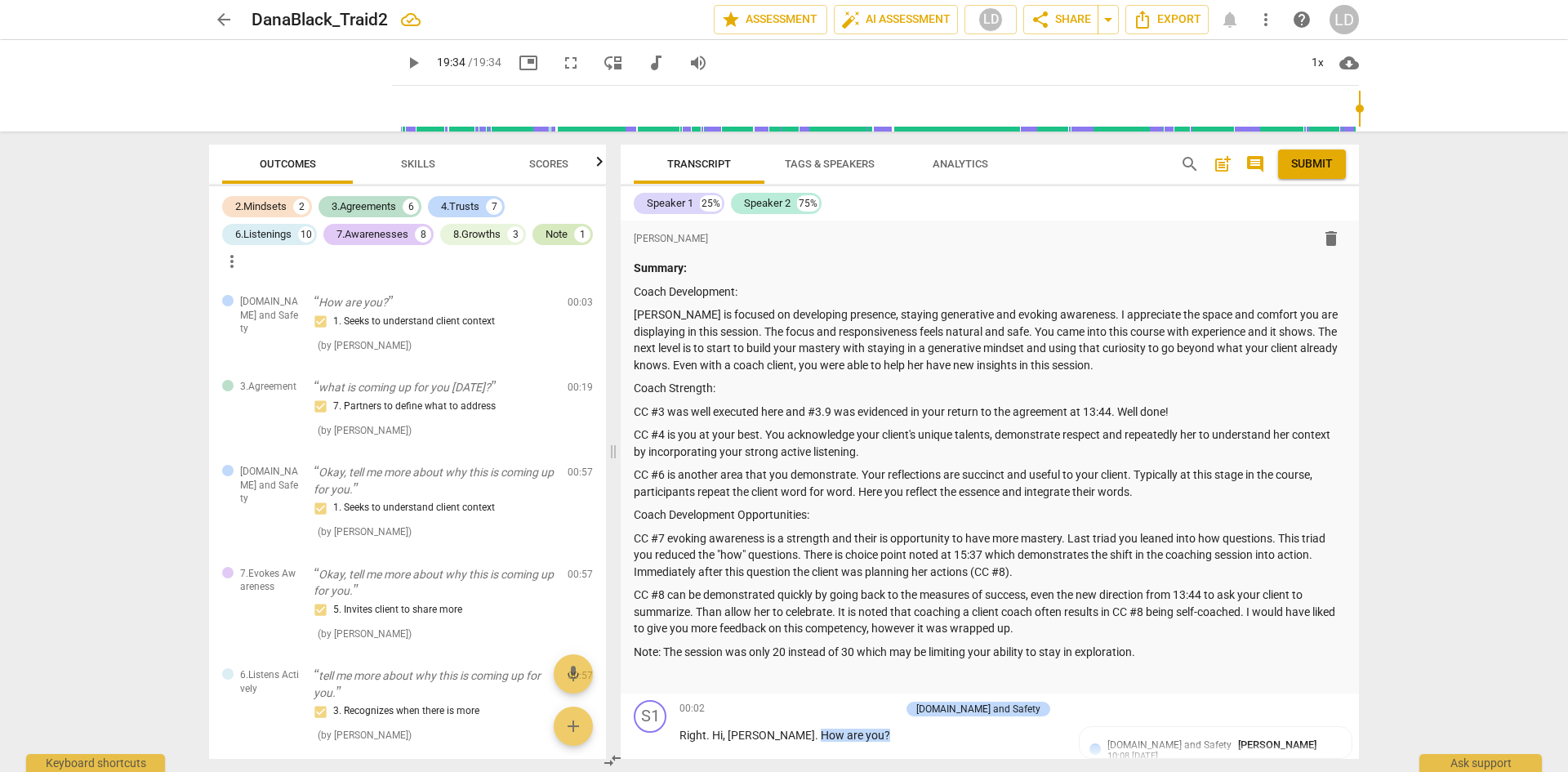
click at [567, 240] on div "Note" at bounding box center [557, 234] width 22 height 17
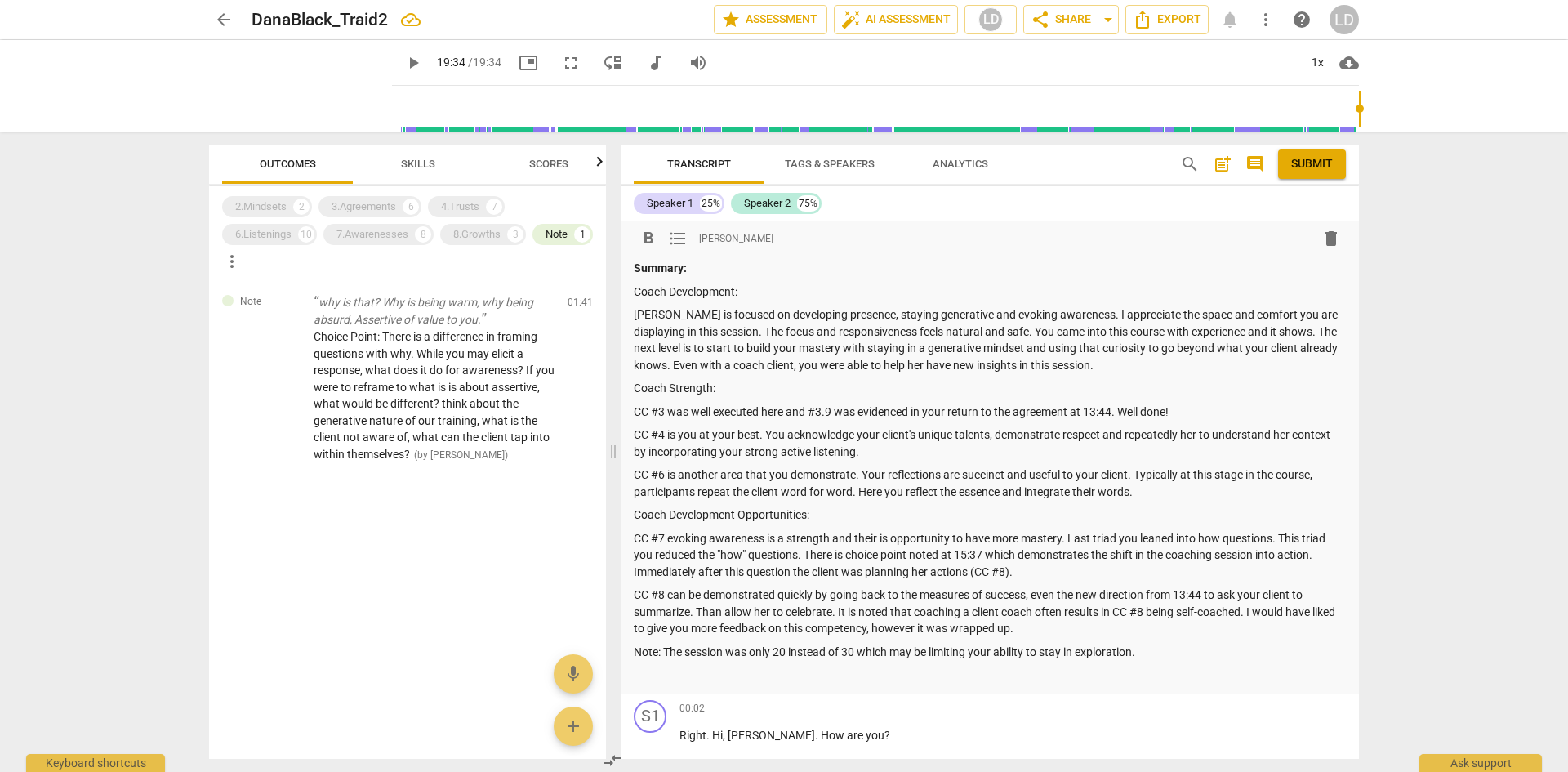
click at [948, 680] on p at bounding box center [990, 675] width 712 height 18
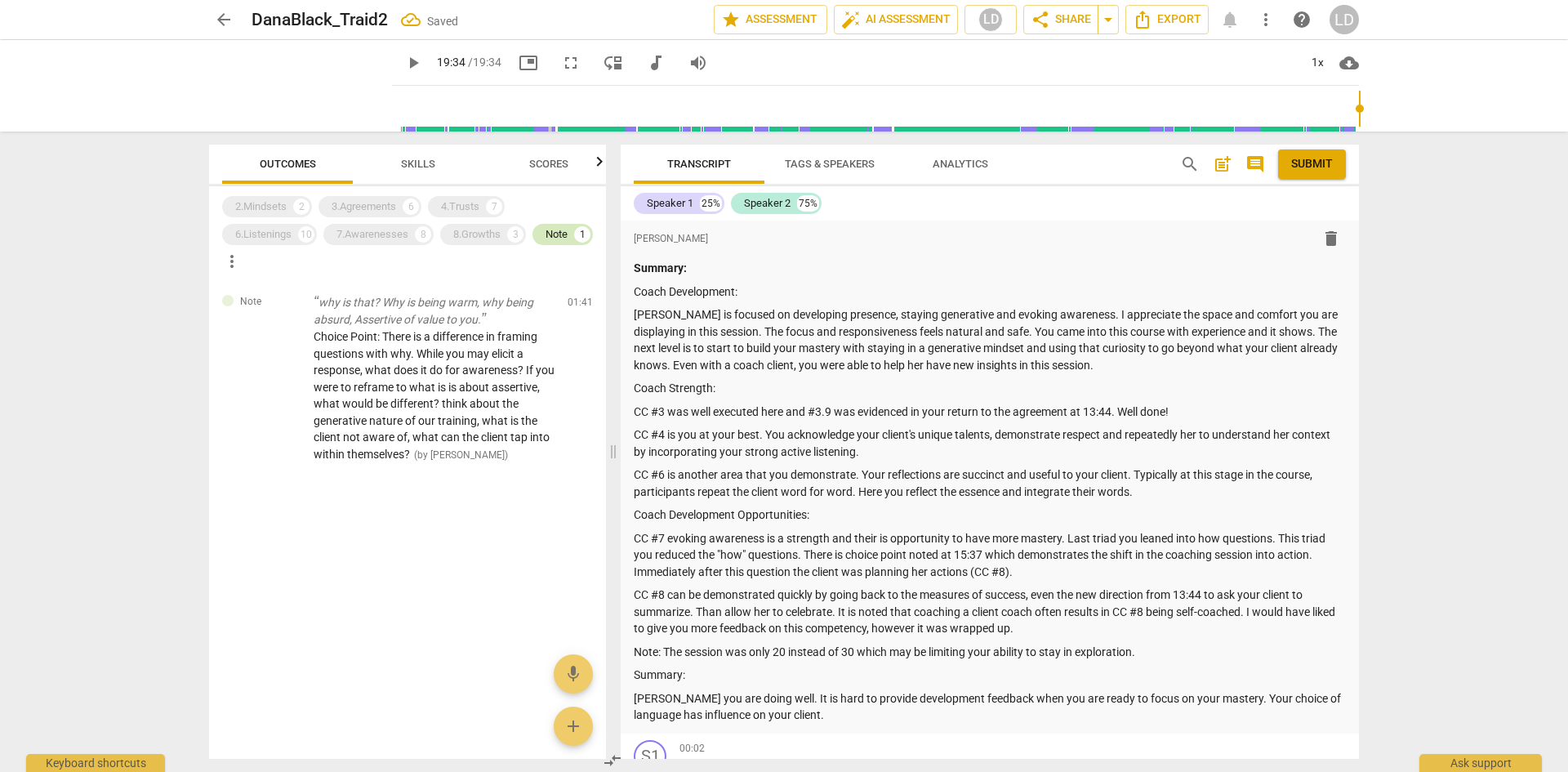
click at [561, 240] on div "Note" at bounding box center [557, 234] width 22 height 17
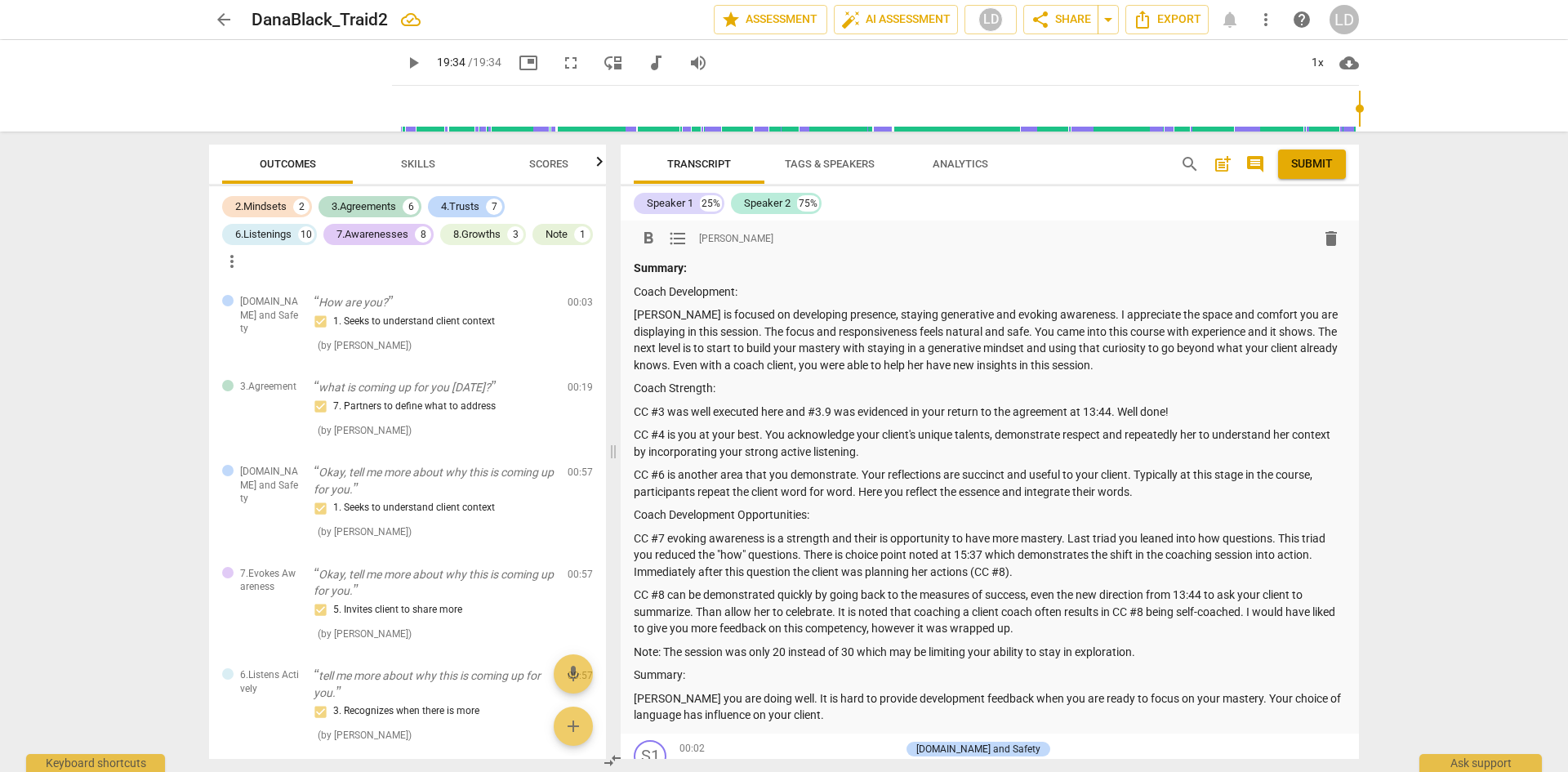
click at [807, 705] on p "[PERSON_NAME] you are doing well. It is hard to provide development feedback wh…" at bounding box center [990, 706] width 712 height 33
click at [812, 716] on p "[PERSON_NAME] you are doing well. It is hard to provide development feedback wh…" at bounding box center [990, 706] width 712 height 33
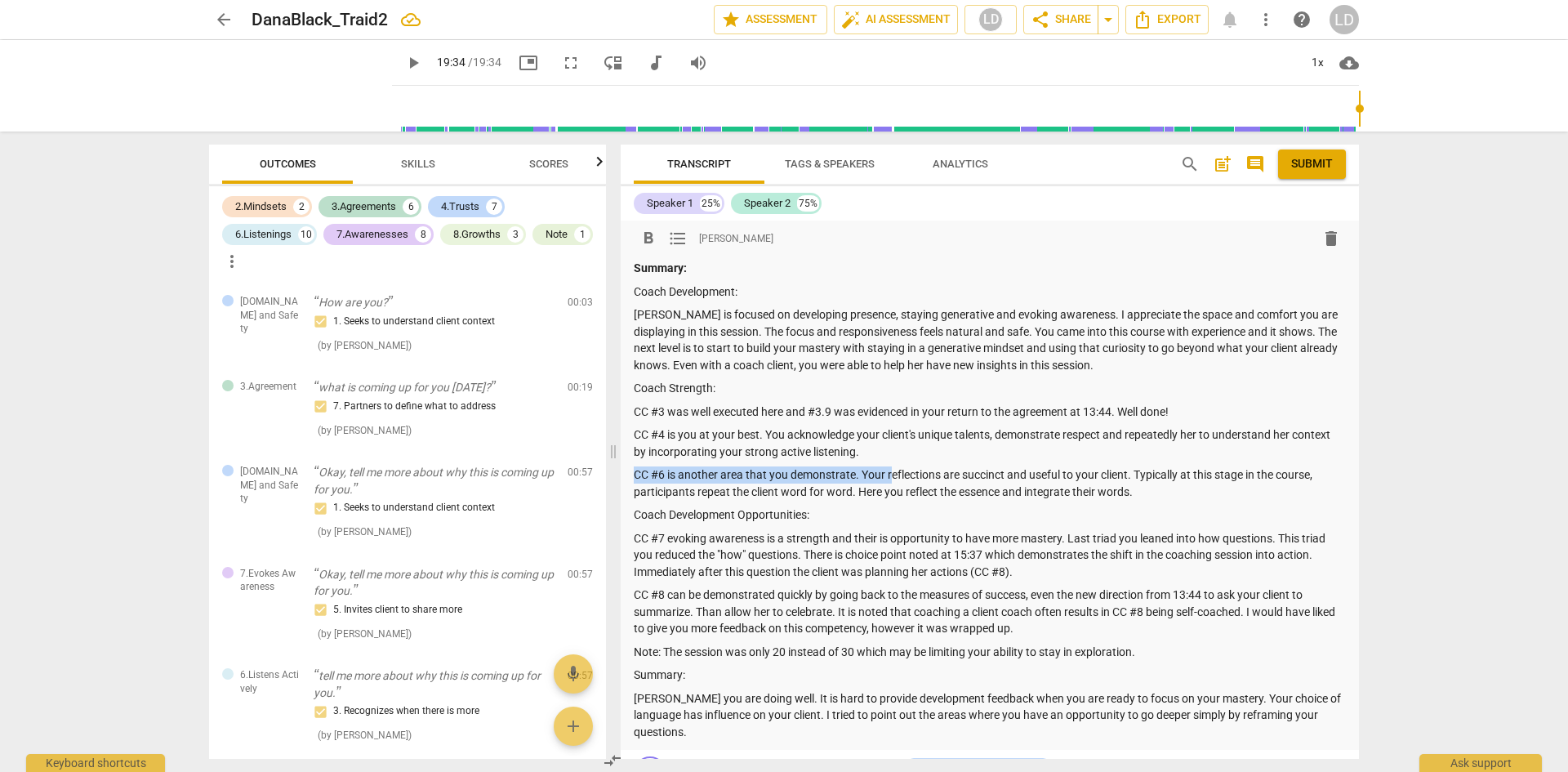
click at [893, 460] on div "Summary: Coach Development: [PERSON_NAME] is focused on developing presence, st…" at bounding box center [990, 499] width 712 height 480
click at [892, 452] on p "CC #4 is you at your best. You acknowledge your client's unique talents, demons…" at bounding box center [990, 443] width 712 height 33
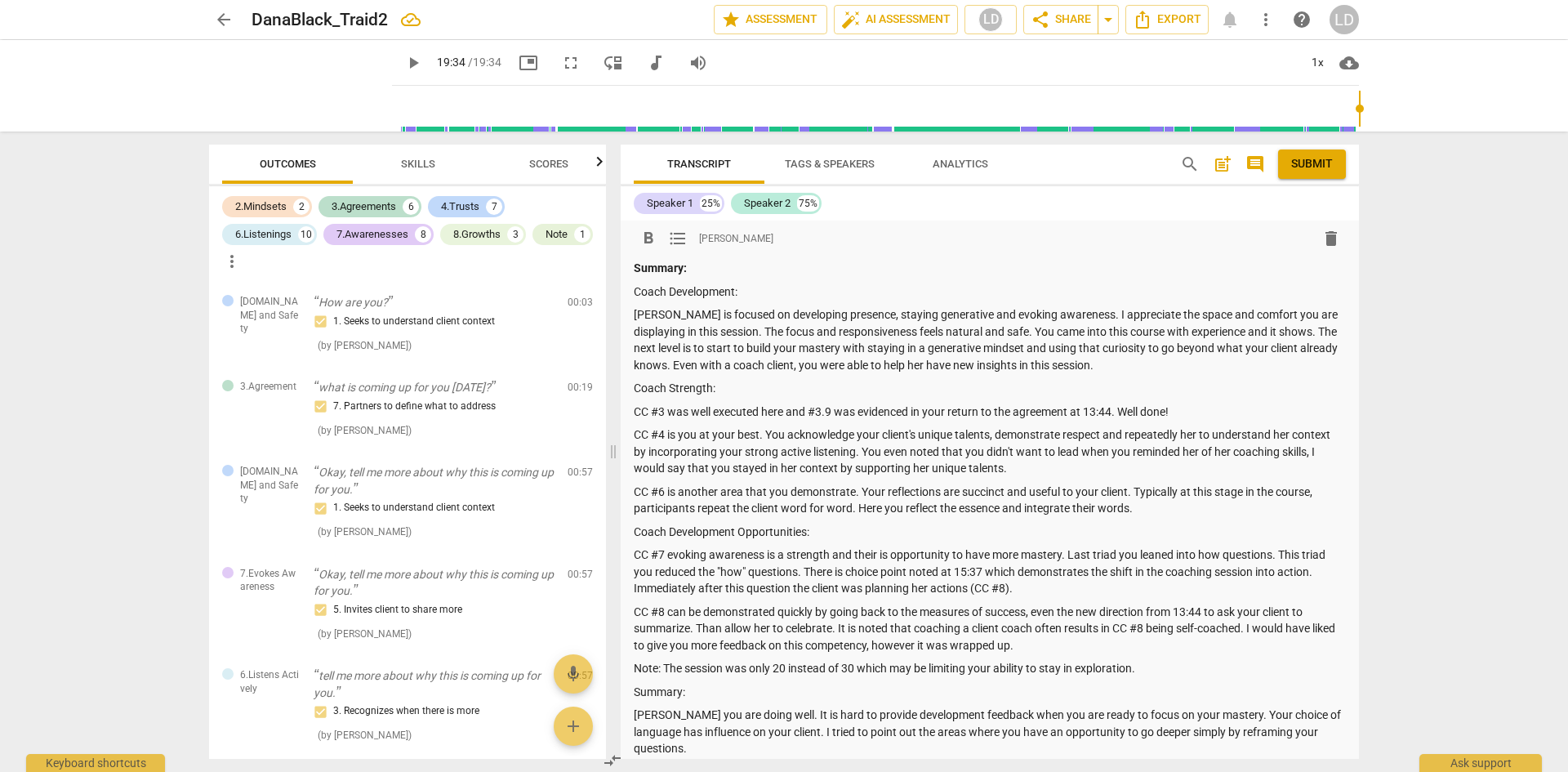
click at [853, 492] on p "CC #6 is another area that you demonstrate. Your reflections are succinct and u…" at bounding box center [990, 500] width 712 height 33
click at [1170, 507] on p "CC #6 is another area that you demonstrate well. Your reflections are succinct …" at bounding box center [990, 500] width 712 height 33
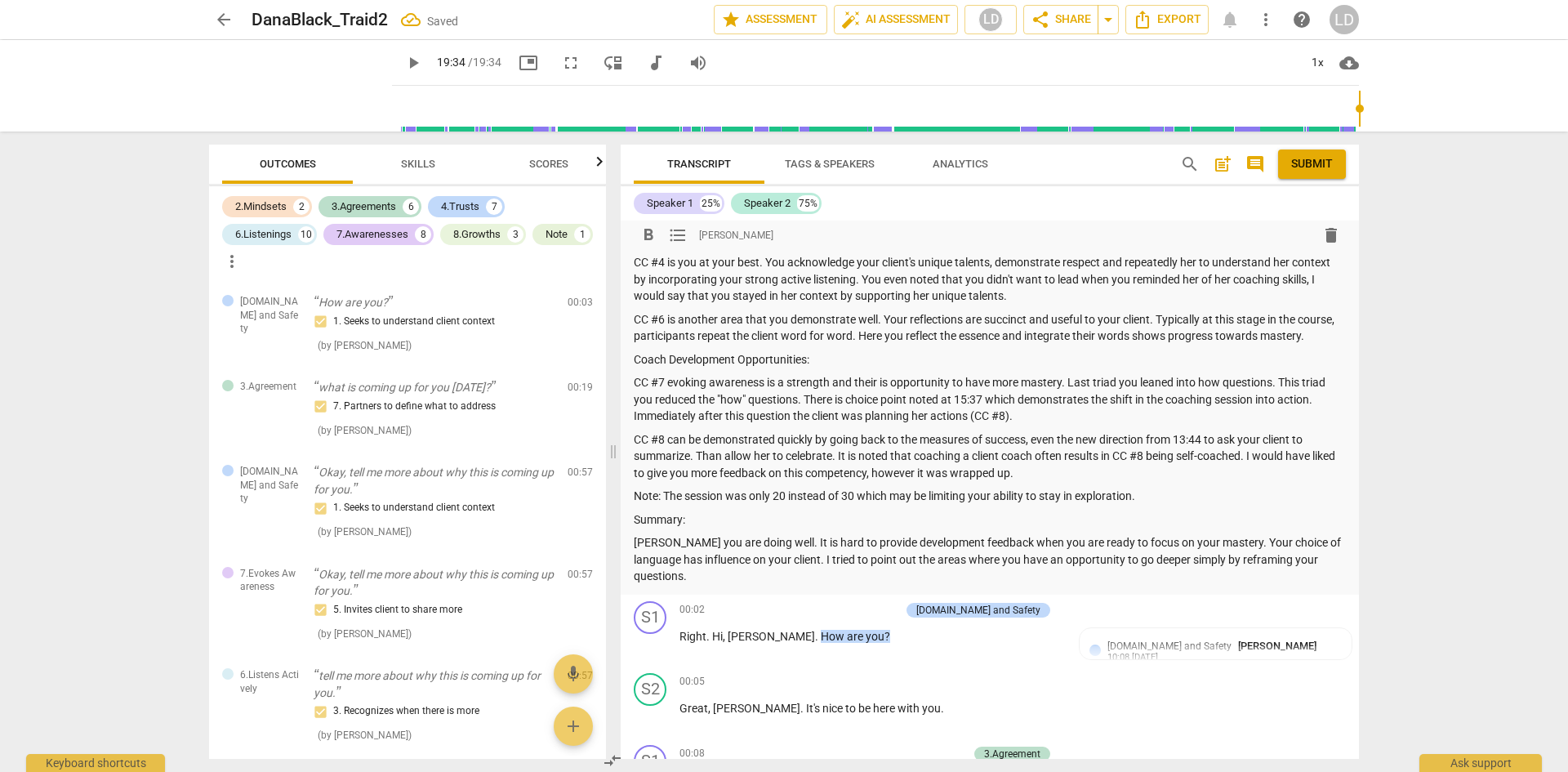
scroll to position [184, 0]
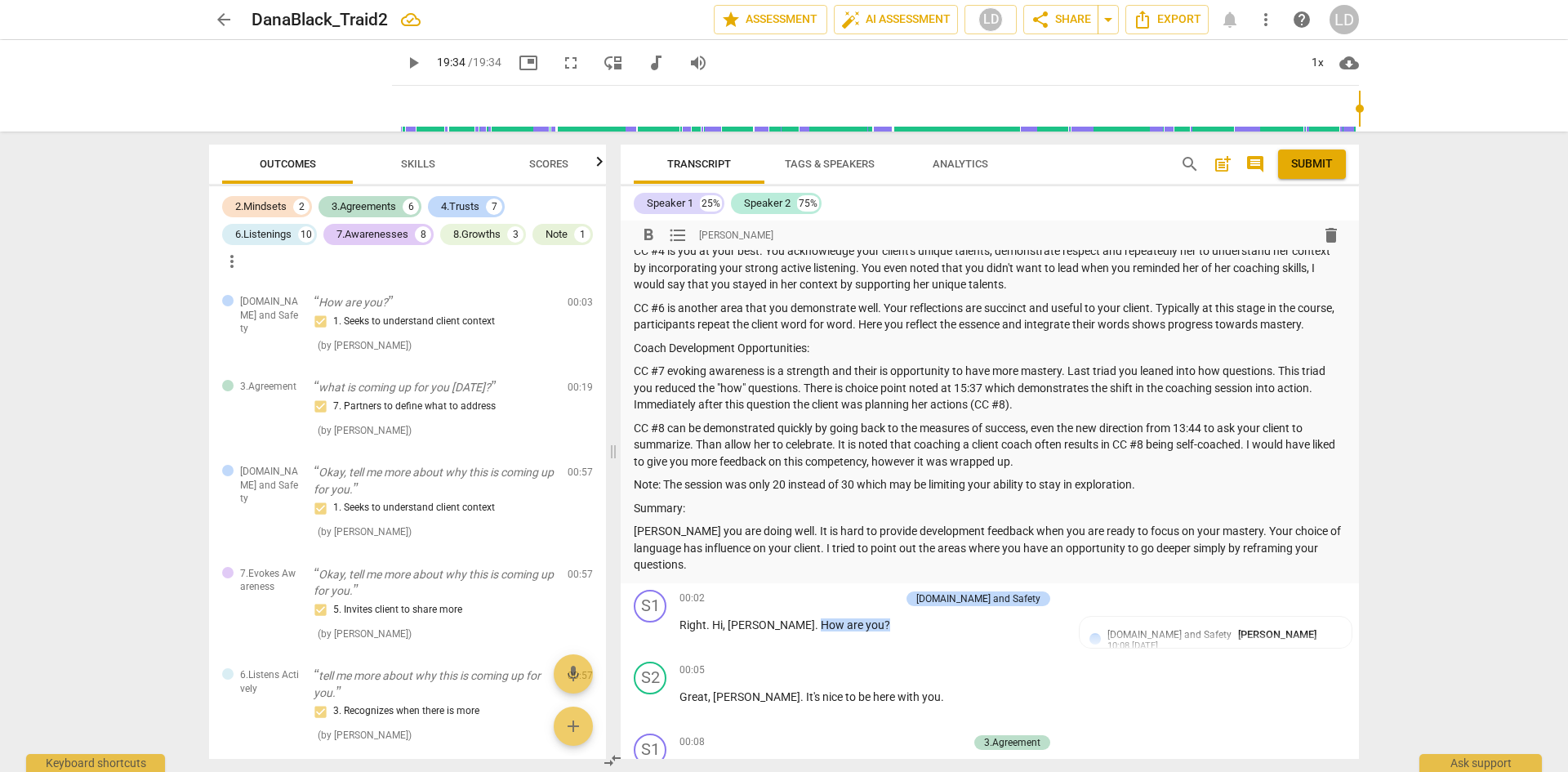
click at [871, 390] on p "CC #7 evoking awareness is a strength and their is opportunity to have more mas…" at bounding box center [990, 388] width 712 height 51
click at [1021, 386] on p "CC #7 evoking awareness is a strength and there is opportunity to have more mas…" at bounding box center [990, 388] width 712 height 51
click at [1057, 413] on p "CC #7 evoking awareness is a strength and there is opportunity to have more gen…" at bounding box center [990, 388] width 712 height 51
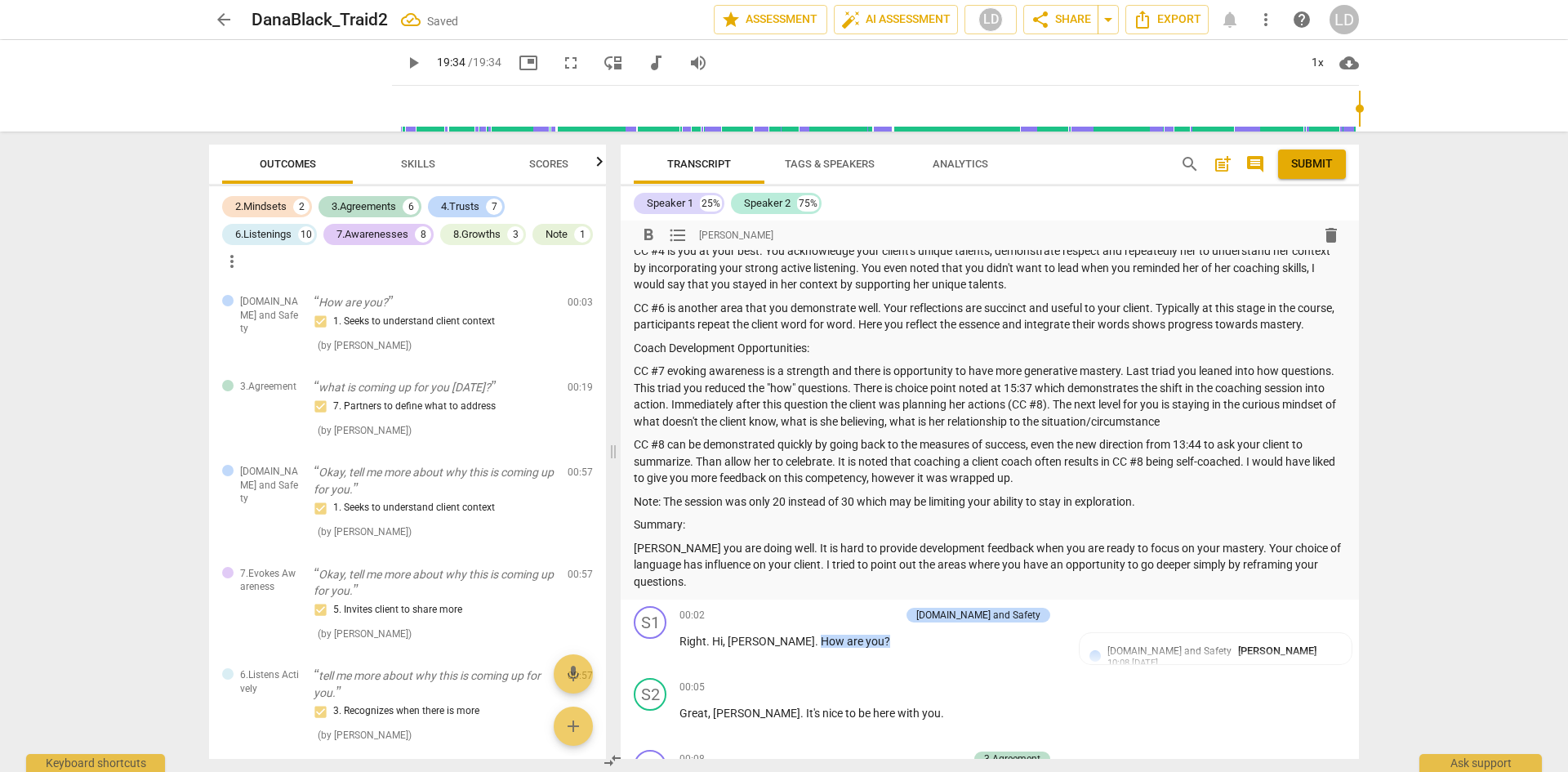
click at [1176, 430] on p "CC #7 evoking awareness is a strength and there is opportunity to have more gen…" at bounding box center [990, 396] width 712 height 67
click at [728, 480] on p "CC #8 can be demonstrated quickly by going back to the measures of success, eve…" at bounding box center [990, 462] width 712 height 51
click at [730, 480] on p "CC #8 can be demonstrated quickly by going back to the measures of success, eve…" at bounding box center [990, 462] width 712 height 51
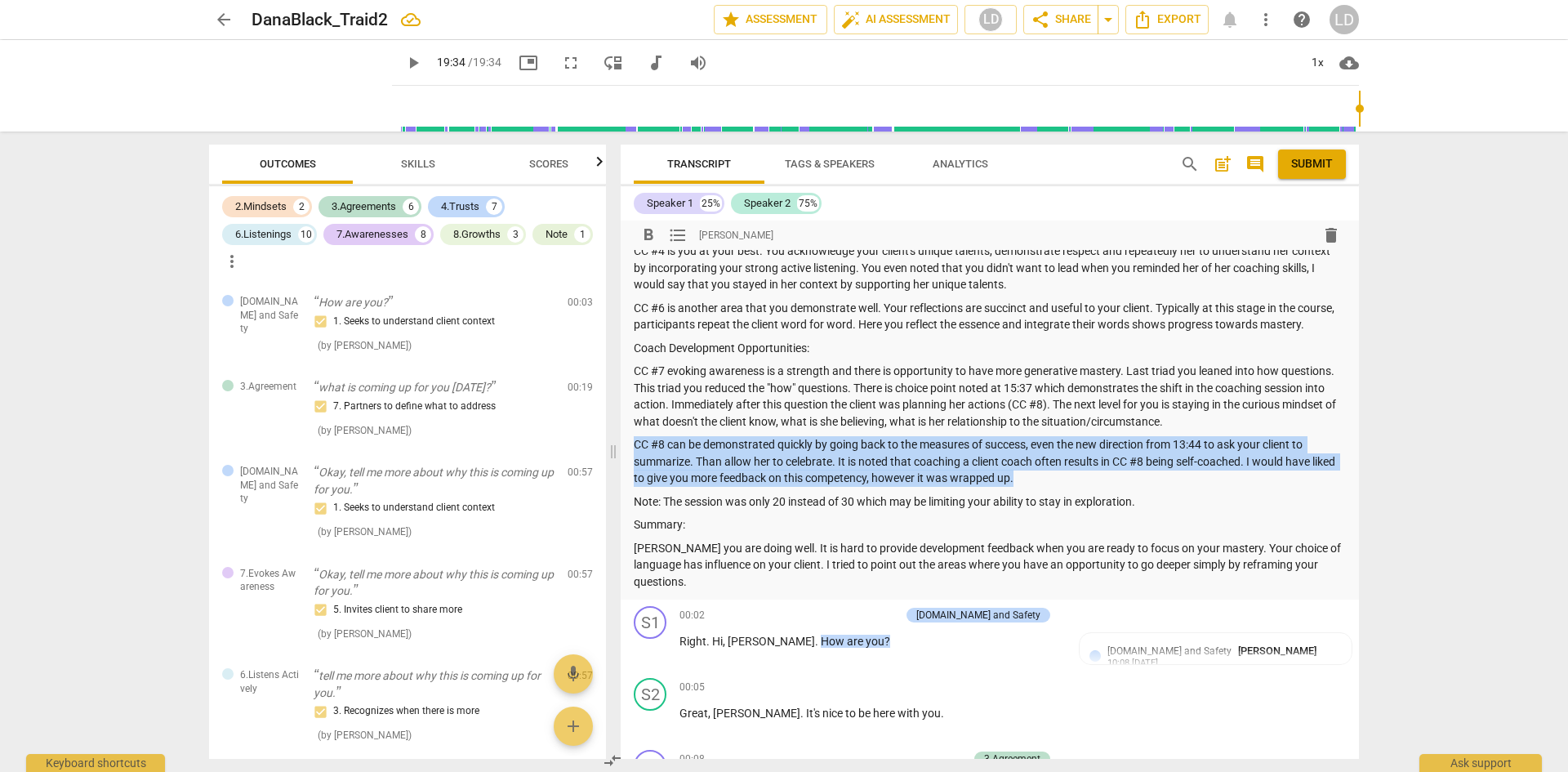
click at [730, 480] on p "CC #8 can be demonstrated quickly by going back to the measures of success, eve…" at bounding box center [990, 462] width 712 height 51
click at [739, 477] on p "CC #8 can be demonstrated quickly by going back to the measures of success, eve…" at bounding box center [990, 462] width 712 height 51
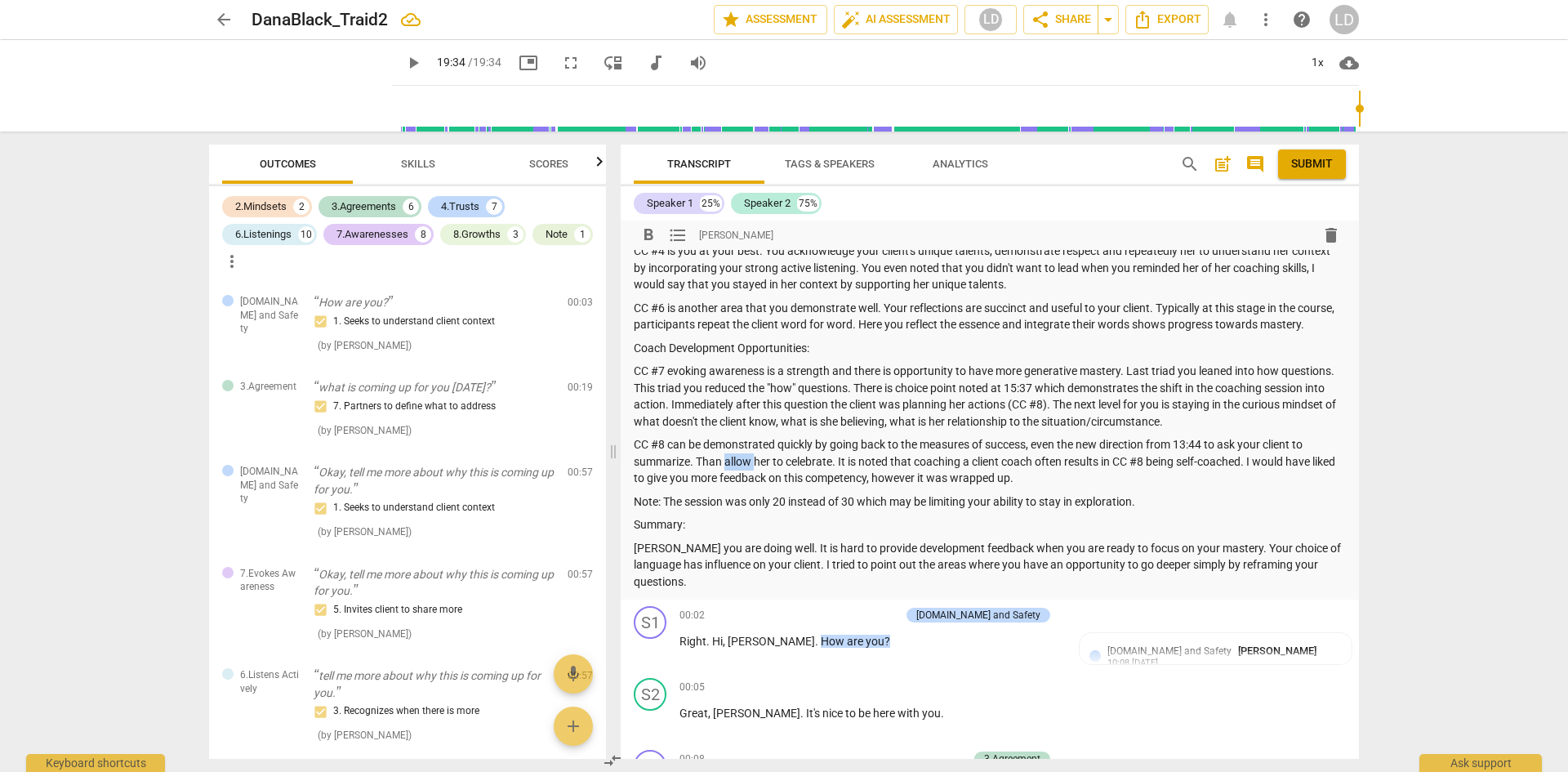
click at [739, 477] on p "CC #8 can be demonstrated quickly by going back to the measures of success, eve…" at bounding box center [990, 462] width 712 height 51
click at [1063, 487] on p "CC #8 can be demonstrated quickly by going back to the measures of success, eve…" at bounding box center [990, 462] width 712 height 51
click at [1159, 565] on p "[PERSON_NAME] you are doing well. It is hard to provide development feedback wh…" at bounding box center [990, 566] width 712 height 51
click at [1265, 567] on p "[PERSON_NAME] you are doing well. It is hard to provide development feedback wh…" at bounding box center [990, 566] width 712 height 51
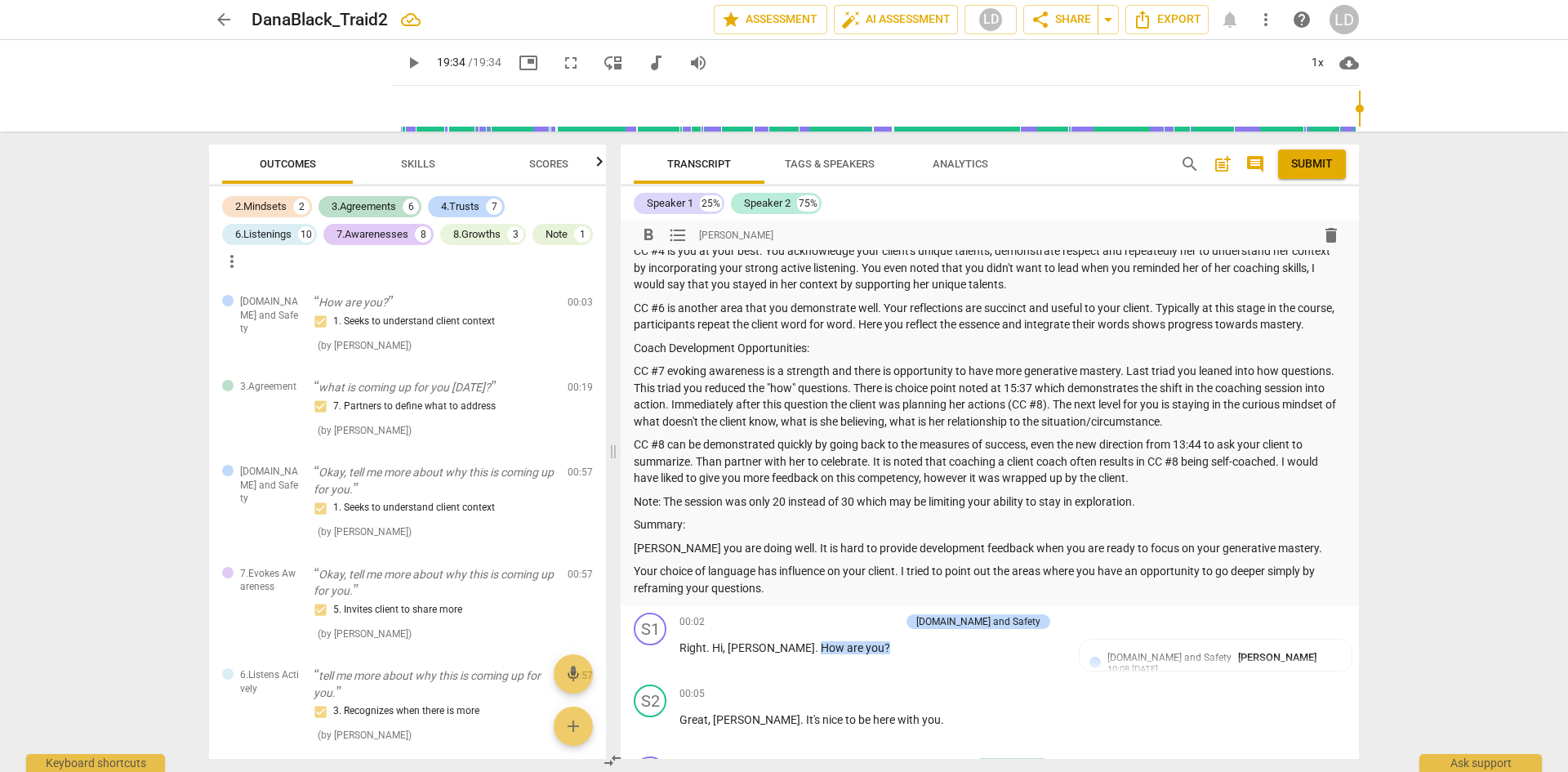
click at [774, 596] on p "Your choice of language has influence on your client. I tried to point out the …" at bounding box center [990, 579] width 712 height 33
click at [1311, 168] on span "Submit" at bounding box center [1312, 163] width 42 height 17
